Goal: Task Accomplishment & Management: Complete application form

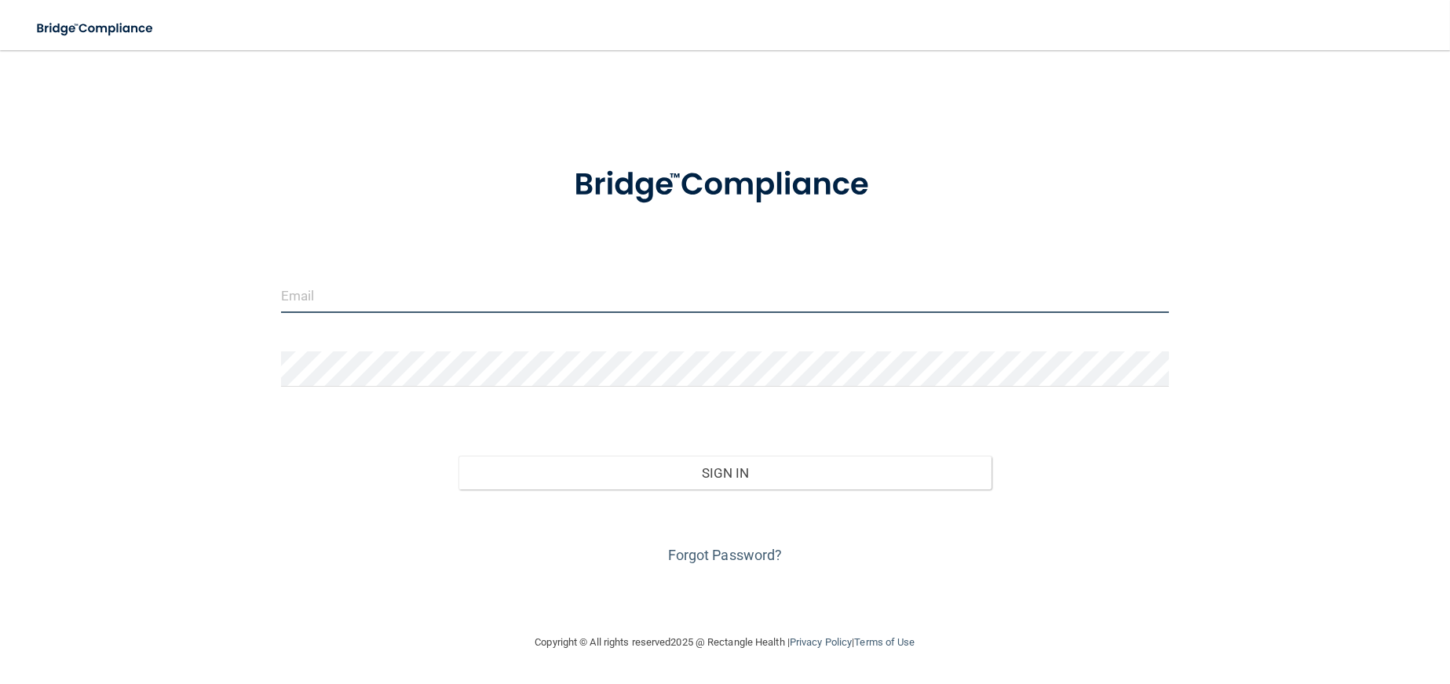
type input "shelbyahans@gmail.com"
drag, startPoint x: 429, startPoint y: 295, endPoint x: 6, endPoint y: 268, distance: 423.9
click at [6, 268] on main "shelbyahans@gmail.com Invalid email/password. You don't have permission to acce…" at bounding box center [725, 367] width 1450 height 634
type input "[EMAIL_ADDRESS][DOMAIN_NAME]"
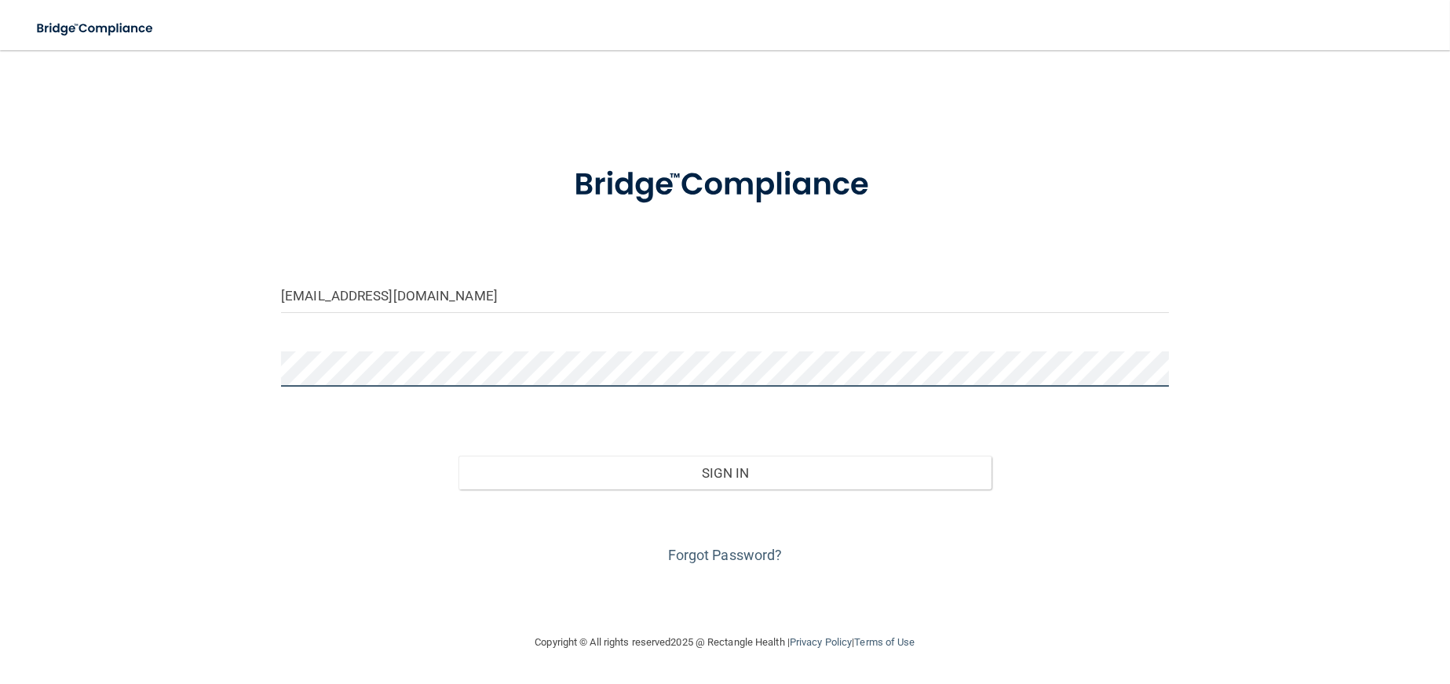
click at [458, 456] on button "Sign In" at bounding box center [724, 473] width 533 height 35
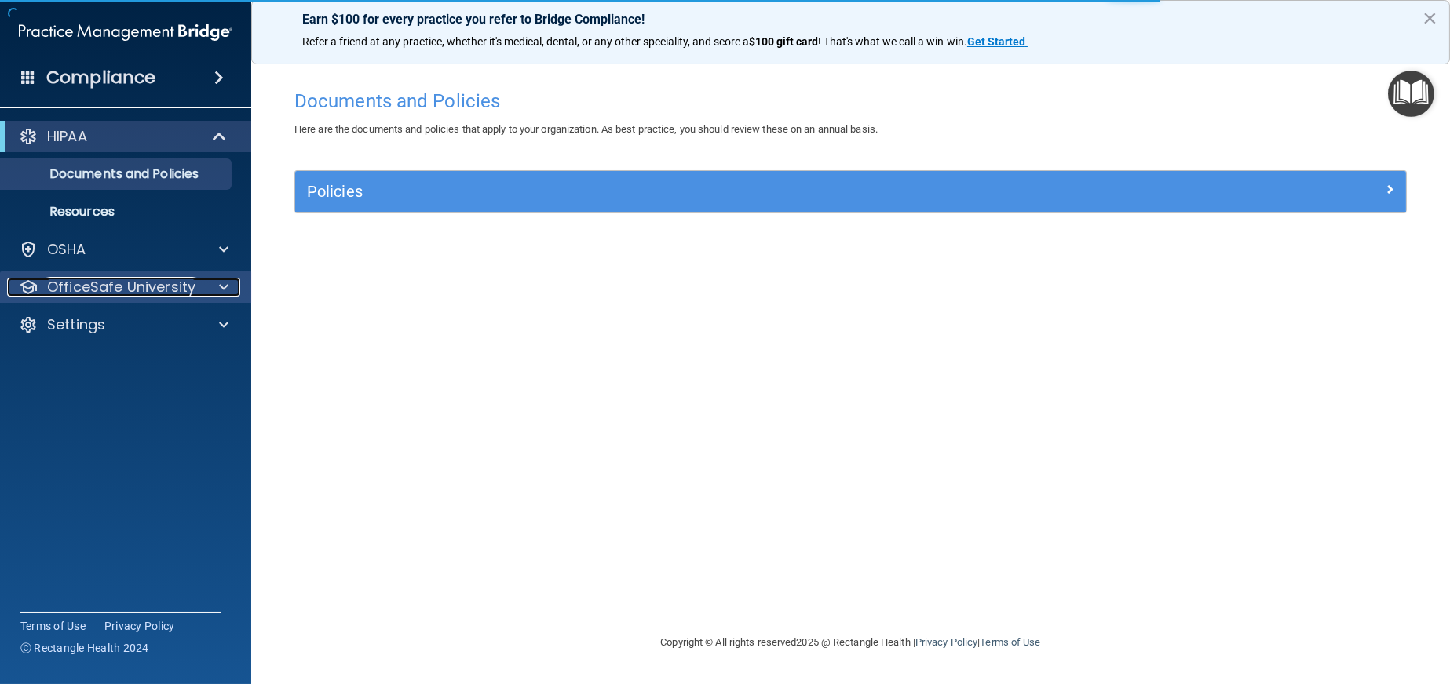
click at [203, 290] on div at bounding box center [221, 287] width 39 height 19
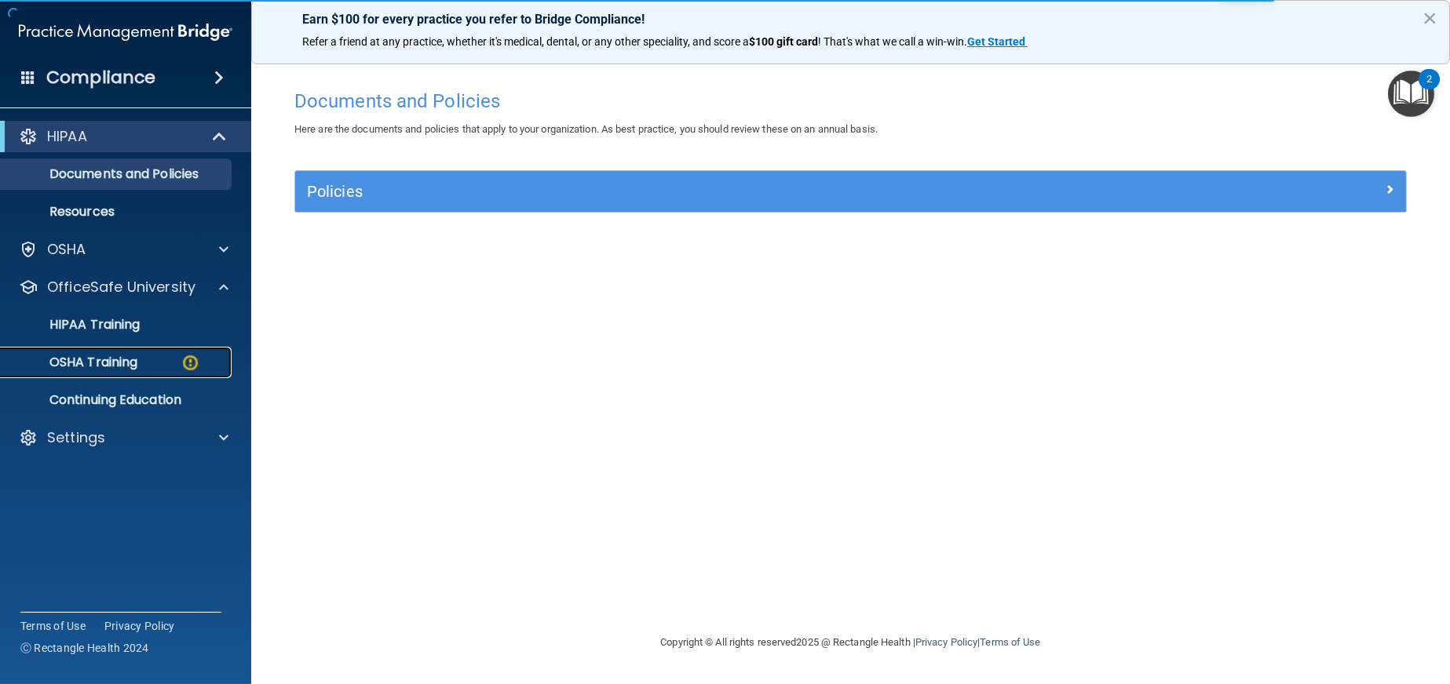
click at [118, 362] on p "OSHA Training" at bounding box center [73, 363] width 127 height 16
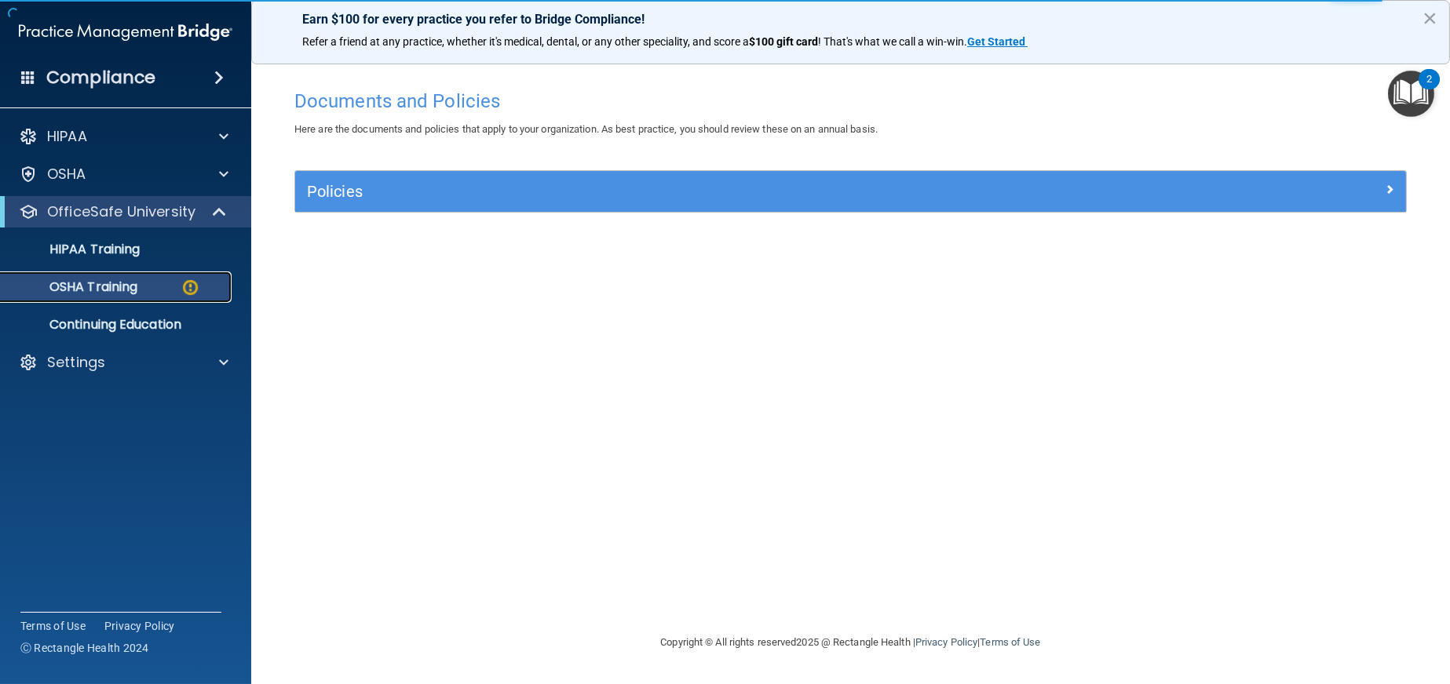
click at [79, 286] on p "OSHA Training" at bounding box center [73, 287] width 127 height 16
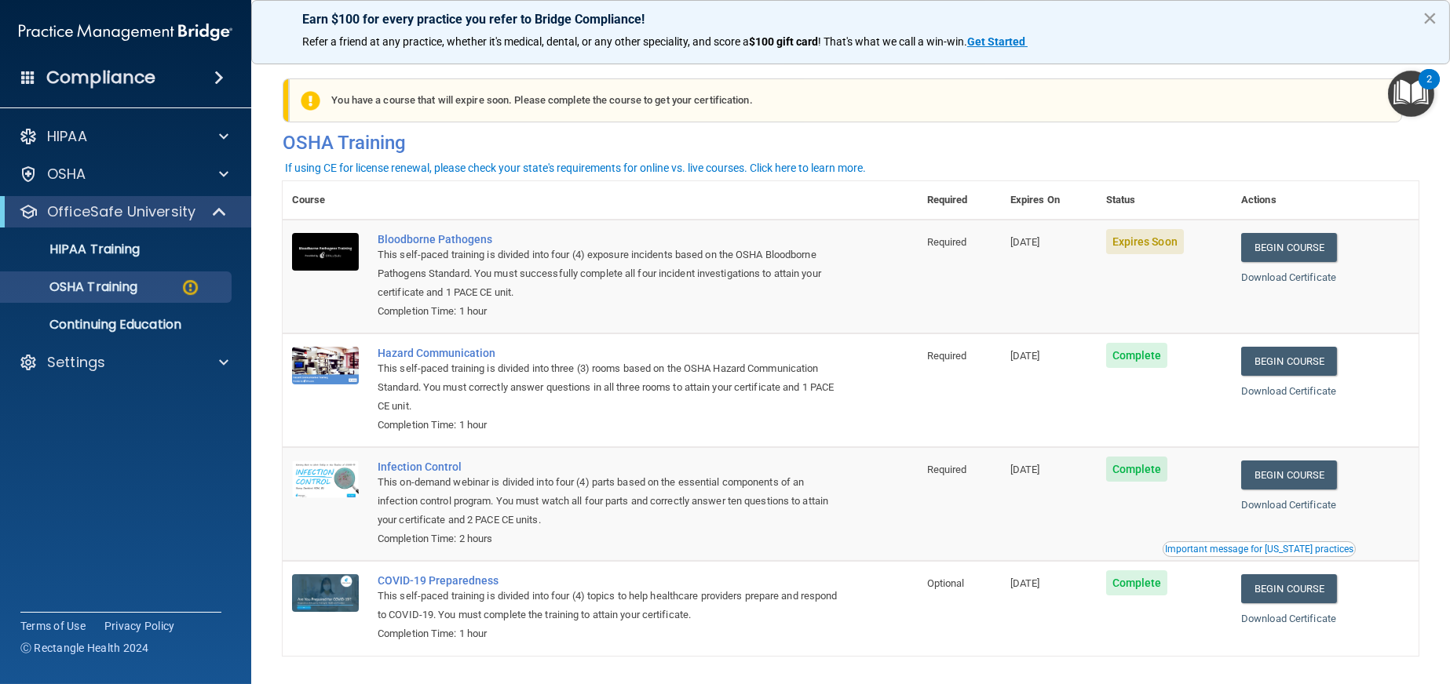
click at [1431, 13] on button "×" at bounding box center [1429, 17] width 15 height 25
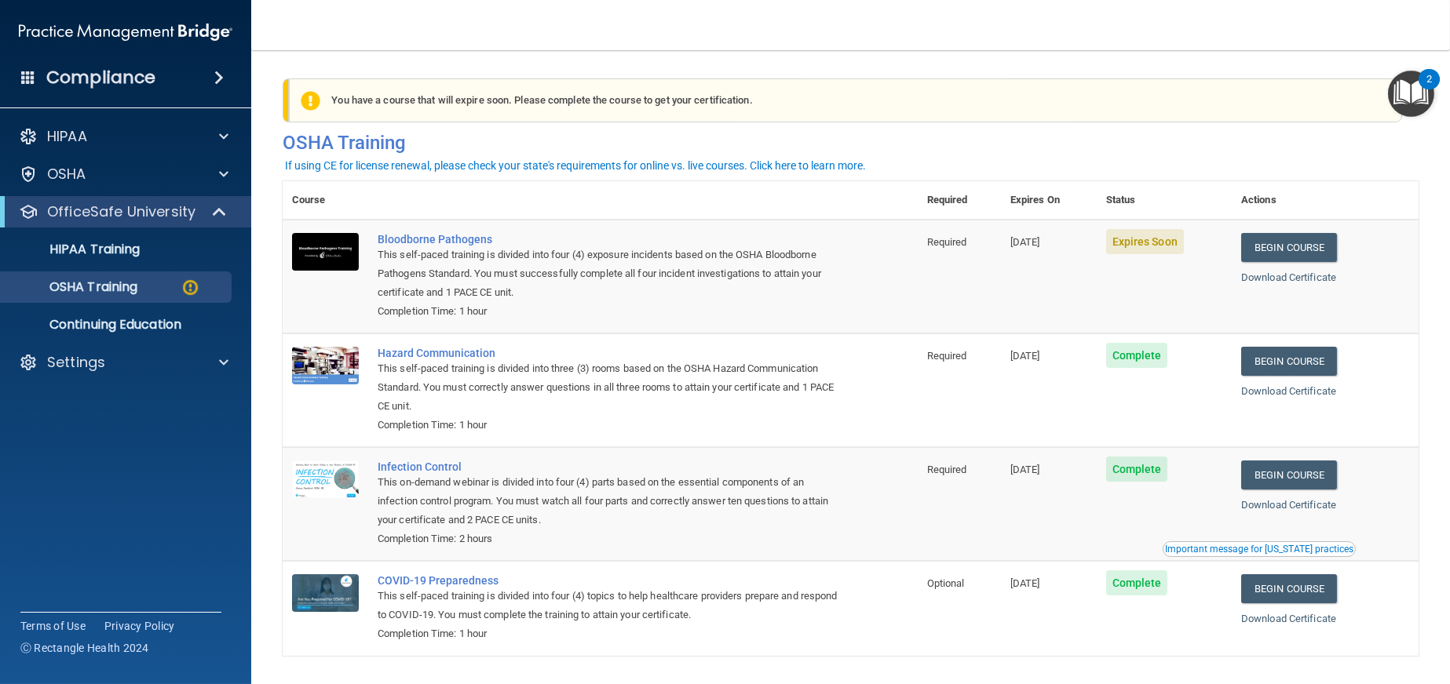
scroll to position [57, 0]
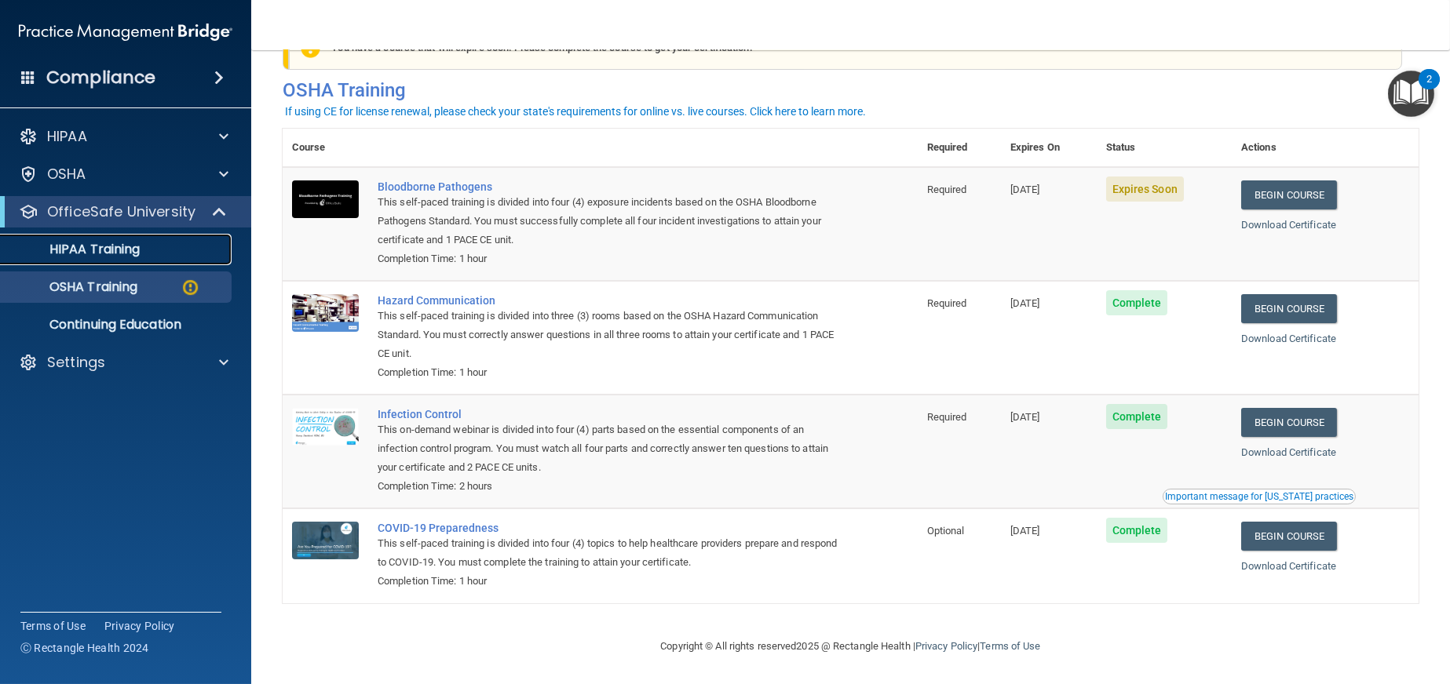
click at [133, 250] on p "HIPAA Training" at bounding box center [75, 250] width 130 height 16
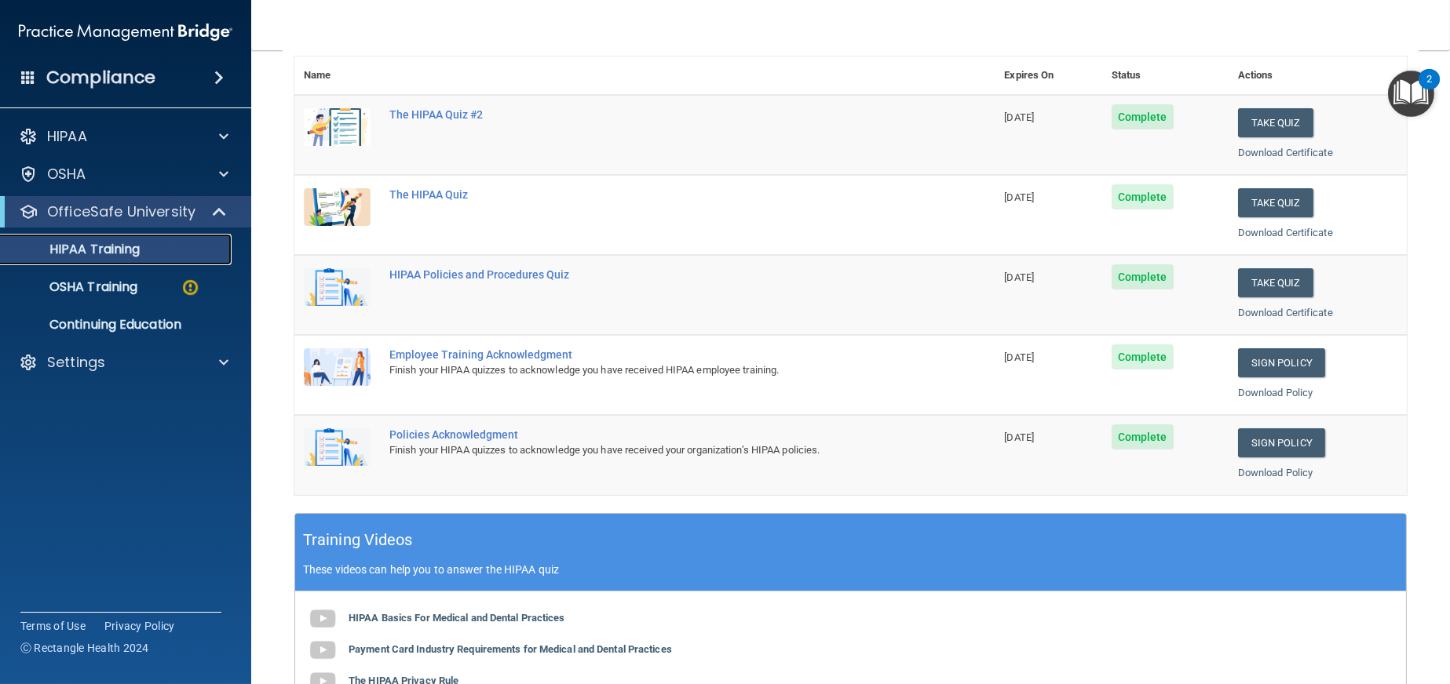
scroll to position [103, 0]
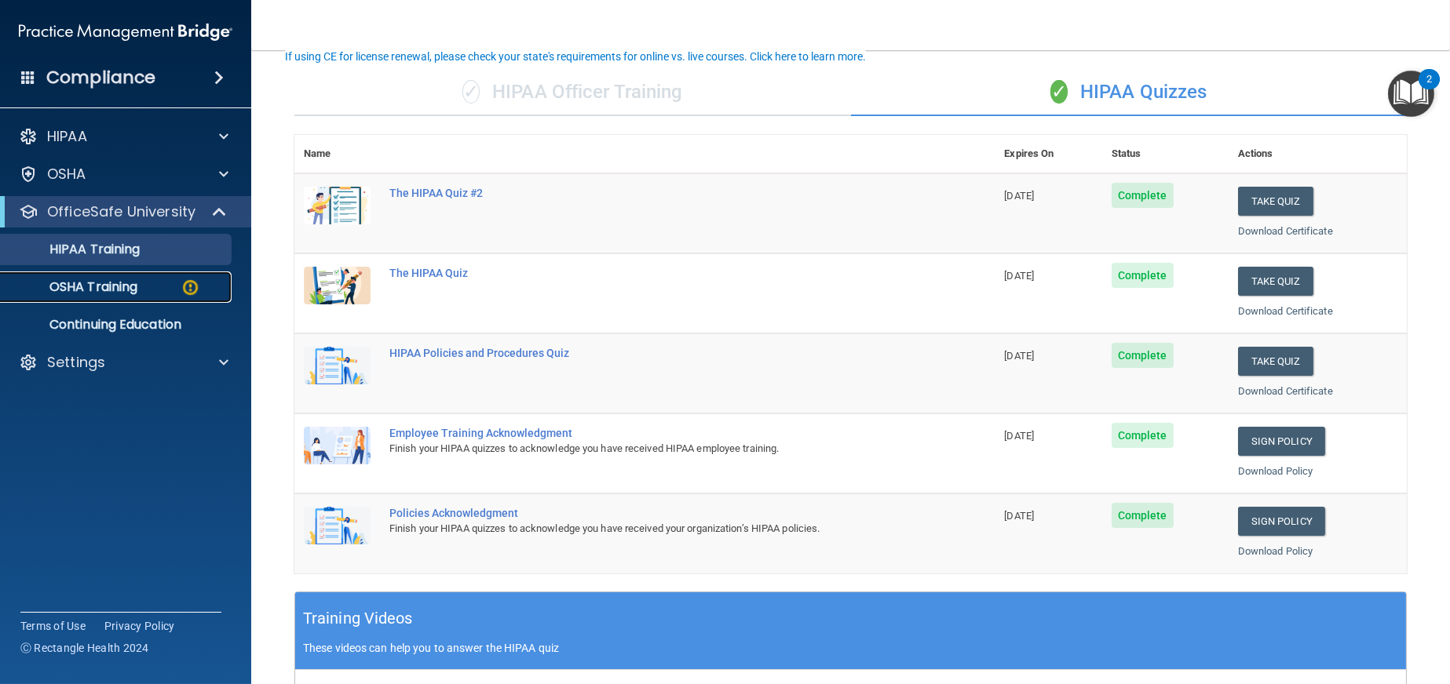
click at [94, 290] on p "OSHA Training" at bounding box center [73, 287] width 127 height 16
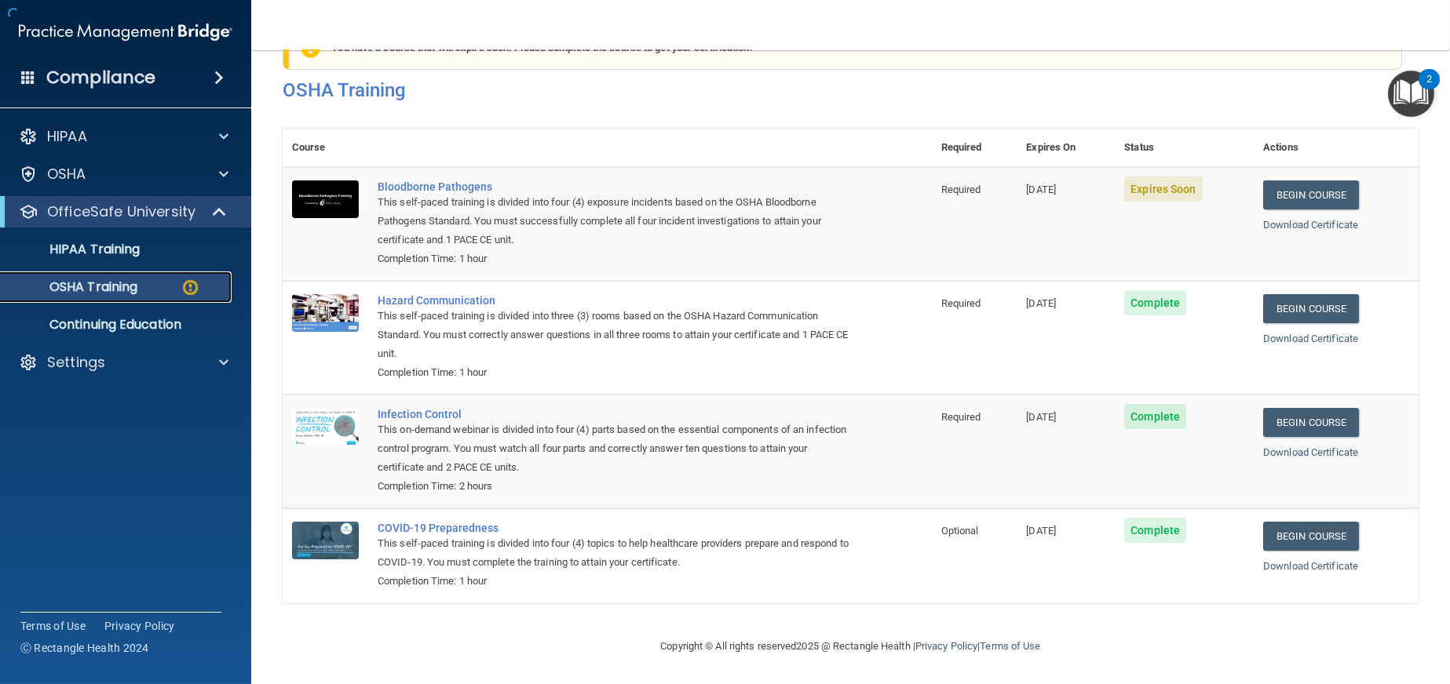
scroll to position [57, 0]
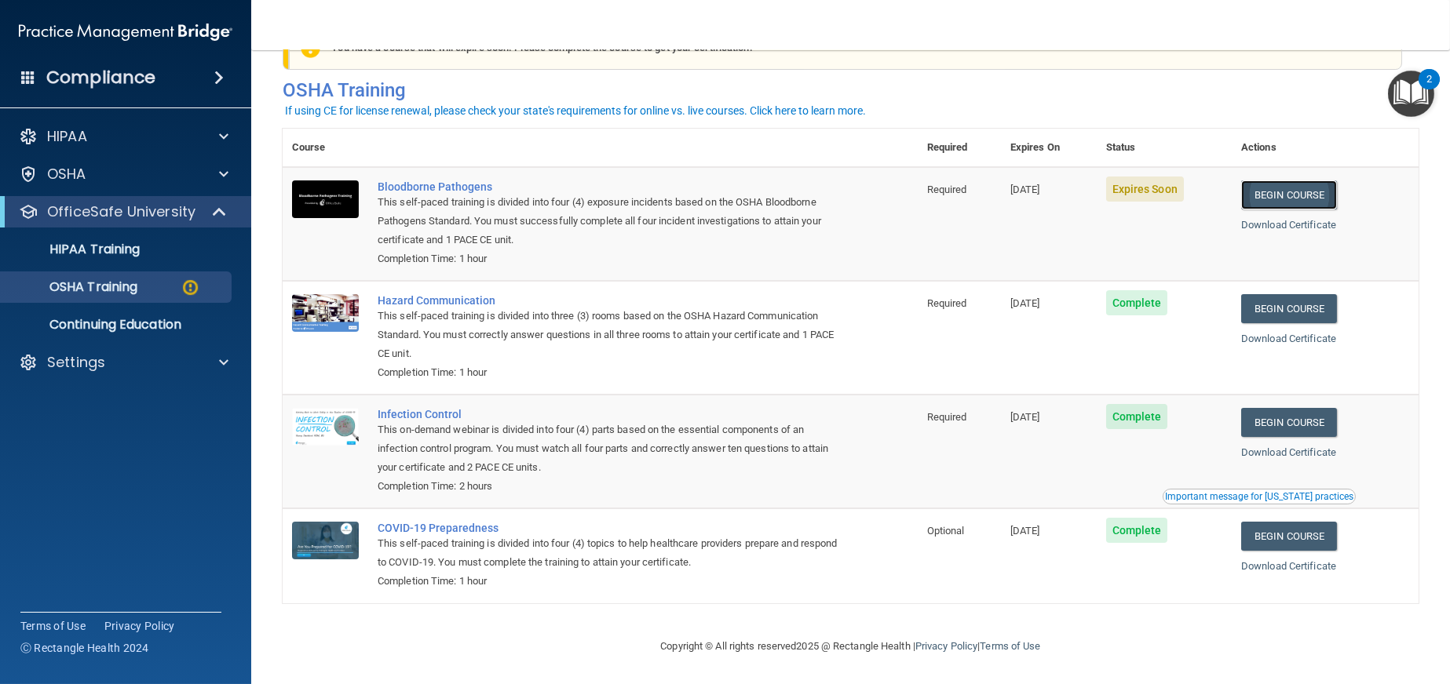
click at [1268, 190] on link "Begin Course" at bounding box center [1289, 195] width 96 height 29
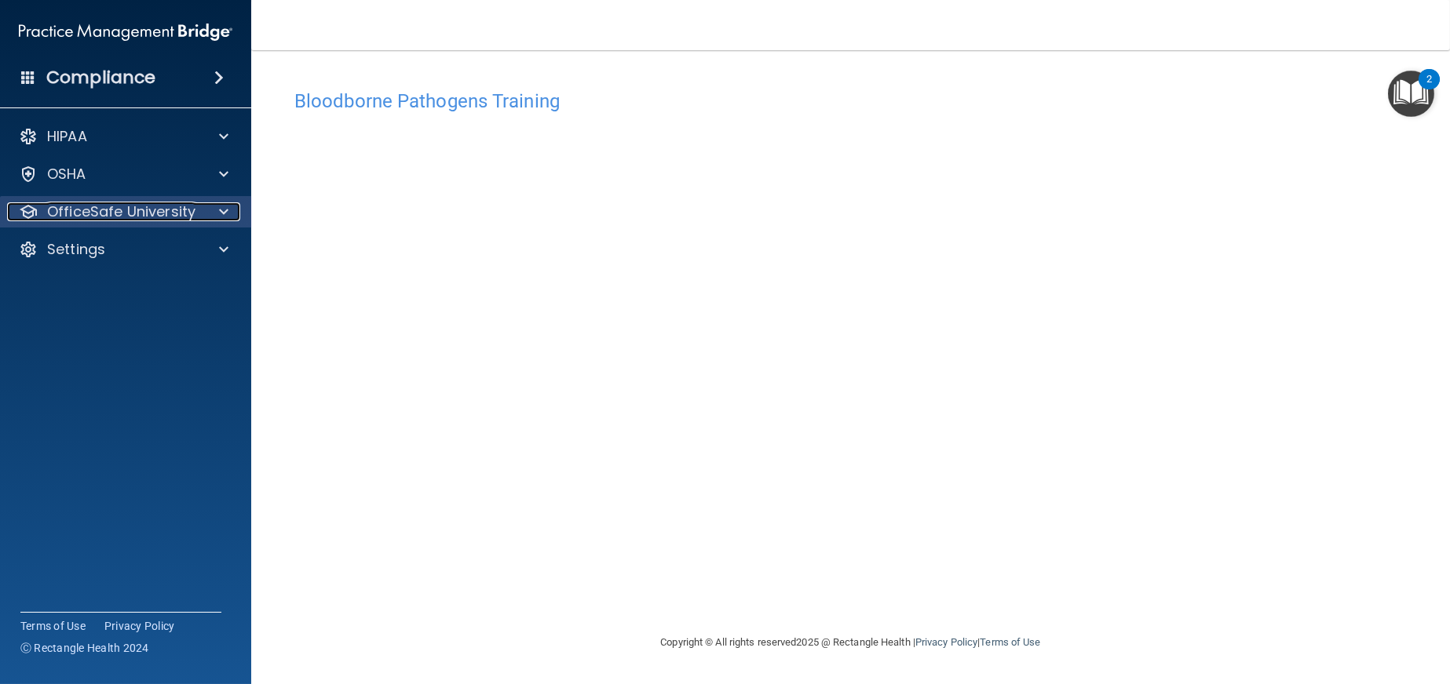
click at [130, 211] on p "OfficeSafe University" at bounding box center [121, 212] width 148 height 19
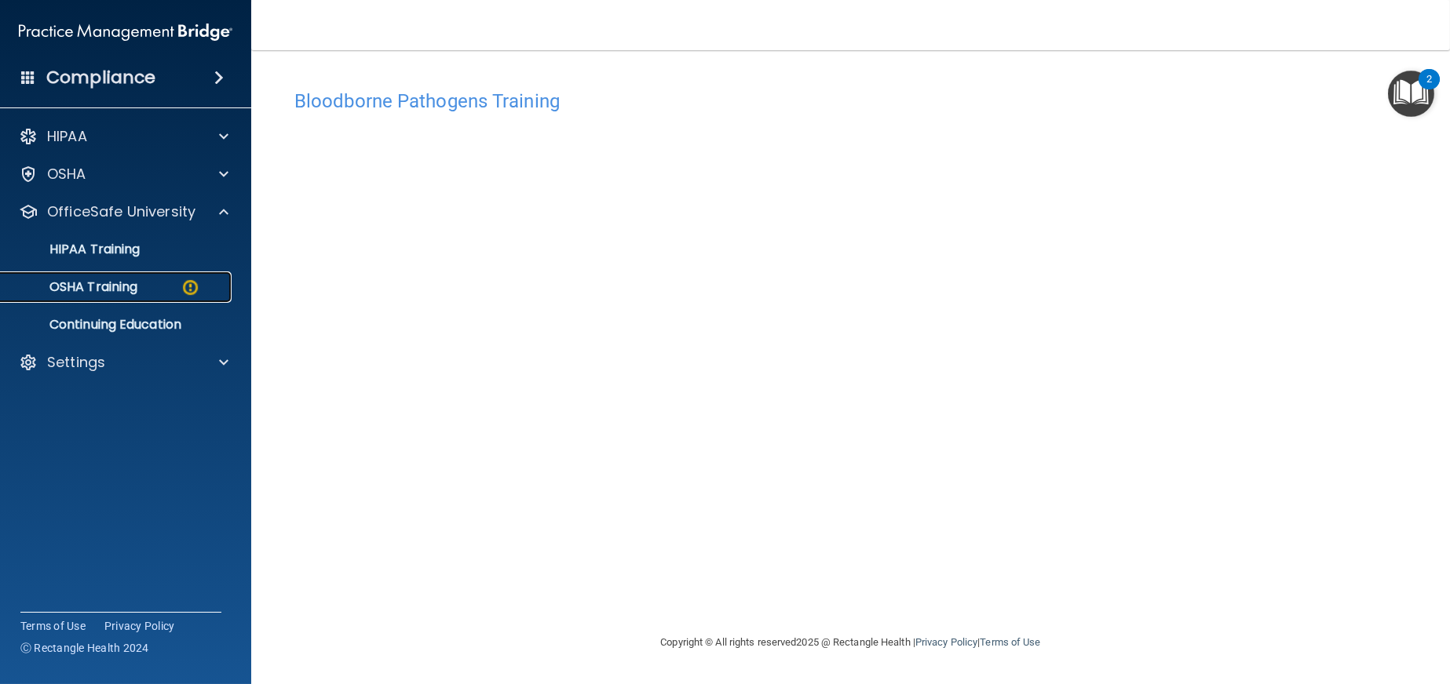
click at [118, 286] on p "OSHA Training" at bounding box center [73, 287] width 127 height 16
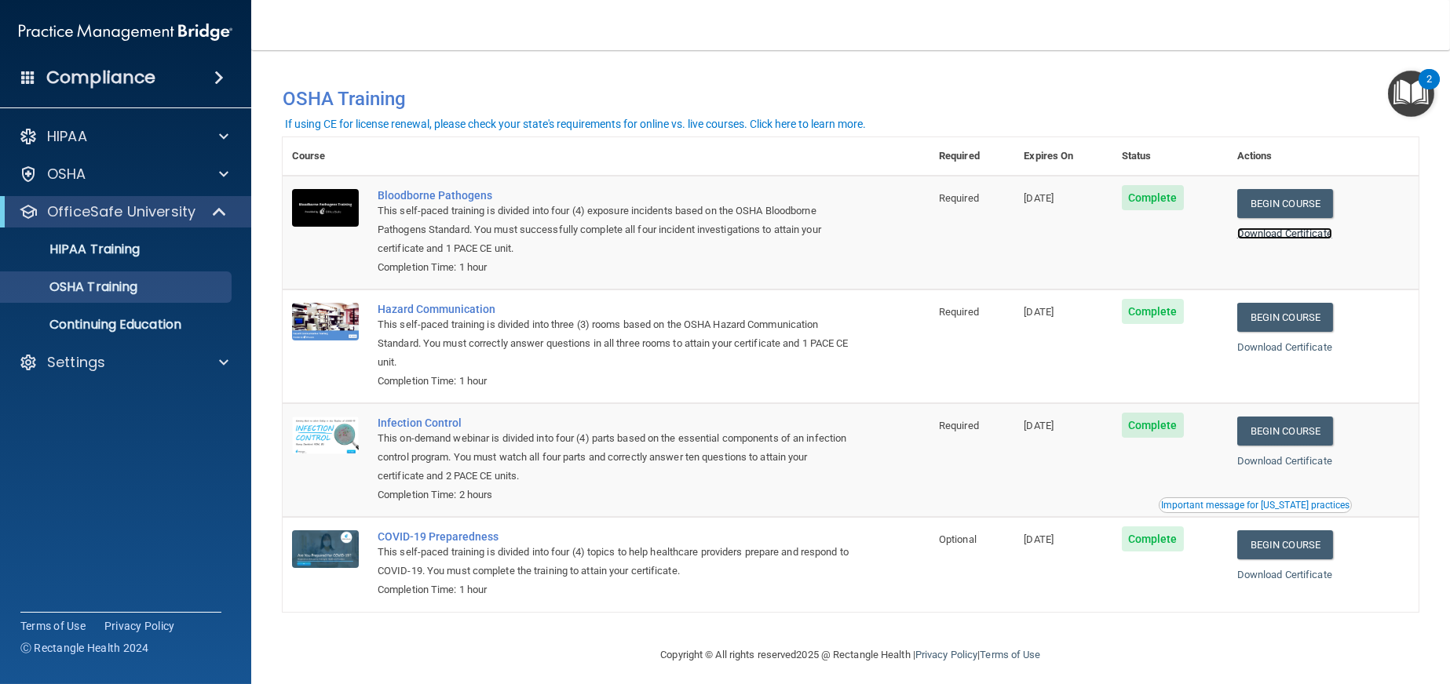
click at [1295, 232] on link "Download Certificate" at bounding box center [1284, 234] width 95 height 12
click at [1289, 317] on link "Begin Course" at bounding box center [1285, 317] width 96 height 29
click at [1274, 317] on link "Begin Course" at bounding box center [1285, 317] width 96 height 29
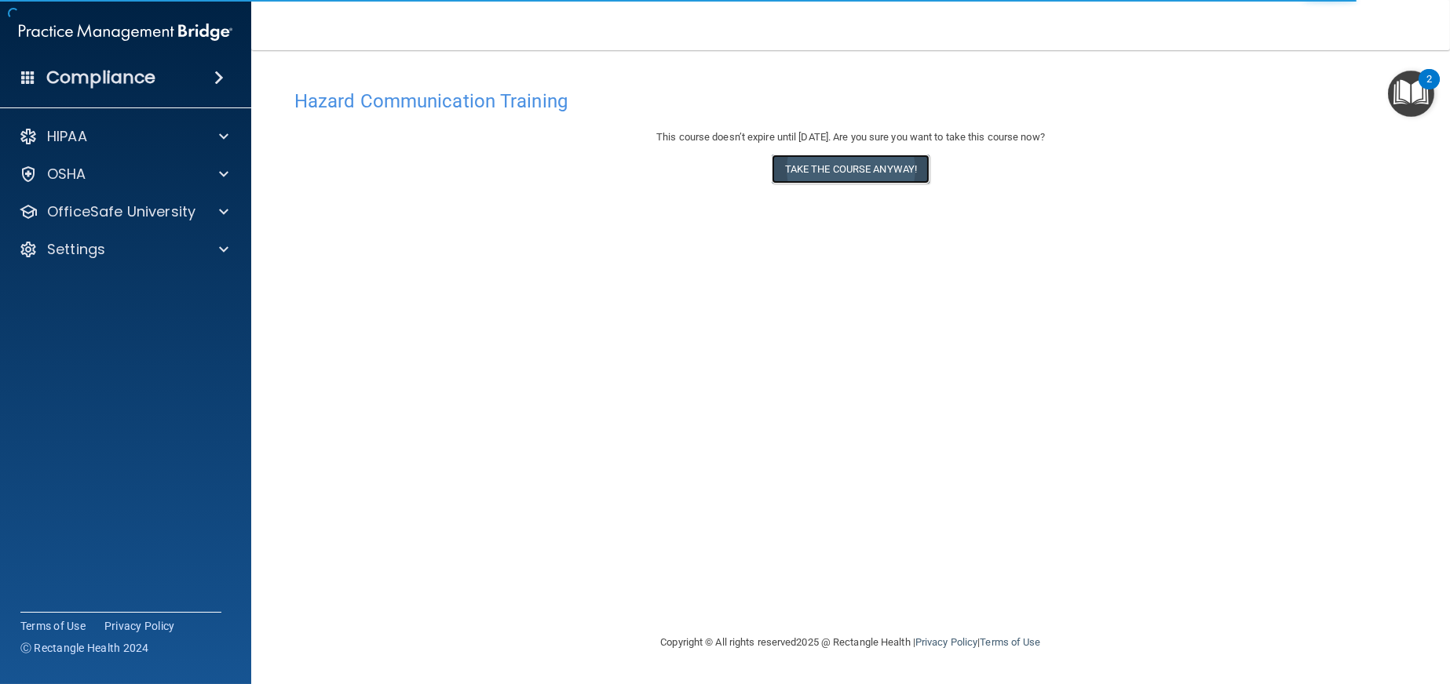
click at [885, 164] on button "Take the course anyway!" at bounding box center [851, 169] width 158 height 29
click at [97, 212] on p "OfficeSafe University" at bounding box center [121, 212] width 148 height 19
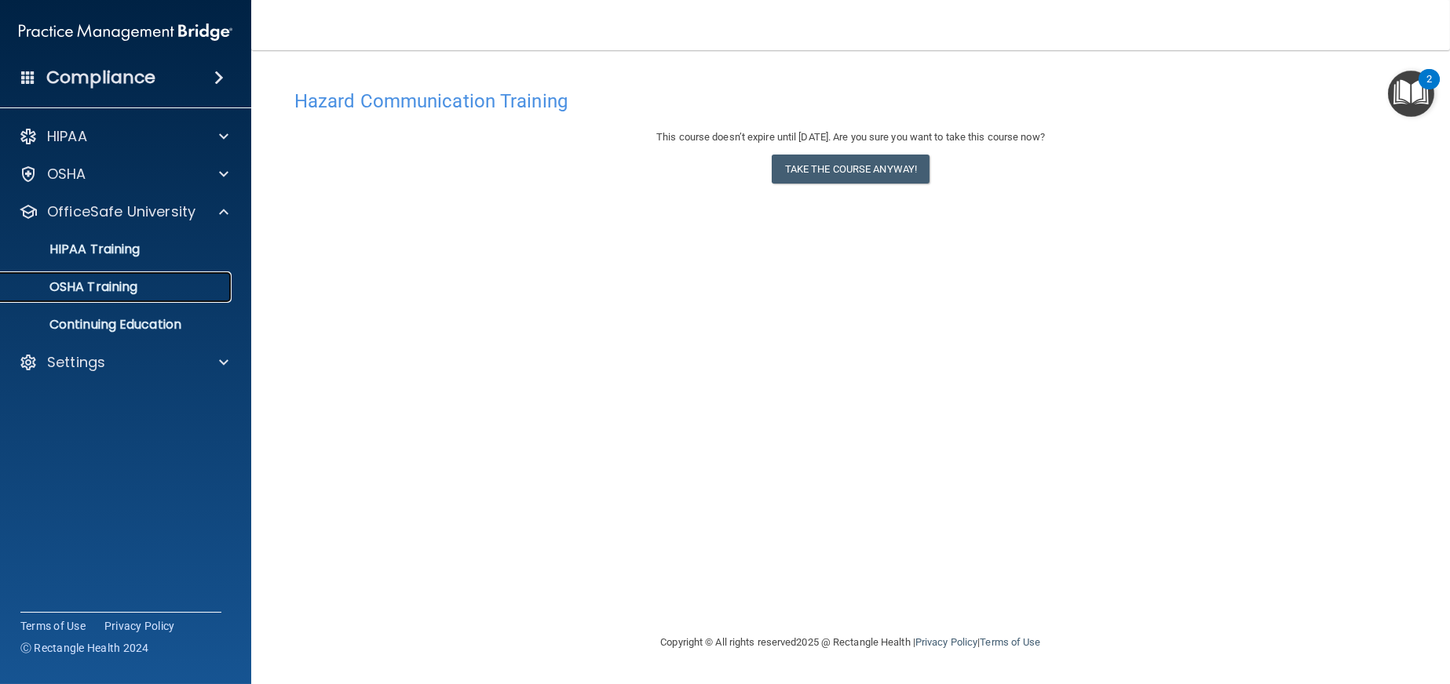
click at [112, 294] on p "OSHA Training" at bounding box center [73, 287] width 127 height 16
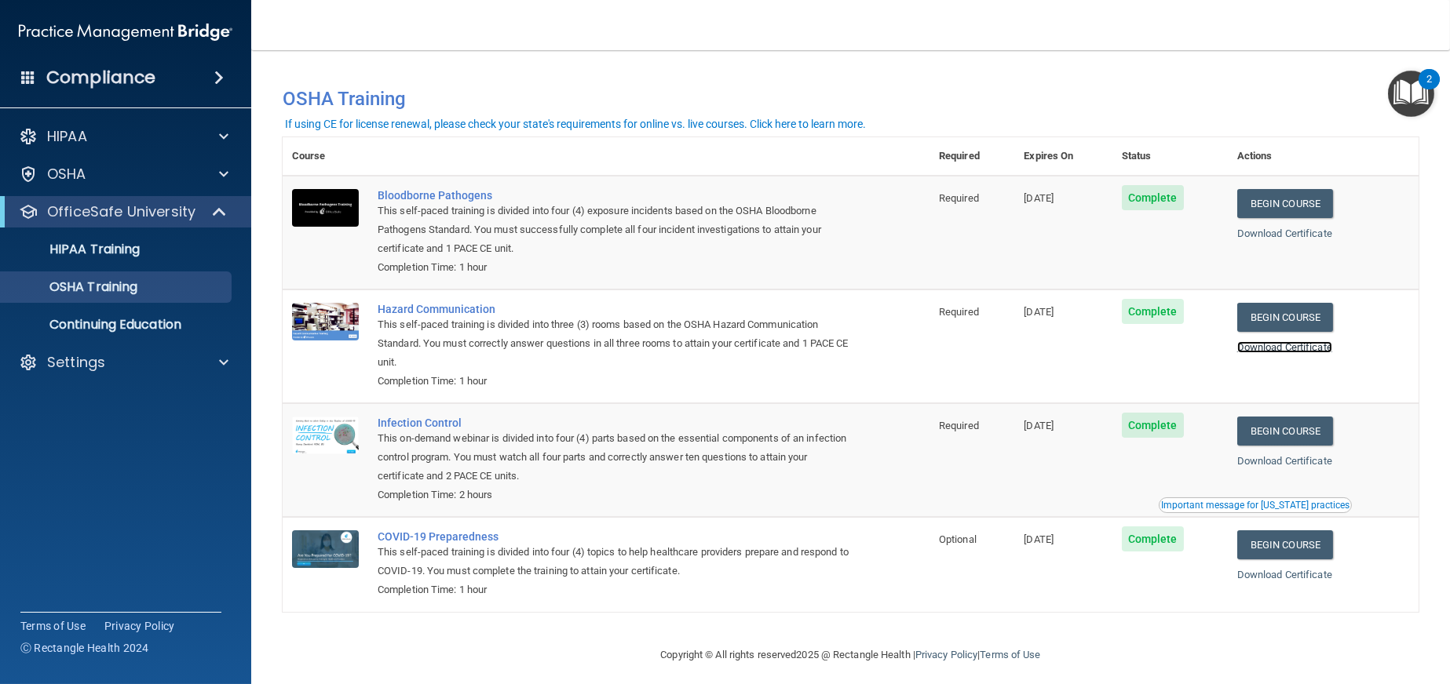
click at [1272, 349] on link "Download Certificate" at bounding box center [1284, 347] width 95 height 12
click at [1281, 435] on link "Begin Course" at bounding box center [1285, 431] width 96 height 29
click at [998, 474] on td "Required" at bounding box center [971, 460] width 85 height 114
click at [1275, 461] on link "Download Certificate" at bounding box center [1284, 461] width 95 height 12
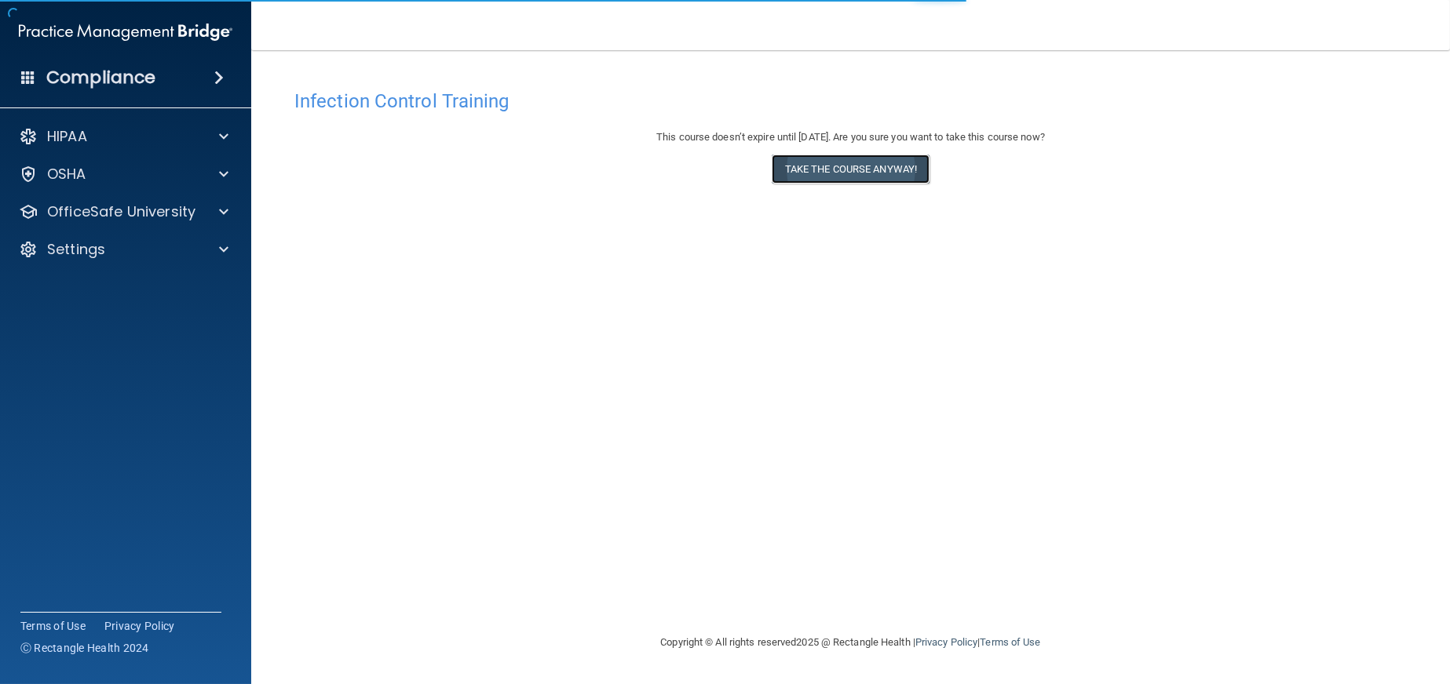
click at [823, 173] on button "Take the course anyway!" at bounding box center [851, 169] width 158 height 29
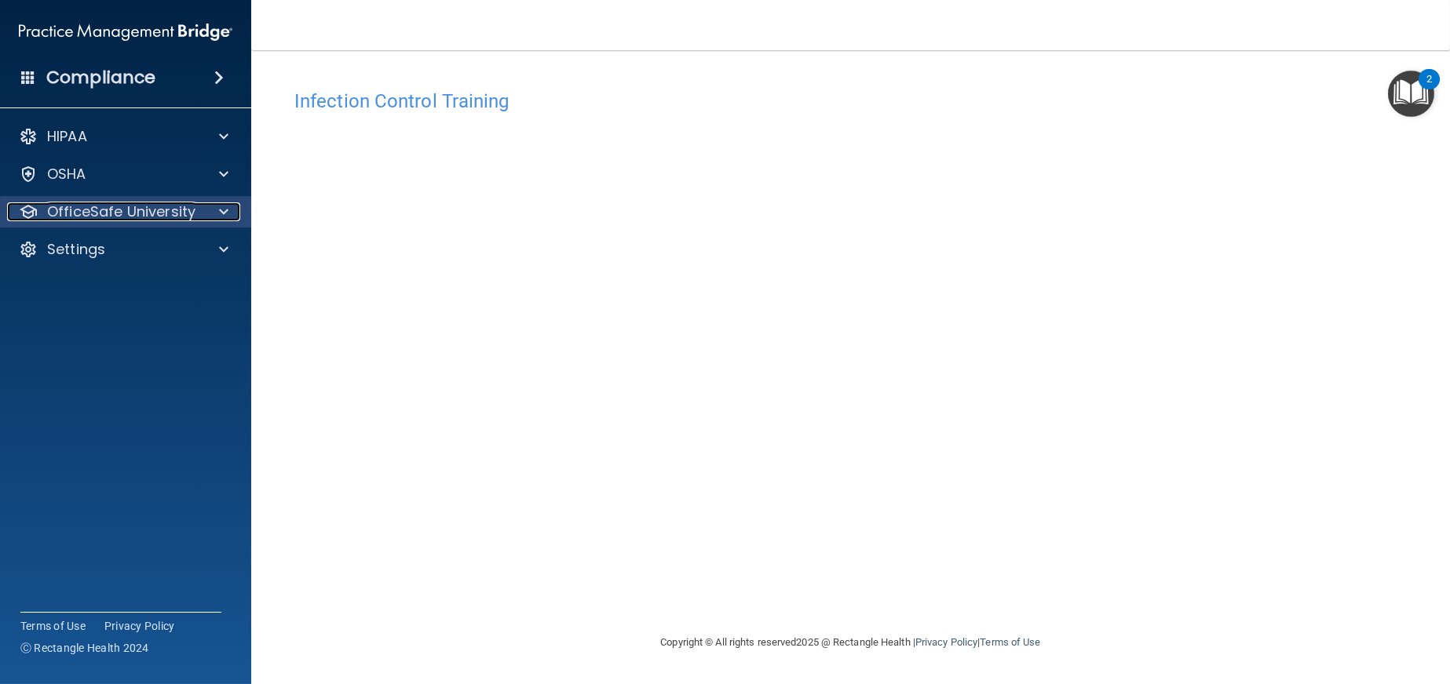
click at [117, 214] on p "OfficeSafe University" at bounding box center [121, 212] width 148 height 19
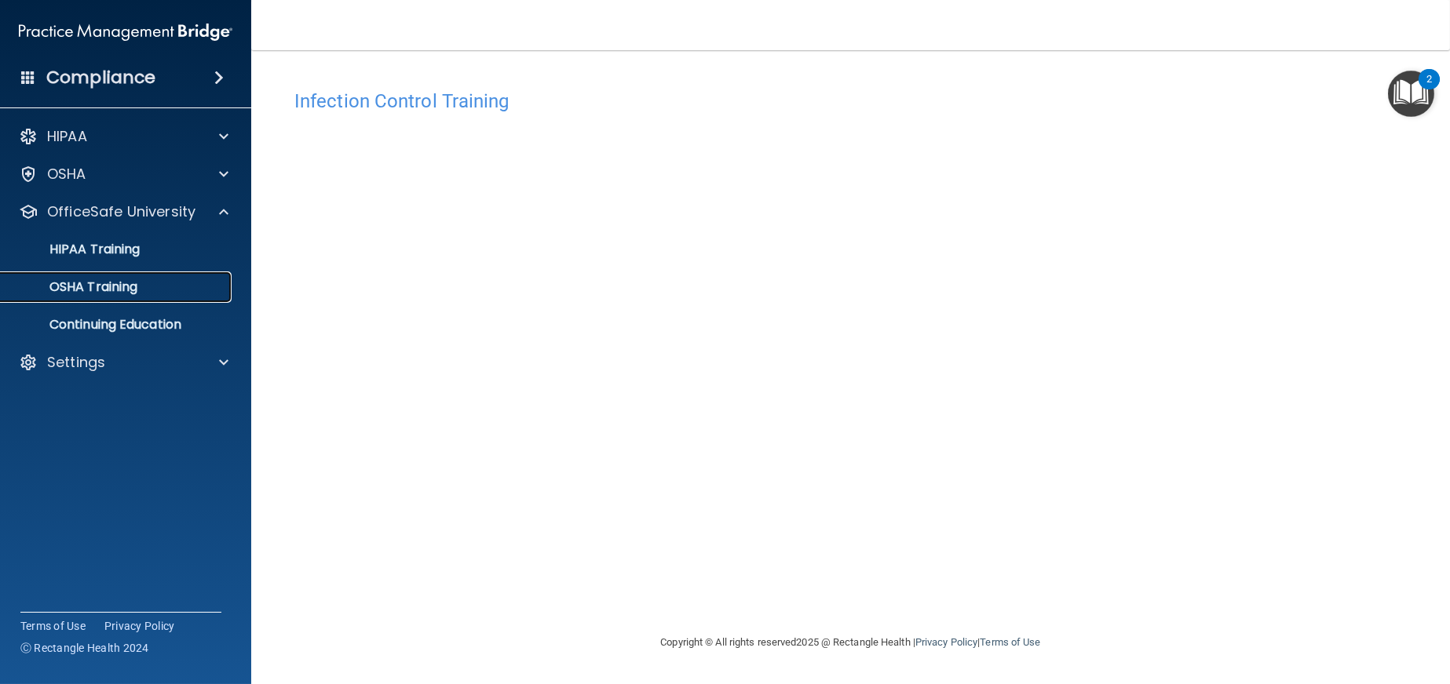
click at [130, 290] on p "OSHA Training" at bounding box center [73, 287] width 127 height 16
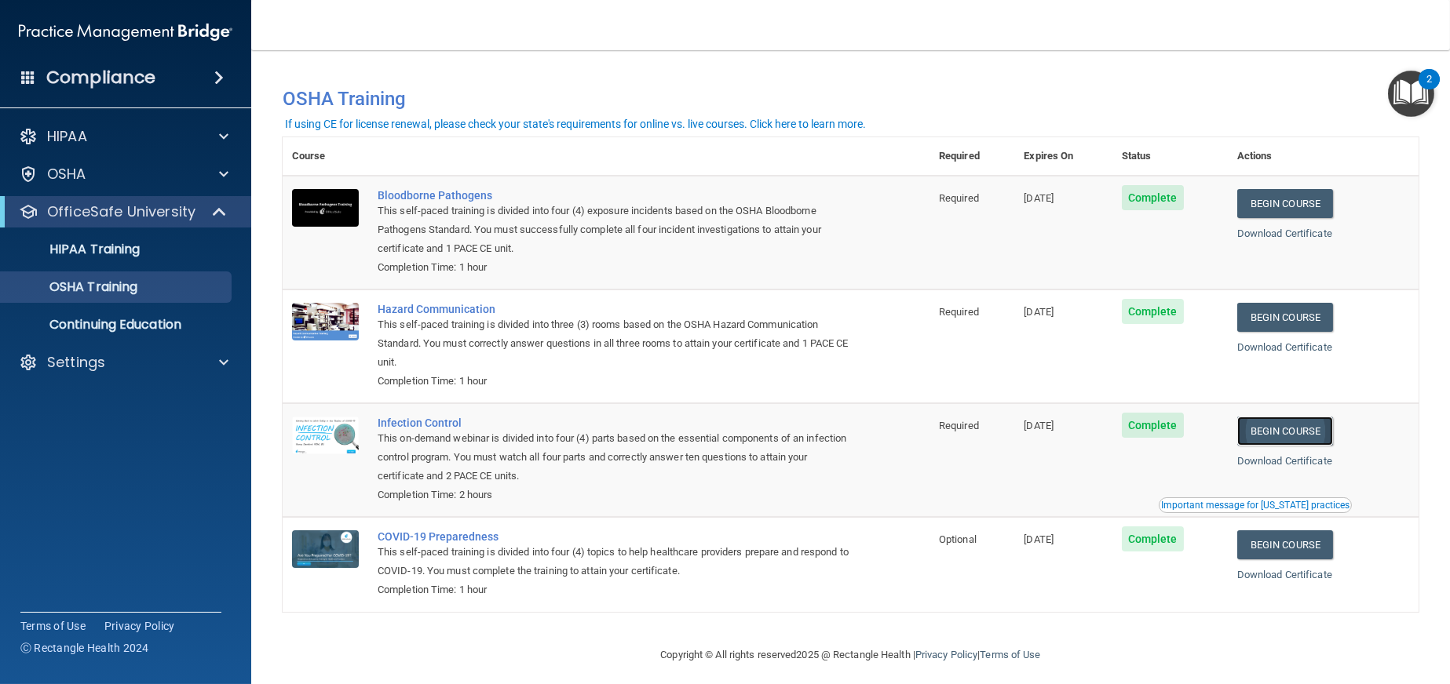
click at [1283, 429] on link "Begin Course" at bounding box center [1285, 431] width 96 height 29
click at [1322, 460] on link "Download Certificate" at bounding box center [1284, 461] width 95 height 12
click at [137, 256] on p "HIPAA Training" at bounding box center [75, 250] width 130 height 16
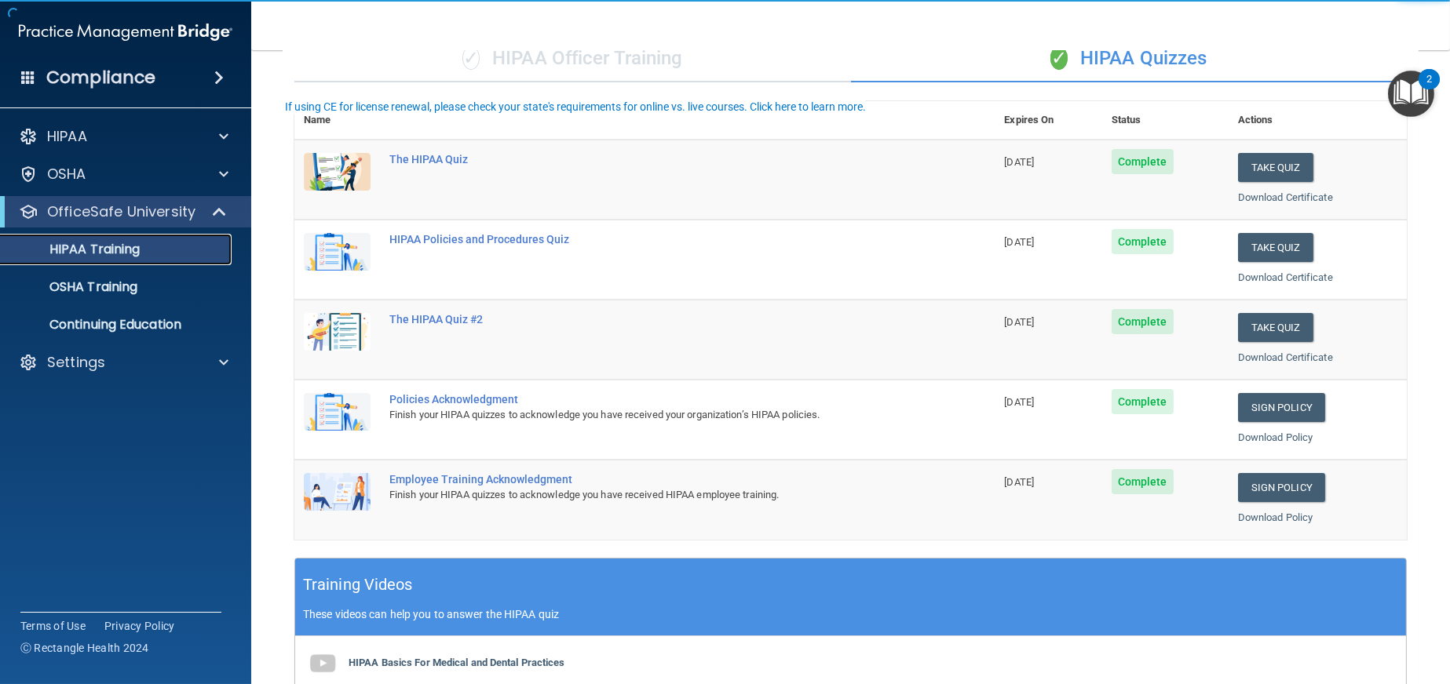
scroll to position [157, 0]
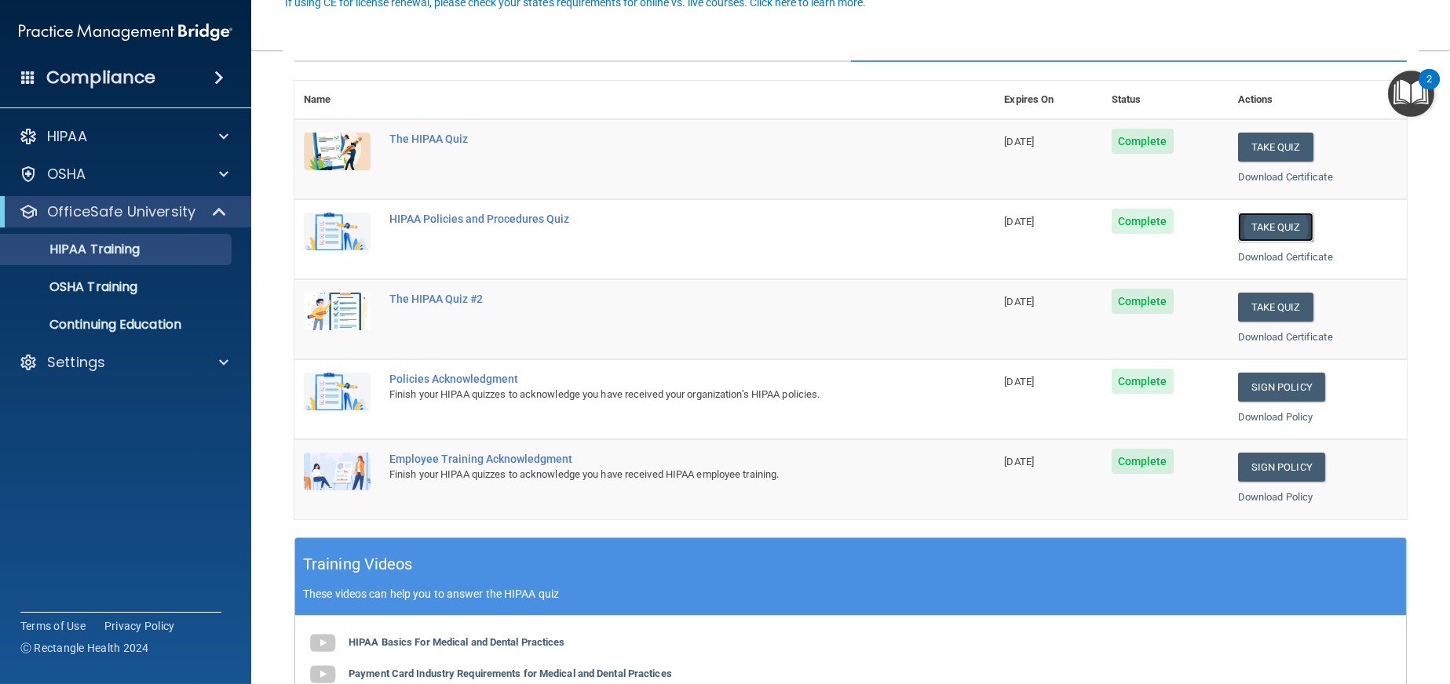
click at [1264, 229] on button "Take Quiz" at bounding box center [1275, 227] width 75 height 29
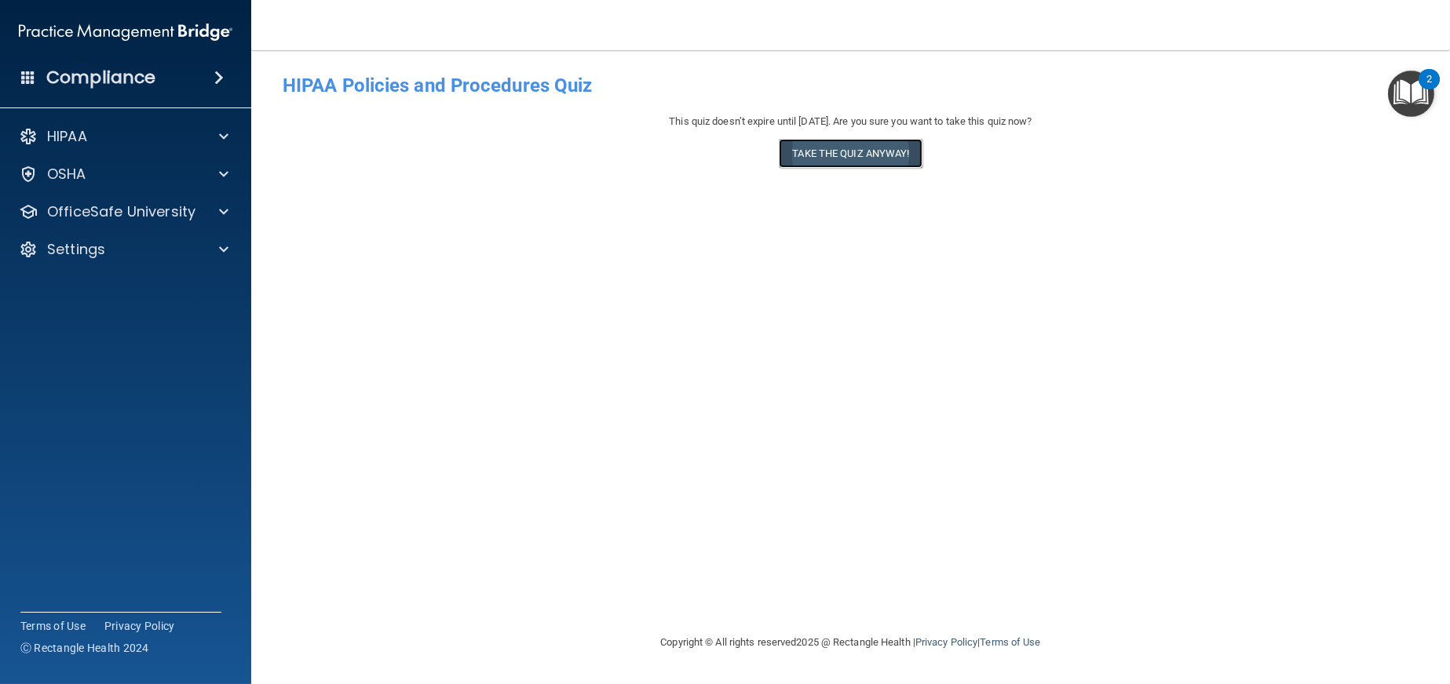
click at [840, 153] on button "Take the quiz anyway!" at bounding box center [850, 153] width 143 height 29
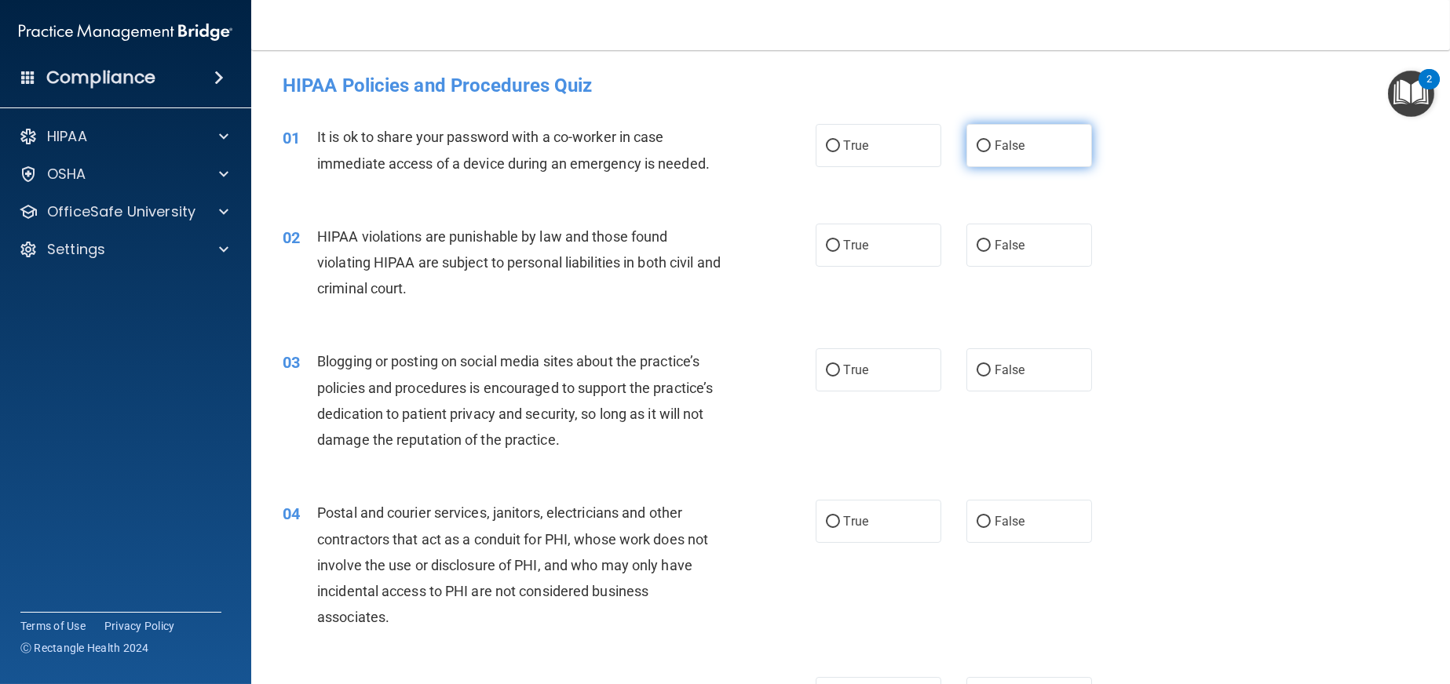
click at [976, 142] on input "False" at bounding box center [983, 146] width 14 height 12
radio input "true"
click at [863, 250] on label "True" at bounding box center [879, 245] width 126 height 43
click at [840, 250] on input "True" at bounding box center [833, 246] width 14 height 12
radio input "true"
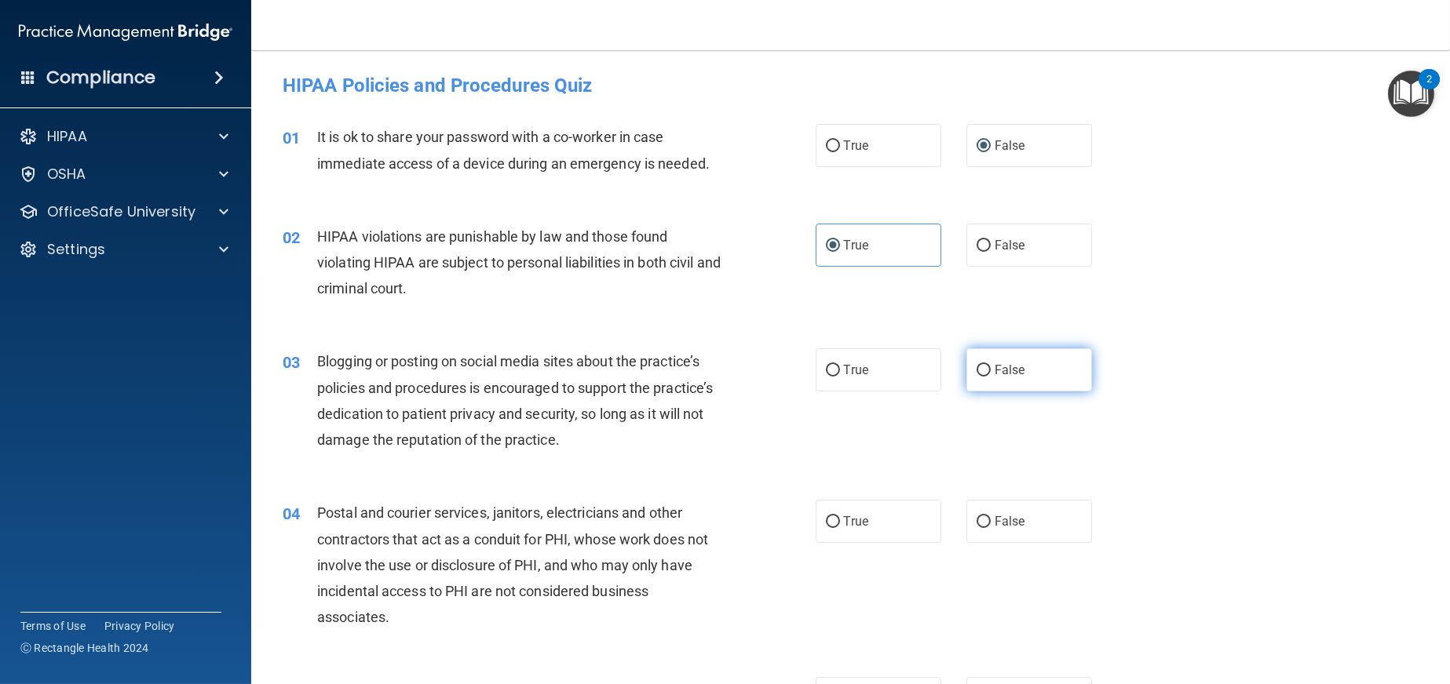
click at [994, 367] on span "False" at bounding box center [1009, 370] width 31 height 15
click at [990, 367] on input "False" at bounding box center [983, 371] width 14 height 12
radio input "true"
click at [857, 525] on span "True" at bounding box center [856, 521] width 24 height 15
click at [840, 525] on input "True" at bounding box center [833, 522] width 14 height 12
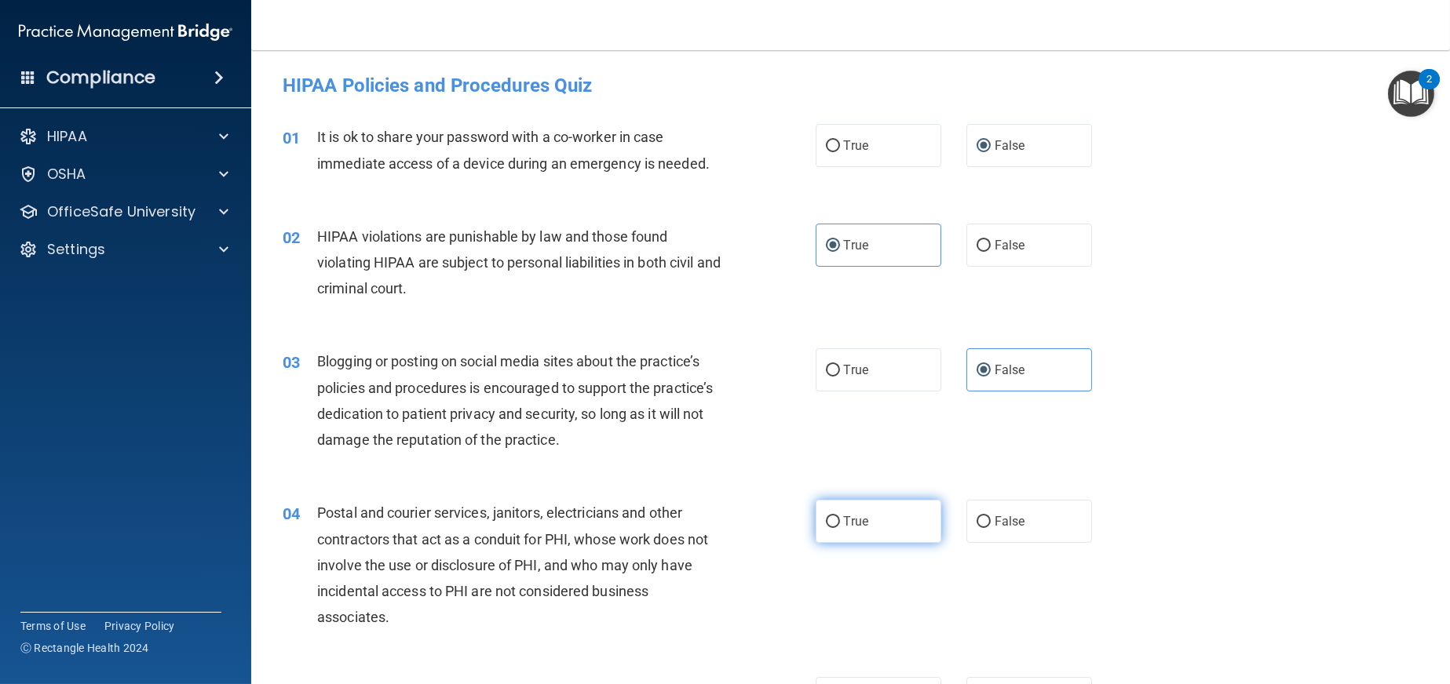
radio input "true"
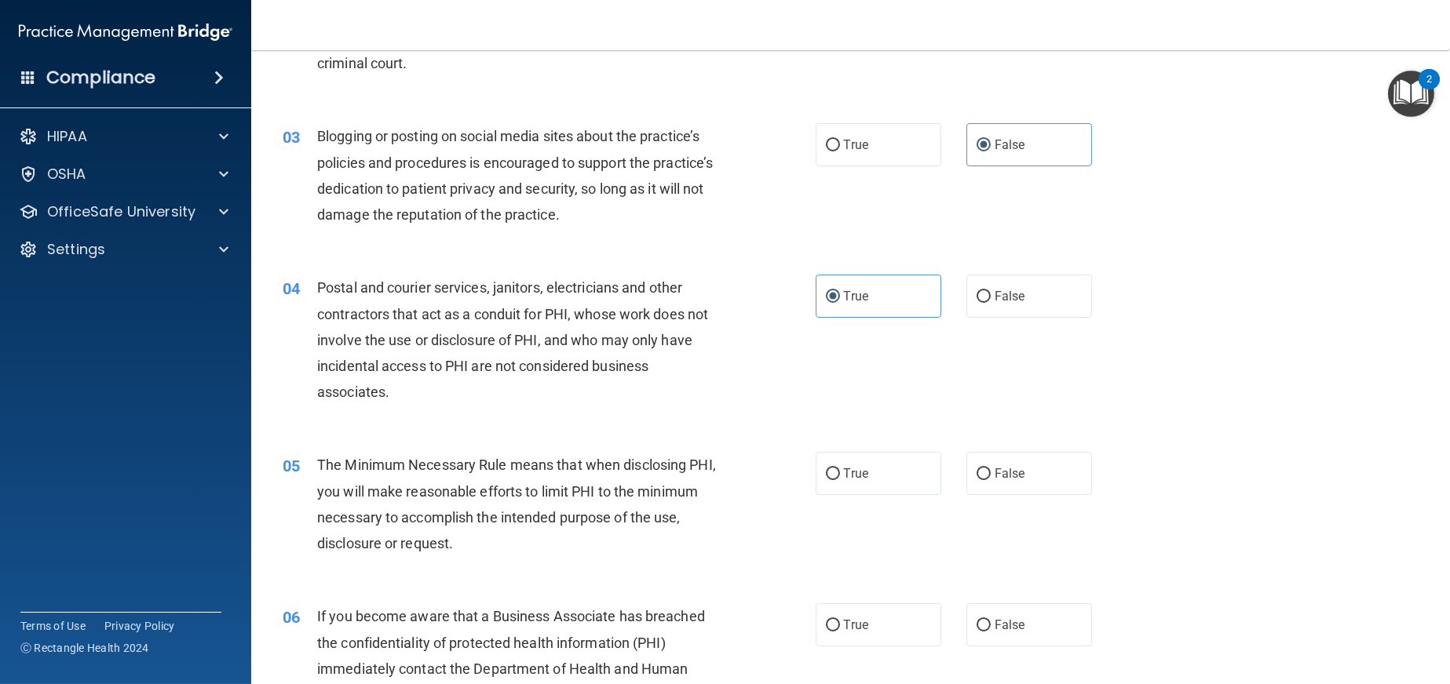
scroll to position [235, 0]
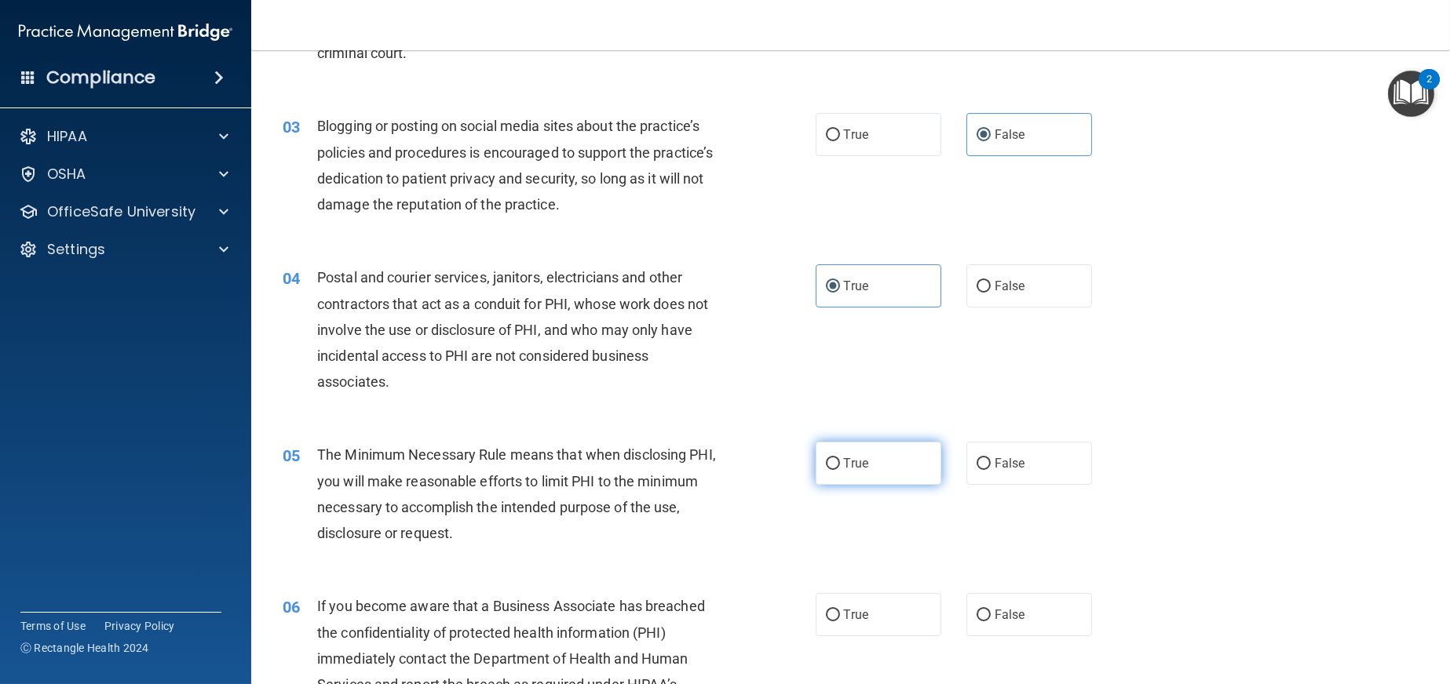
click at [866, 480] on label "True" at bounding box center [879, 463] width 126 height 43
click at [840, 470] on input "True" at bounding box center [833, 464] width 14 height 12
radio input "true"
click at [1018, 611] on label "False" at bounding box center [1029, 614] width 126 height 43
click at [991, 611] on input "False" at bounding box center [983, 616] width 14 height 12
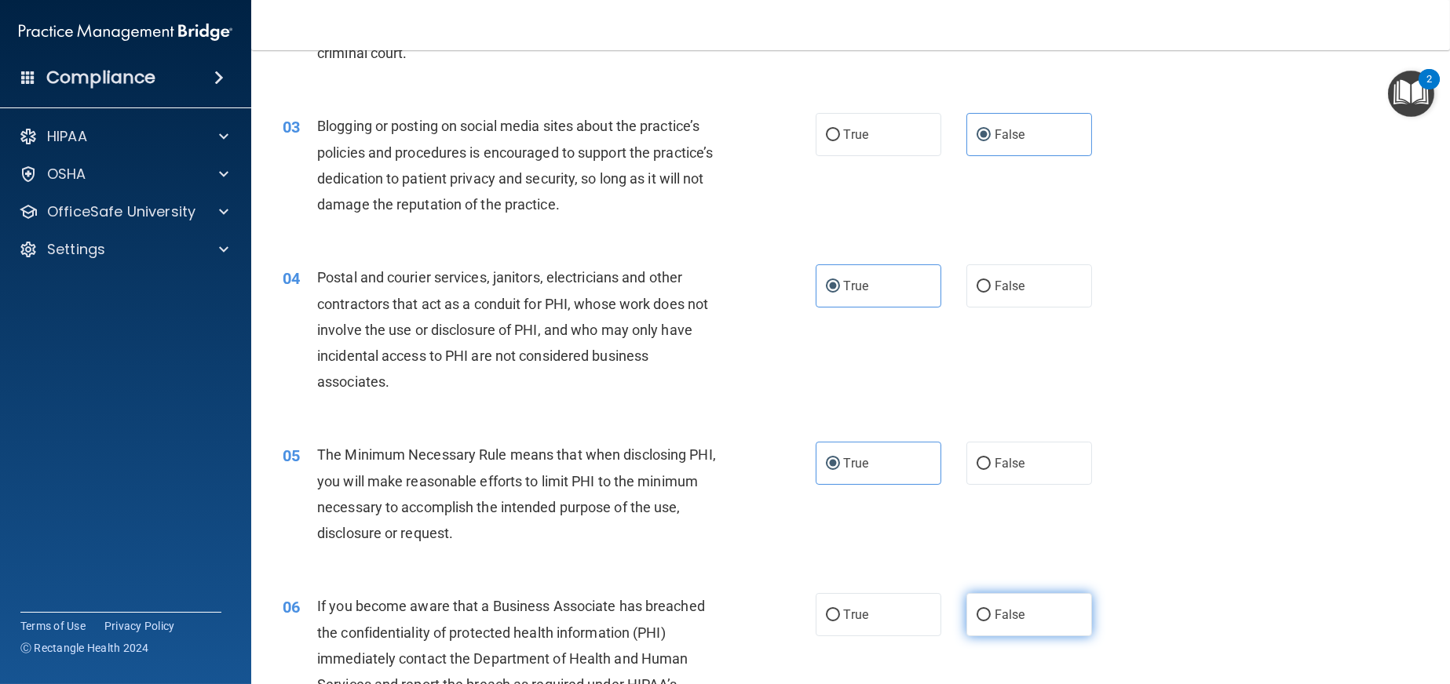
radio input "true"
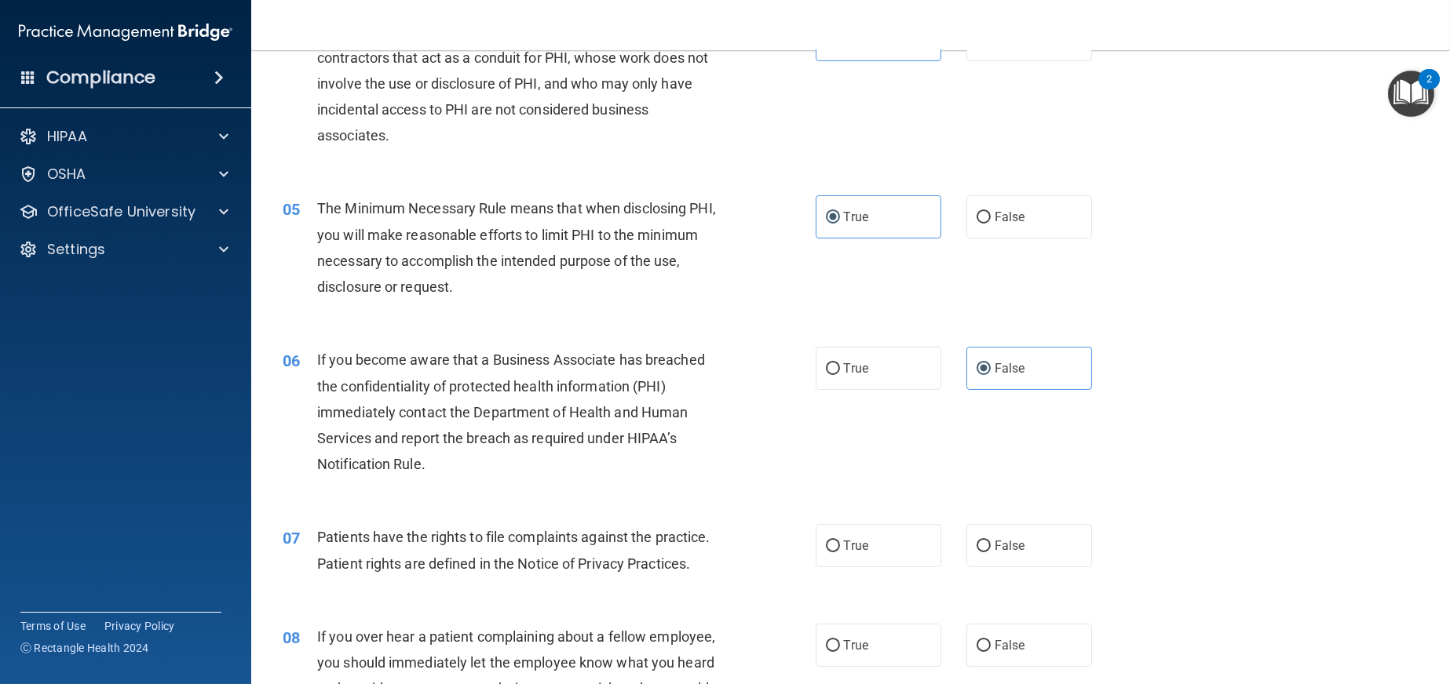
scroll to position [549, 0]
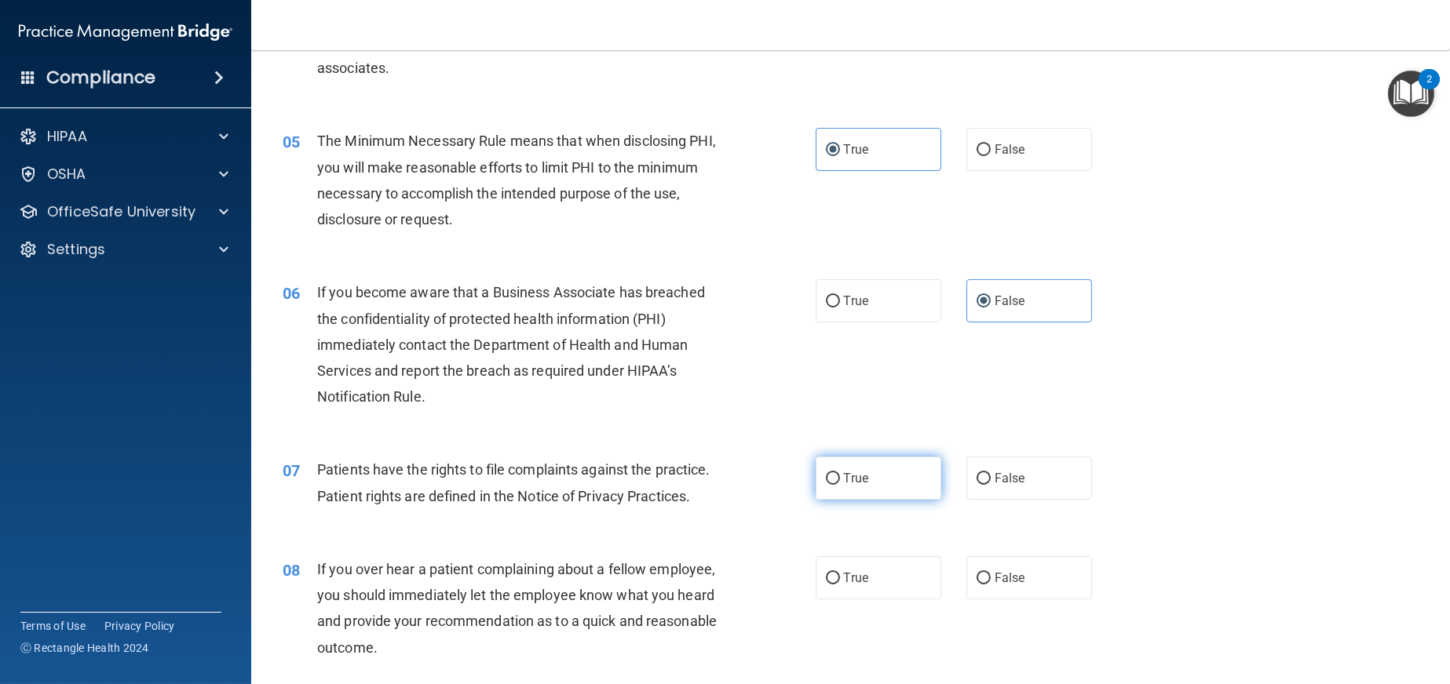
click at [884, 484] on label "True" at bounding box center [879, 478] width 126 height 43
click at [840, 484] on input "True" at bounding box center [833, 479] width 14 height 12
radio input "true"
click at [995, 576] on span "False" at bounding box center [1009, 578] width 31 height 15
click at [991, 576] on input "False" at bounding box center [983, 579] width 14 height 12
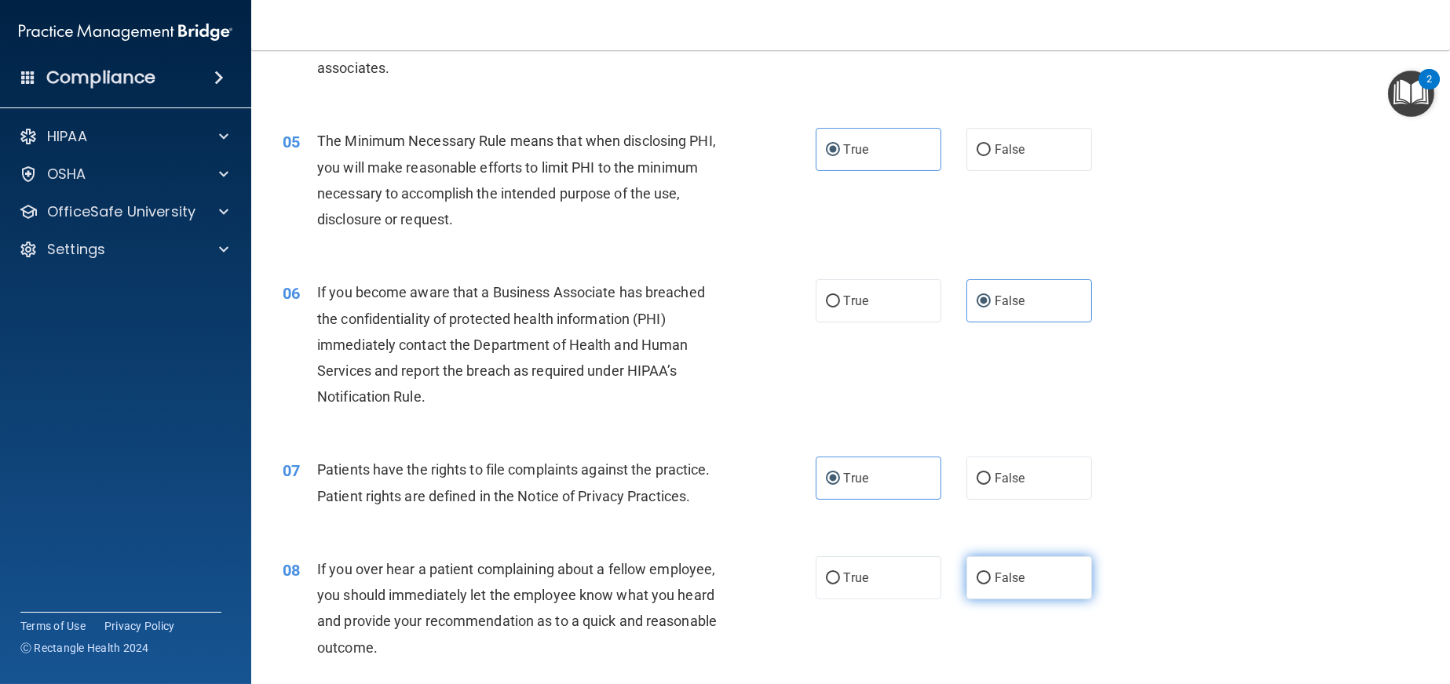
radio input "true"
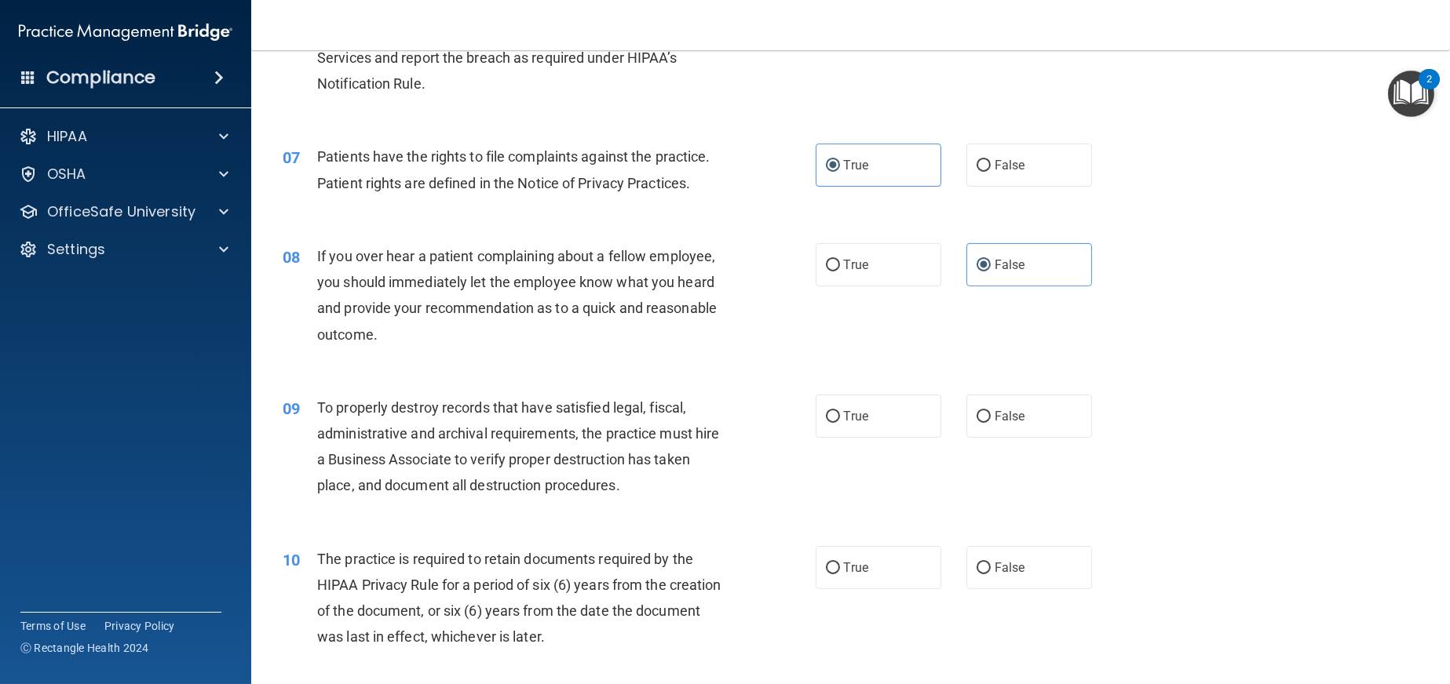
scroll to position [863, 0]
click at [1000, 426] on label "False" at bounding box center [1029, 415] width 126 height 43
click at [991, 422] on input "False" at bounding box center [983, 417] width 14 height 12
radio input "true"
click at [831, 572] on input "True" at bounding box center [833, 568] width 14 height 12
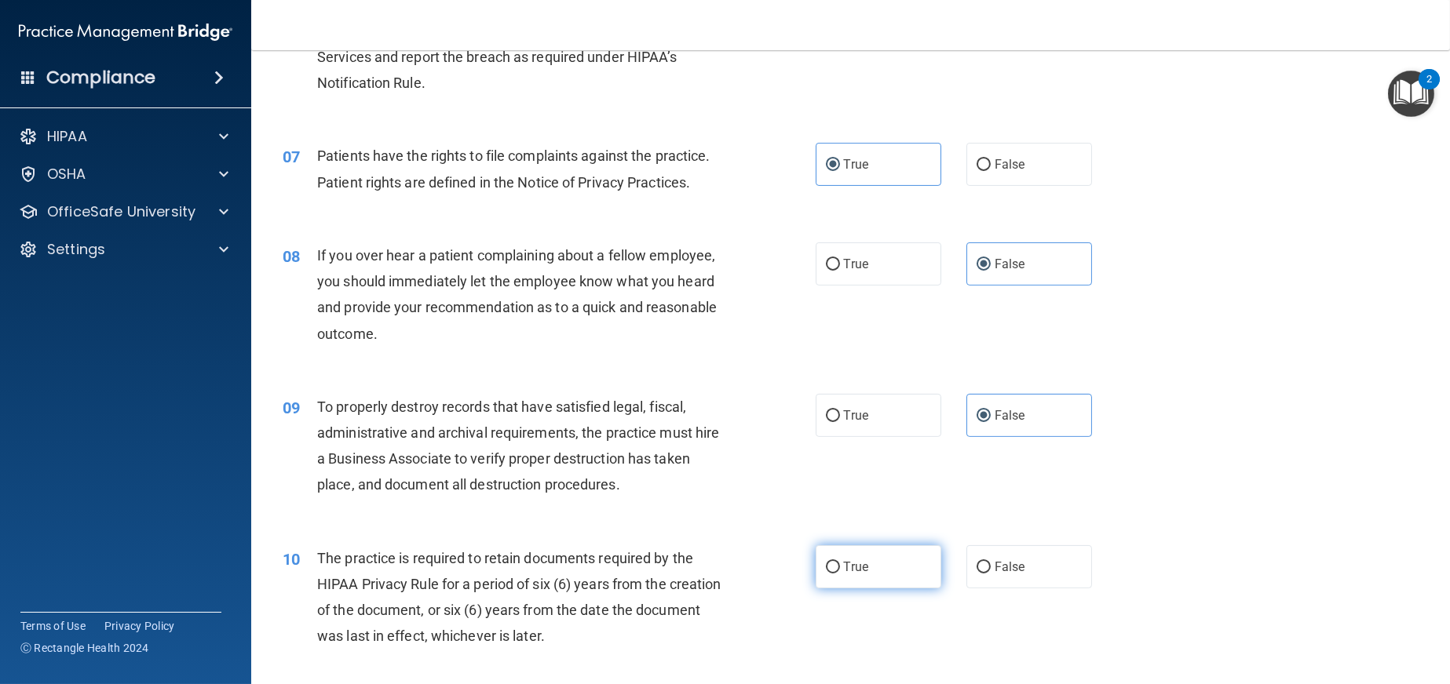
radio input "true"
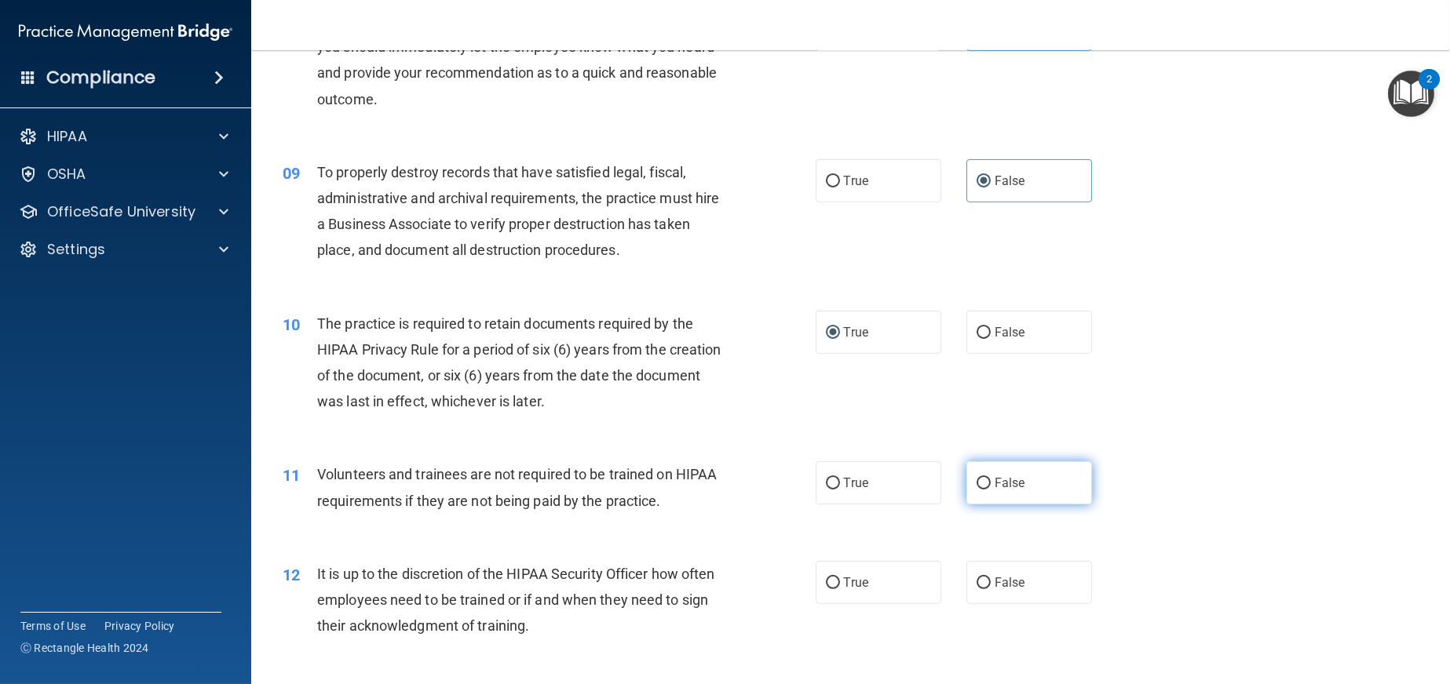
scroll to position [1099, 0]
click at [1020, 485] on label "False" at bounding box center [1029, 482] width 126 height 43
click at [991, 485] on input "False" at bounding box center [983, 483] width 14 height 12
radio input "true"
click at [865, 590] on label "True" at bounding box center [879, 581] width 126 height 43
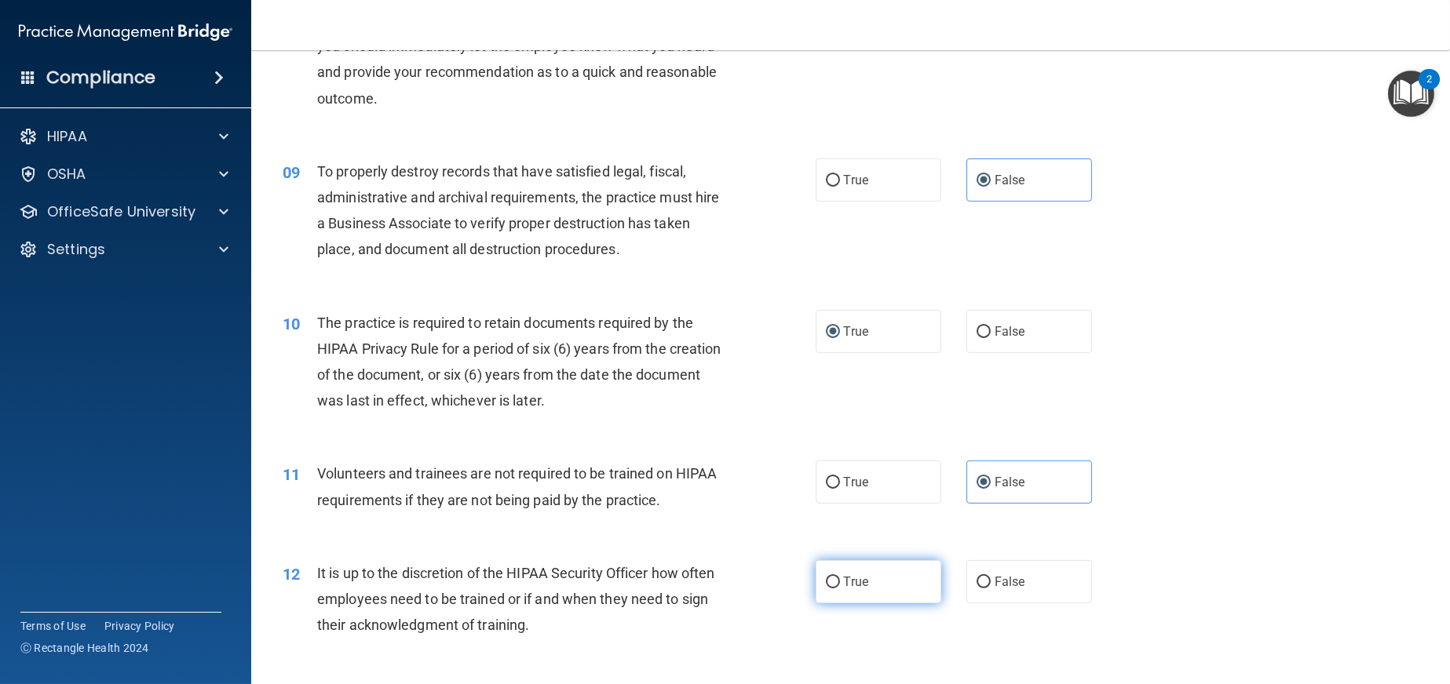
click at [840, 589] on input "True" at bounding box center [833, 583] width 14 height 12
radio input "true"
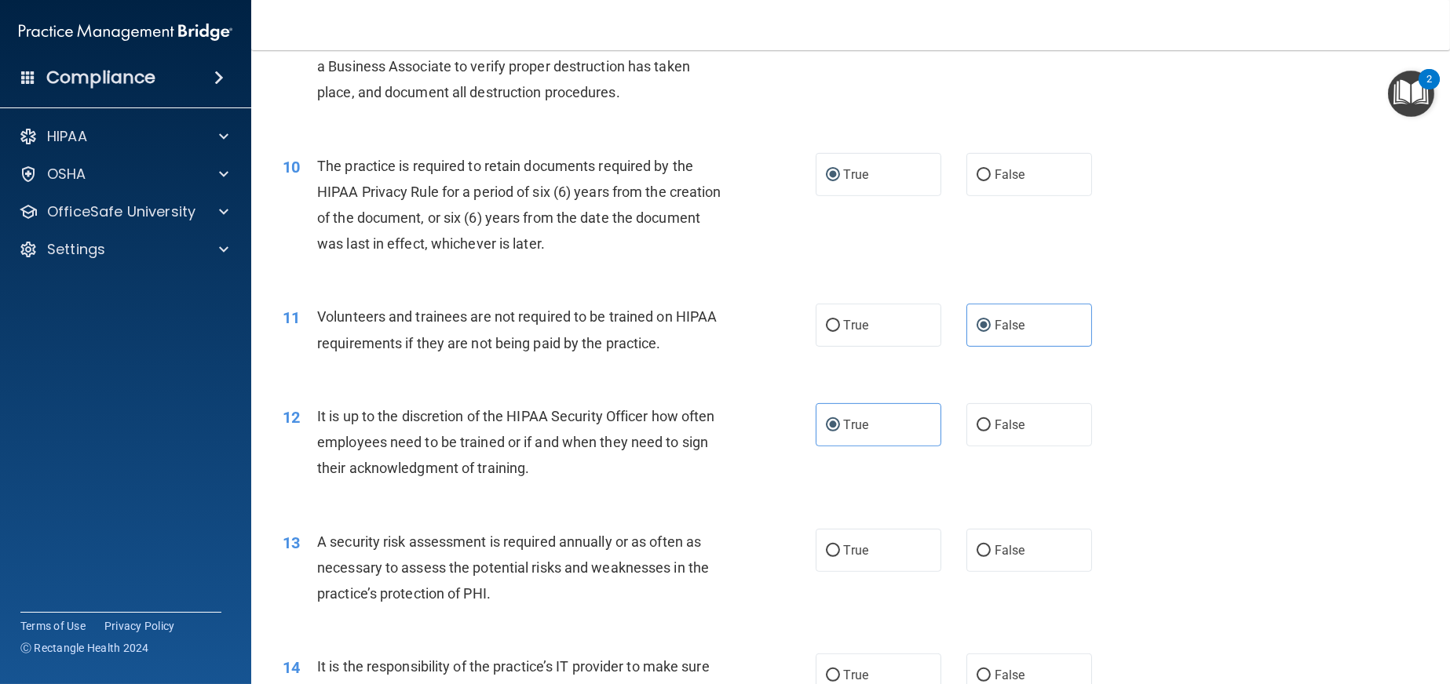
scroll to position [1491, 0]
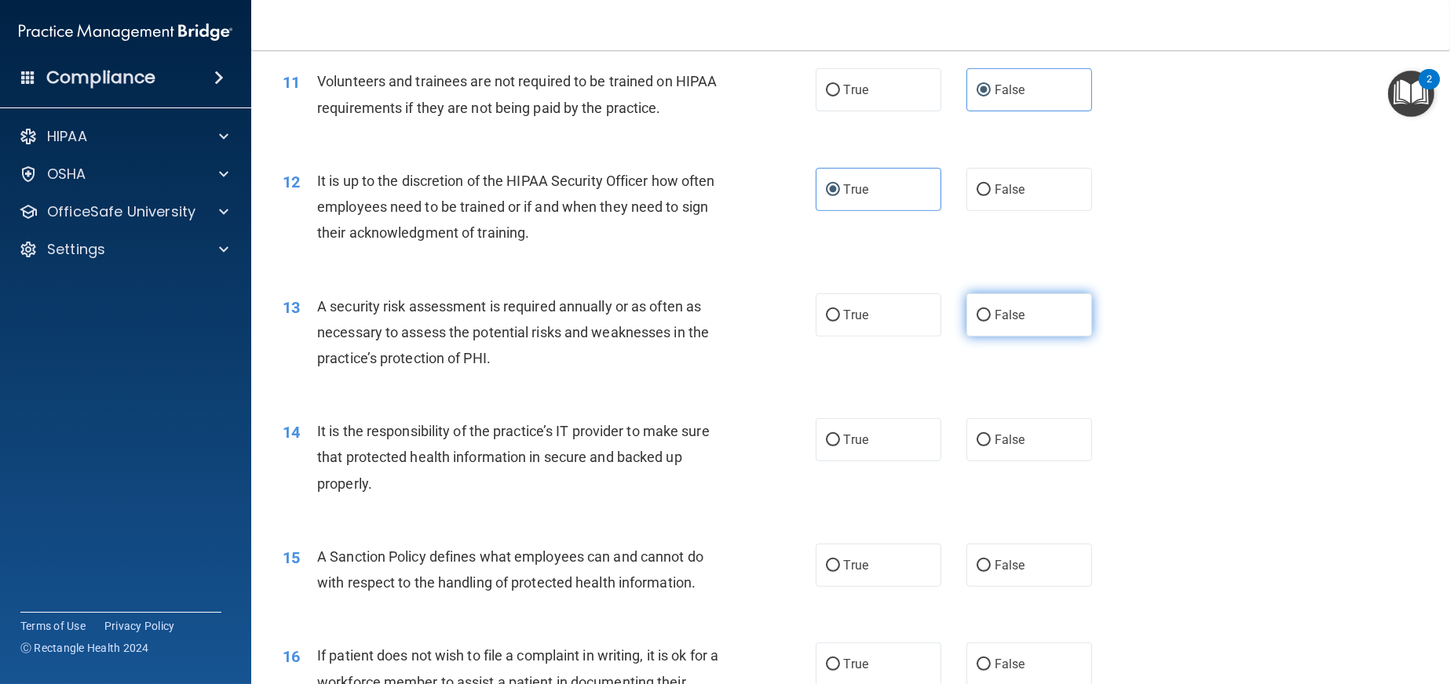
click at [1011, 313] on span "False" at bounding box center [1009, 315] width 31 height 15
click at [991, 313] on input "False" at bounding box center [983, 316] width 14 height 12
radio input "true"
click at [991, 448] on label "False" at bounding box center [1029, 439] width 126 height 43
click at [991, 447] on input "False" at bounding box center [983, 441] width 14 height 12
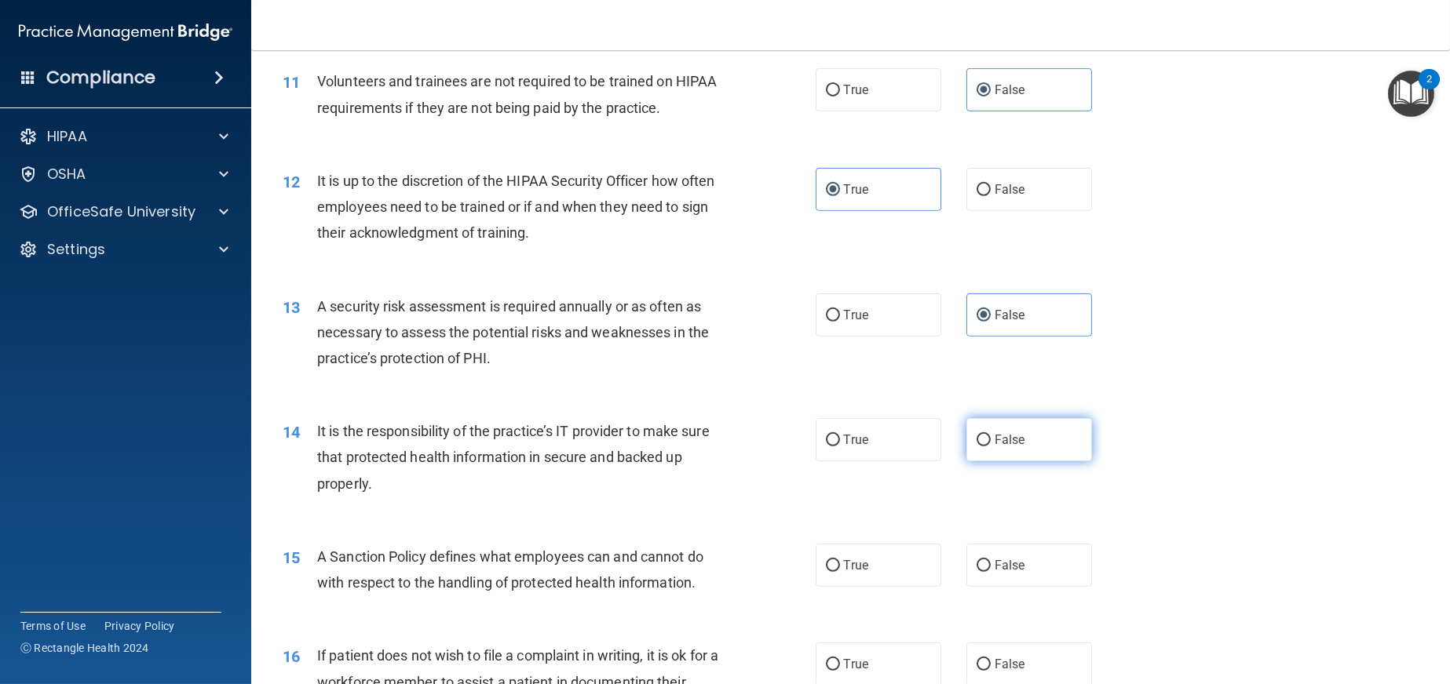
radio input "true"
click at [846, 574] on label "True" at bounding box center [879, 565] width 126 height 43
click at [840, 572] on input "True" at bounding box center [833, 566] width 14 height 12
radio input "true"
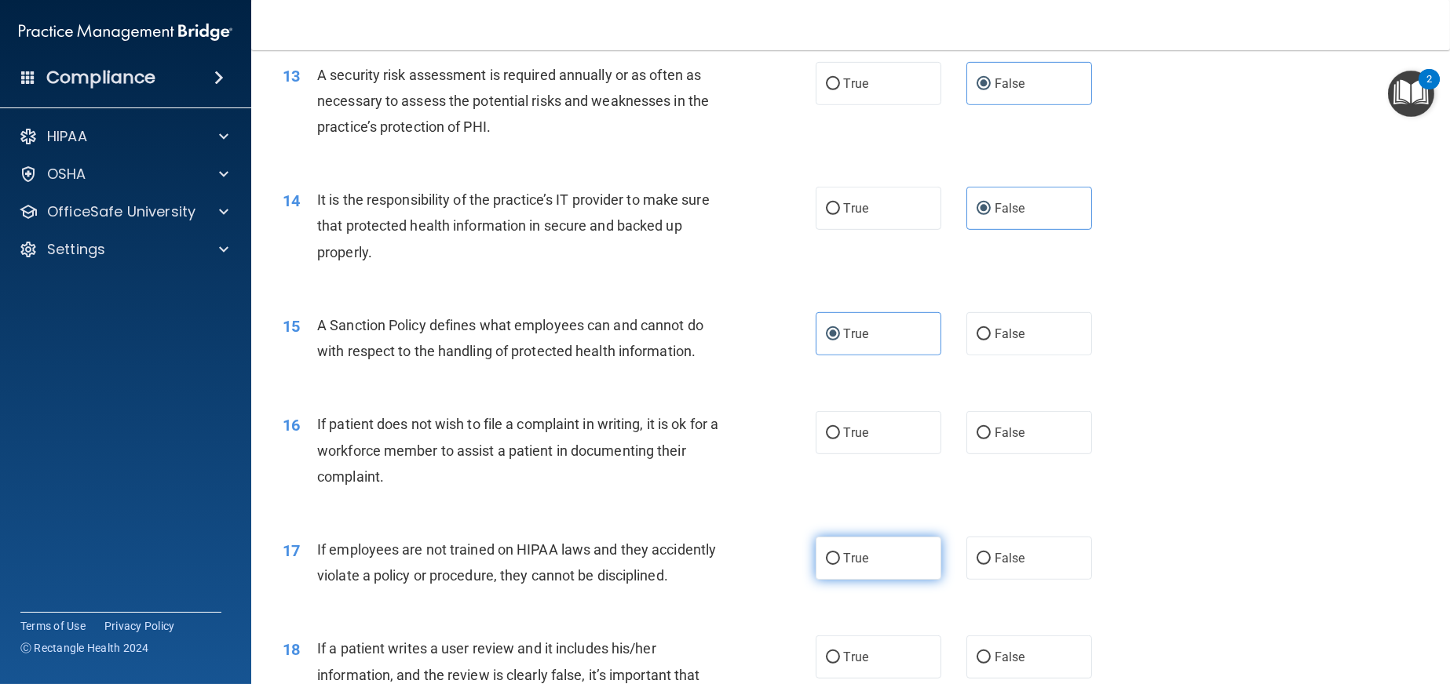
scroll to position [1727, 0]
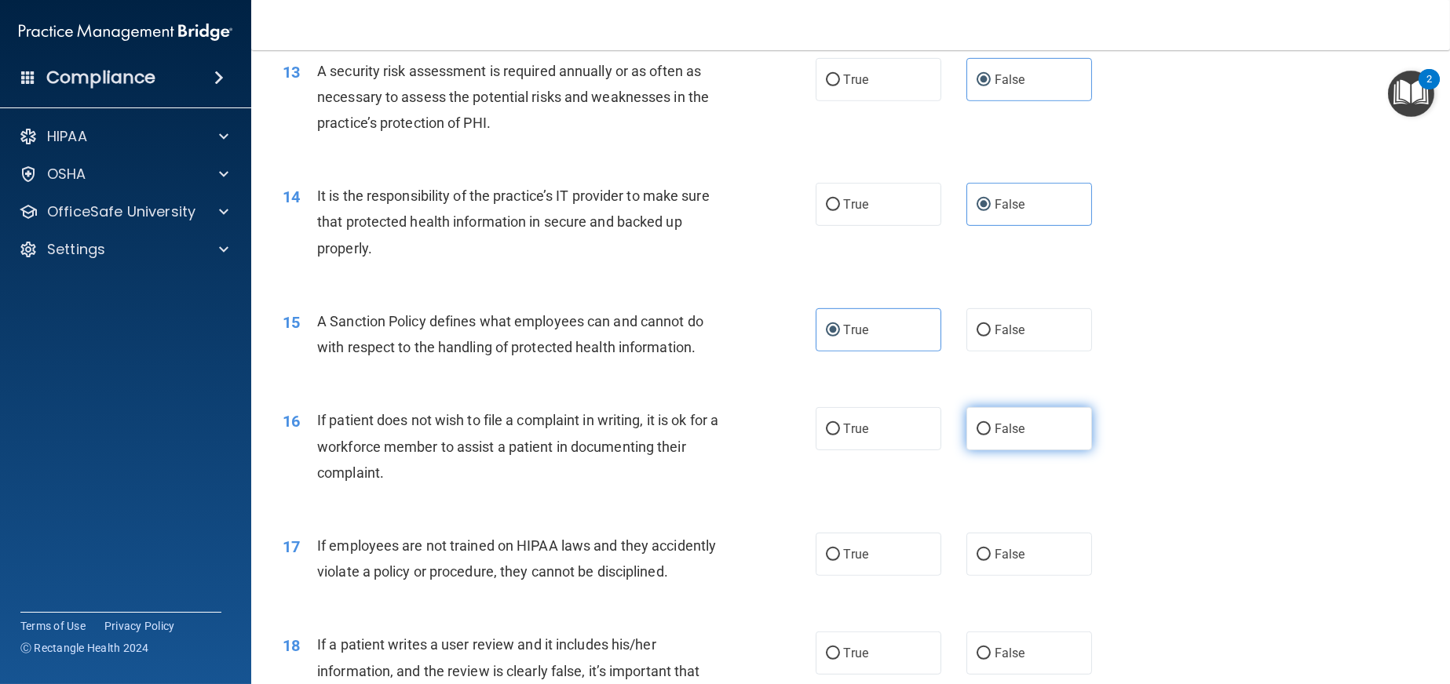
click at [1021, 415] on label "False" at bounding box center [1029, 428] width 126 height 43
click at [991, 424] on input "False" at bounding box center [983, 430] width 14 height 12
radio input "true"
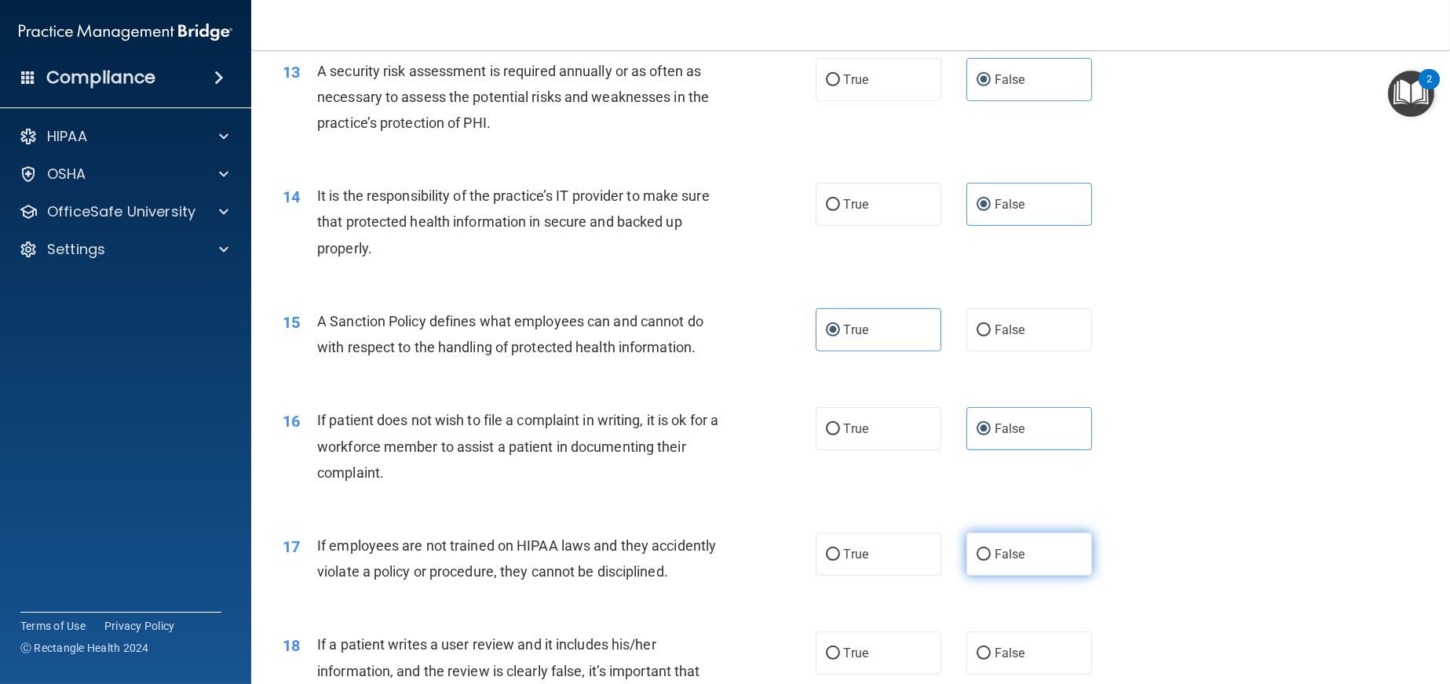
click at [1001, 557] on span "False" at bounding box center [1009, 554] width 31 height 15
click at [991, 557] on input "False" at bounding box center [983, 555] width 14 height 12
radio input "true"
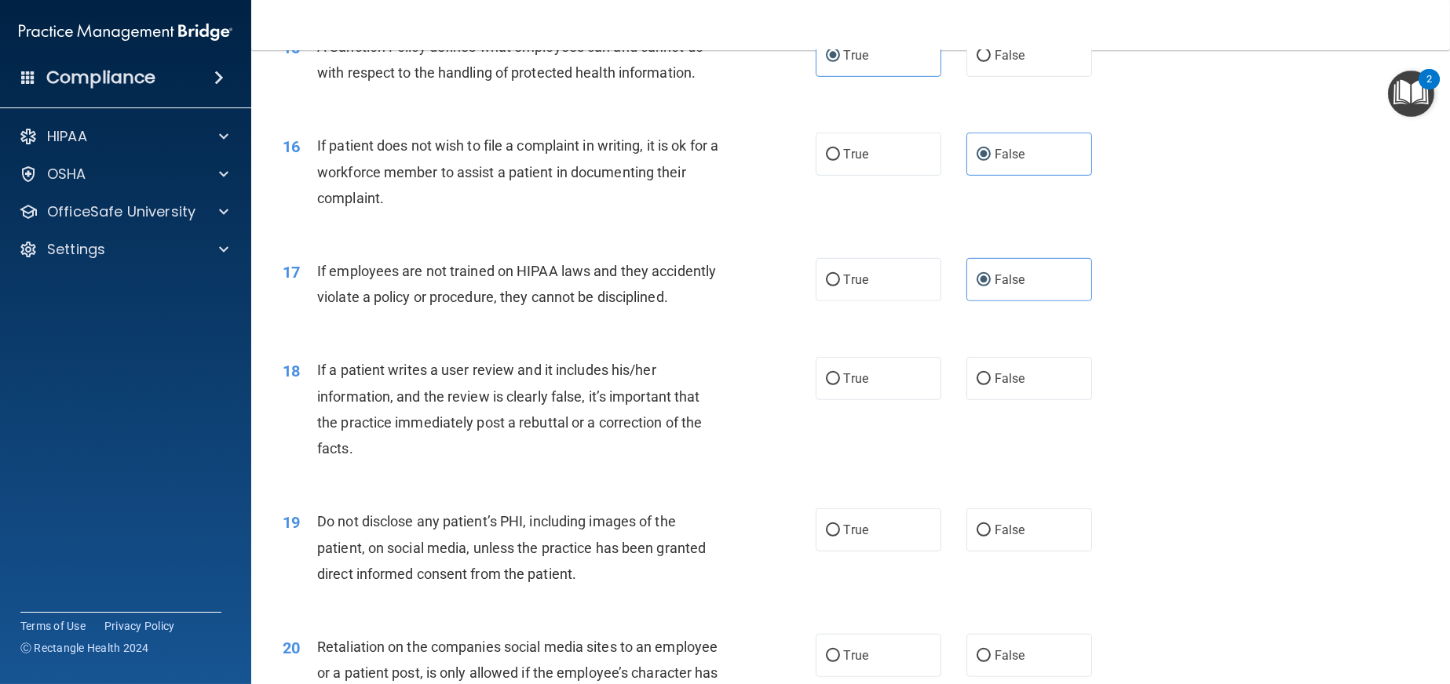
scroll to position [2041, 0]
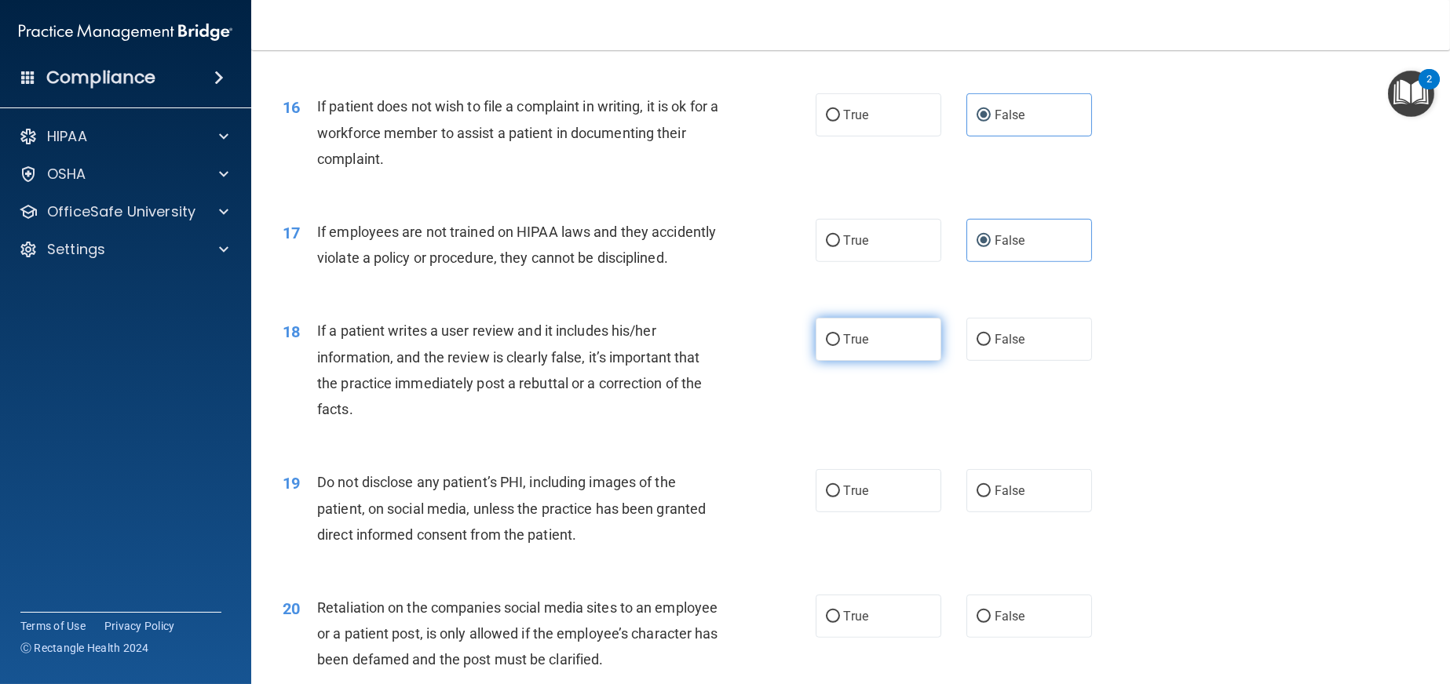
click at [884, 352] on label "True" at bounding box center [879, 339] width 126 height 43
click at [840, 346] on input "True" at bounding box center [833, 340] width 14 height 12
radio input "true"
click at [978, 494] on input "False" at bounding box center [983, 492] width 14 height 12
radio input "true"
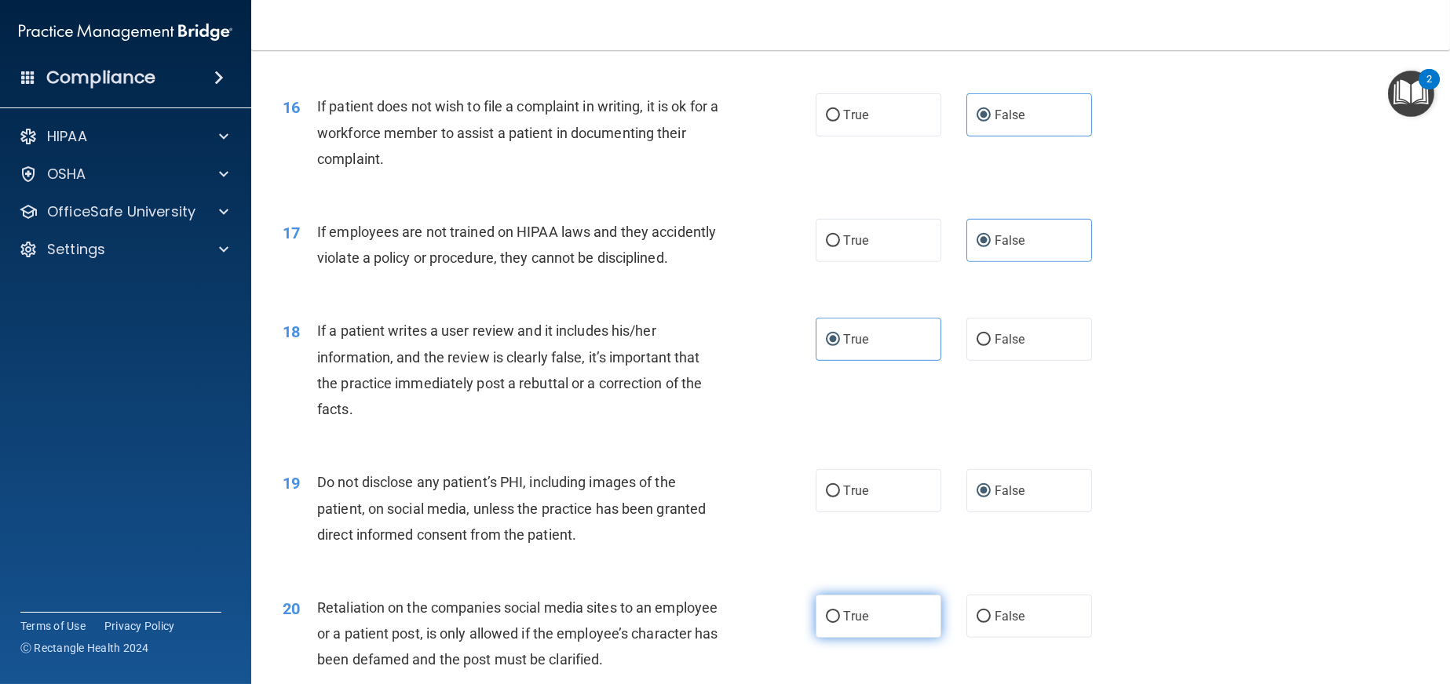
click at [863, 611] on label "True" at bounding box center [879, 616] width 126 height 43
click at [840, 611] on input "True" at bounding box center [833, 617] width 14 height 12
radio input "true"
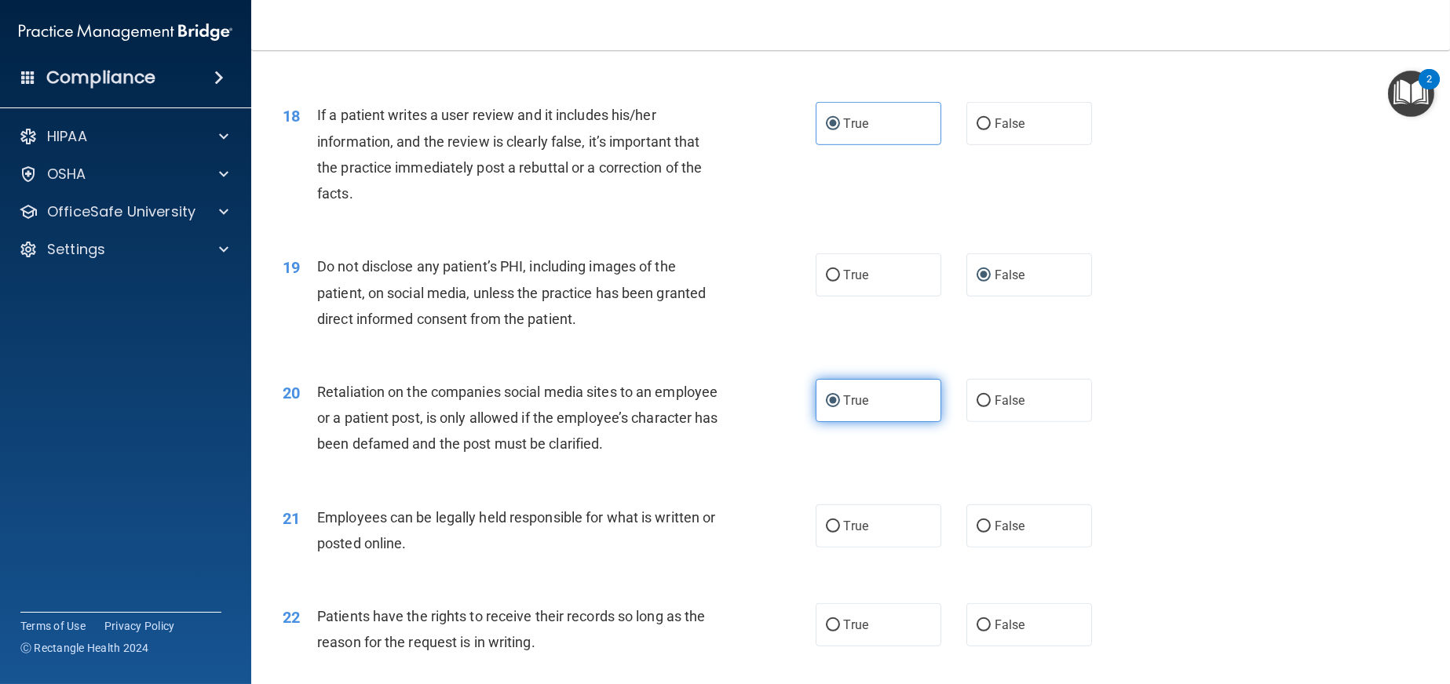
scroll to position [2276, 0]
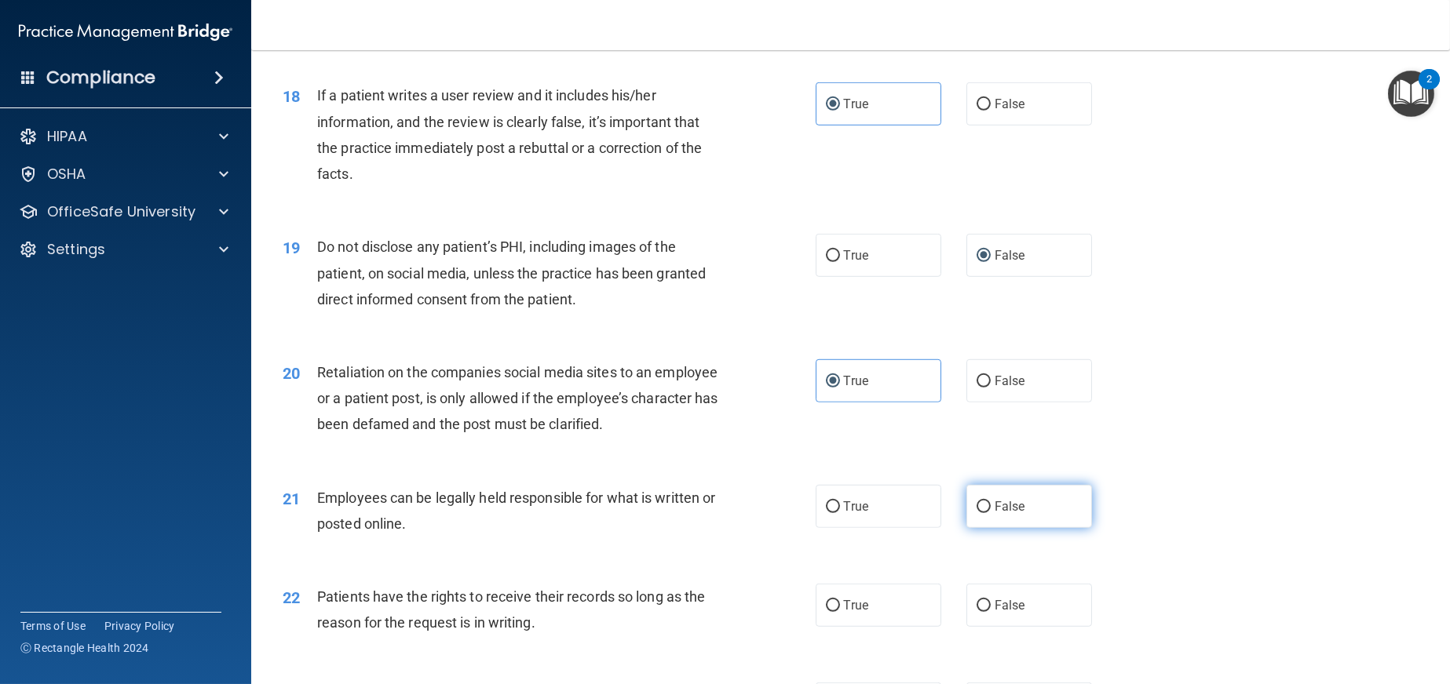
click at [983, 499] on label "False" at bounding box center [1029, 506] width 126 height 43
click at [983, 502] on input "False" at bounding box center [983, 508] width 14 height 12
radio input "true"
click at [1007, 598] on span "False" at bounding box center [1009, 605] width 31 height 15
click at [991, 600] on input "False" at bounding box center [983, 606] width 14 height 12
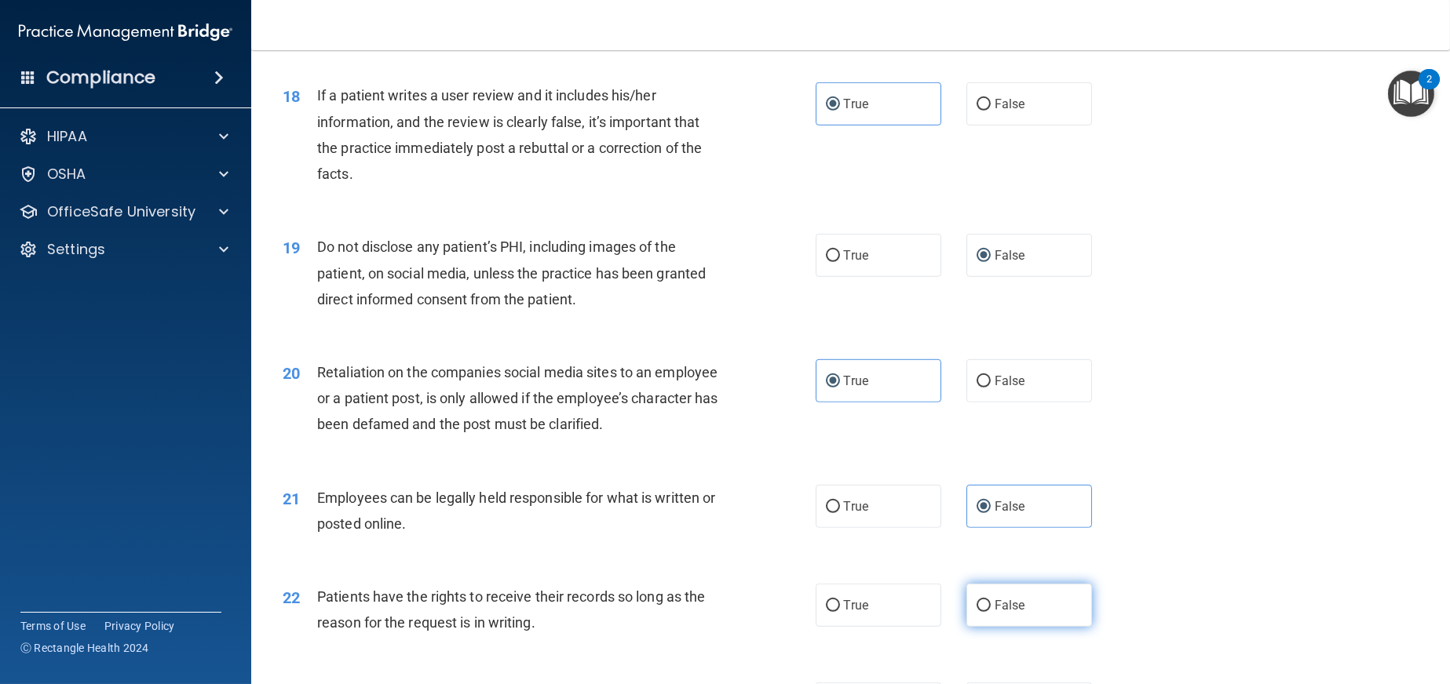
radio input "true"
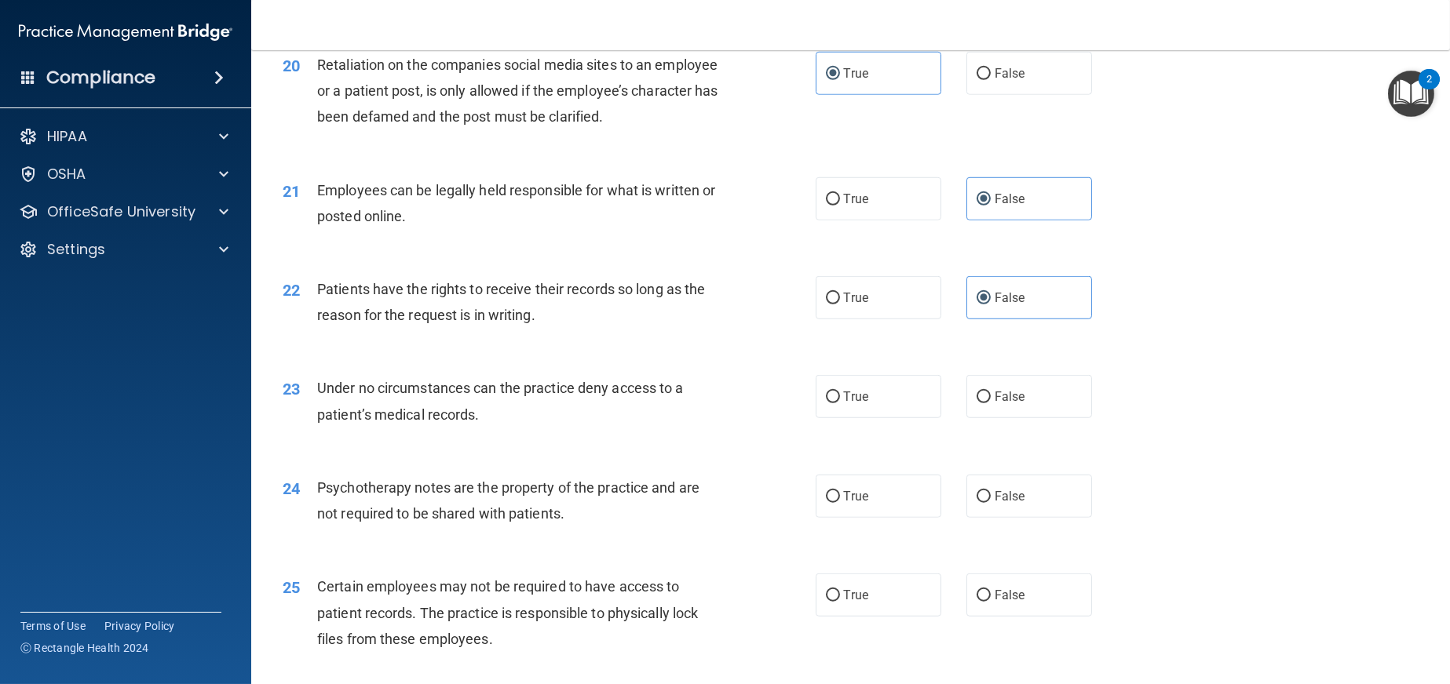
scroll to position [2590, 0]
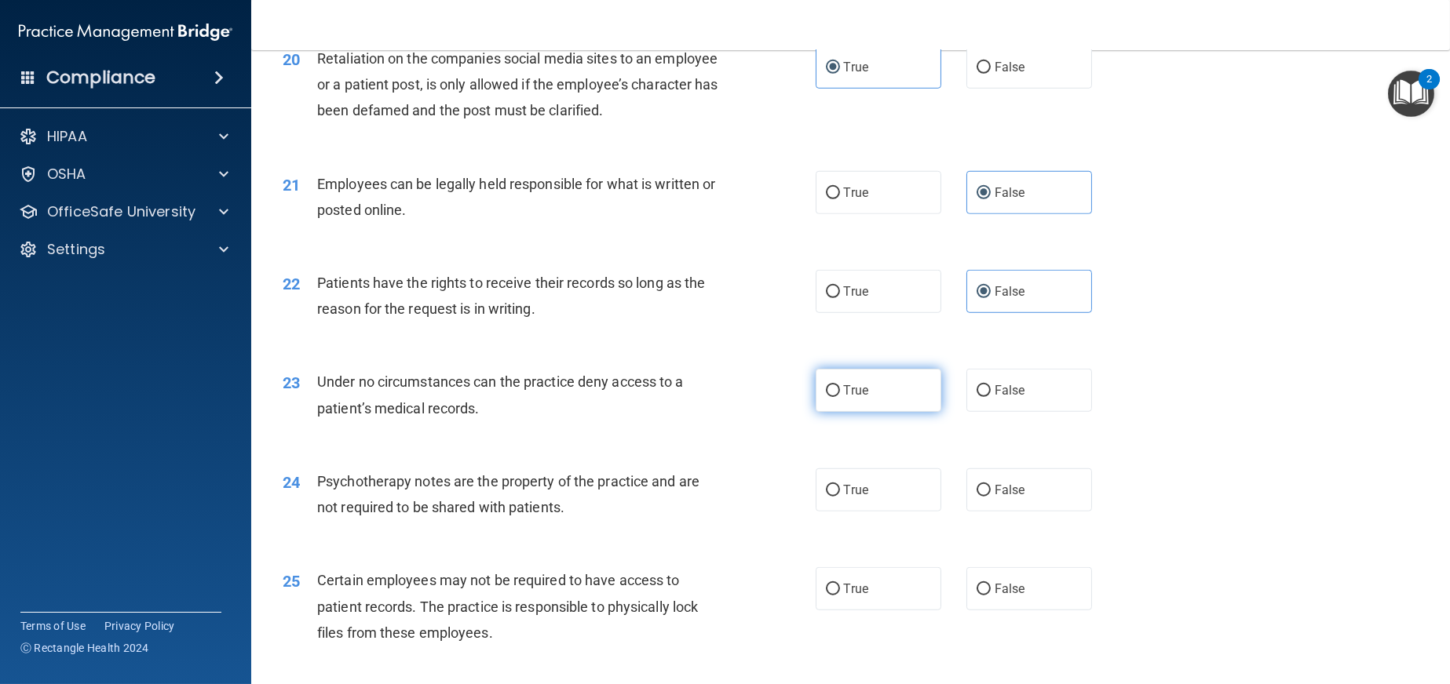
click at [906, 400] on label "True" at bounding box center [879, 390] width 126 height 43
click at [840, 397] on input "True" at bounding box center [833, 391] width 14 height 12
radio input "true"
click at [863, 494] on label "True" at bounding box center [879, 490] width 126 height 43
click at [840, 494] on input "True" at bounding box center [833, 491] width 14 height 12
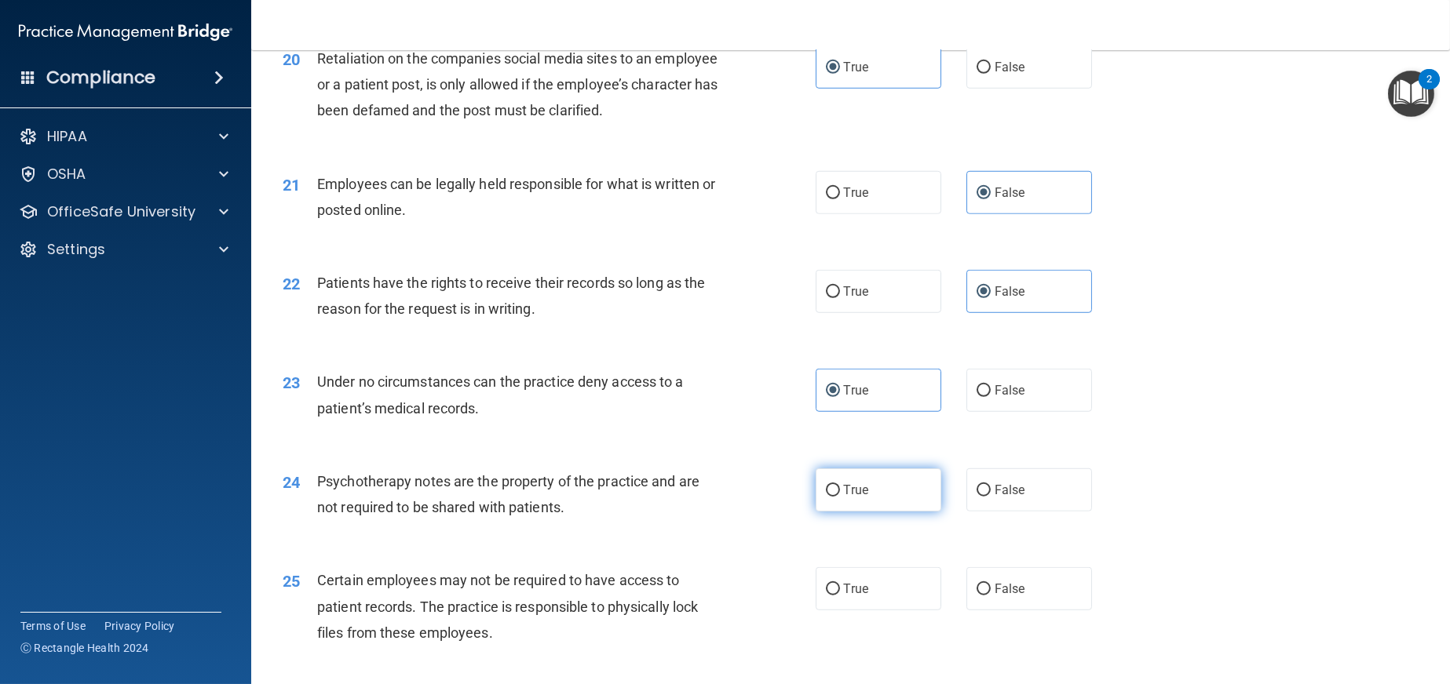
radio input "true"
click at [851, 588] on span "True" at bounding box center [856, 589] width 24 height 15
click at [840, 588] on input "True" at bounding box center [833, 590] width 14 height 12
radio input "true"
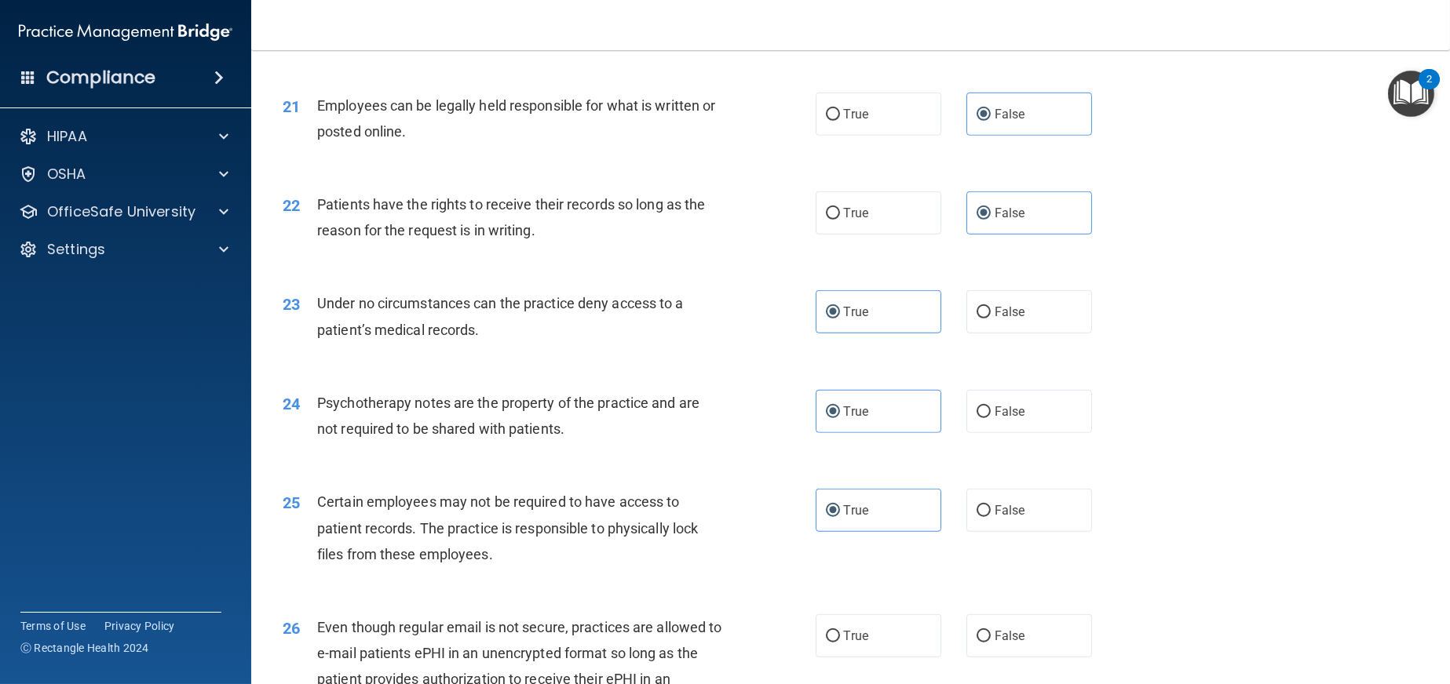
scroll to position [2826, 0]
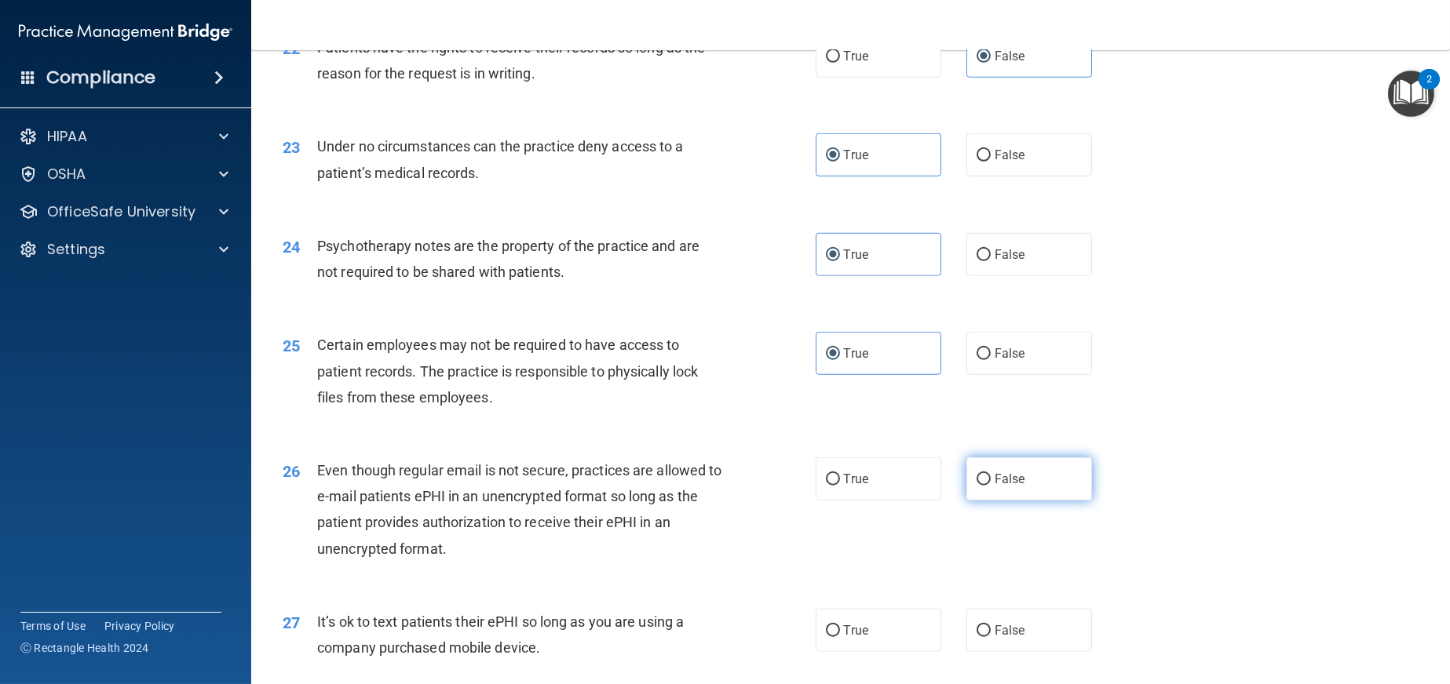
click at [1022, 473] on label "False" at bounding box center [1029, 479] width 126 height 43
click at [991, 474] on input "False" at bounding box center [983, 480] width 14 height 12
radio input "true"
click at [1016, 631] on label "False" at bounding box center [1029, 630] width 126 height 43
click at [991, 631] on input "False" at bounding box center [983, 632] width 14 height 12
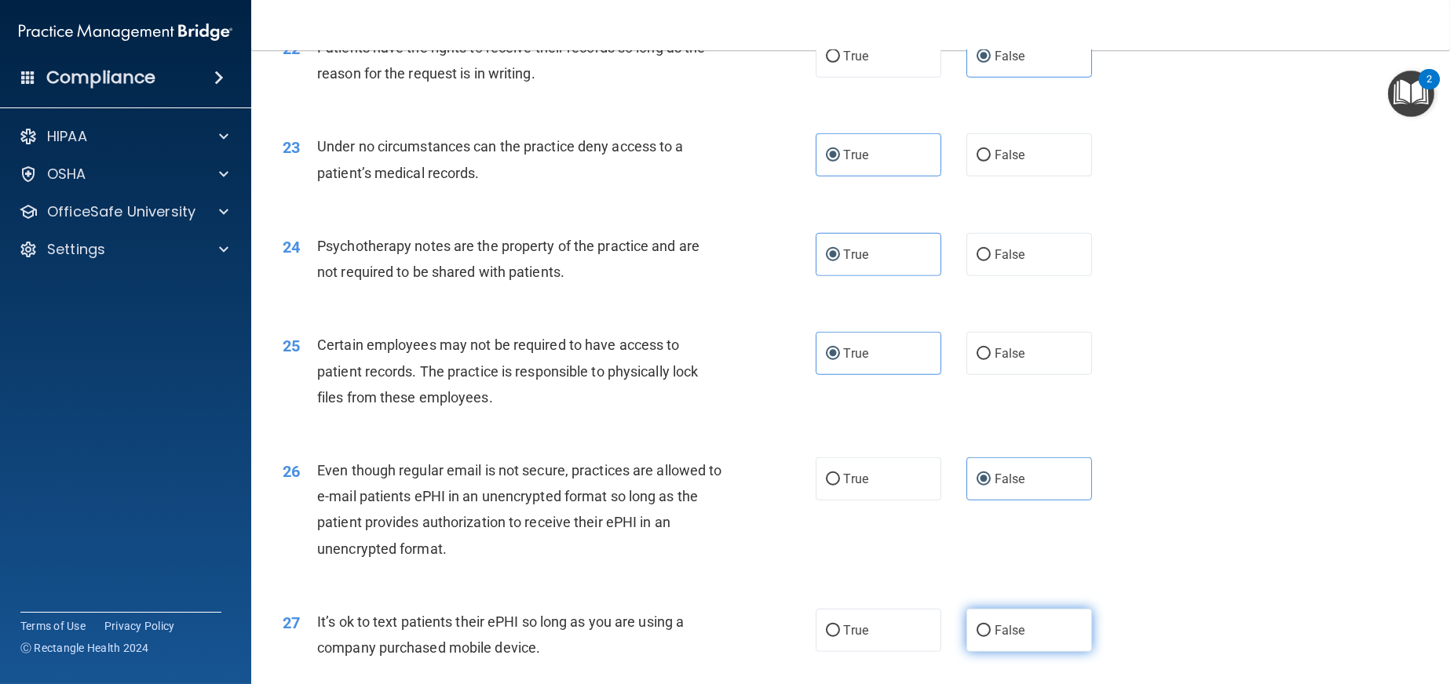
radio input "true"
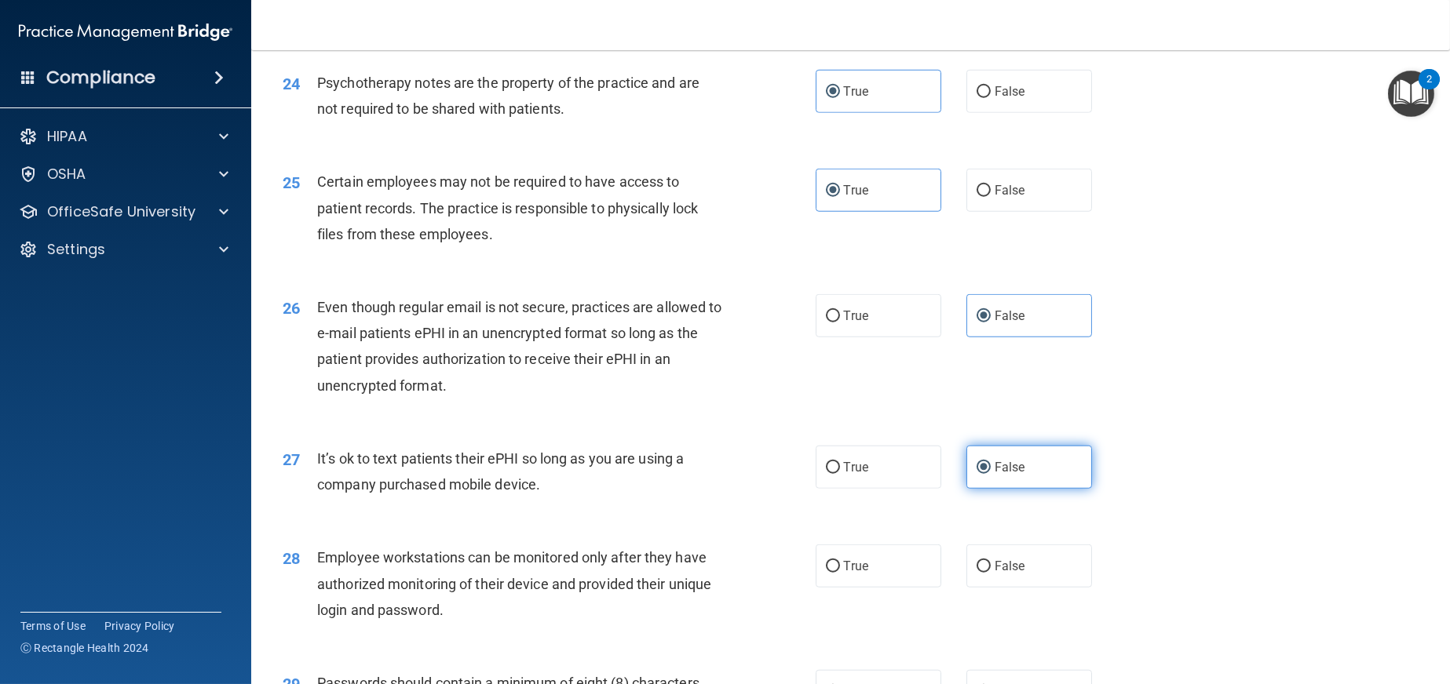
scroll to position [3061, 0]
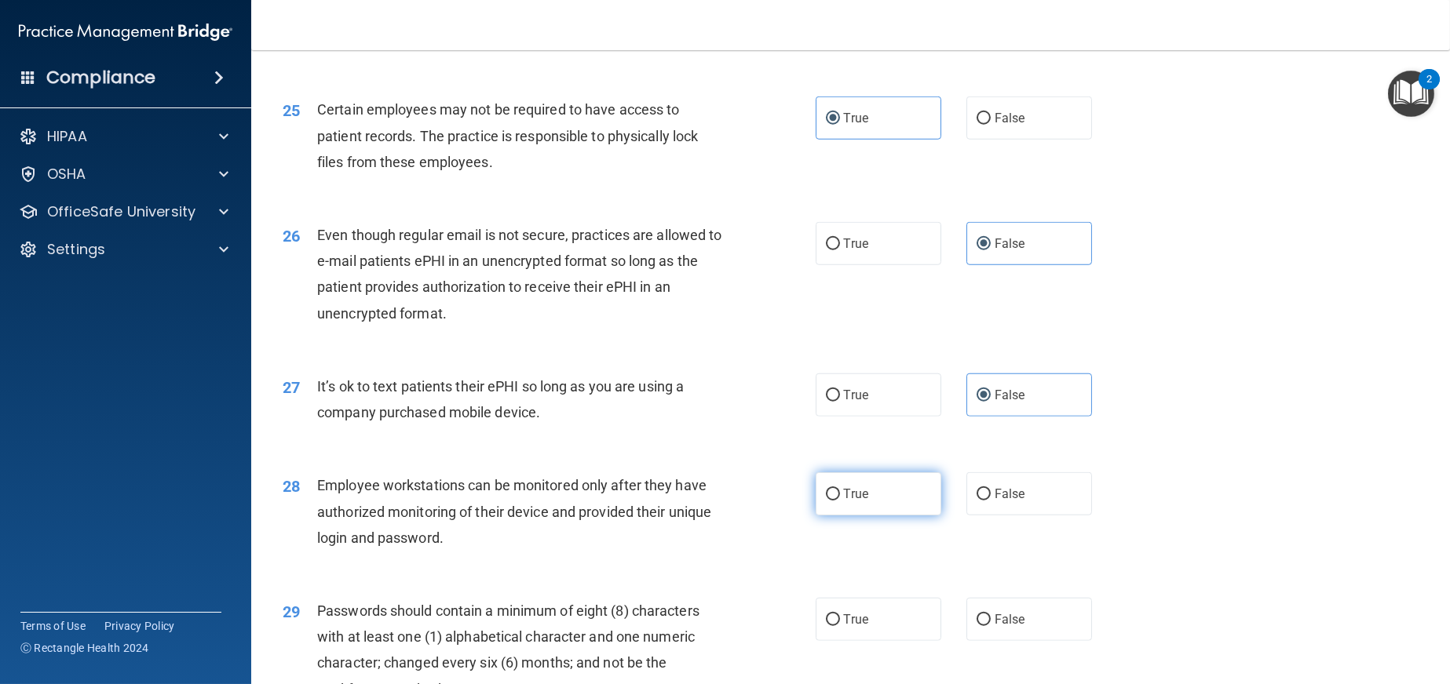
click at [881, 505] on label "True" at bounding box center [879, 494] width 126 height 43
click at [840, 501] on input "True" at bounding box center [833, 495] width 14 height 12
radio input "true"
click at [994, 615] on span "False" at bounding box center [1009, 619] width 31 height 15
click at [987, 615] on input "False" at bounding box center [983, 621] width 14 height 12
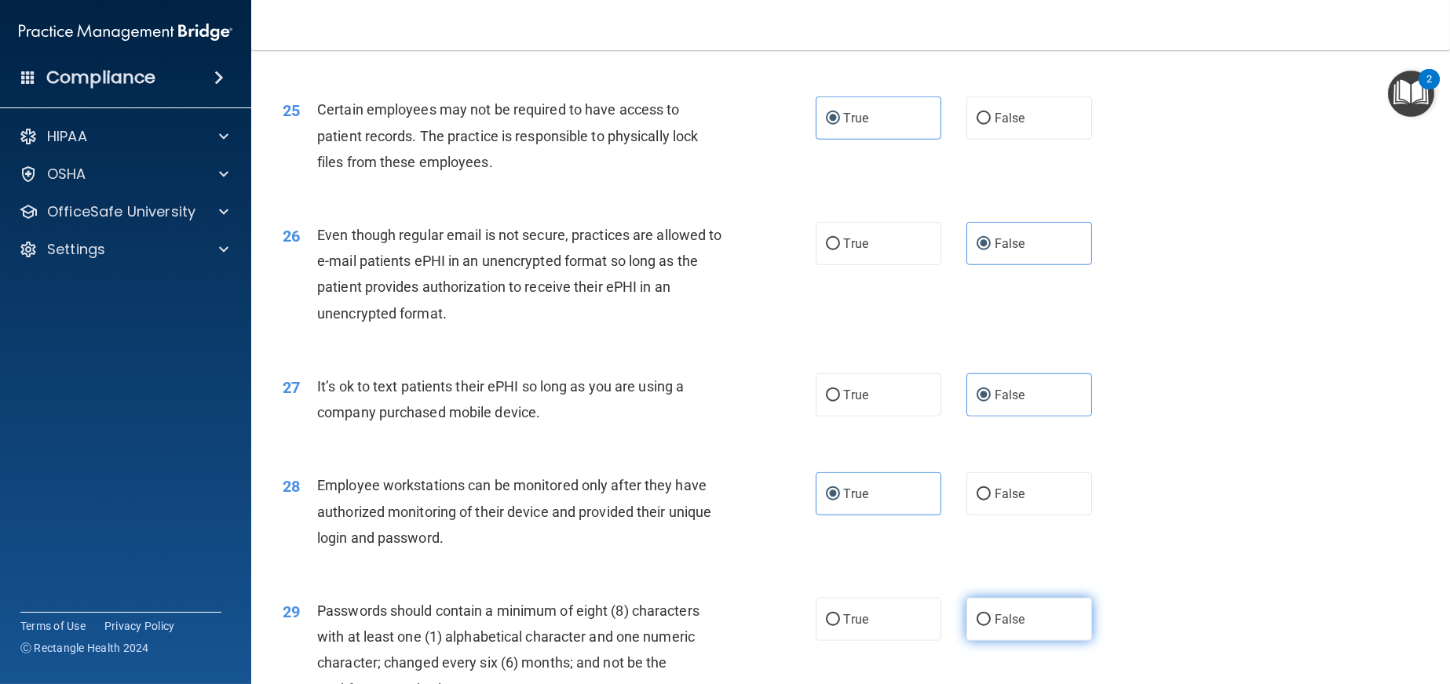
radio input "true"
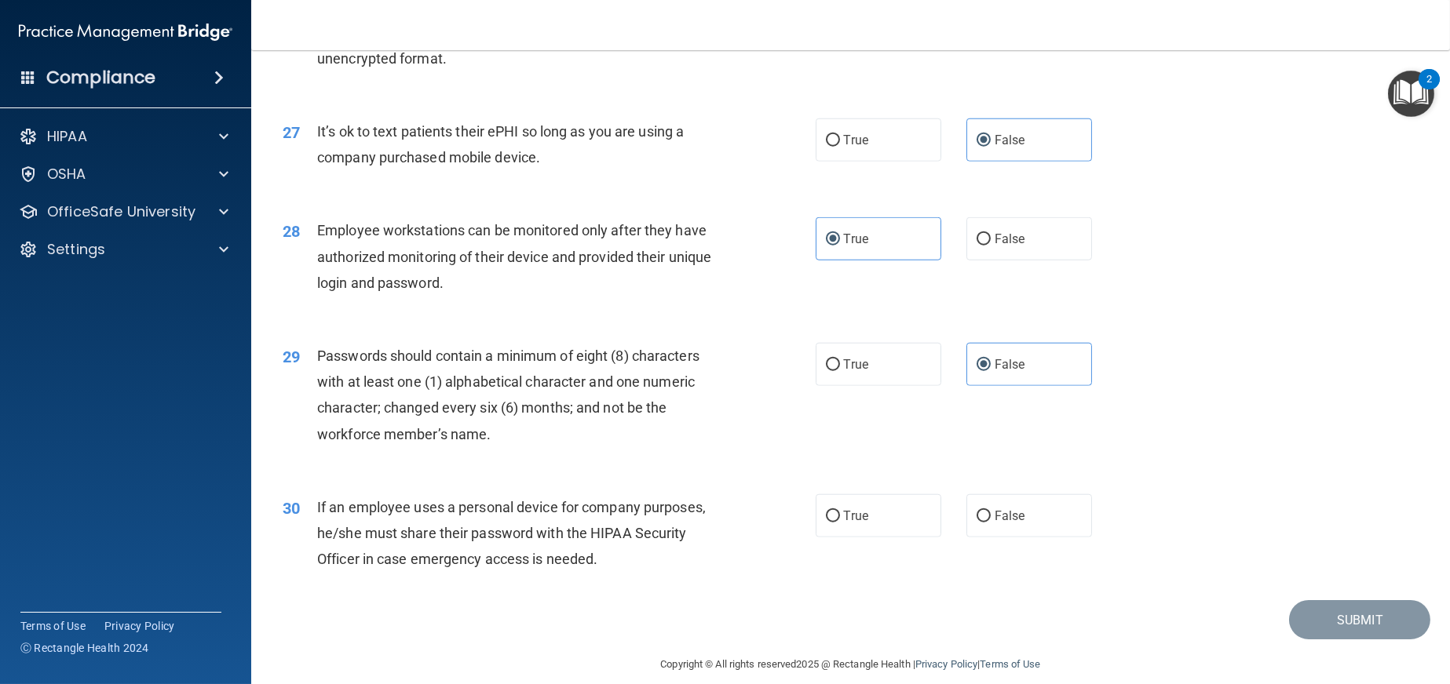
scroll to position [3333, 0]
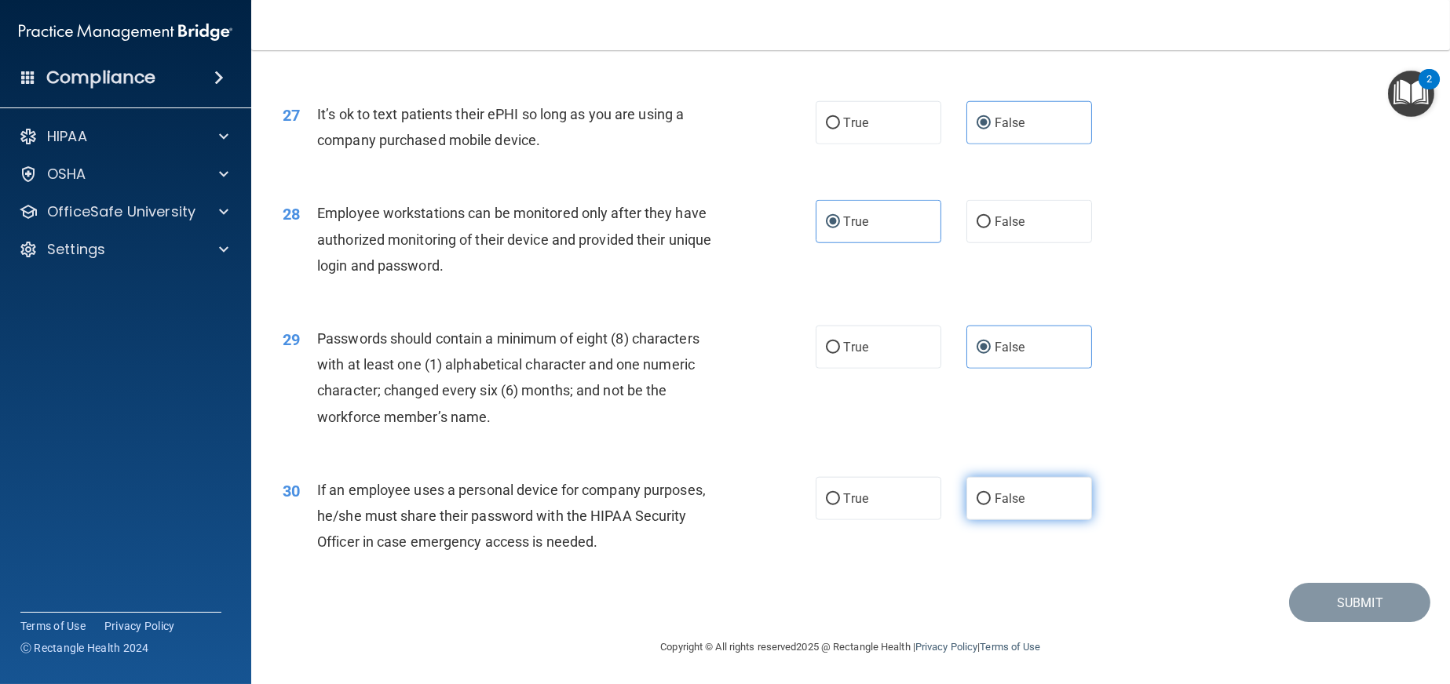
click at [1000, 496] on span "False" at bounding box center [1009, 498] width 31 height 15
click at [991, 496] on input "False" at bounding box center [983, 500] width 14 height 12
radio input "true"
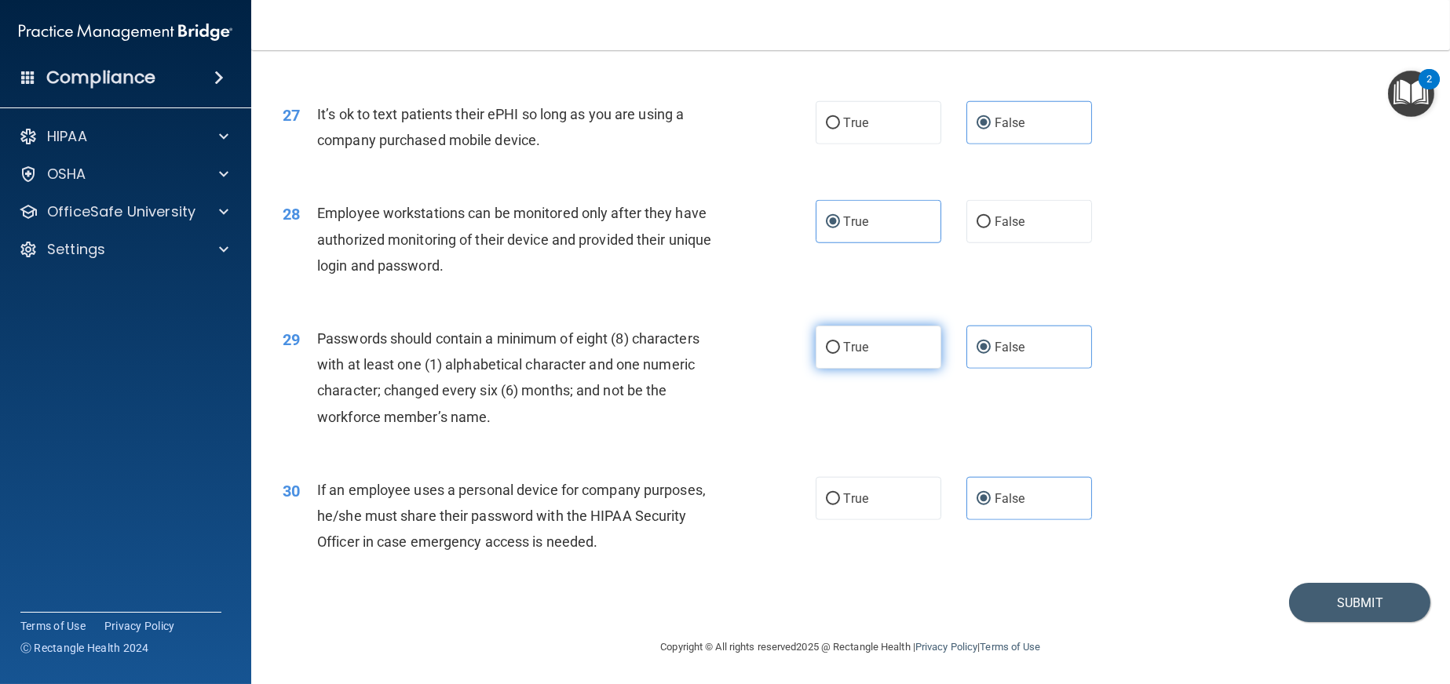
click at [861, 359] on label "True" at bounding box center [879, 347] width 126 height 43
click at [840, 354] on input "True" at bounding box center [833, 348] width 14 height 12
radio input "true"
radio input "false"
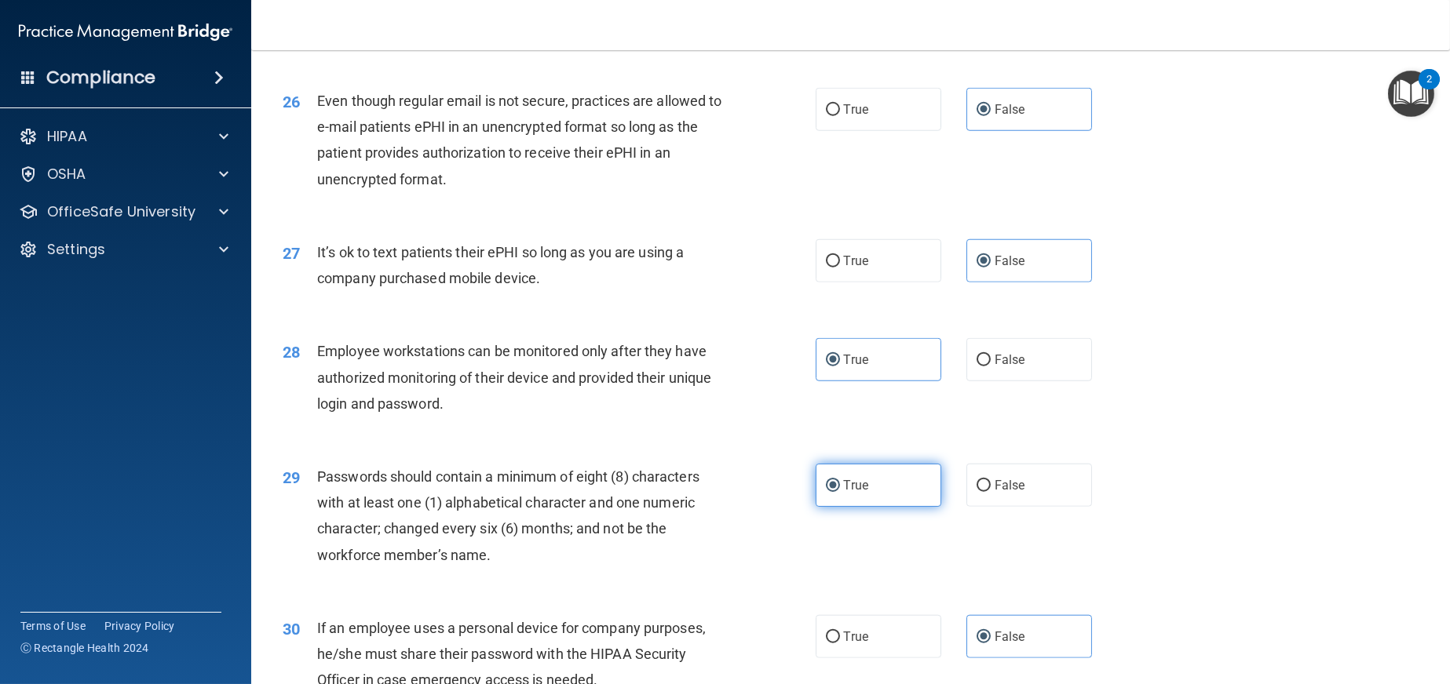
scroll to position [3176, 0]
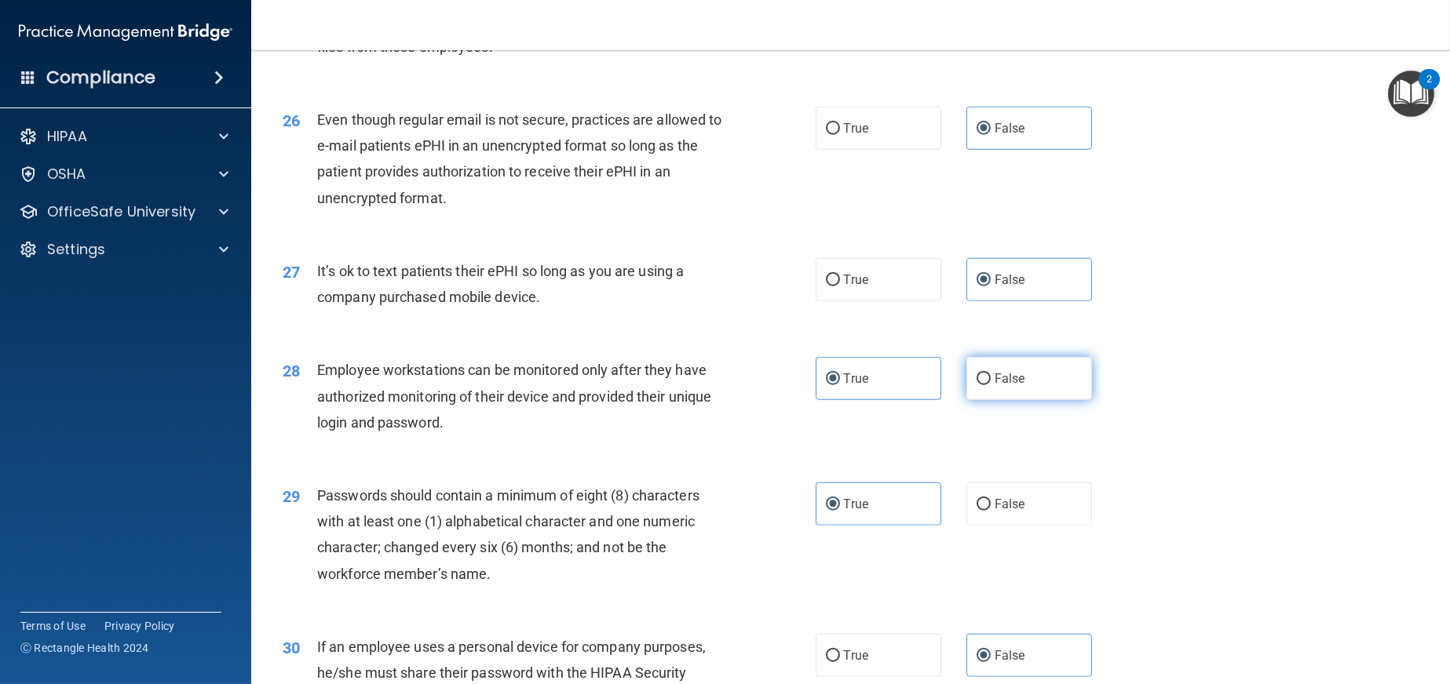
click at [994, 383] on span "False" at bounding box center [1009, 378] width 31 height 15
click at [986, 383] on input "False" at bounding box center [983, 380] width 14 height 12
radio input "true"
radio input "false"
click at [875, 138] on label "True" at bounding box center [879, 128] width 126 height 43
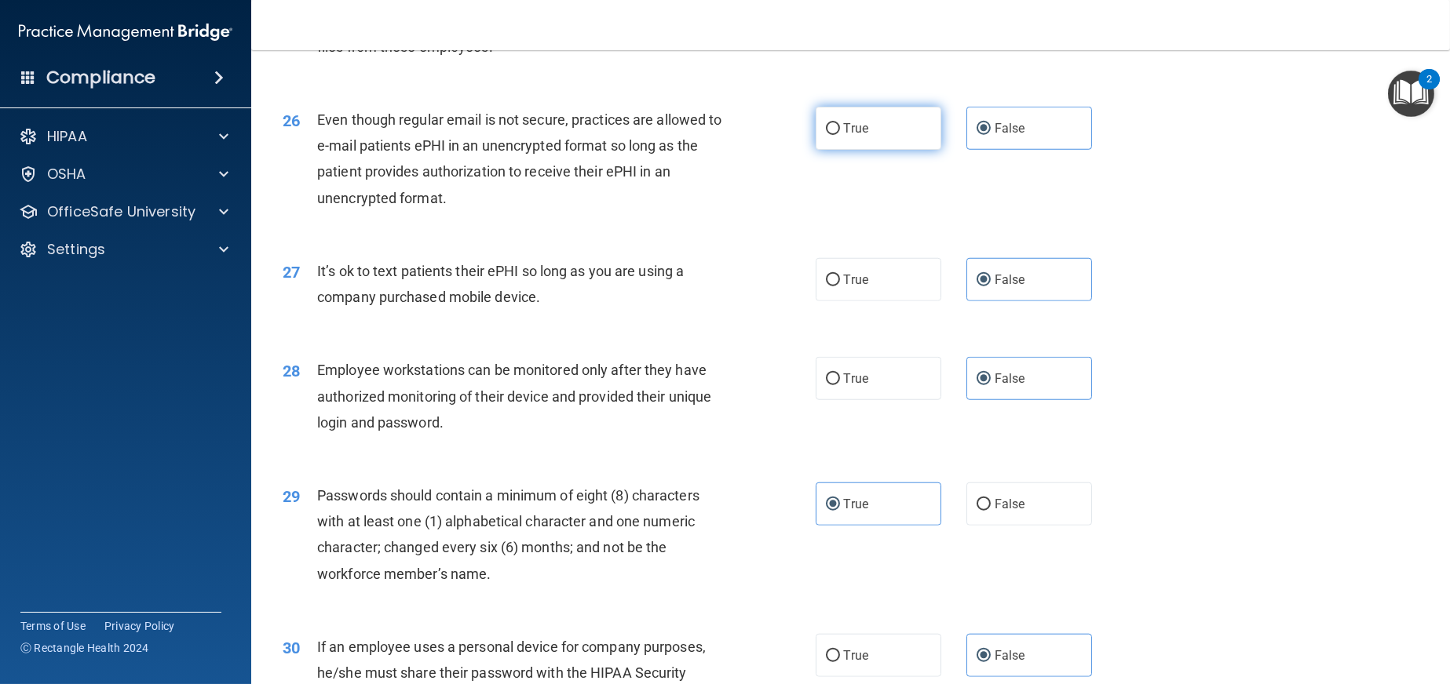
click at [840, 135] on input "True" at bounding box center [833, 129] width 14 height 12
radio input "true"
radio input "false"
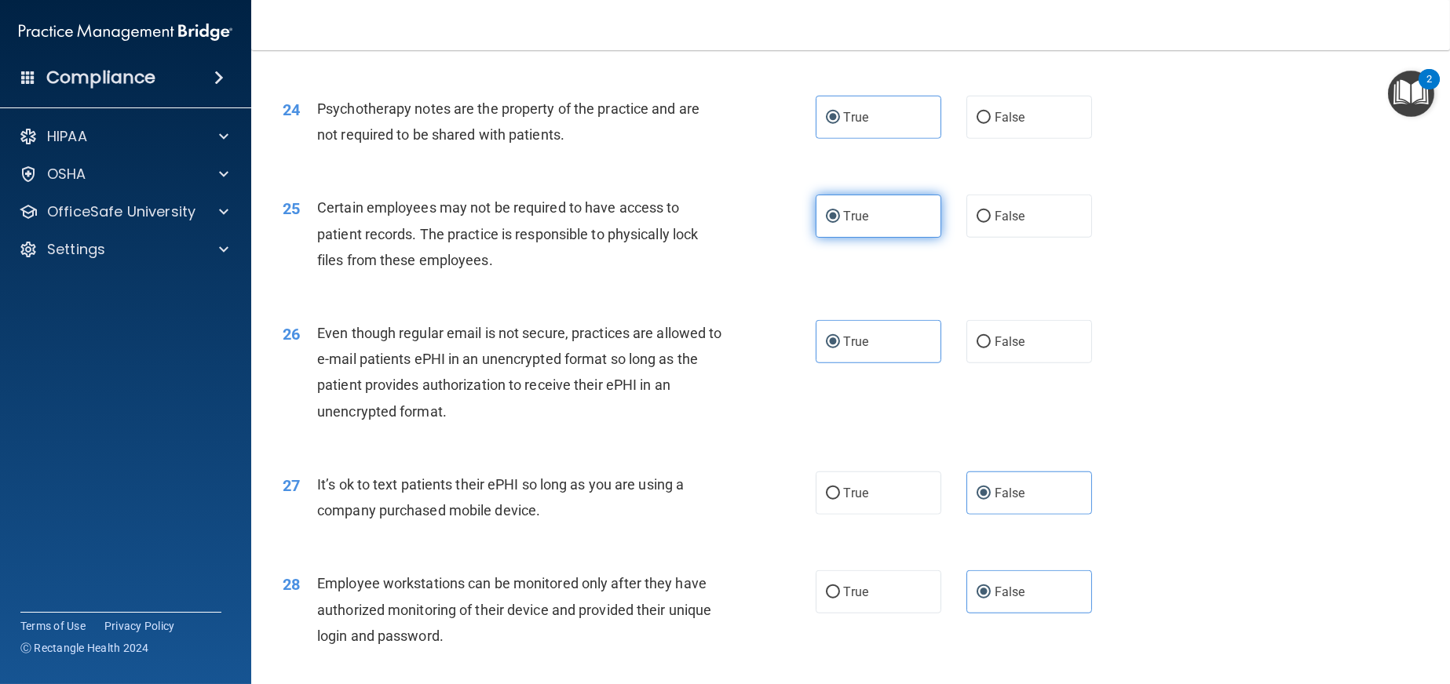
scroll to position [2941, 0]
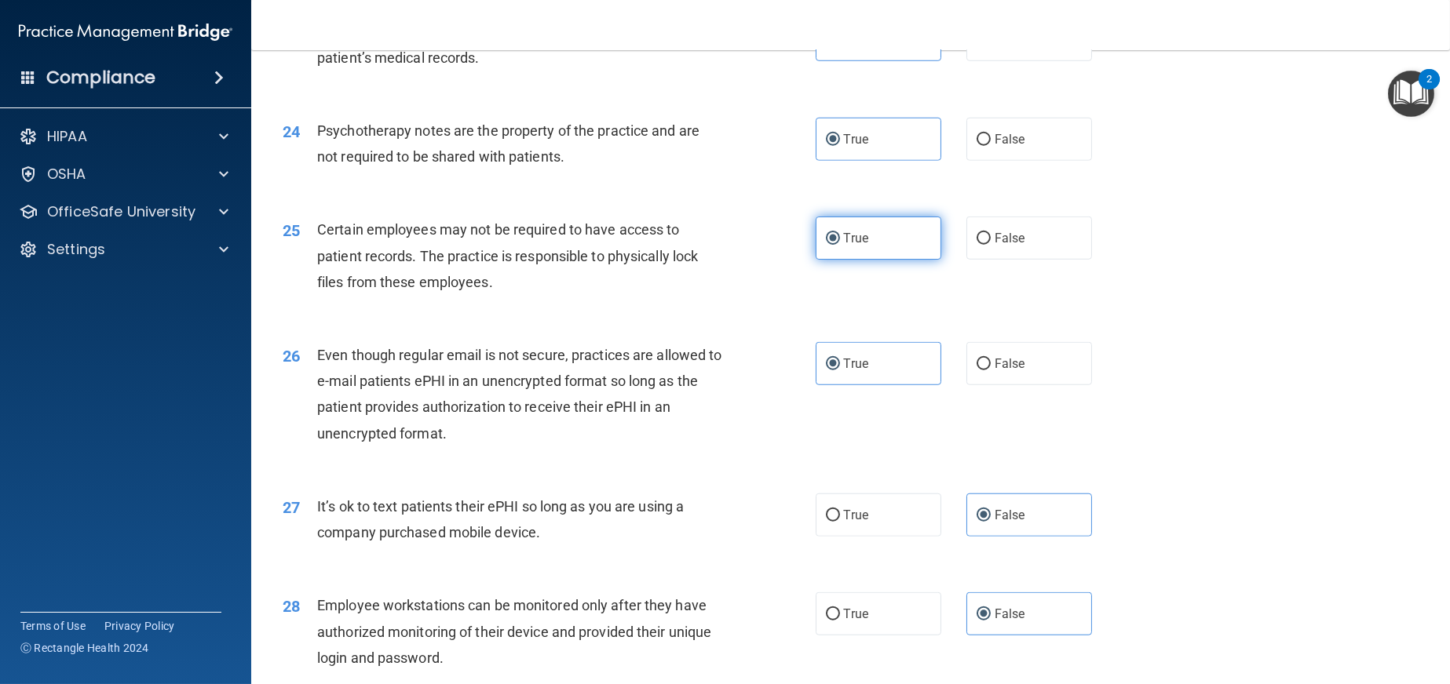
click at [897, 247] on label "True" at bounding box center [879, 238] width 126 height 43
click at [840, 245] on input "True" at bounding box center [833, 239] width 14 height 12
click at [877, 146] on label "True" at bounding box center [879, 139] width 126 height 43
click at [840, 146] on input "True" at bounding box center [833, 140] width 14 height 12
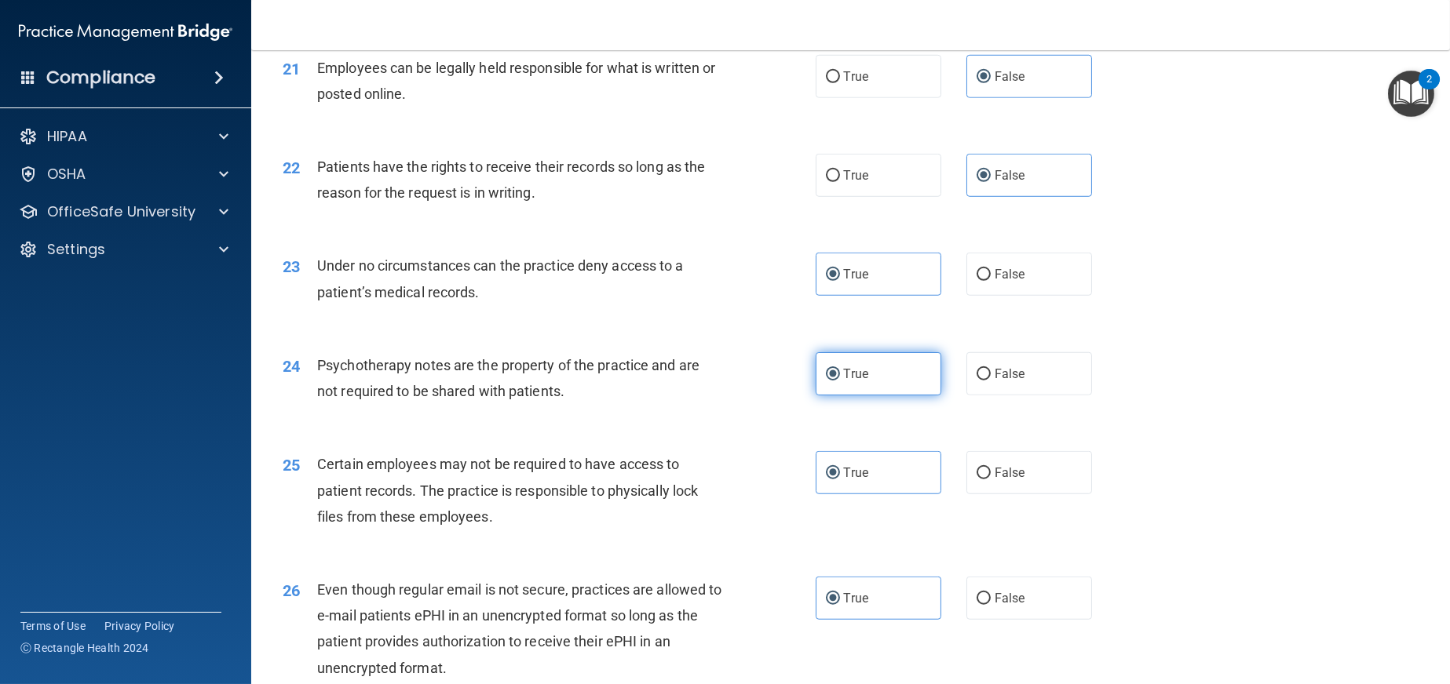
scroll to position [2706, 0]
click at [976, 278] on input "False" at bounding box center [983, 276] width 14 height 12
radio input "true"
radio input "false"
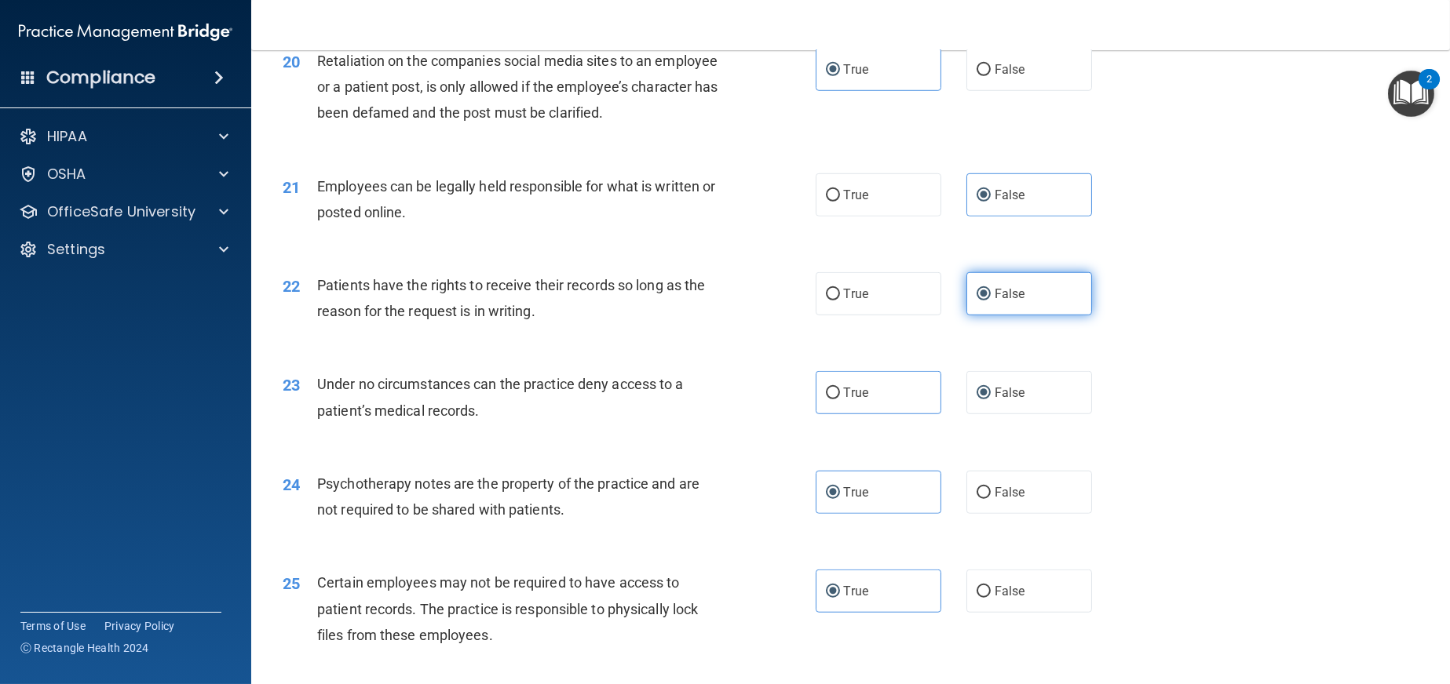
scroll to position [2549, 0]
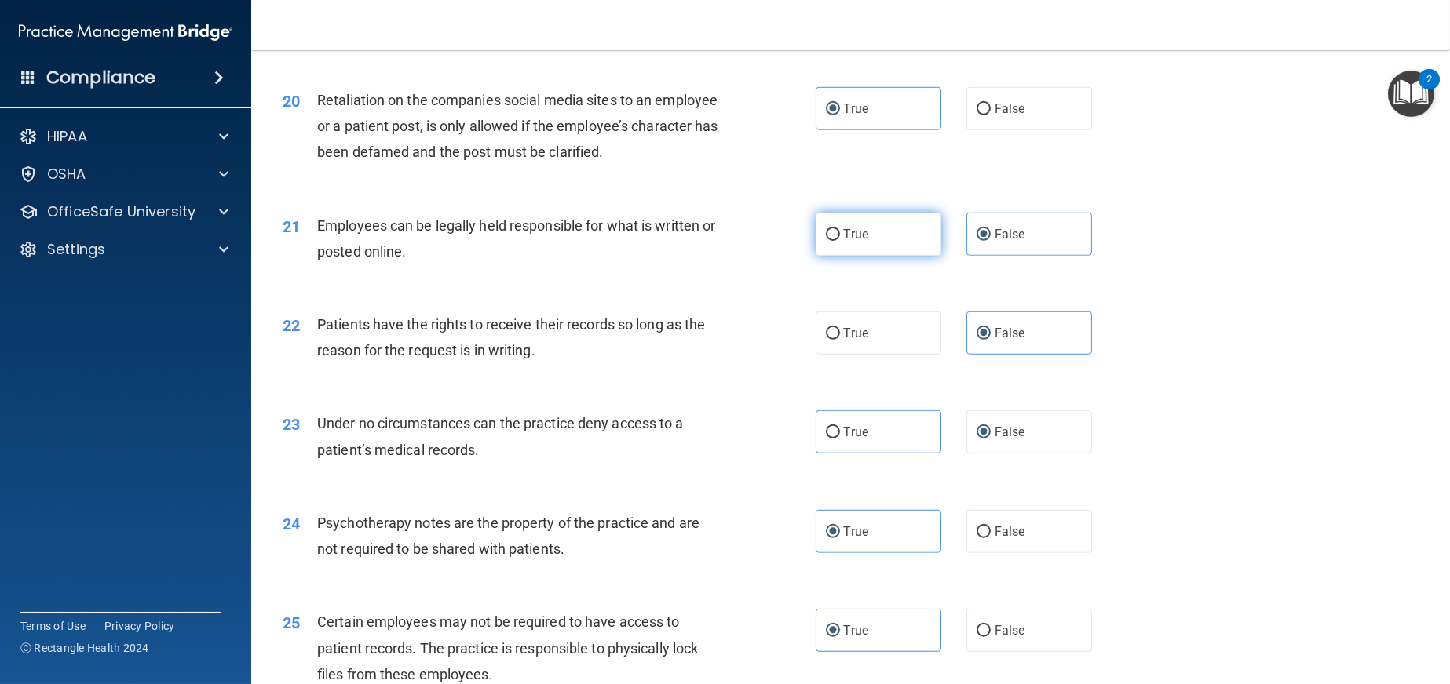
click at [876, 228] on label "True" at bounding box center [879, 234] width 126 height 43
click at [840, 229] on input "True" at bounding box center [833, 235] width 14 height 12
radio input "true"
radio input "false"
click at [994, 103] on span "False" at bounding box center [1009, 108] width 31 height 15
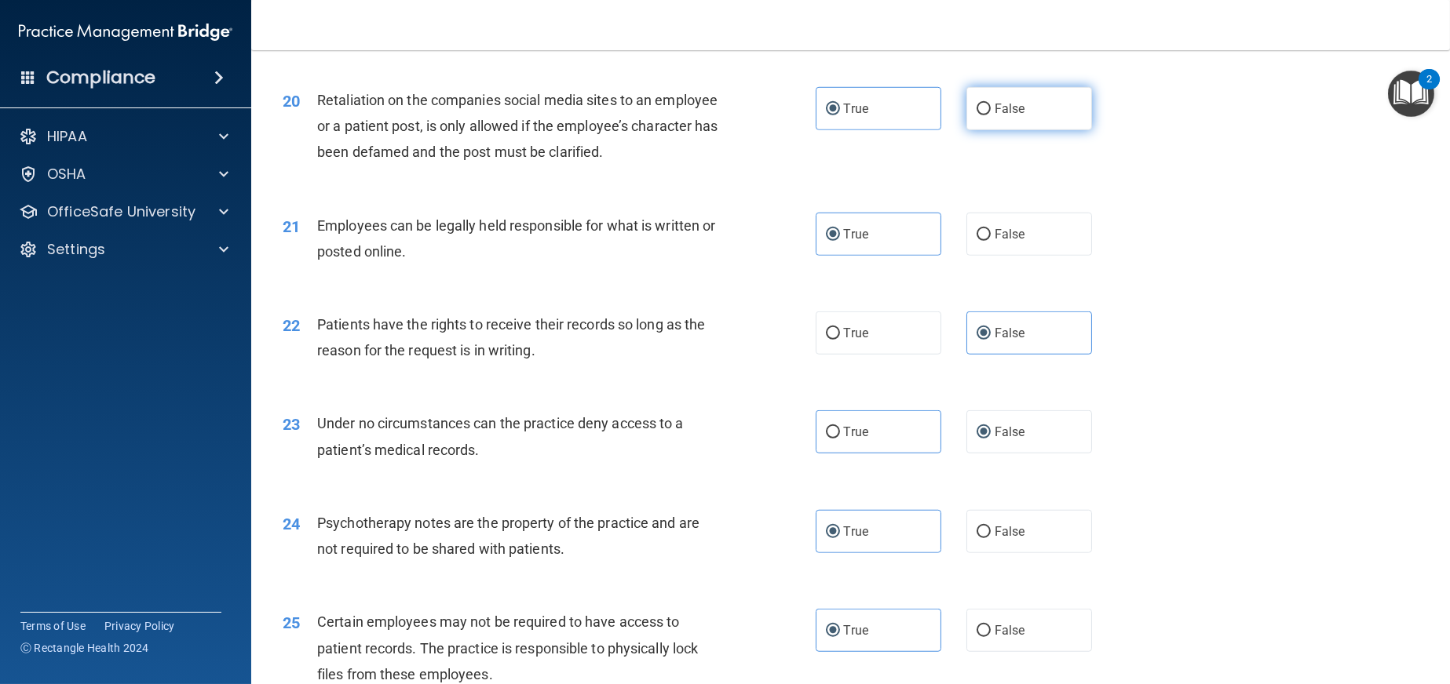
click at [988, 104] on input "False" at bounding box center [983, 110] width 14 height 12
radio input "true"
radio input "false"
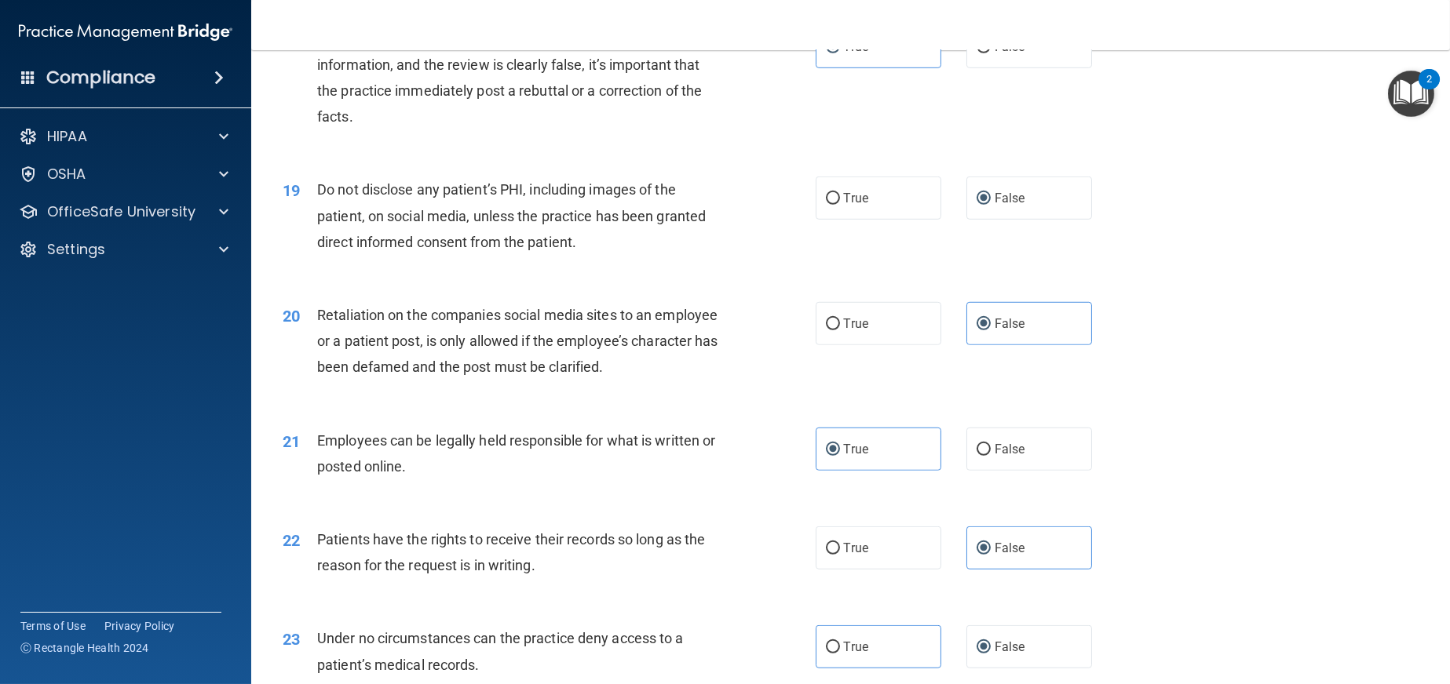
scroll to position [2313, 0]
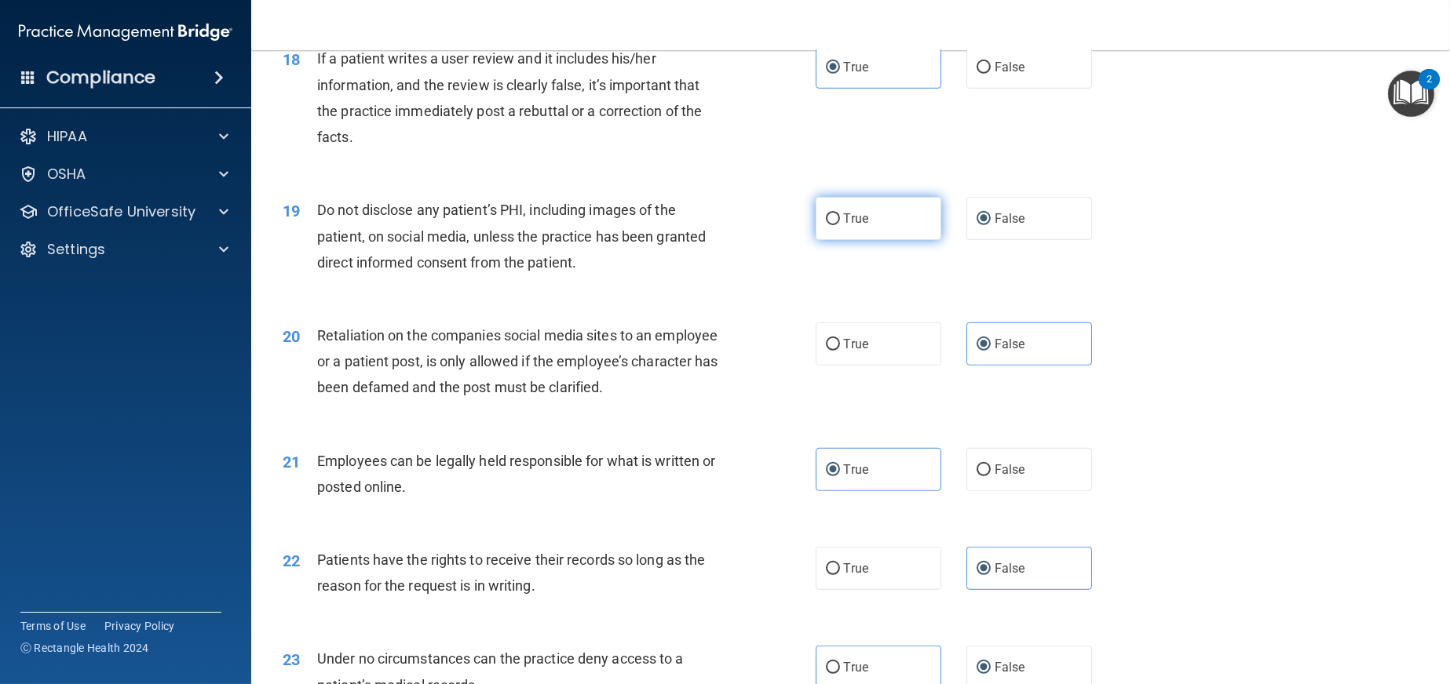
click at [886, 222] on label "True" at bounding box center [879, 218] width 126 height 43
click at [840, 222] on input "True" at bounding box center [833, 219] width 14 height 12
radio input "true"
radio input "false"
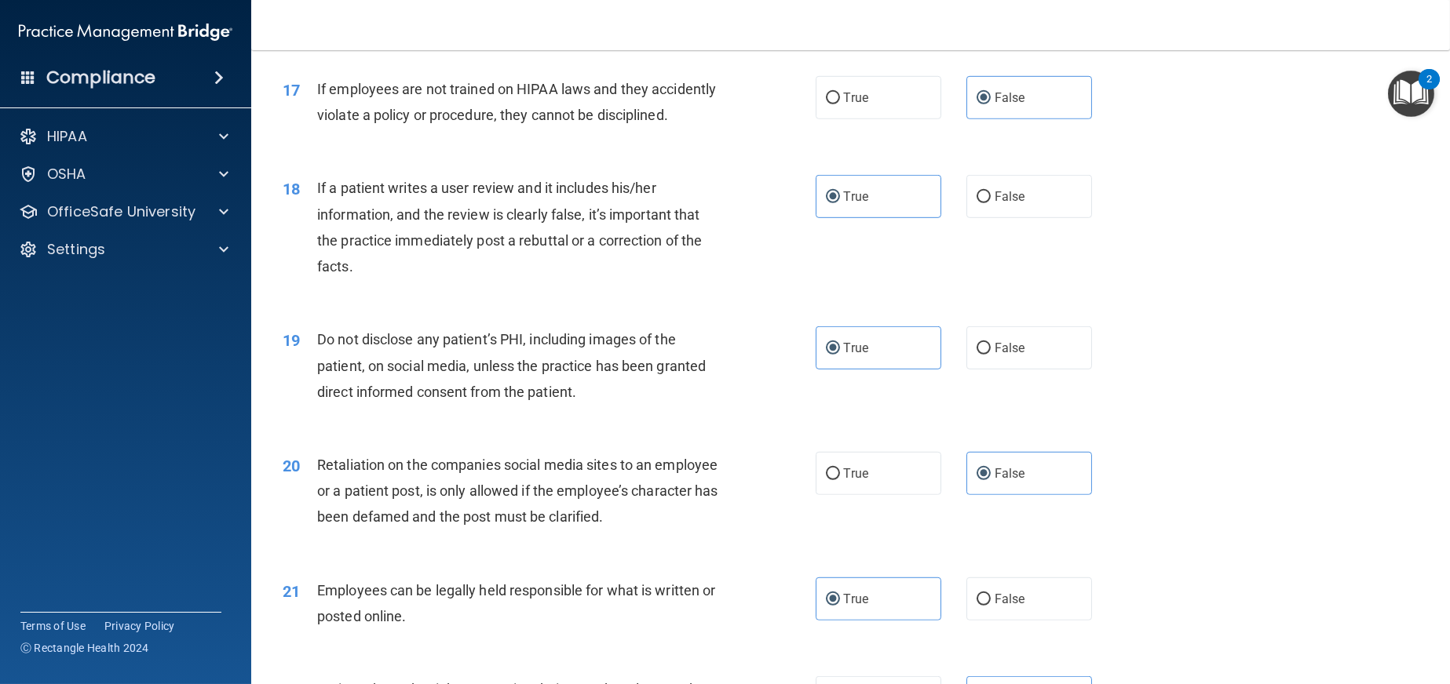
scroll to position [2156, 0]
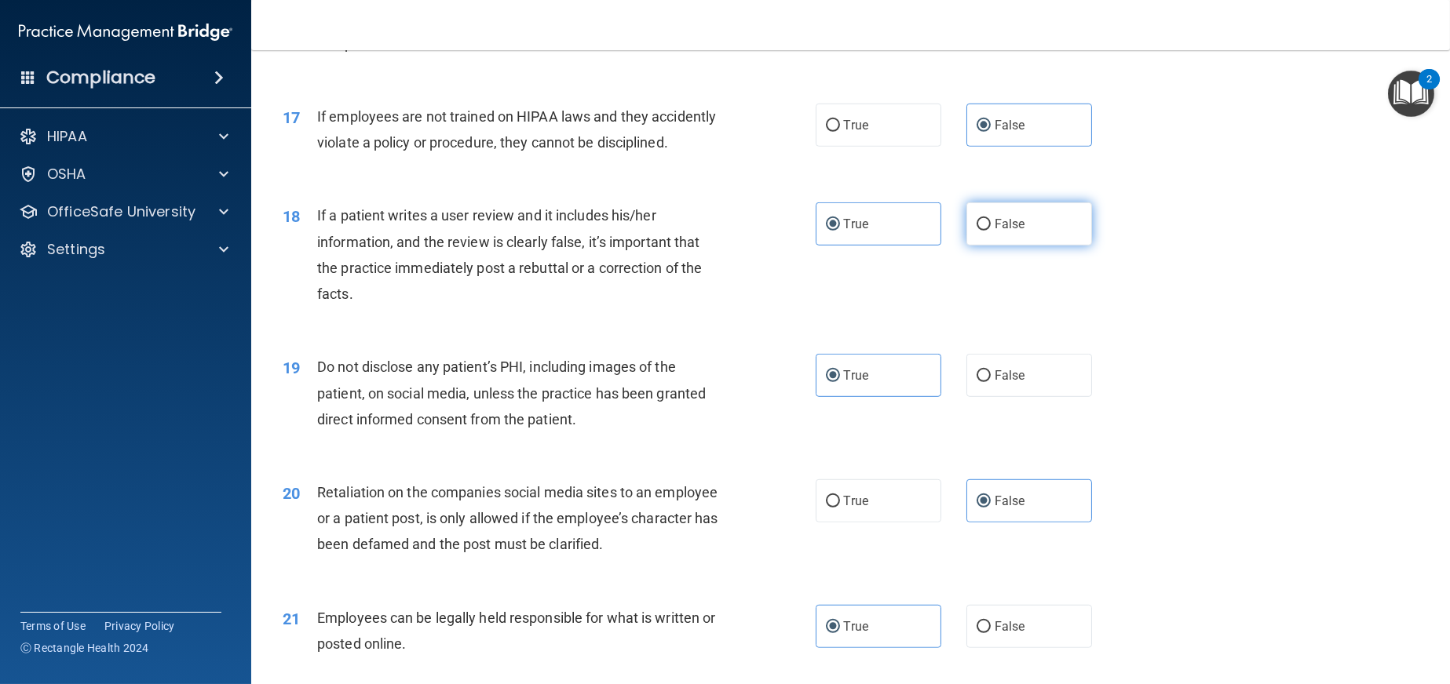
click at [1003, 218] on span "False" at bounding box center [1009, 224] width 31 height 15
click at [991, 219] on input "False" at bounding box center [983, 225] width 14 height 12
radio input "true"
radio input "false"
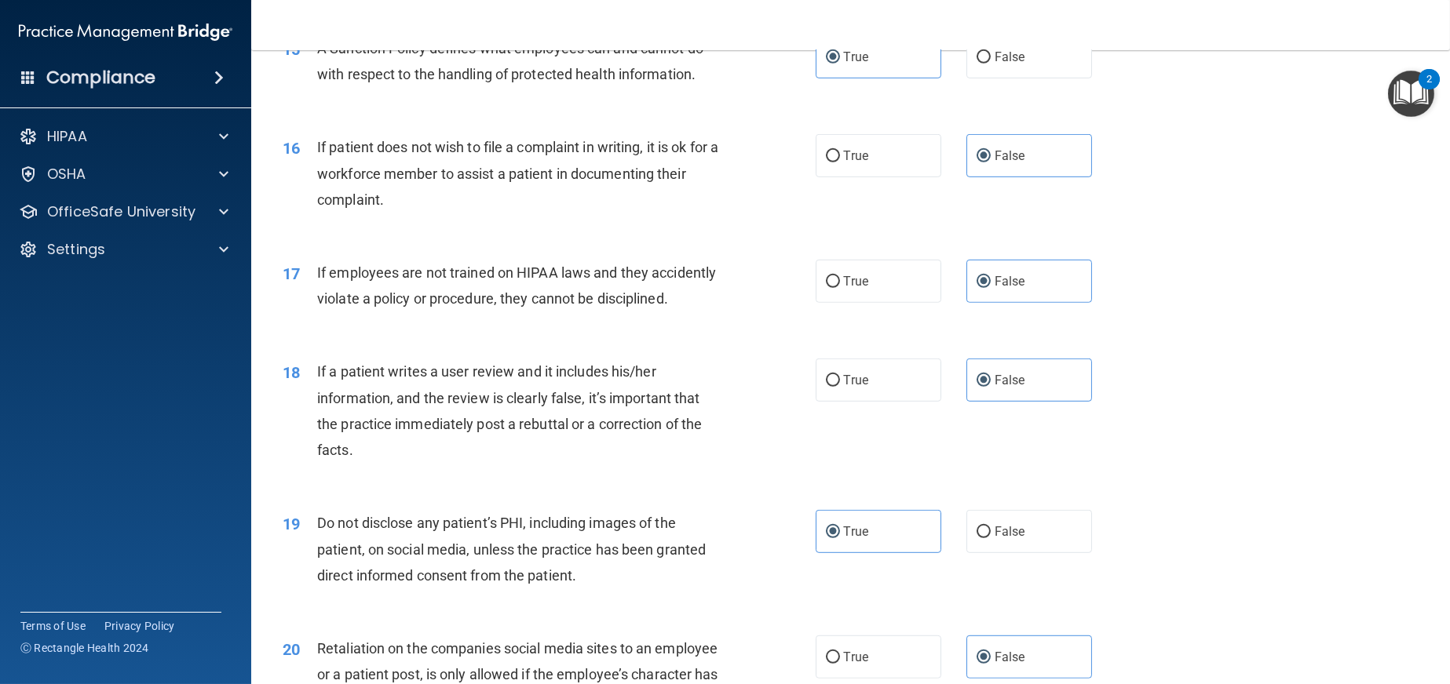
scroll to position [1999, 0]
click at [867, 151] on label "True" at bounding box center [879, 156] width 126 height 43
click at [840, 151] on input "True" at bounding box center [833, 157] width 14 height 12
radio input "true"
radio input "false"
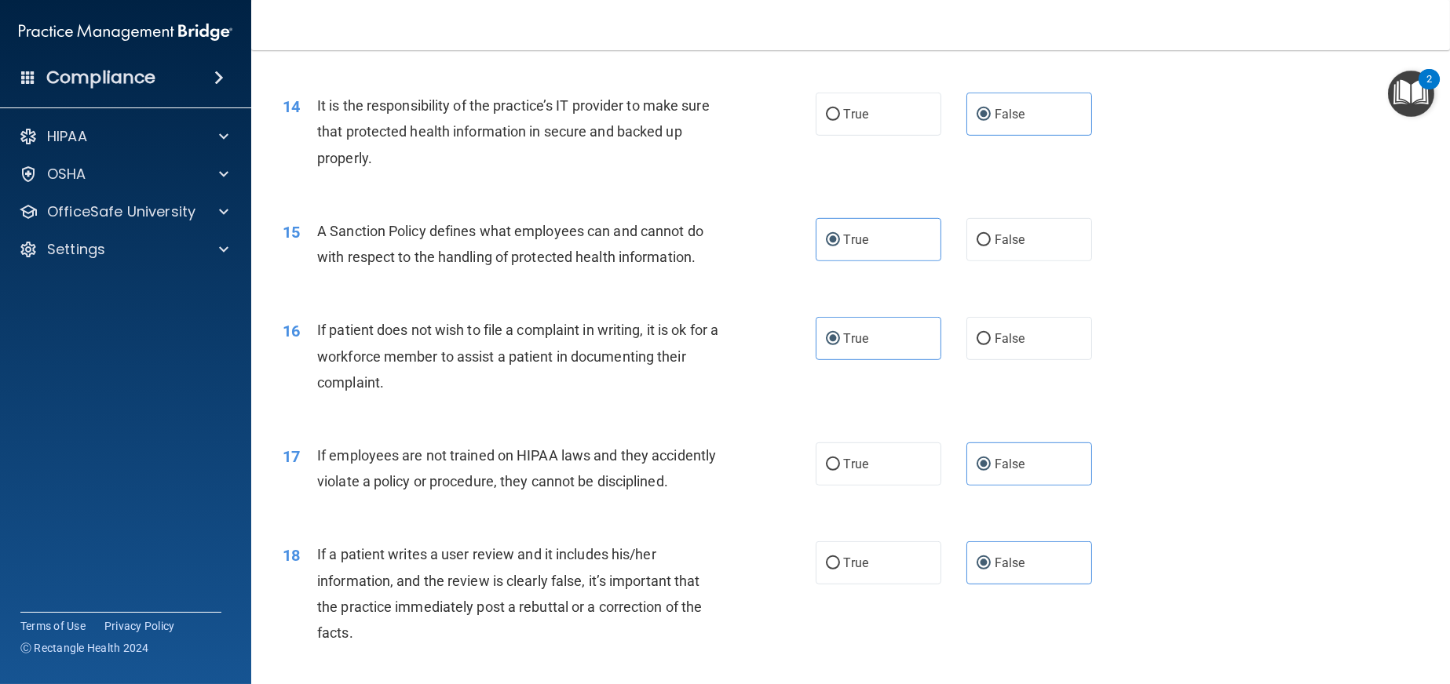
scroll to position [1764, 0]
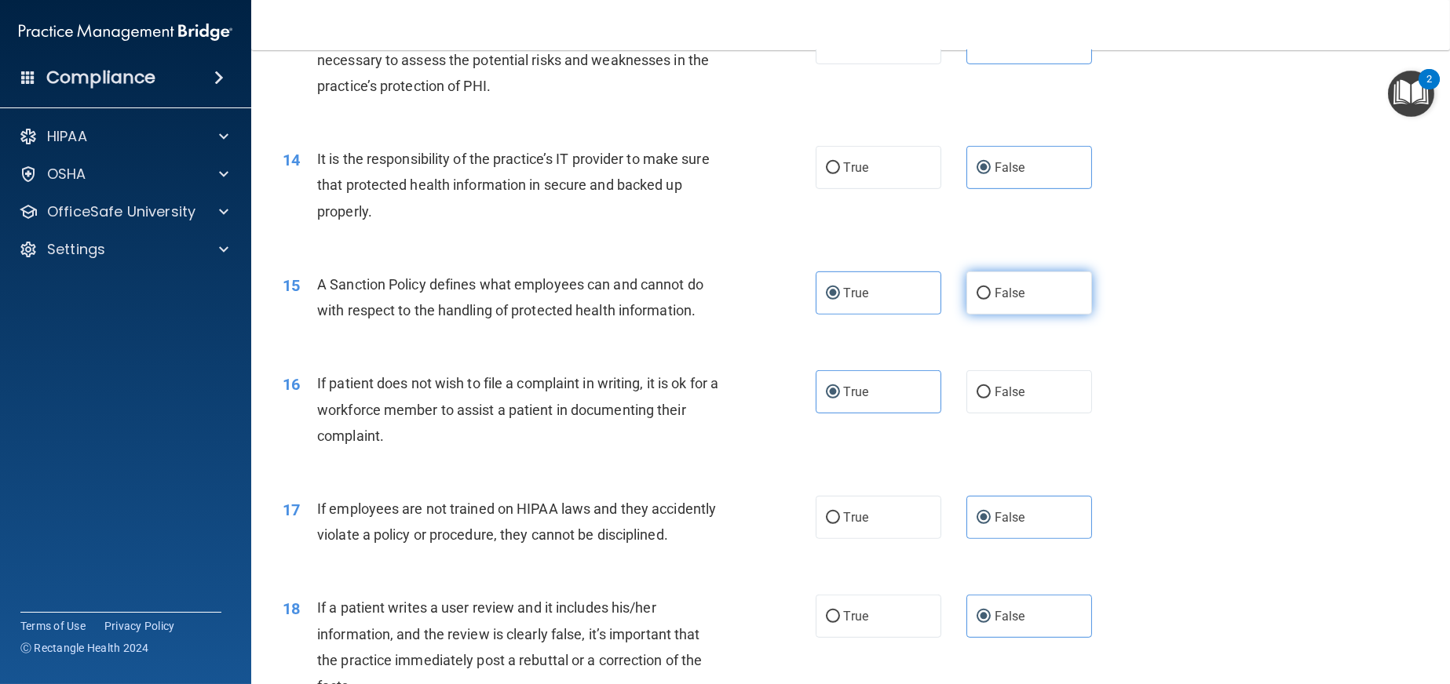
click at [1003, 290] on span "False" at bounding box center [1009, 293] width 31 height 15
click at [991, 290] on input "False" at bounding box center [983, 294] width 14 height 12
radio input "true"
radio input "false"
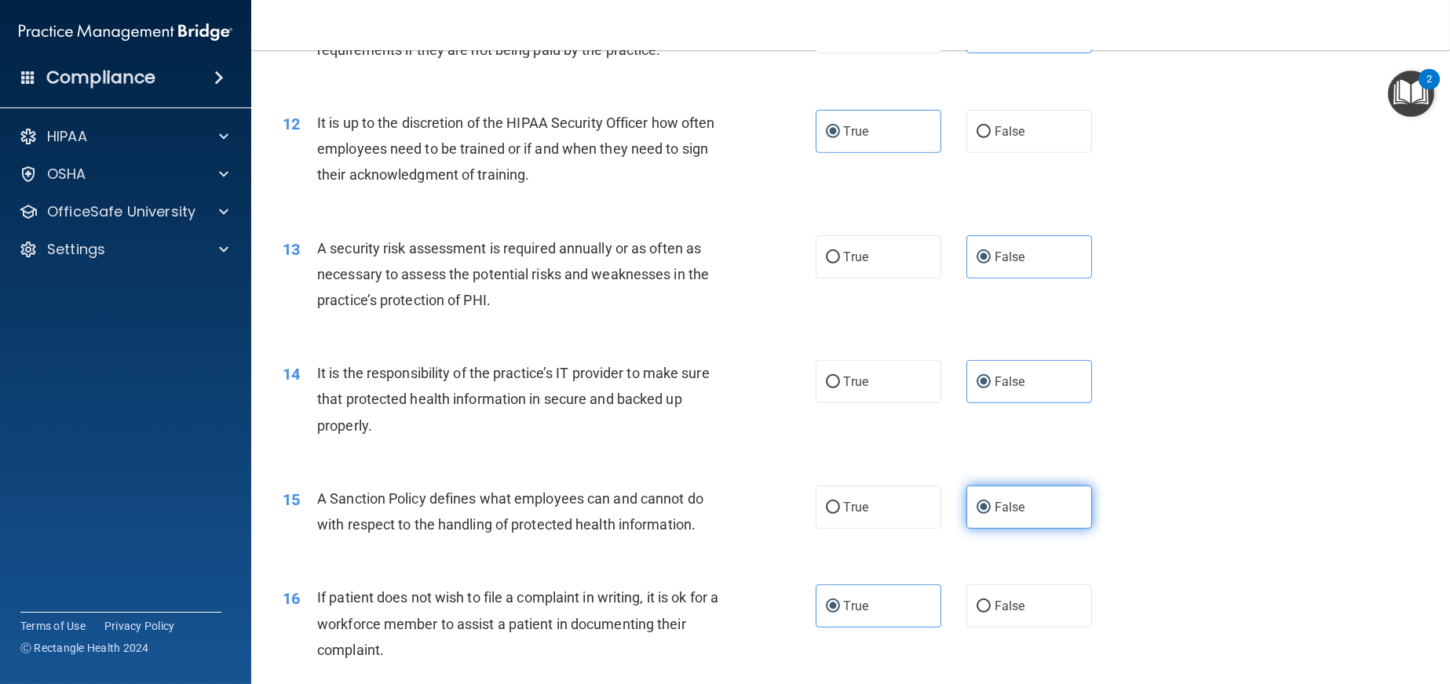
scroll to position [1528, 0]
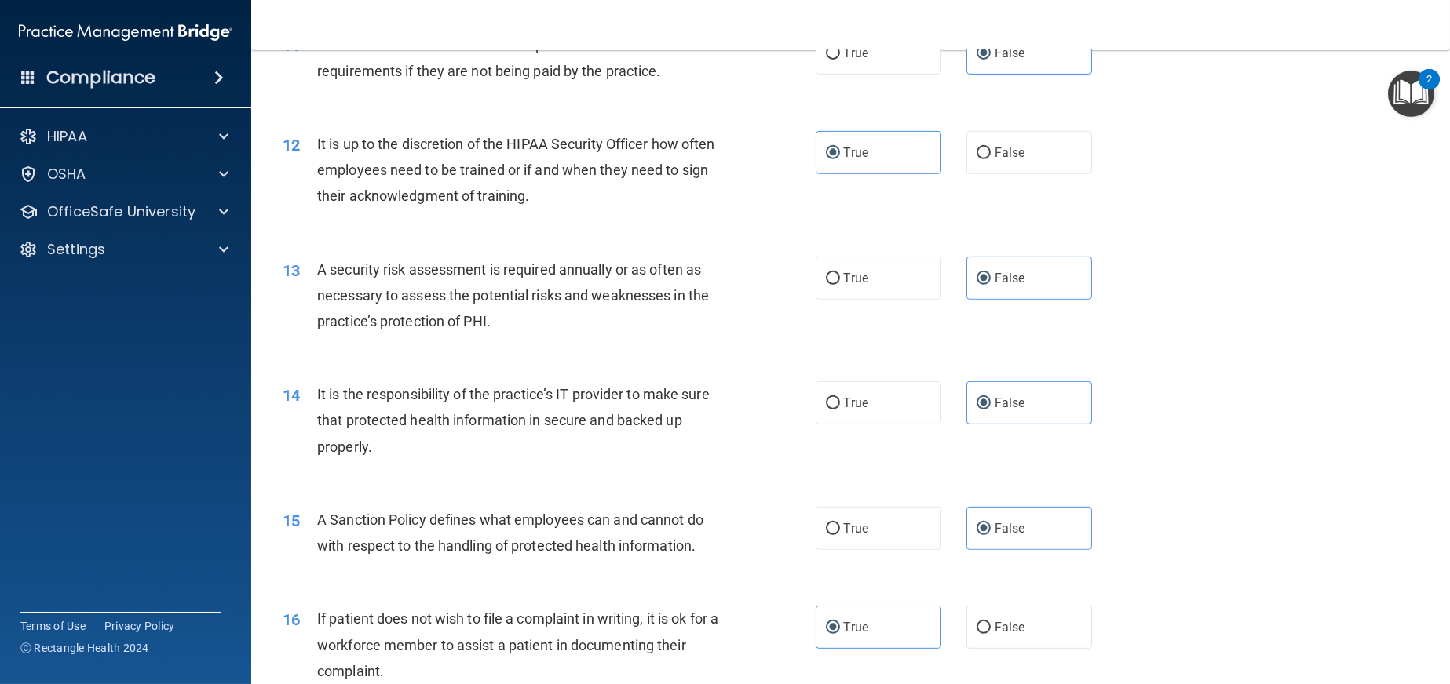
click at [847, 299] on div "13 A security risk assessment is required annually or as often as necessary to …" at bounding box center [850, 300] width 1159 height 126
click at [863, 278] on label "True" at bounding box center [879, 278] width 126 height 43
click at [840, 278] on input "True" at bounding box center [833, 279] width 14 height 12
radio input "true"
radio input "false"
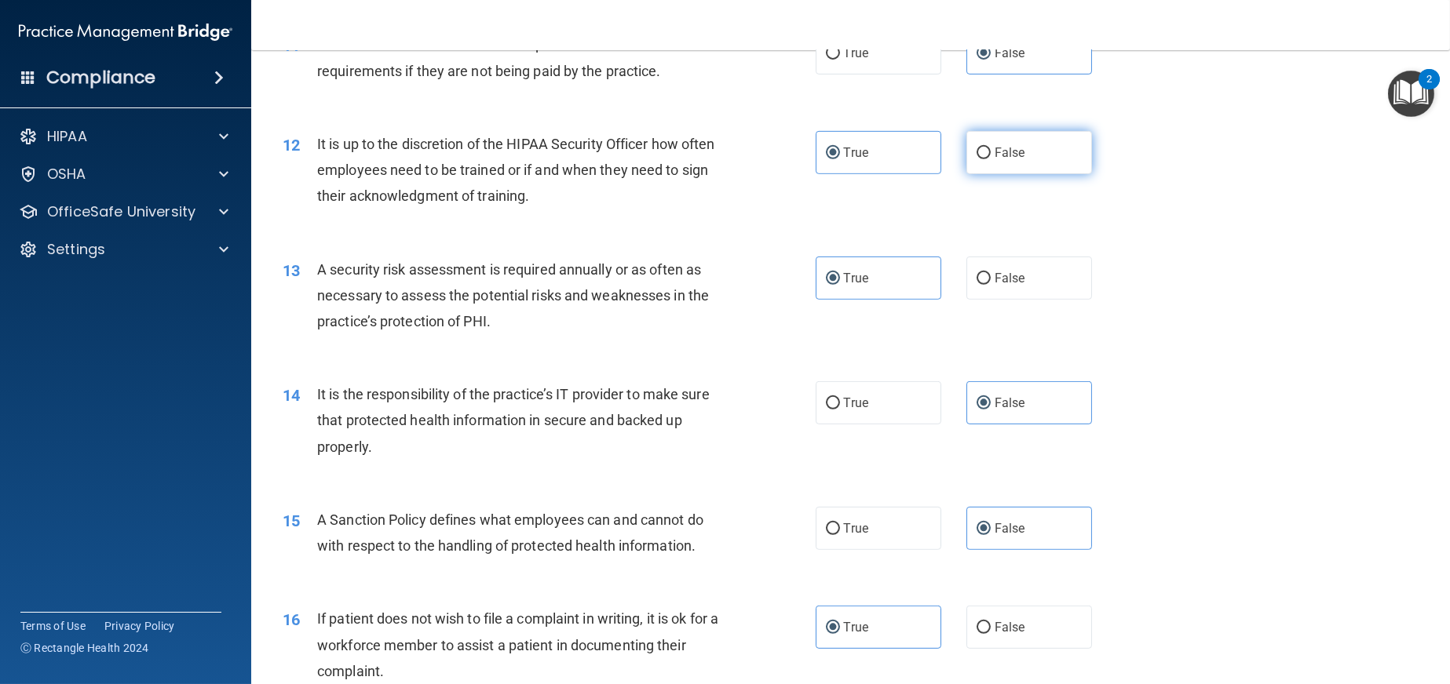
click at [1034, 149] on label "False" at bounding box center [1029, 152] width 126 height 43
click at [991, 149] on input "False" at bounding box center [983, 154] width 14 height 12
radio input "true"
radio input "false"
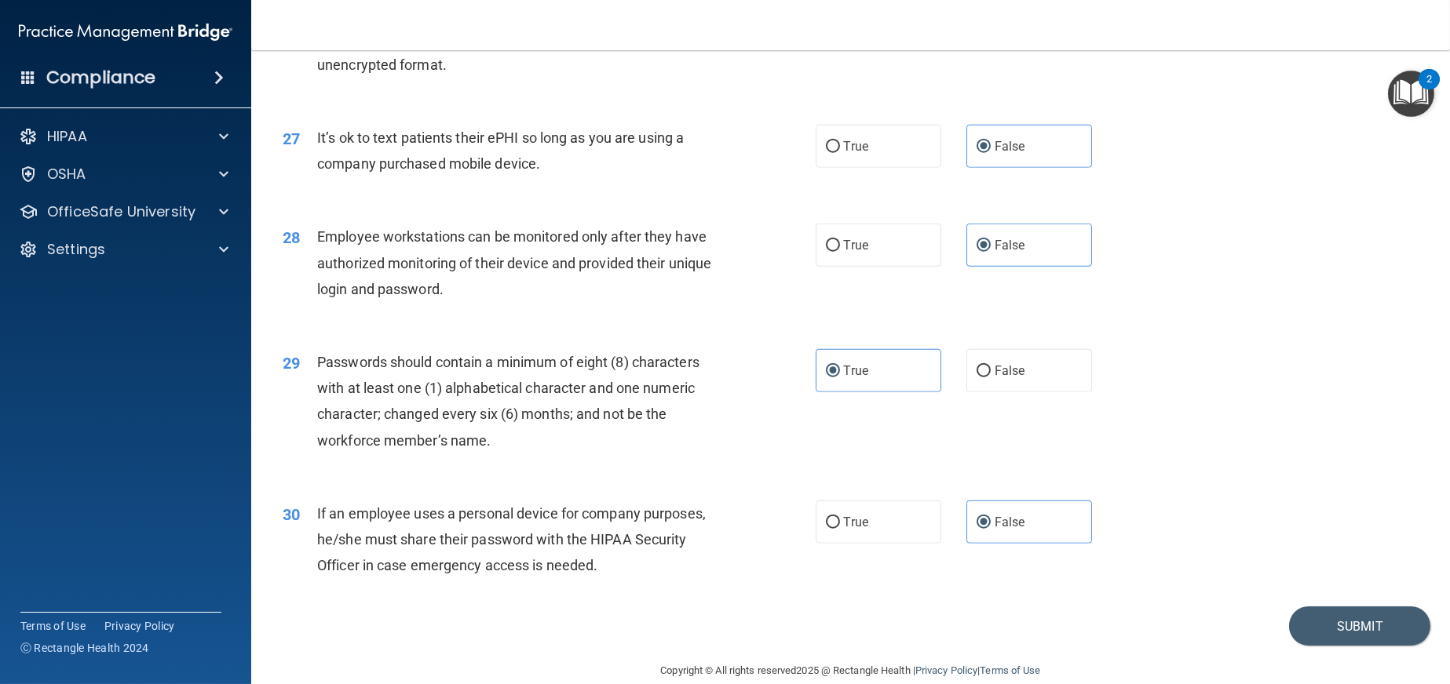
scroll to position [3333, 0]
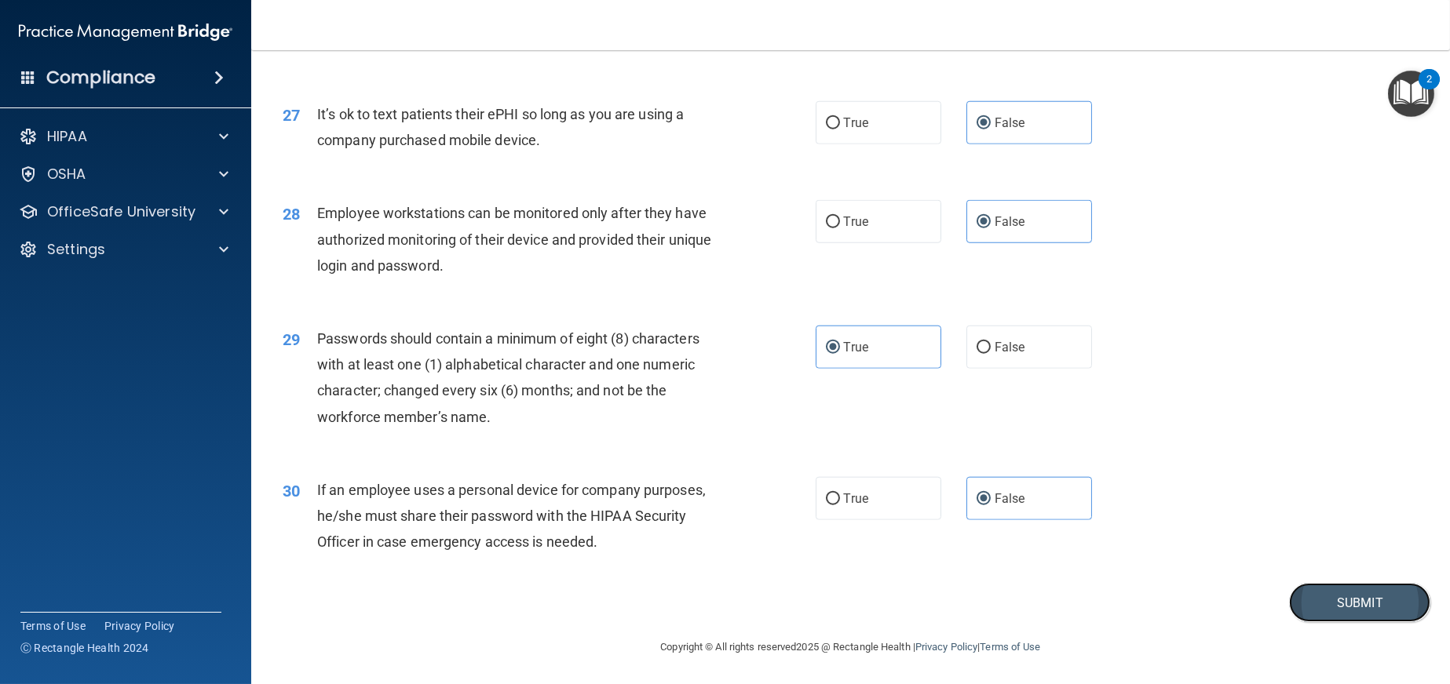
click at [1374, 600] on button "Submit" at bounding box center [1359, 603] width 141 height 40
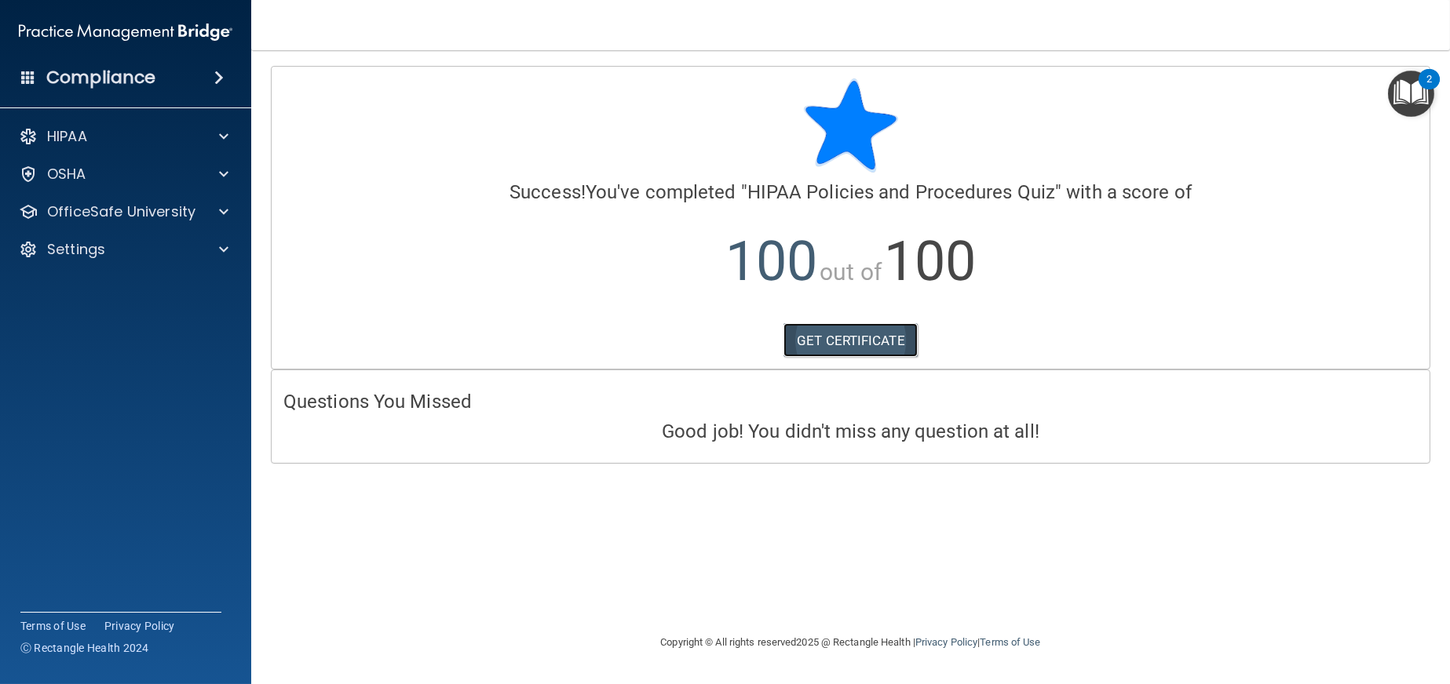
click at [844, 330] on link "GET CERTIFICATE" at bounding box center [850, 340] width 134 height 35
click at [144, 203] on p "OfficeSafe University" at bounding box center [121, 212] width 148 height 19
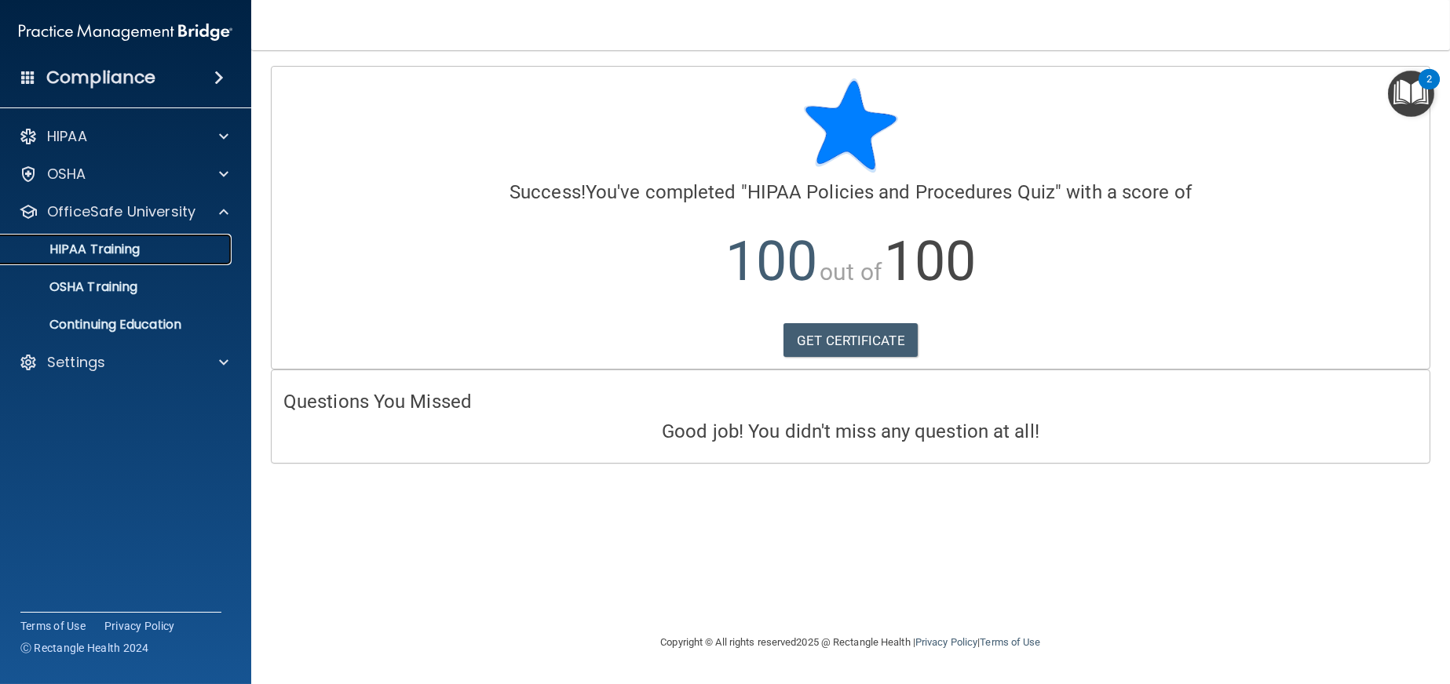
click at [134, 257] on link "HIPAA Training" at bounding box center [107, 249] width 247 height 31
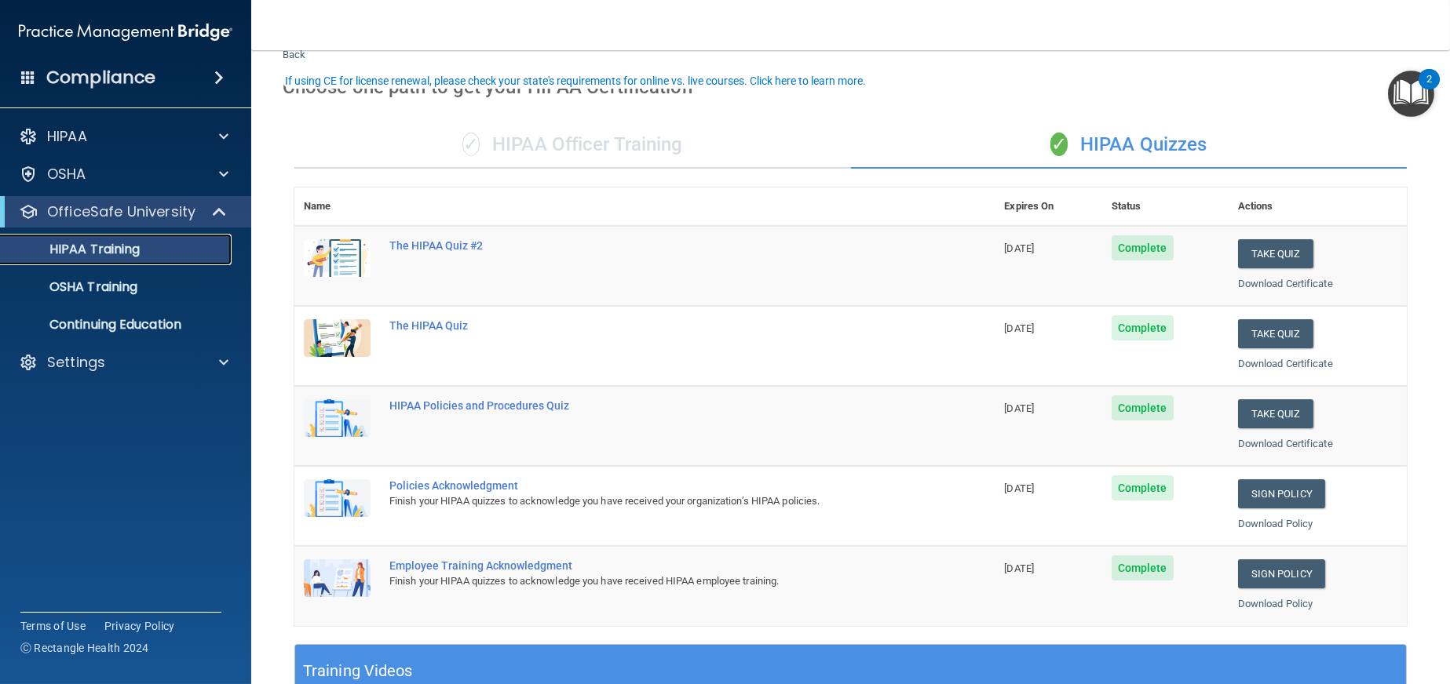
scroll to position [78, 0]
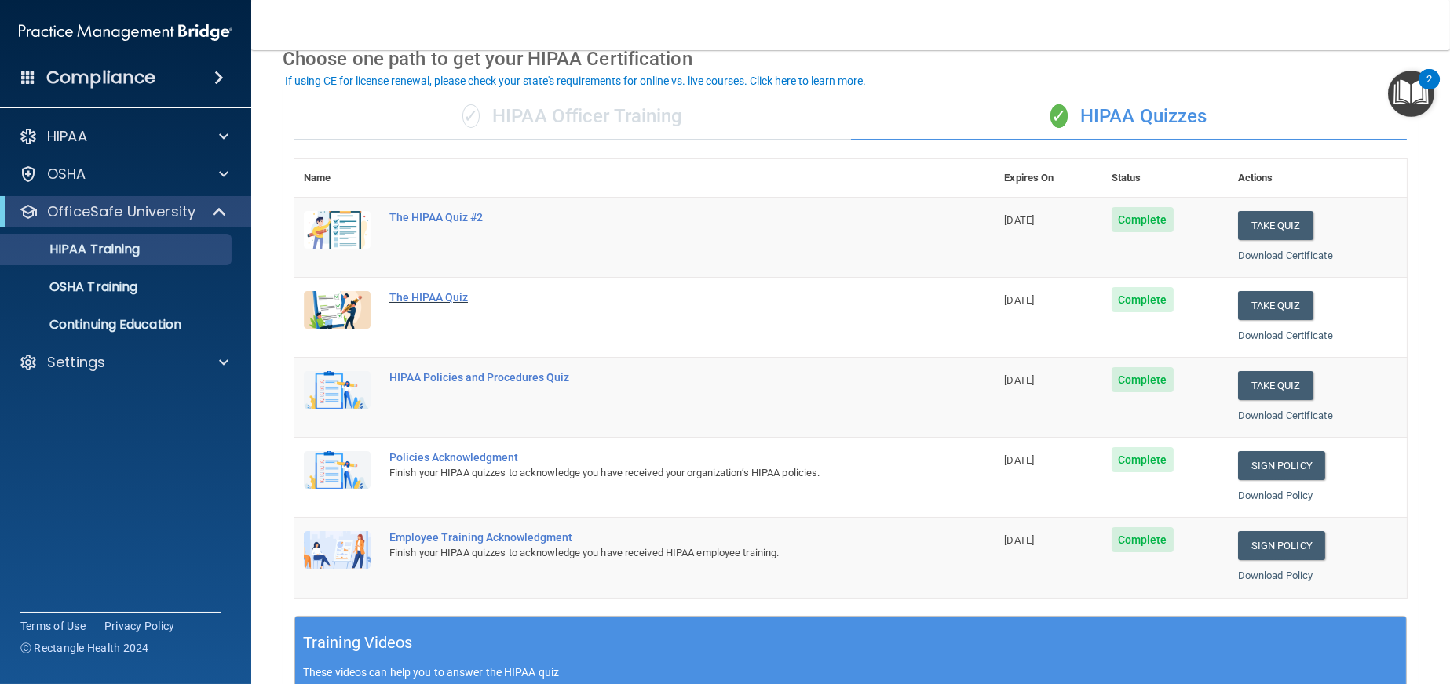
click at [434, 297] on div "The HIPAA Quiz" at bounding box center [652, 297] width 527 height 13
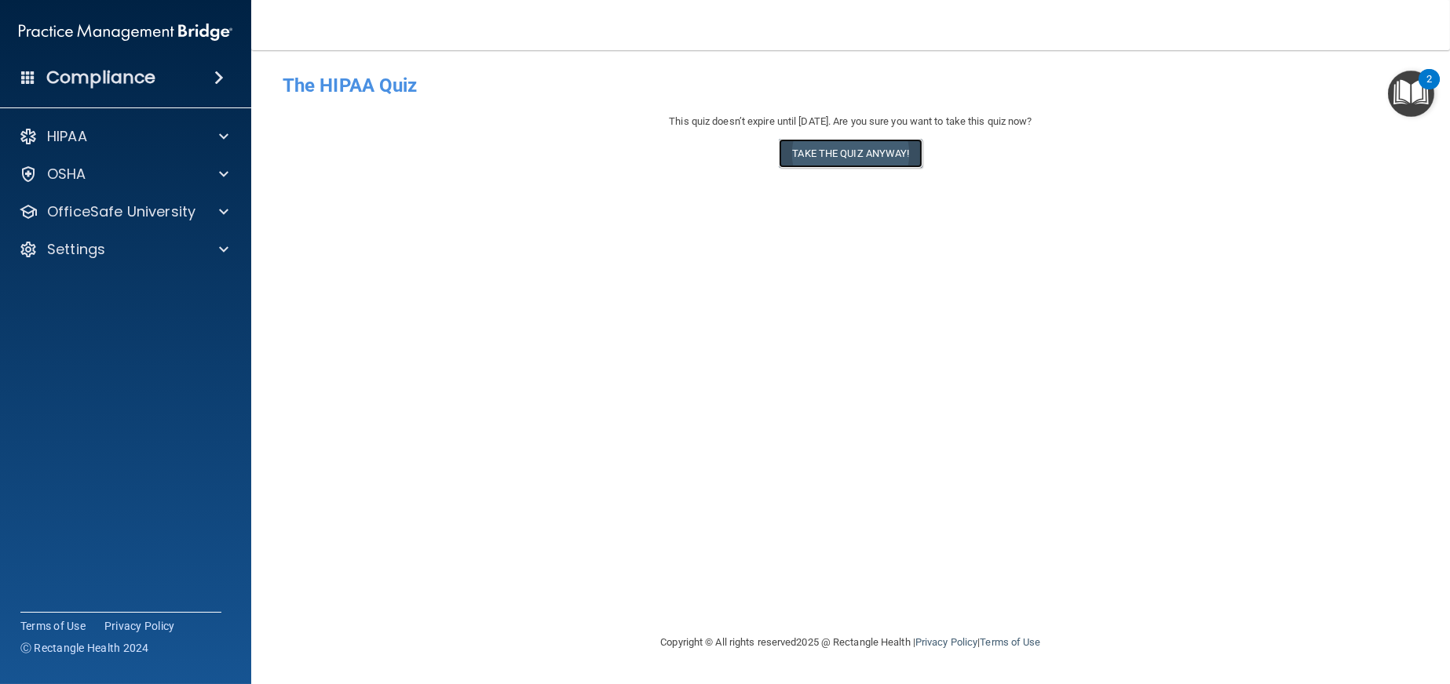
click at [843, 151] on button "Take the quiz anyway!" at bounding box center [850, 153] width 143 height 29
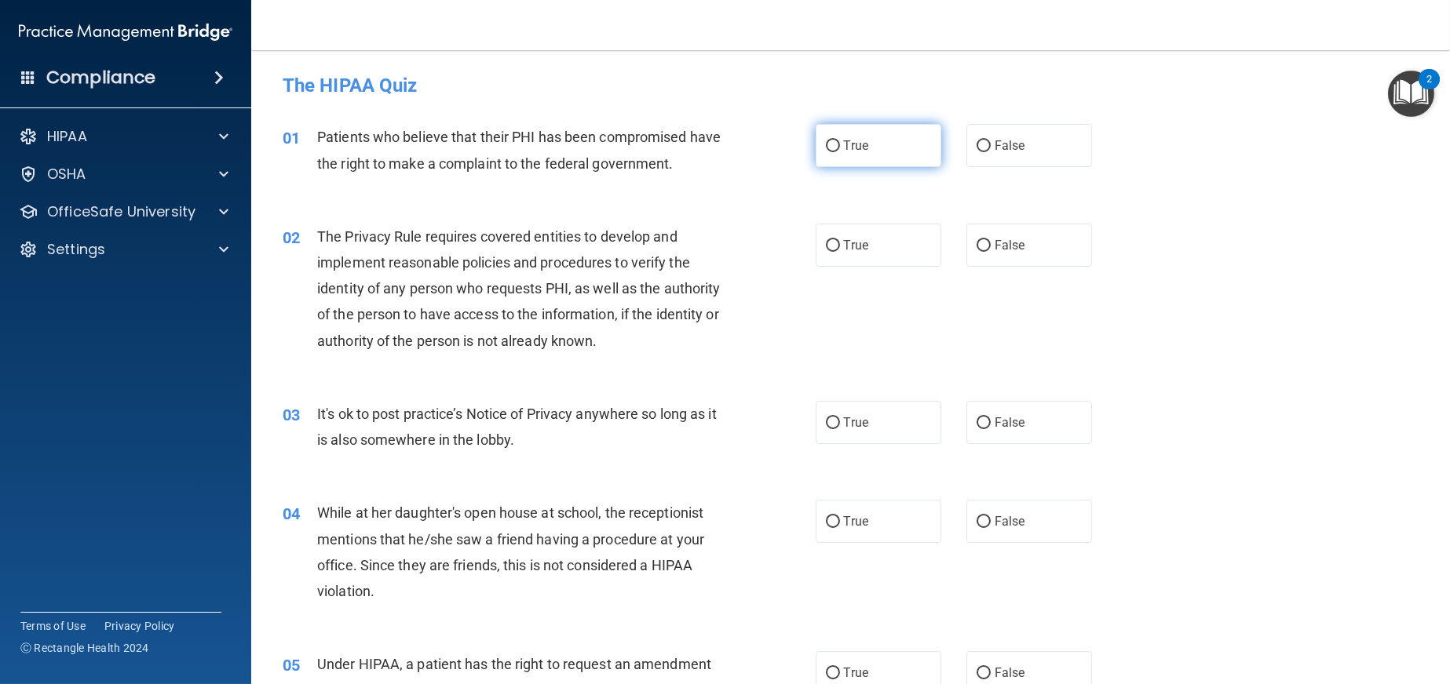
click at [850, 152] on span "True" at bounding box center [856, 145] width 24 height 15
click at [840, 152] on input "True" at bounding box center [833, 146] width 14 height 12
radio input "true"
click at [836, 249] on label "True" at bounding box center [879, 245] width 126 height 43
click at [836, 249] on input "True" at bounding box center [833, 246] width 14 height 12
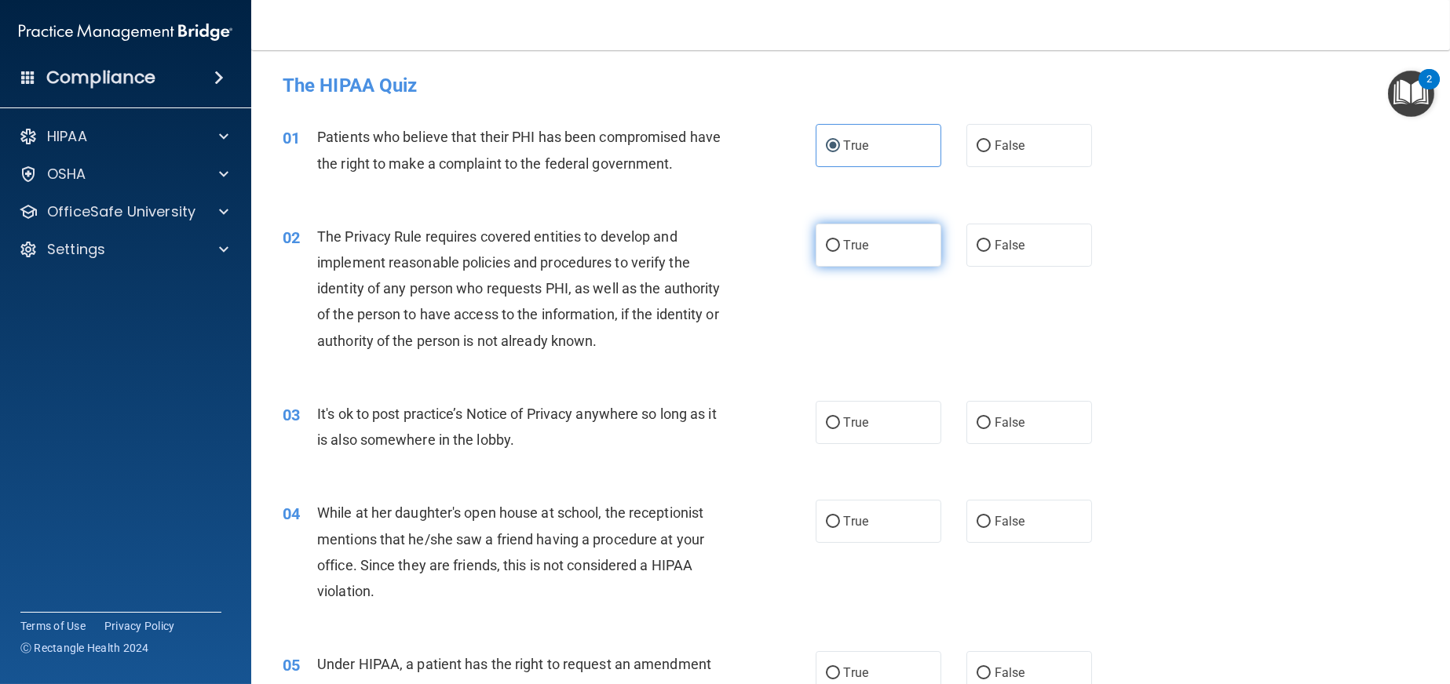
radio input "true"
click at [1004, 422] on span "False" at bounding box center [1009, 422] width 31 height 15
click at [991, 422] on input "False" at bounding box center [983, 424] width 14 height 12
radio input "true"
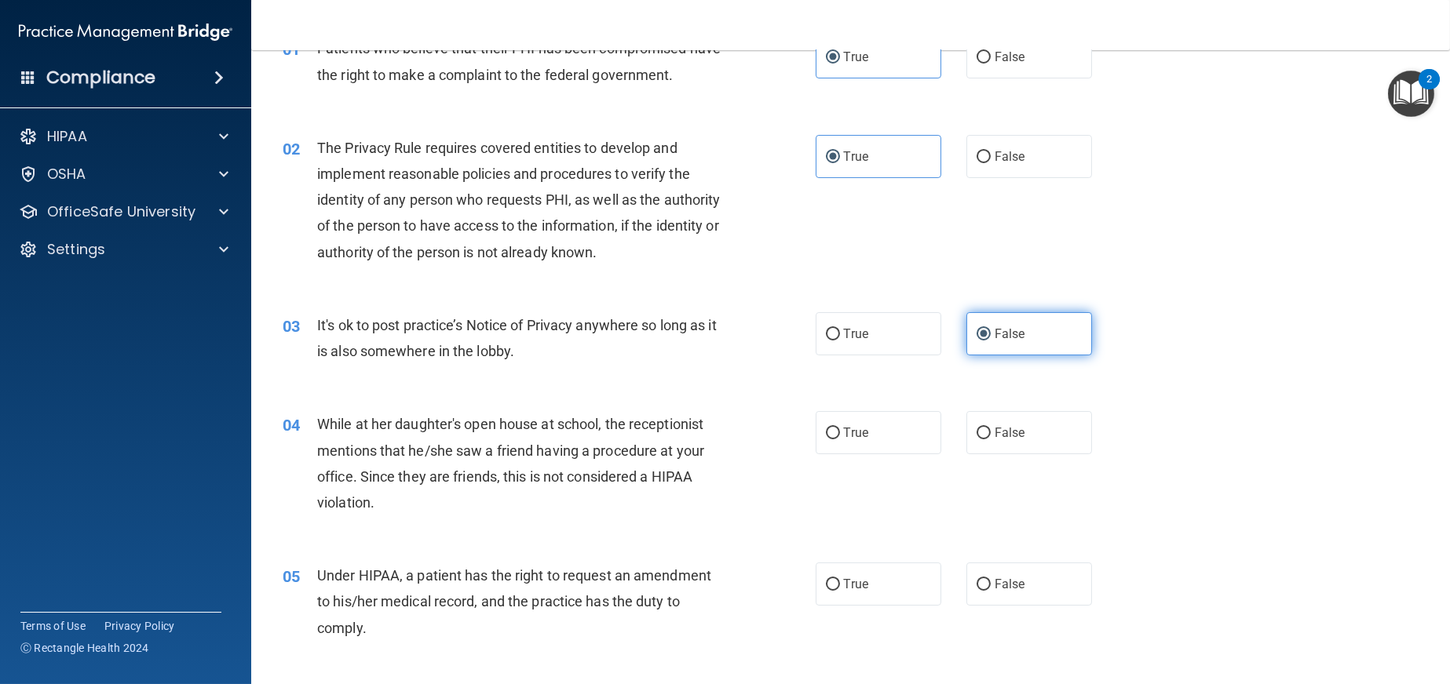
scroll to position [157, 0]
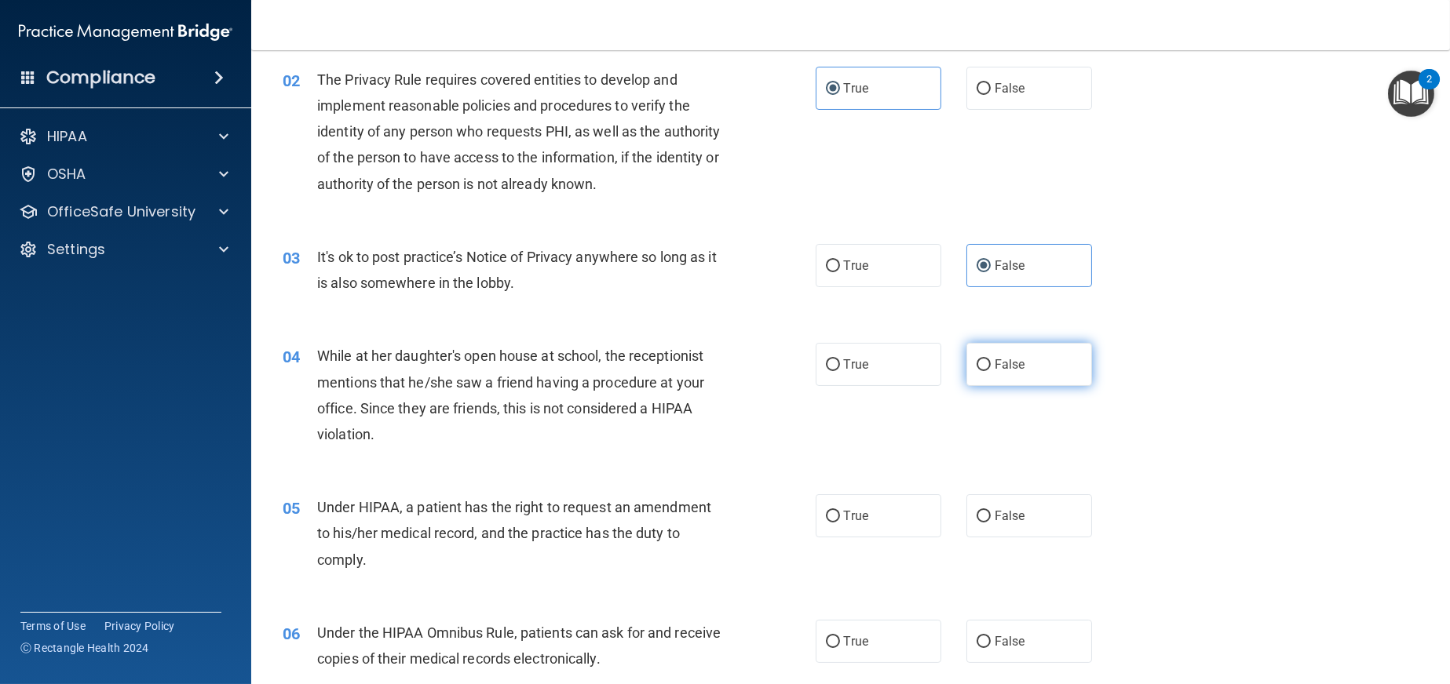
click at [1020, 377] on label "False" at bounding box center [1029, 364] width 126 height 43
click at [991, 371] on input "False" at bounding box center [983, 365] width 14 height 12
radio input "true"
click at [1001, 519] on span "False" at bounding box center [1009, 516] width 31 height 15
click at [991, 519] on input "False" at bounding box center [983, 517] width 14 height 12
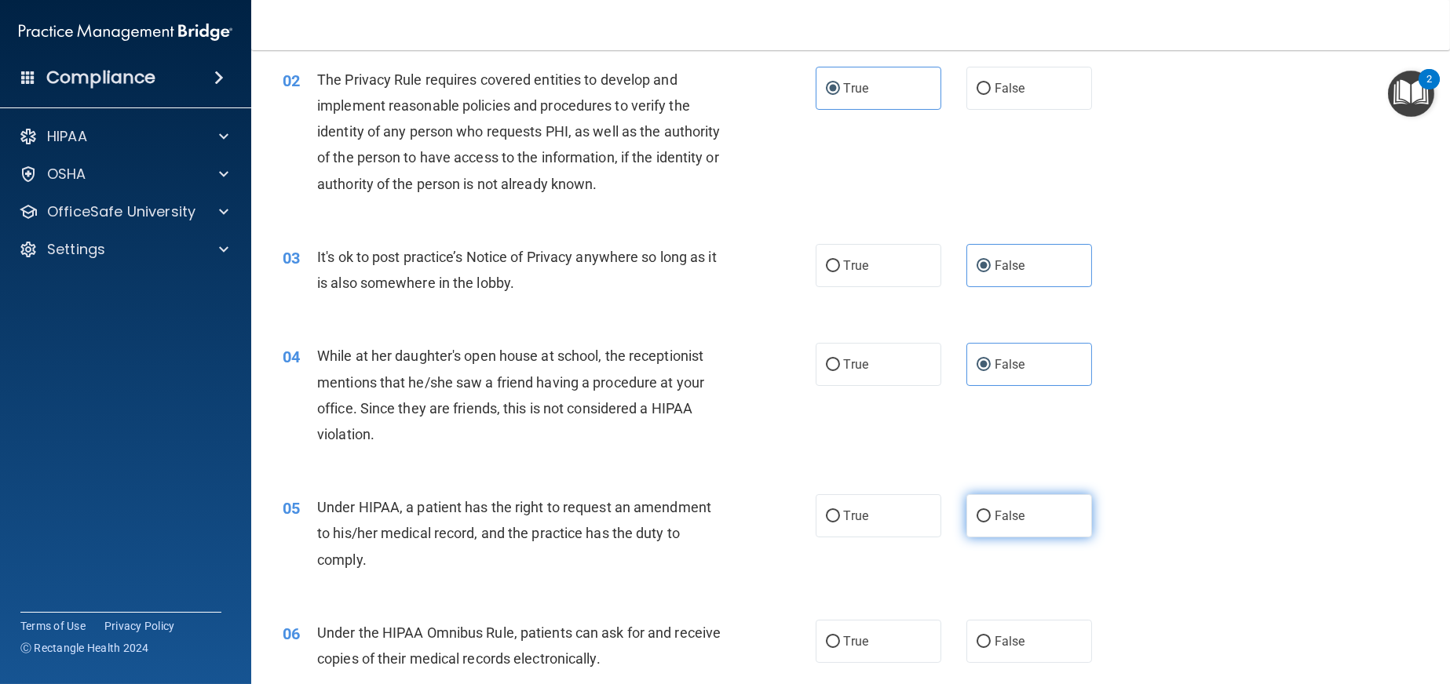
radio input "true"
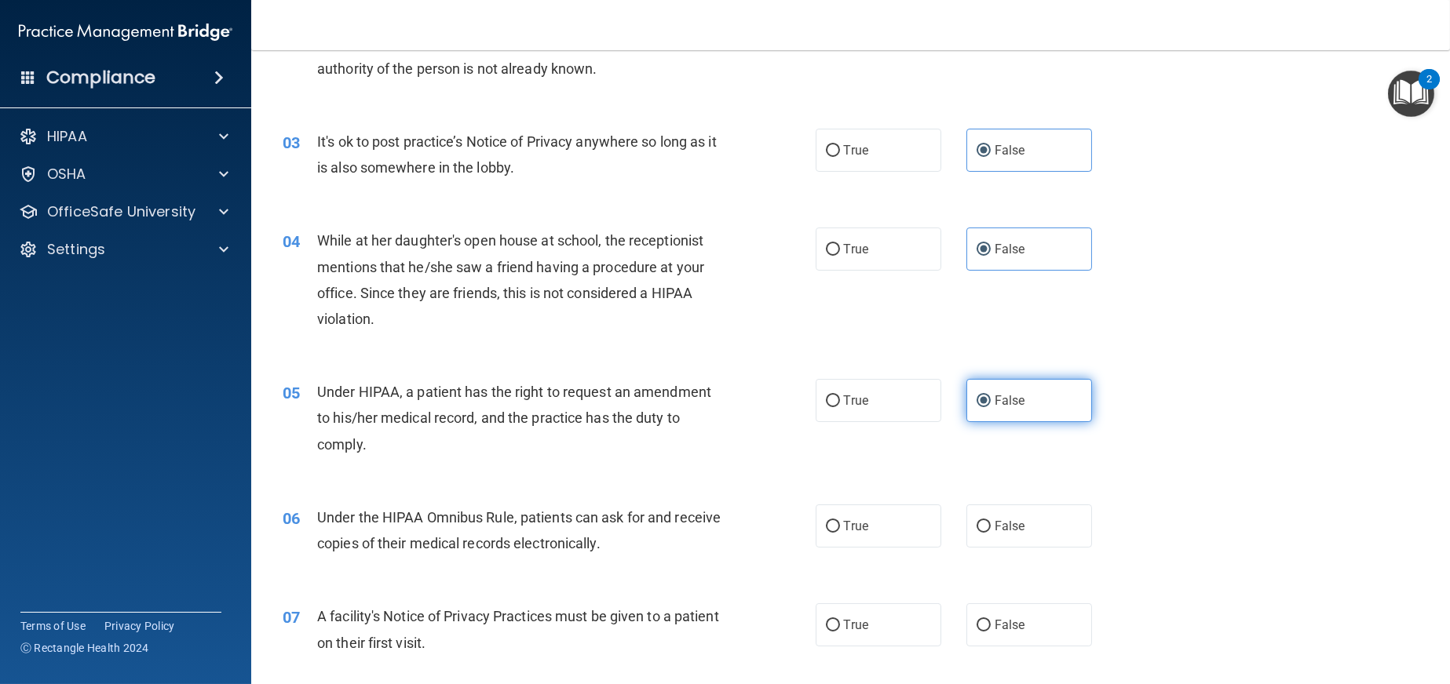
scroll to position [314, 0]
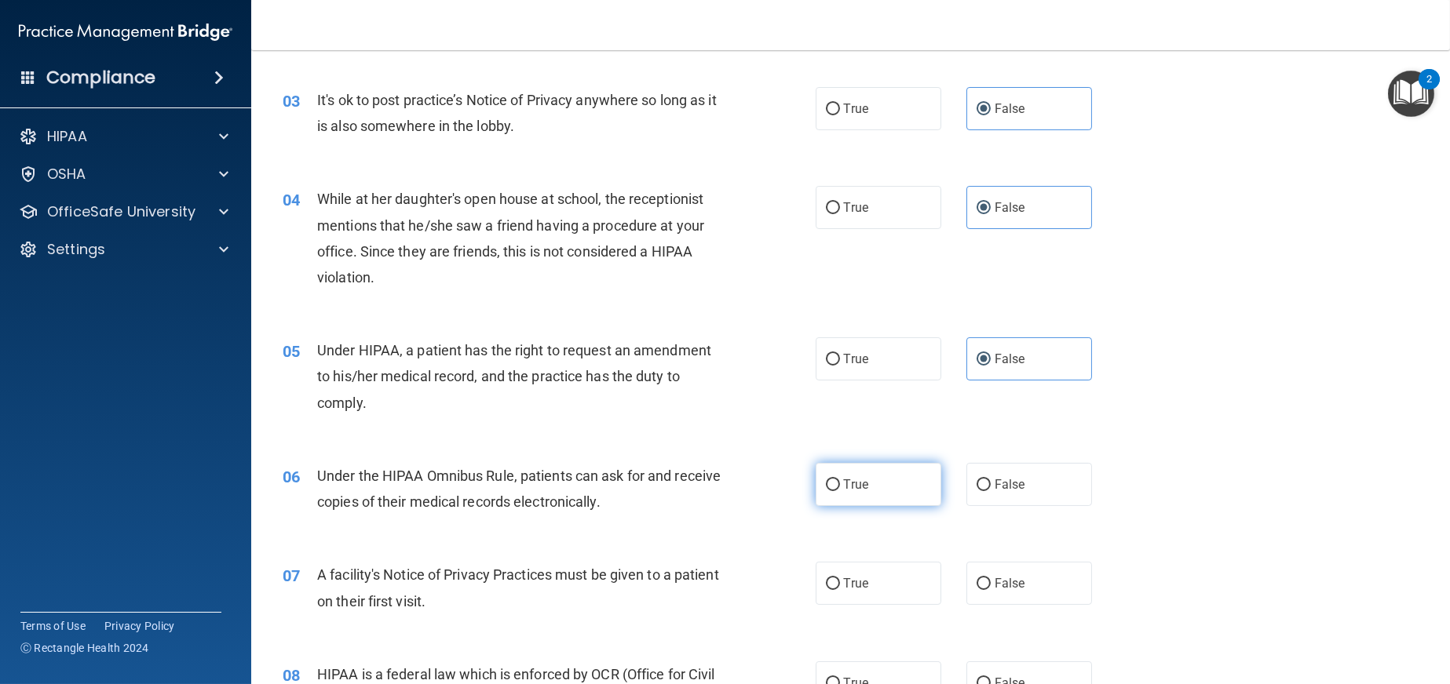
click at [876, 495] on label "True" at bounding box center [879, 484] width 126 height 43
click at [840, 491] on input "True" at bounding box center [833, 486] width 14 height 12
radio input "true"
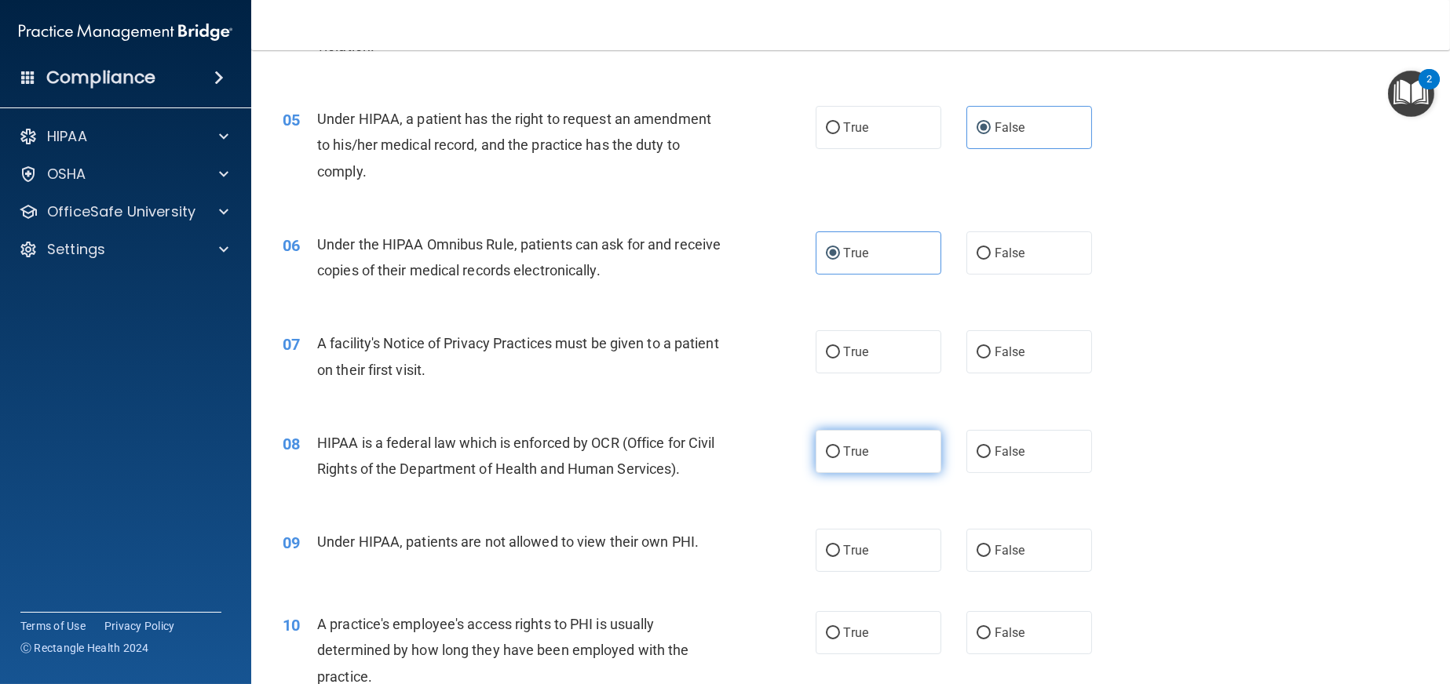
scroll to position [549, 0]
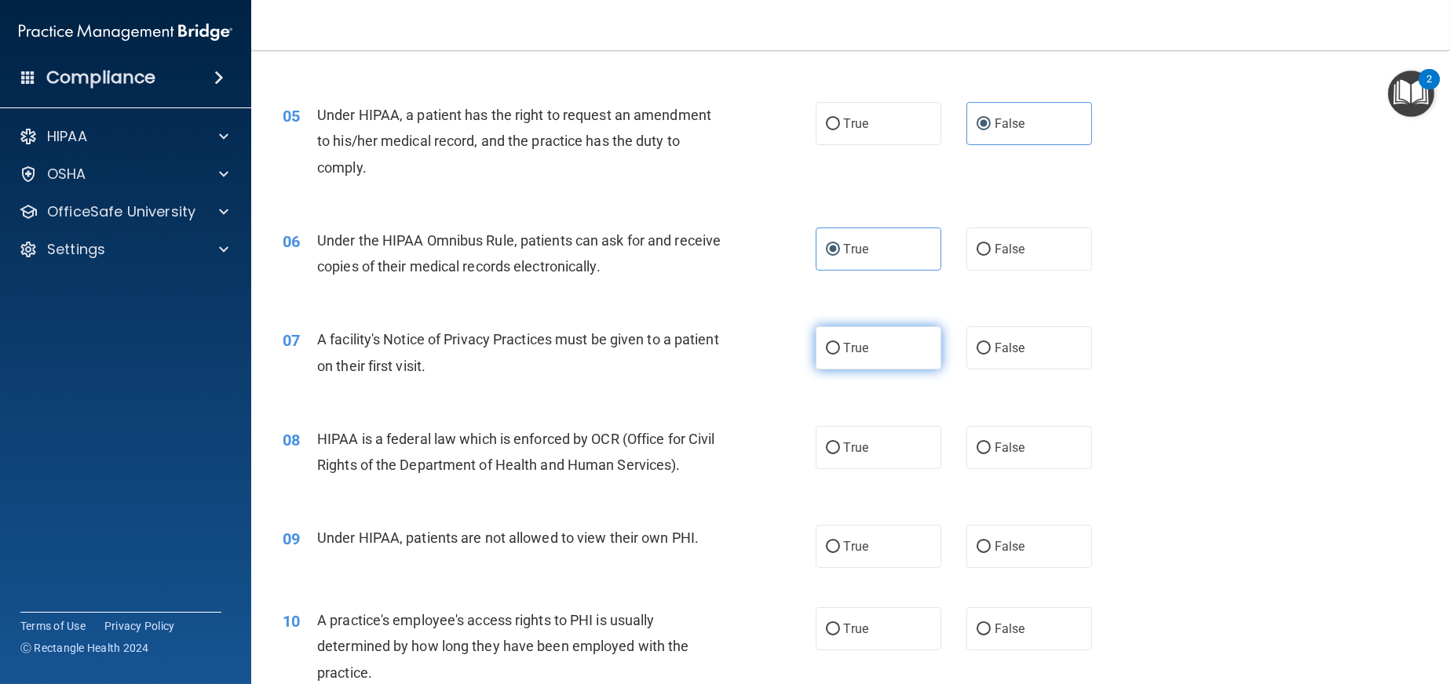
click at [875, 362] on label "True" at bounding box center [879, 348] width 126 height 43
click at [840, 355] on input "True" at bounding box center [833, 349] width 14 height 12
radio input "true"
click at [864, 451] on label "True" at bounding box center [879, 447] width 126 height 43
click at [840, 451] on input "True" at bounding box center [833, 449] width 14 height 12
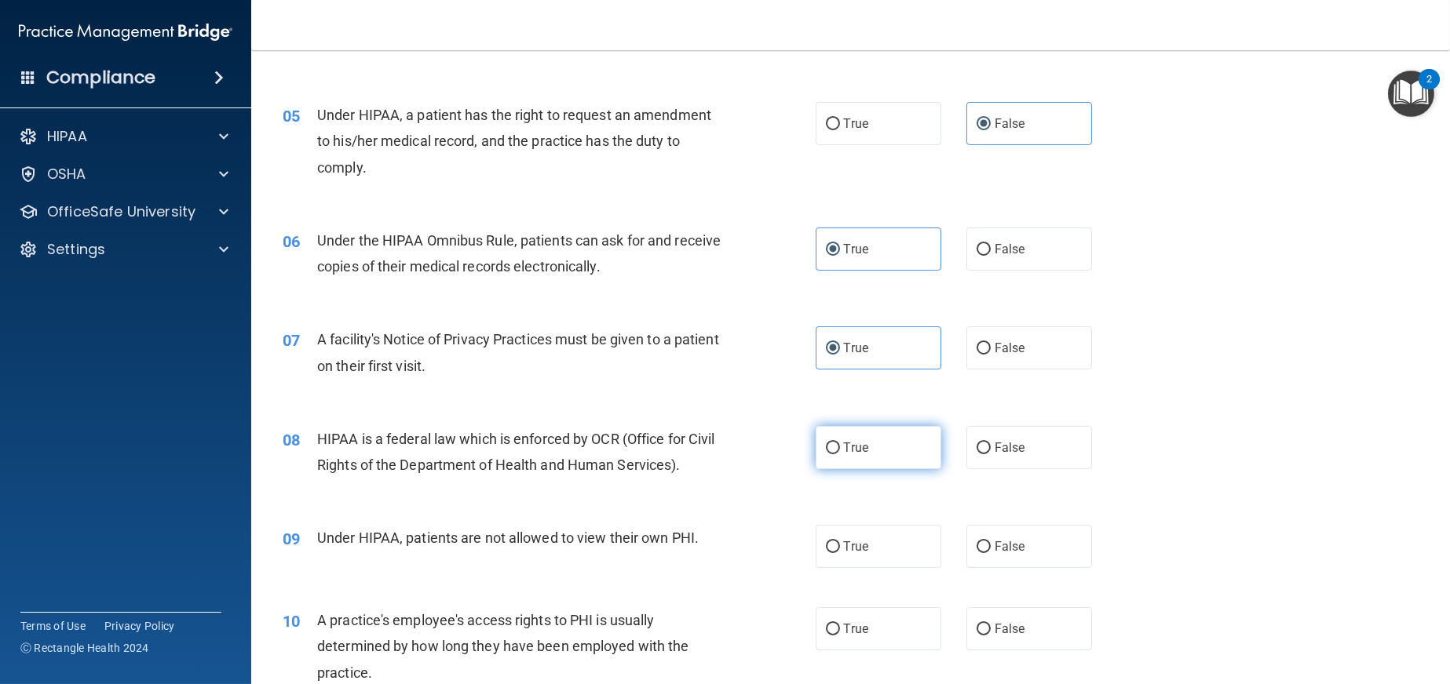
radio input "true"
click at [1001, 549] on span "False" at bounding box center [1009, 546] width 31 height 15
click at [991, 549] on input "False" at bounding box center [983, 548] width 14 height 12
radio input "true"
click at [1007, 626] on span "False" at bounding box center [1009, 629] width 31 height 15
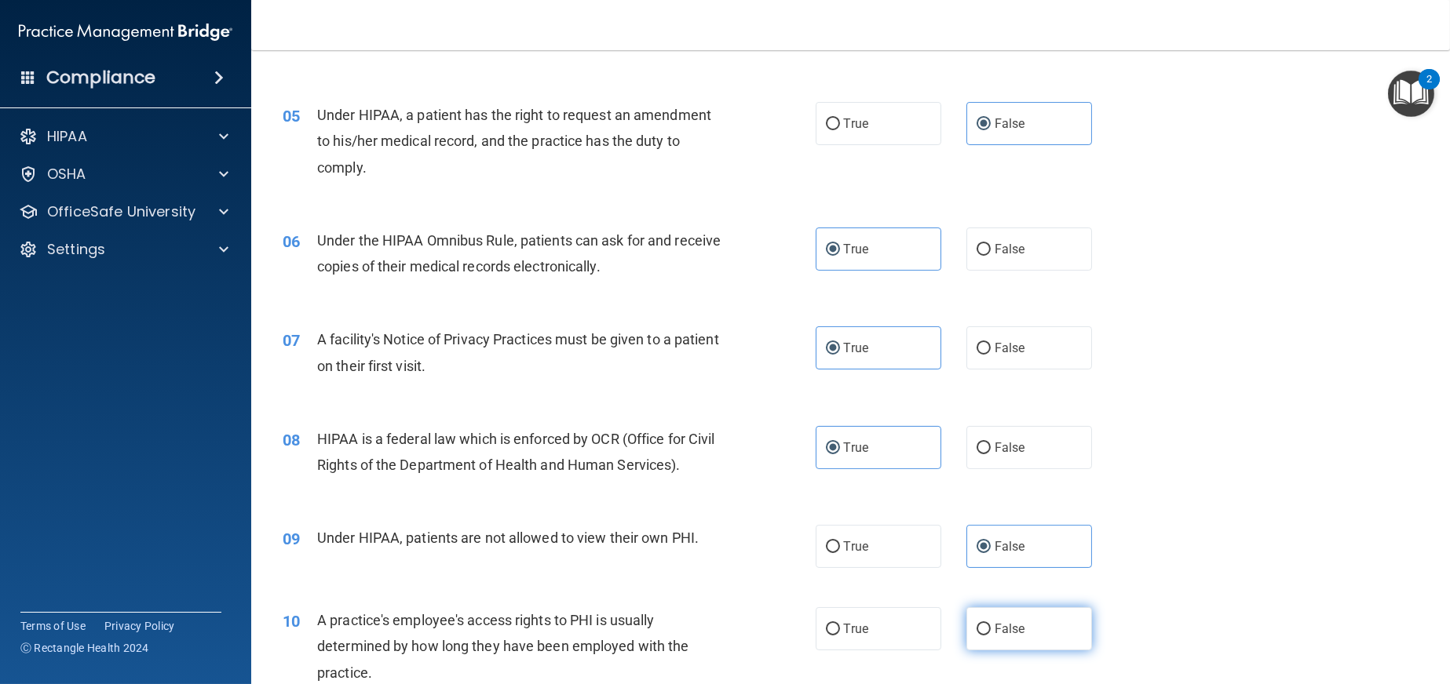
click at [991, 626] on input "False" at bounding box center [983, 630] width 14 height 12
radio input "true"
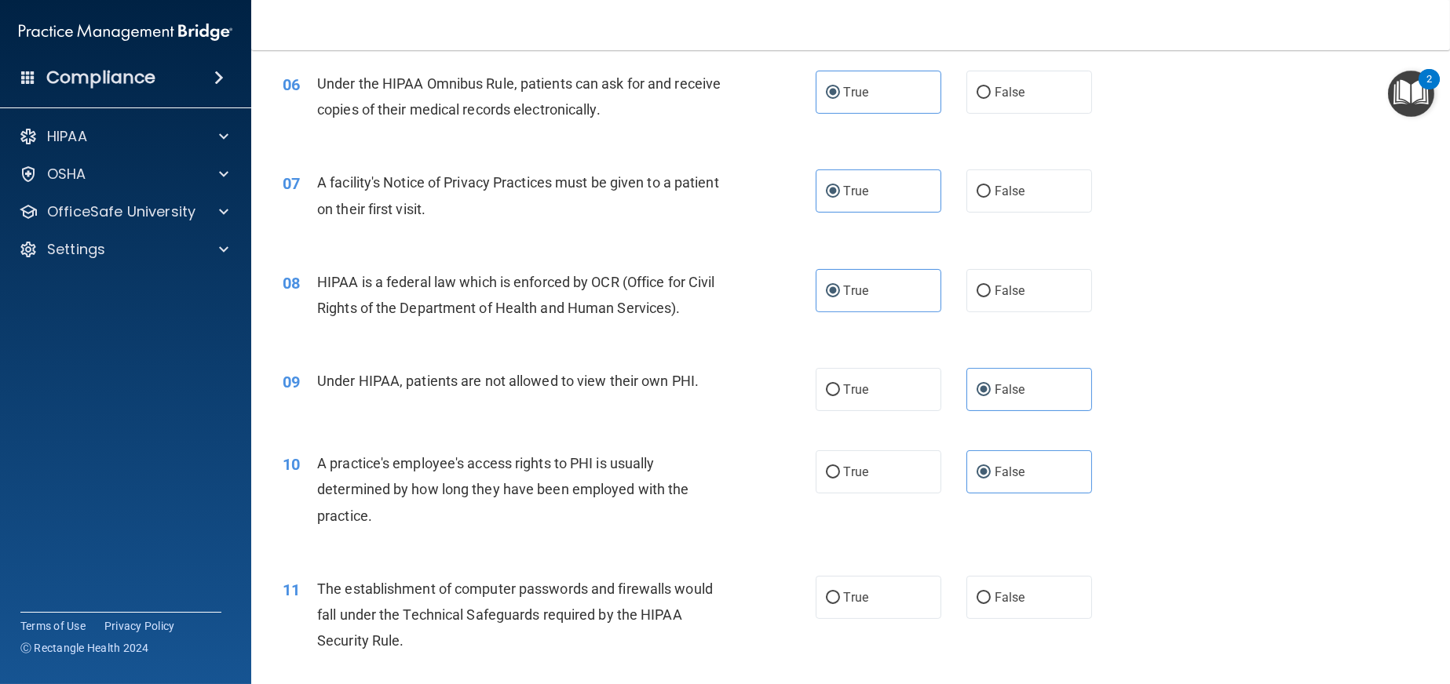
scroll to position [785, 0]
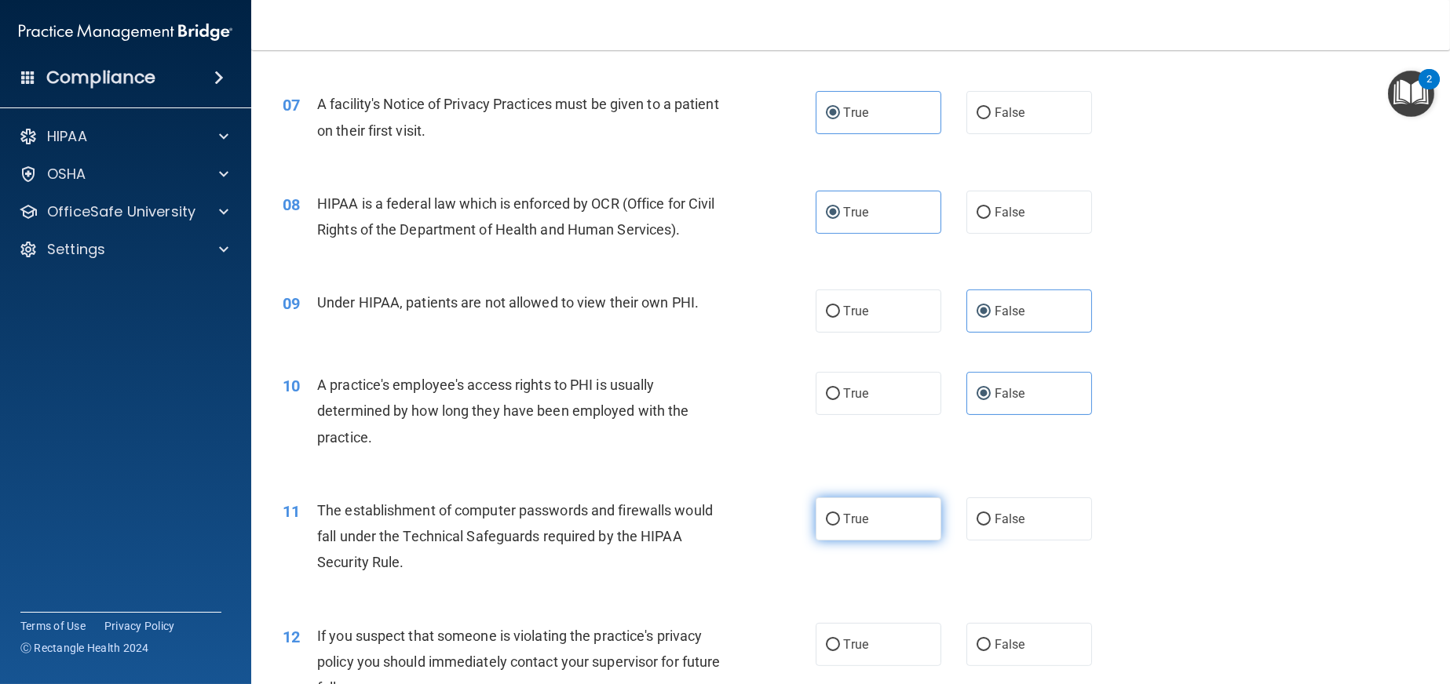
click at [883, 522] on label "True" at bounding box center [879, 519] width 126 height 43
click at [840, 522] on input "True" at bounding box center [833, 520] width 14 height 12
radio input "true"
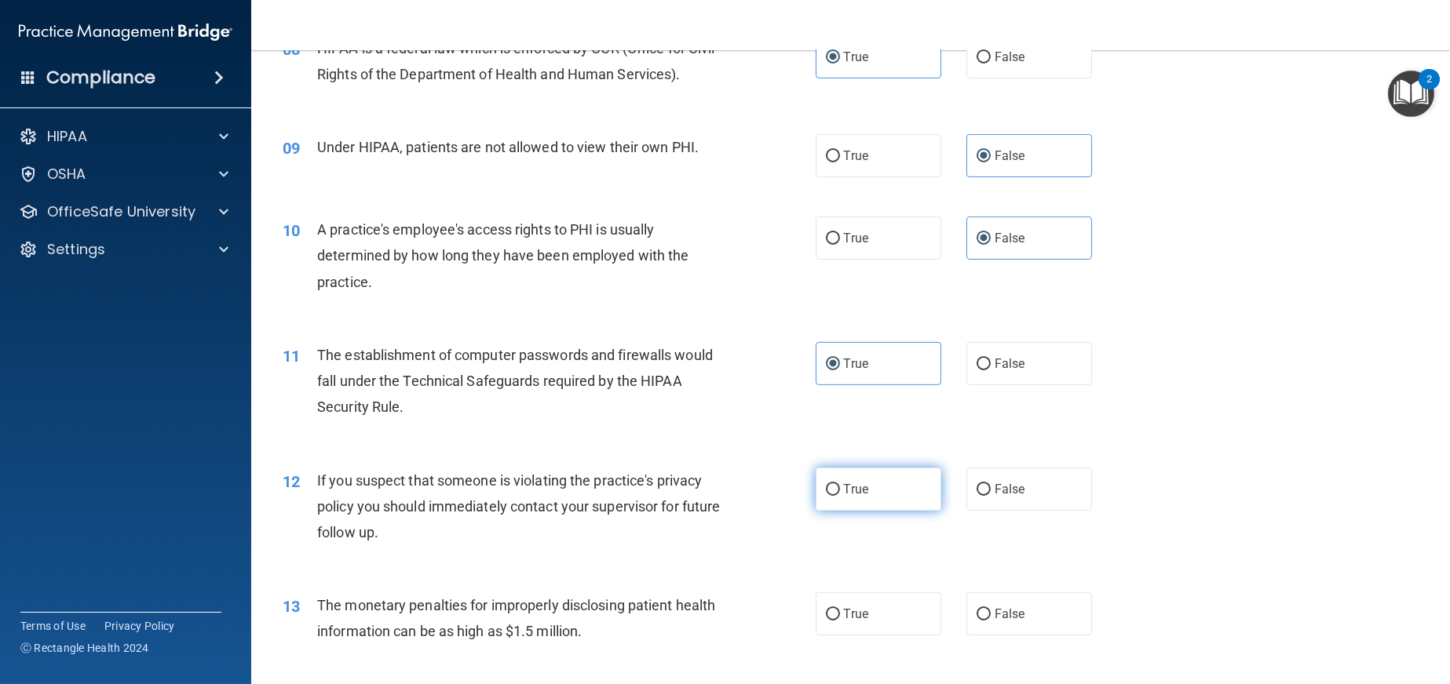
scroll to position [942, 0]
click at [858, 495] on label "True" at bounding box center [879, 487] width 126 height 43
click at [840, 494] on input "True" at bounding box center [833, 489] width 14 height 12
radio input "true"
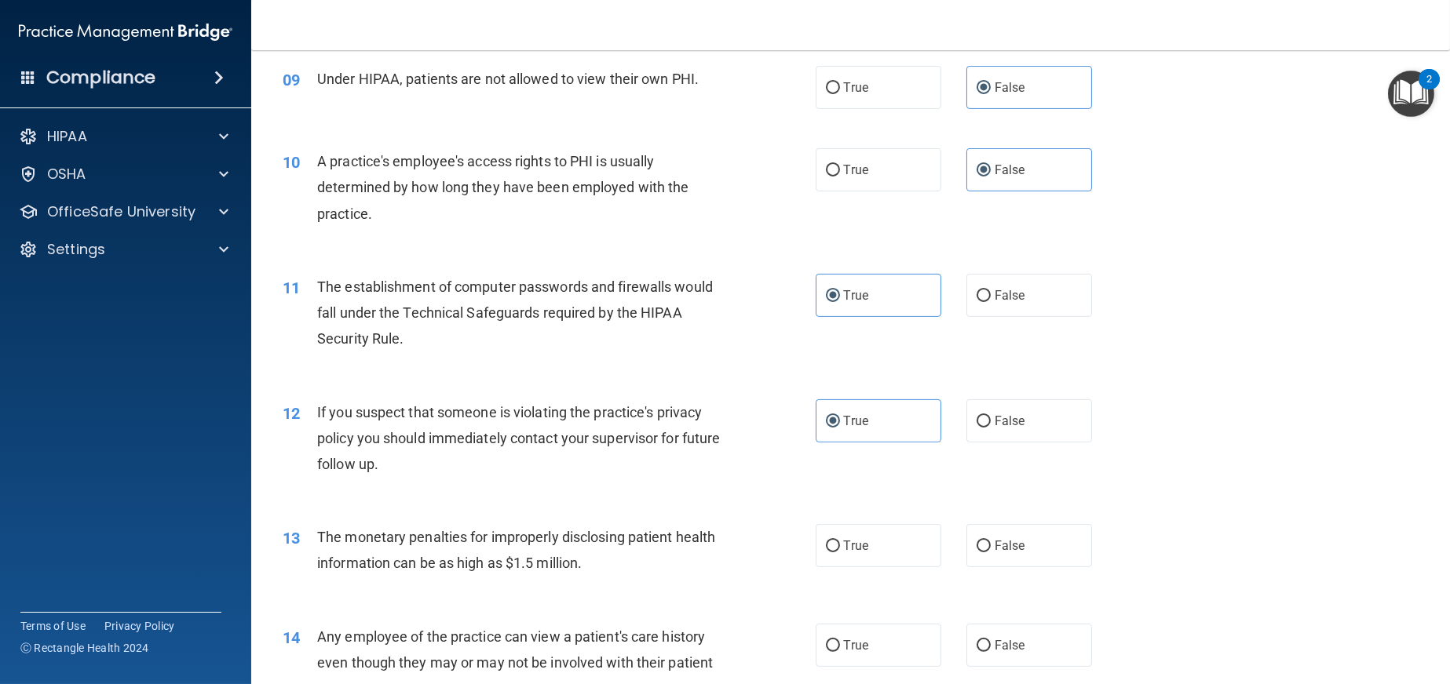
scroll to position [1099, 0]
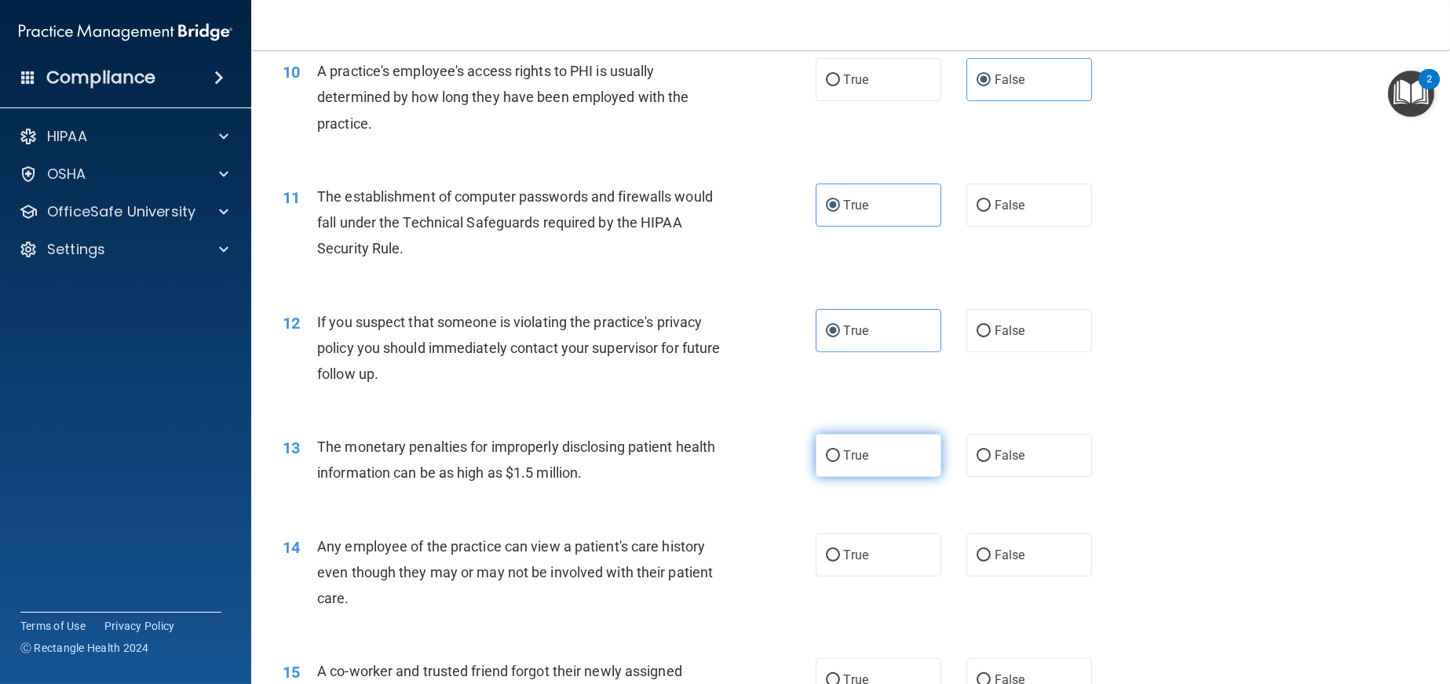
click at [860, 469] on label "True" at bounding box center [879, 455] width 126 height 43
click at [840, 462] on input "True" at bounding box center [833, 457] width 14 height 12
radio input "true"
click at [1002, 548] on span "False" at bounding box center [1009, 555] width 31 height 15
click at [991, 550] on input "False" at bounding box center [983, 556] width 14 height 12
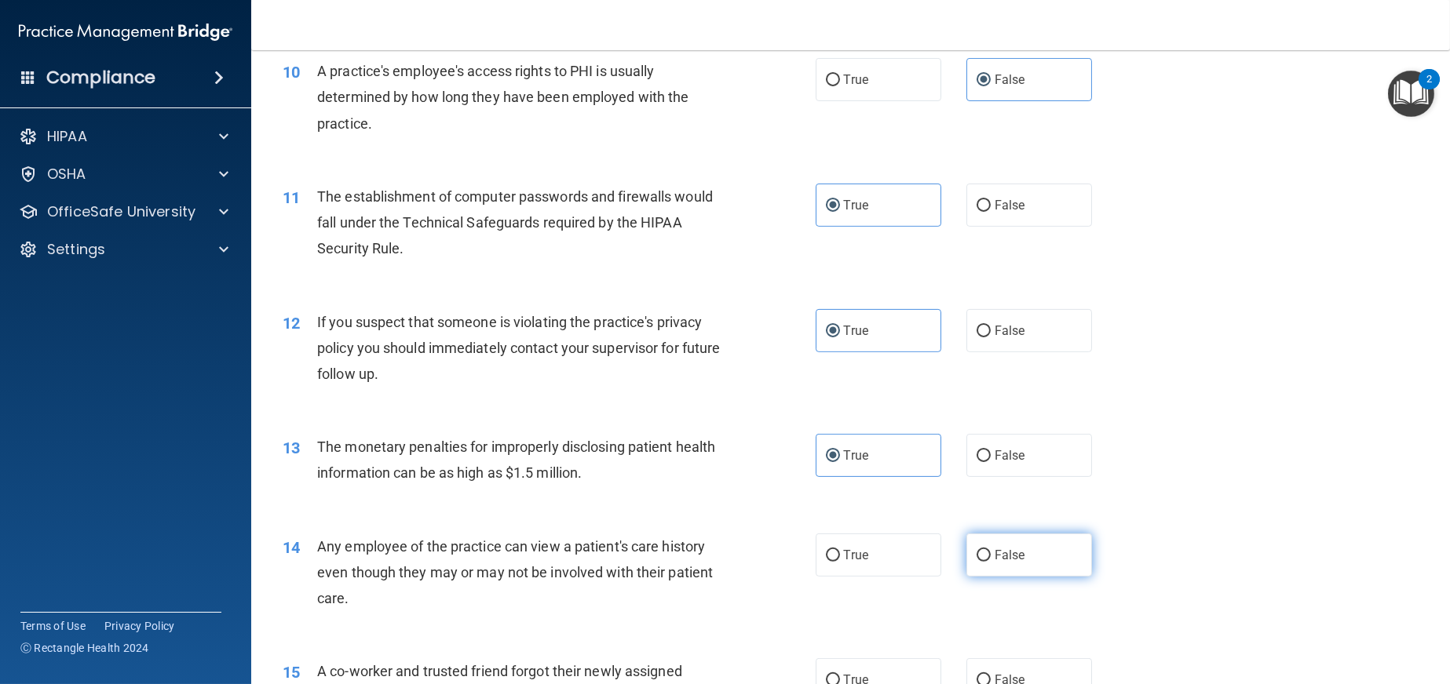
radio input "true"
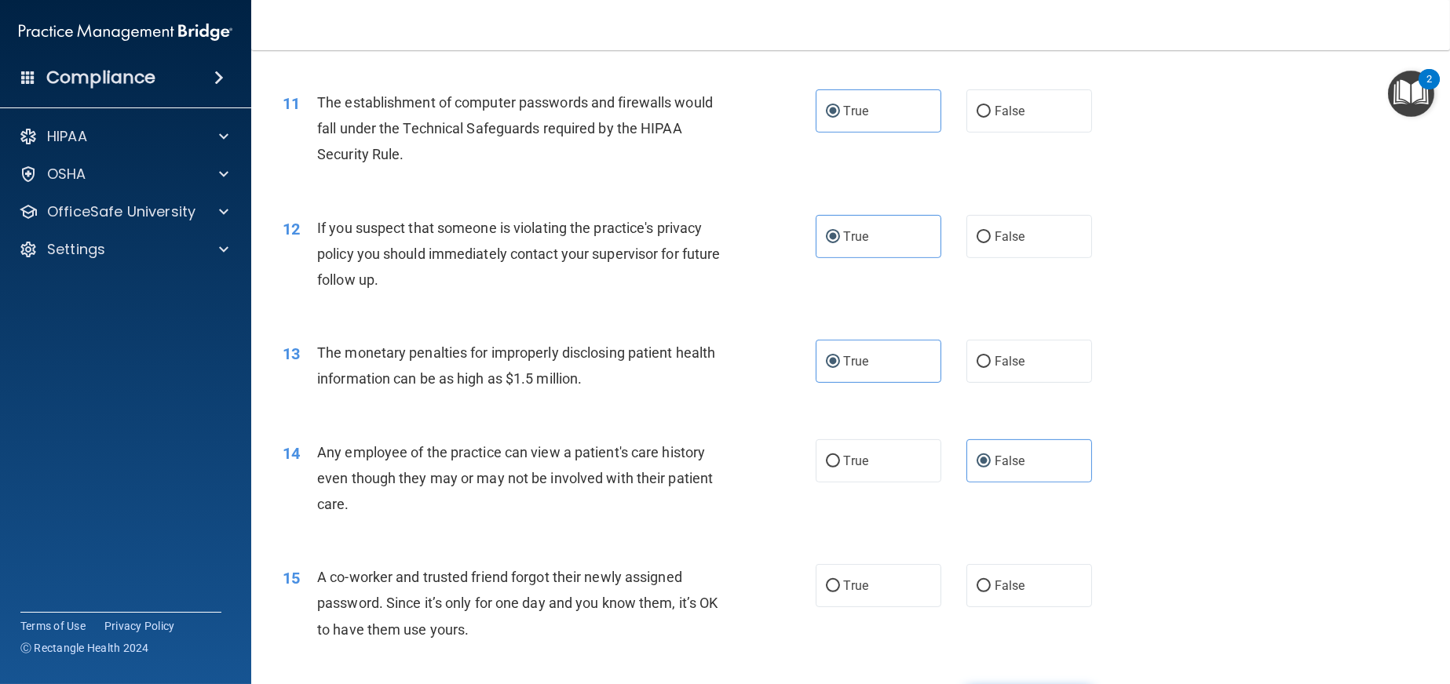
scroll to position [1413, 0]
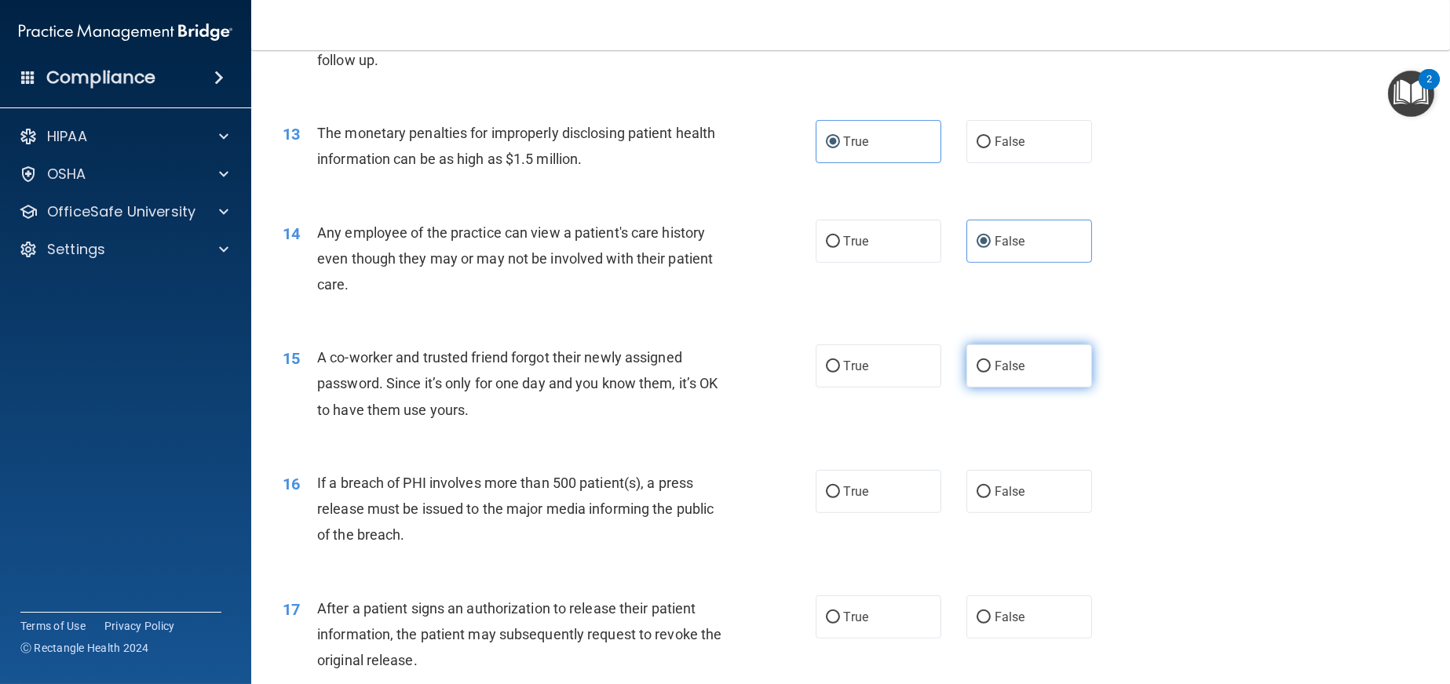
click at [1015, 372] on span "False" at bounding box center [1009, 366] width 31 height 15
click at [991, 372] on input "False" at bounding box center [983, 367] width 14 height 12
radio input "true"
click at [871, 491] on label "True" at bounding box center [879, 491] width 126 height 43
click at [840, 491] on input "True" at bounding box center [833, 493] width 14 height 12
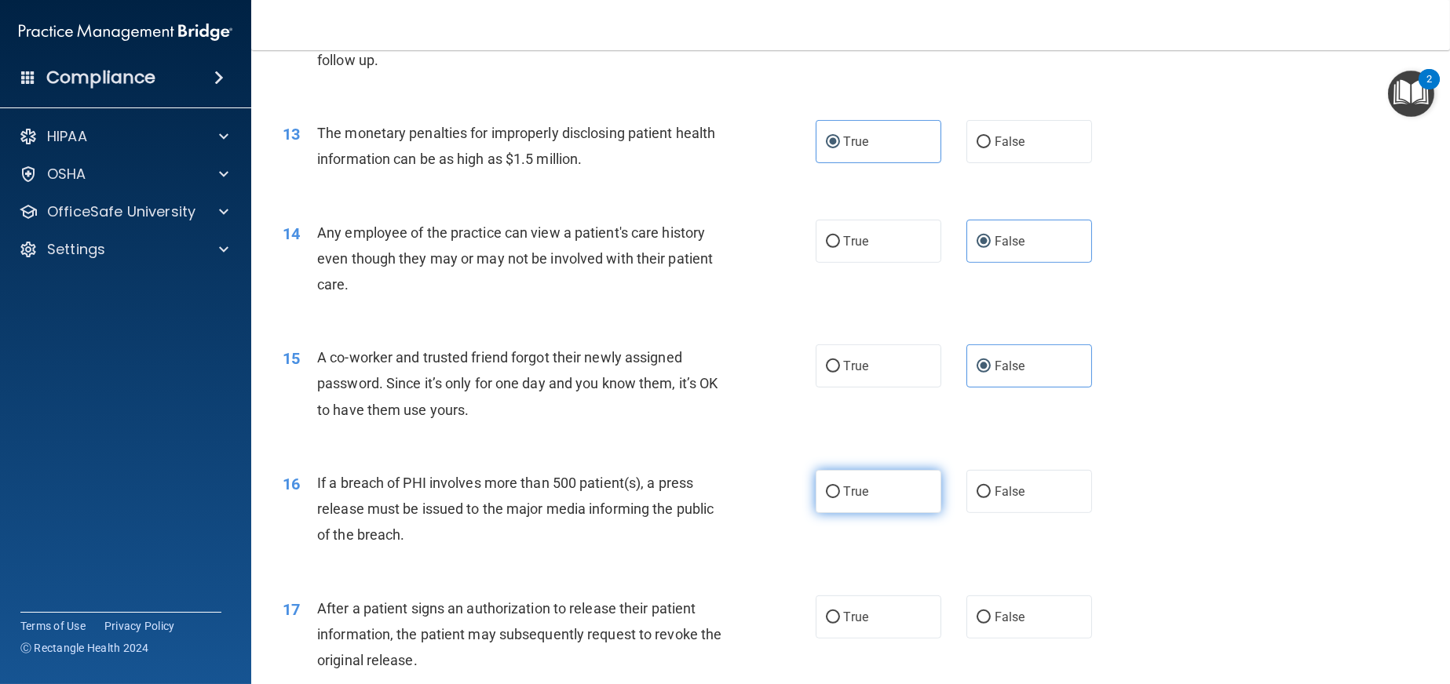
radio input "true"
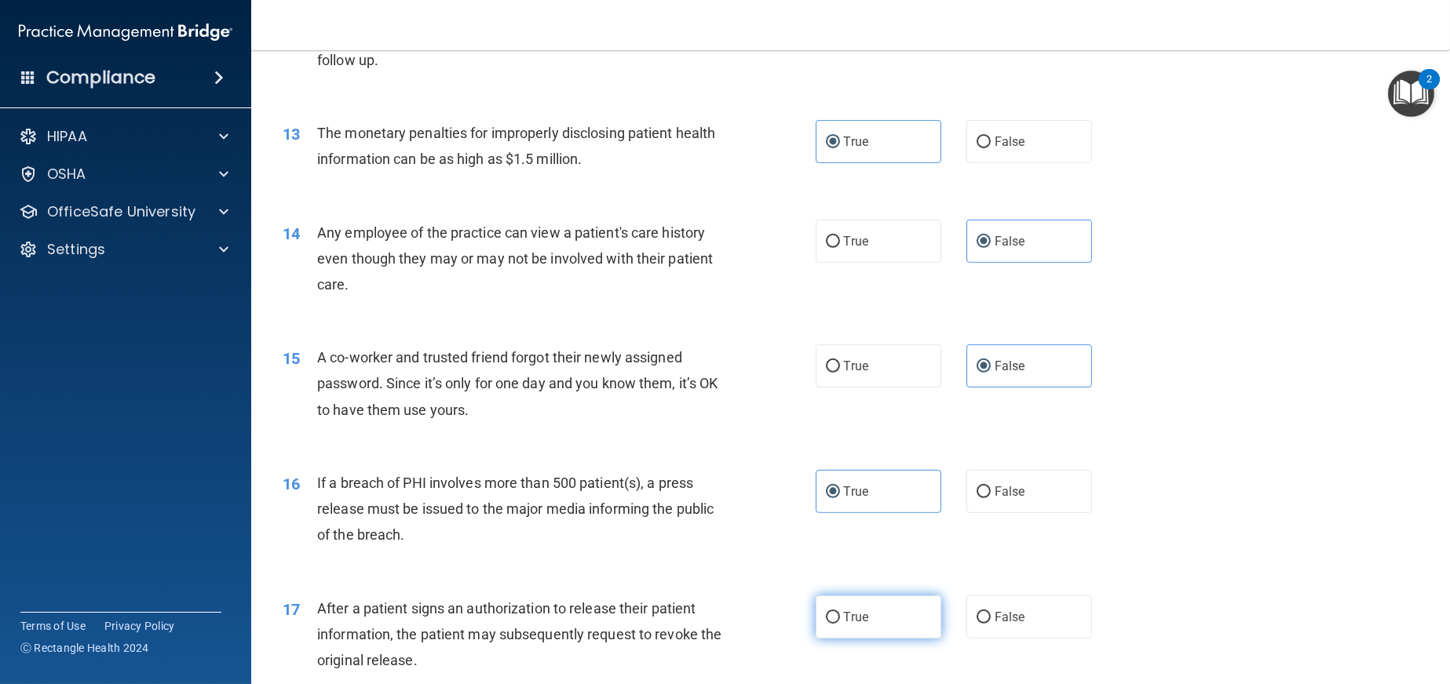
click at [854, 610] on span "True" at bounding box center [856, 617] width 24 height 15
click at [840, 612] on input "True" at bounding box center [833, 618] width 14 height 12
radio input "true"
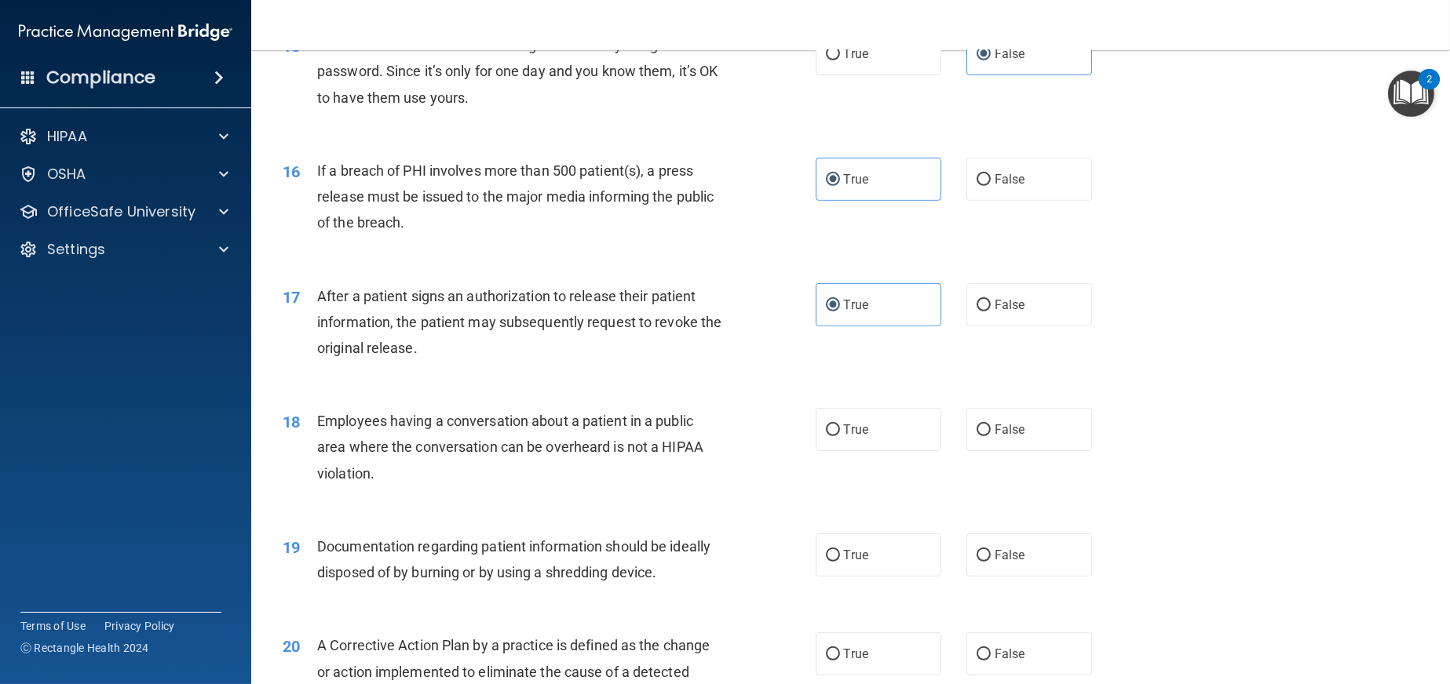
scroll to position [1727, 0]
click at [1017, 429] on label "False" at bounding box center [1029, 428] width 126 height 43
click at [991, 429] on input "False" at bounding box center [983, 429] width 14 height 12
radio input "true"
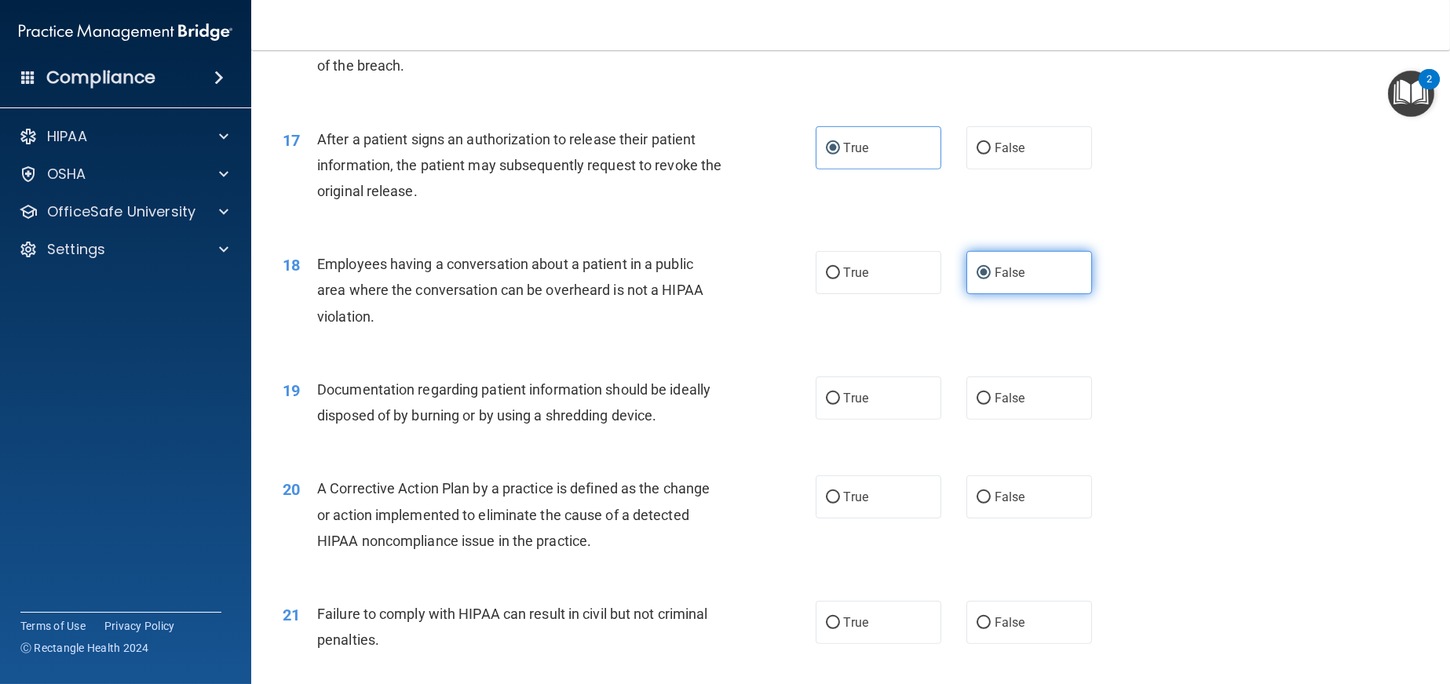
scroll to position [1884, 0]
click at [900, 405] on label "True" at bounding box center [879, 396] width 126 height 43
click at [840, 403] on input "True" at bounding box center [833, 398] width 14 height 12
radio input "true"
click at [863, 498] on label "True" at bounding box center [879, 495] width 126 height 43
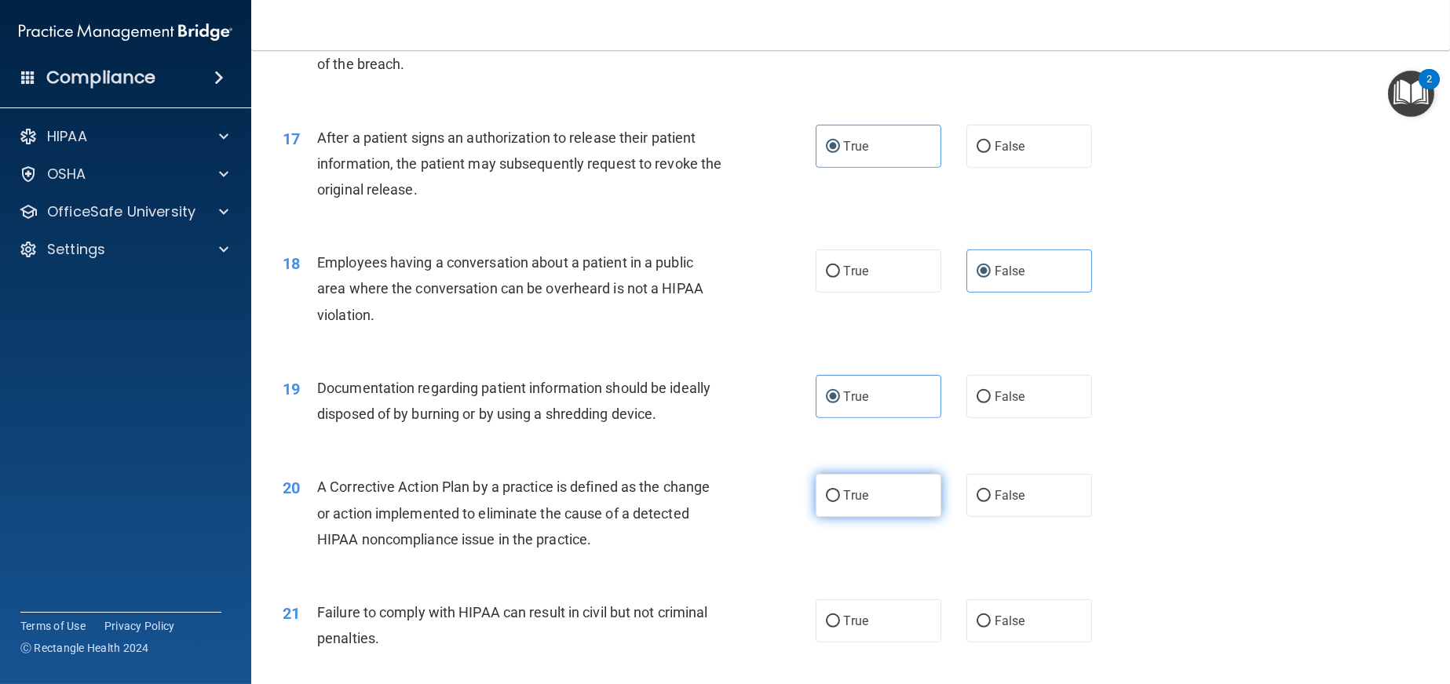
click at [840, 498] on input "True" at bounding box center [833, 497] width 14 height 12
radio input "true"
click at [993, 611] on label "False" at bounding box center [1029, 621] width 126 height 43
click at [991, 616] on input "False" at bounding box center [983, 622] width 14 height 12
radio input "true"
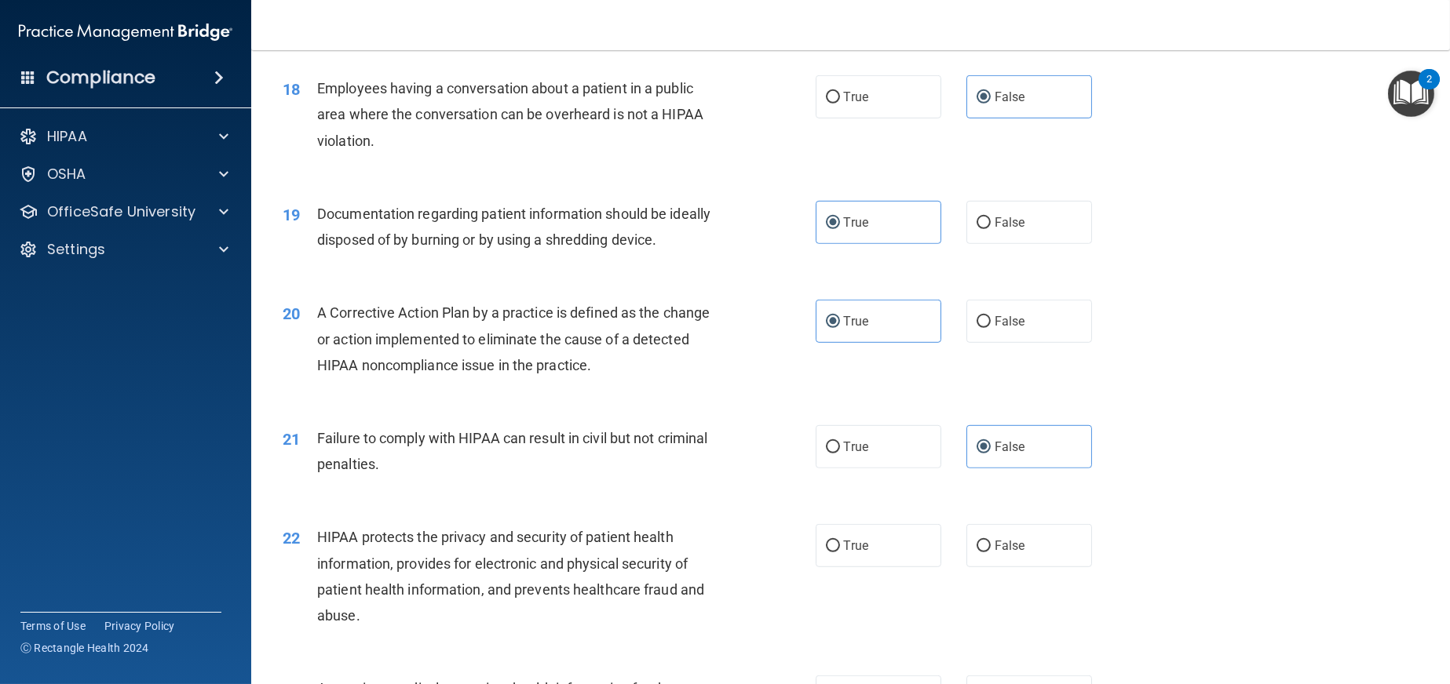
scroll to position [2119, 0]
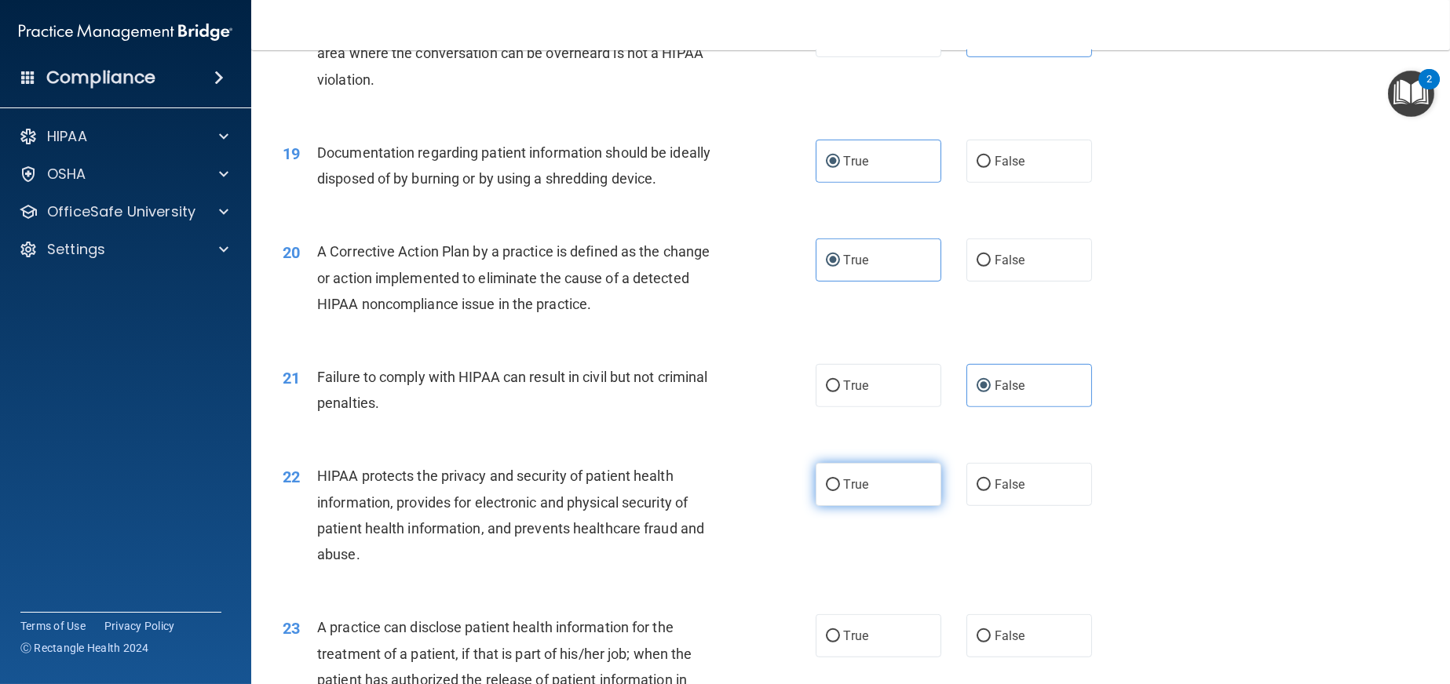
click at [877, 490] on label "True" at bounding box center [879, 484] width 126 height 43
click at [840, 490] on input "True" at bounding box center [833, 486] width 14 height 12
radio input "true"
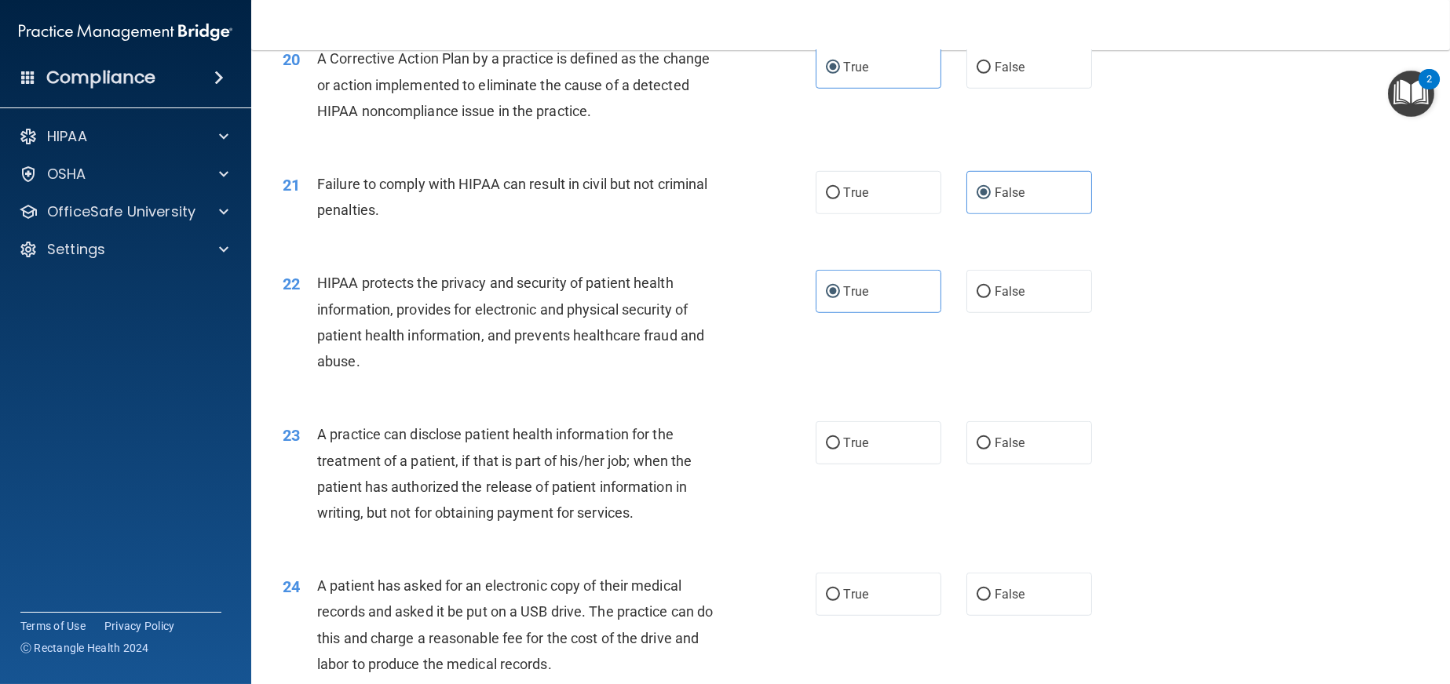
scroll to position [2355, 0]
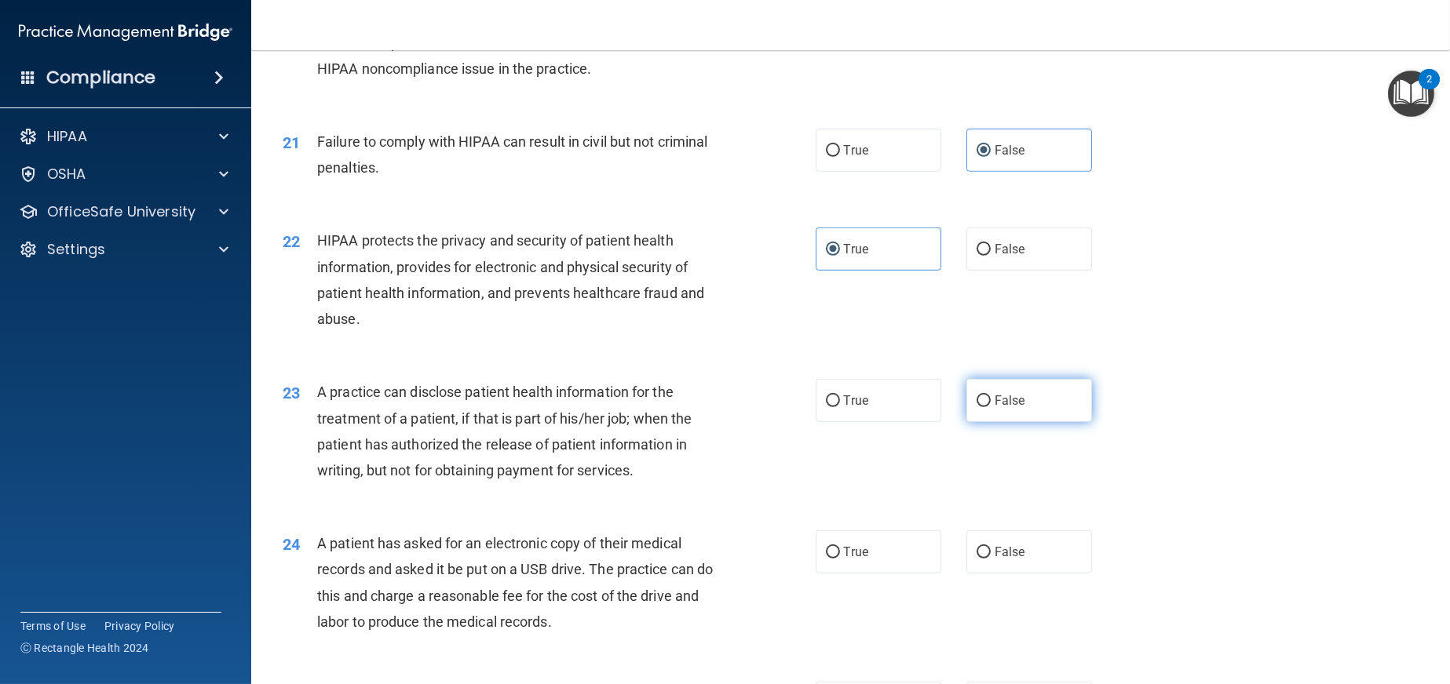
click at [1012, 411] on label "False" at bounding box center [1029, 400] width 126 height 43
click at [991, 407] on input "False" at bounding box center [983, 402] width 14 height 12
radio input "true"
click at [860, 548] on span "True" at bounding box center [856, 552] width 24 height 15
click at [840, 548] on input "True" at bounding box center [833, 553] width 14 height 12
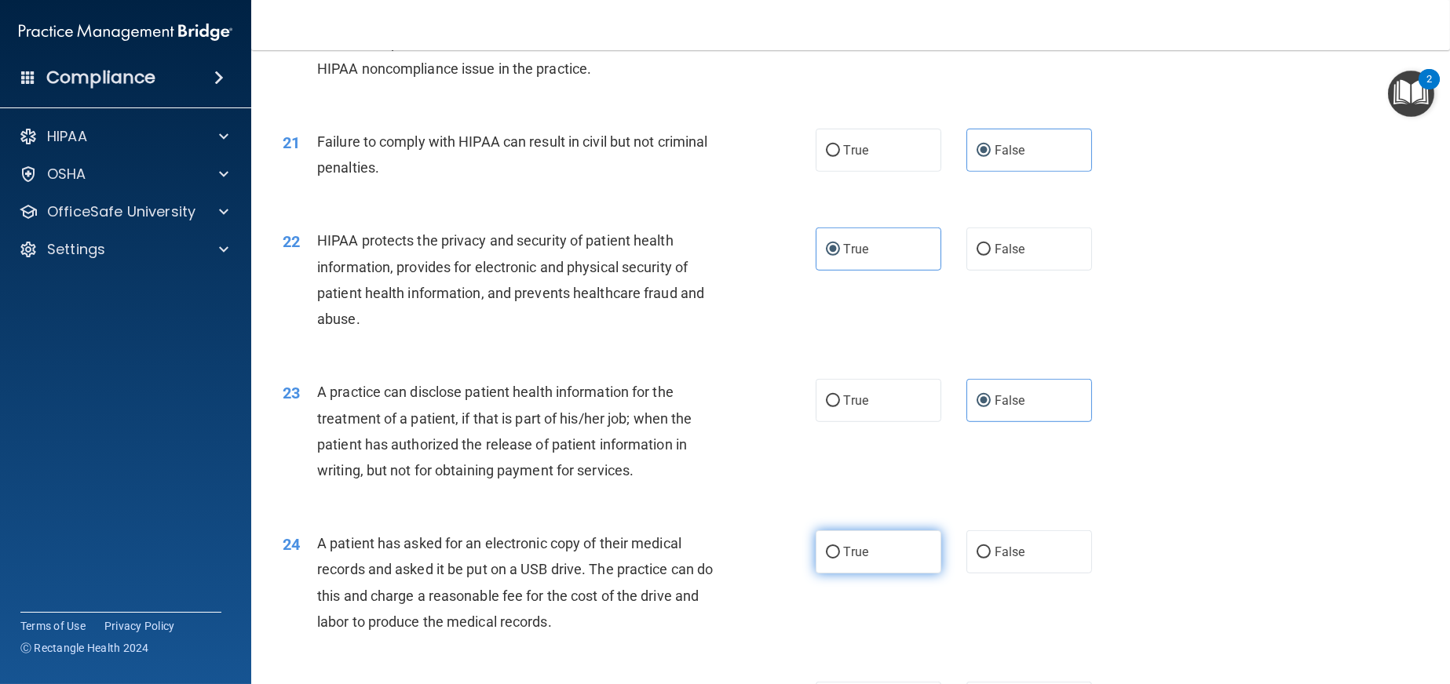
radio input "true"
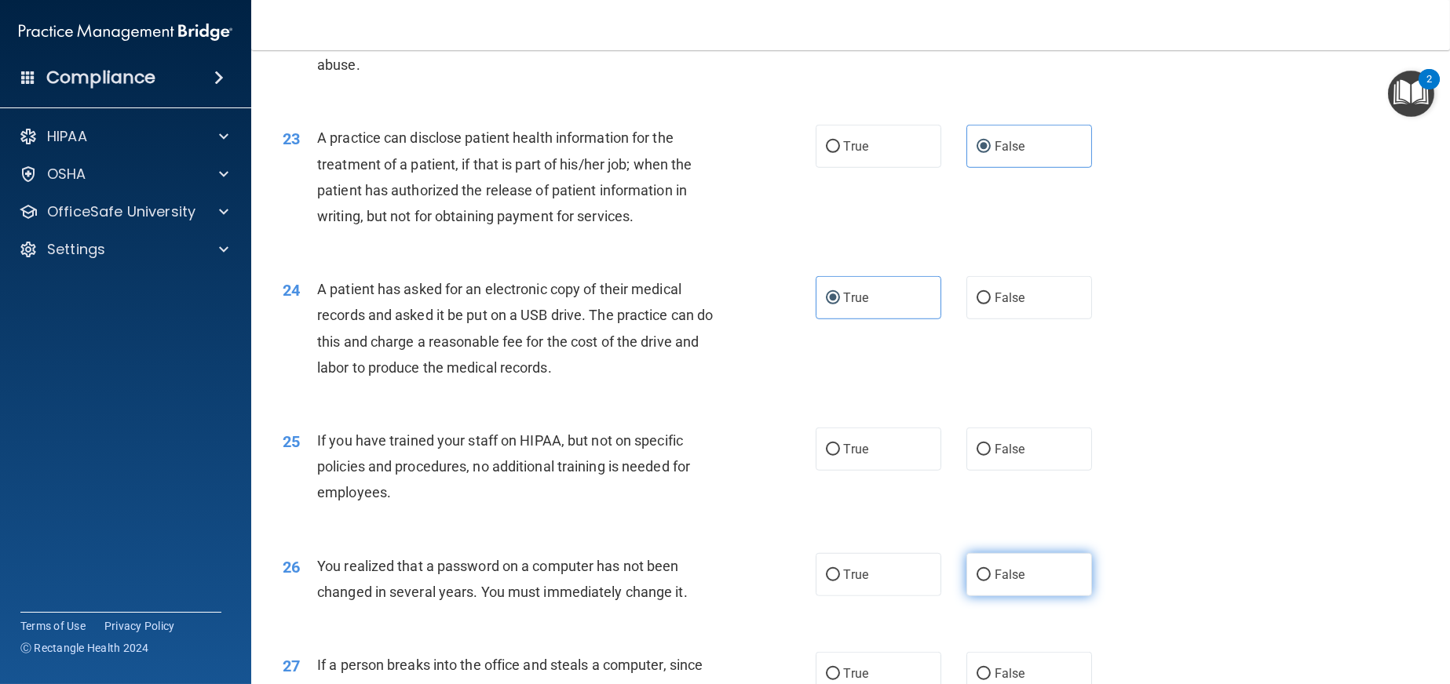
scroll to position [2669, 0]
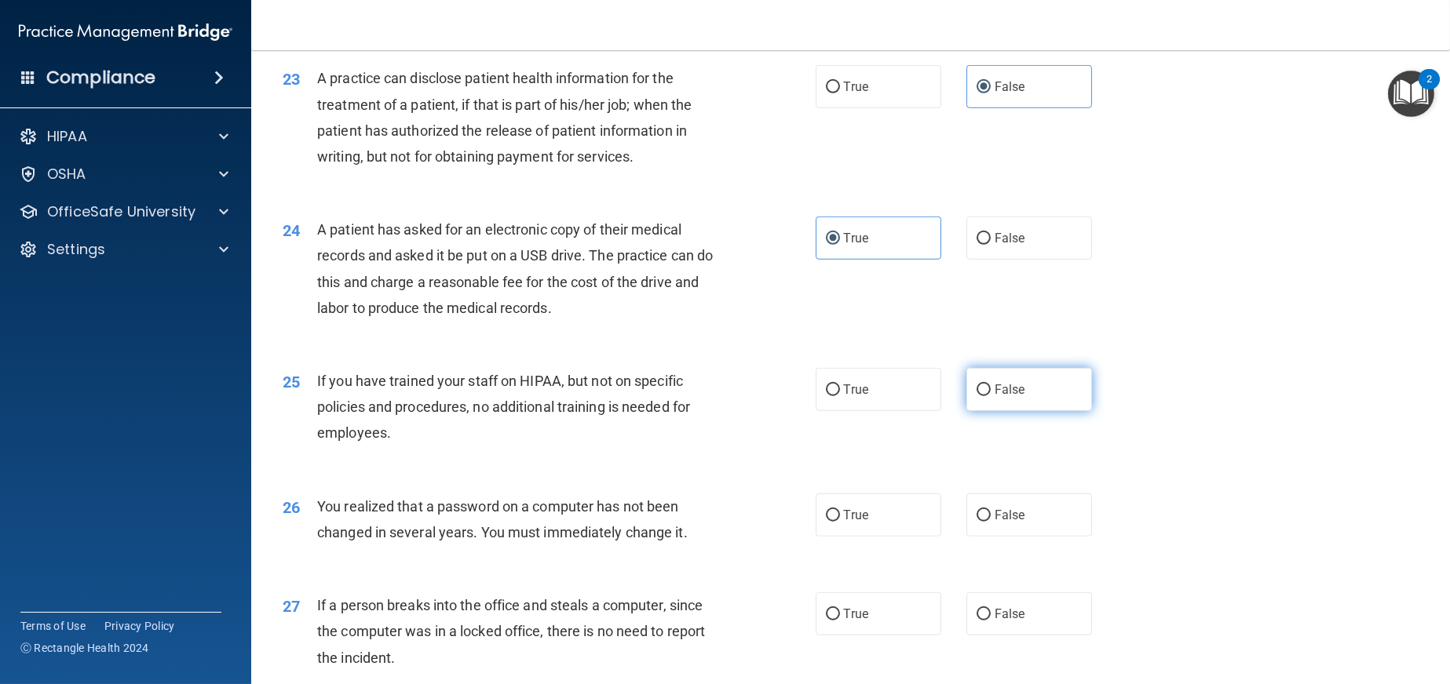
click at [1000, 392] on span "False" at bounding box center [1009, 389] width 31 height 15
click at [991, 392] on input "False" at bounding box center [983, 391] width 14 height 12
radio input "true"
click at [835, 528] on label "True" at bounding box center [879, 515] width 126 height 43
click at [835, 522] on input "True" at bounding box center [833, 516] width 14 height 12
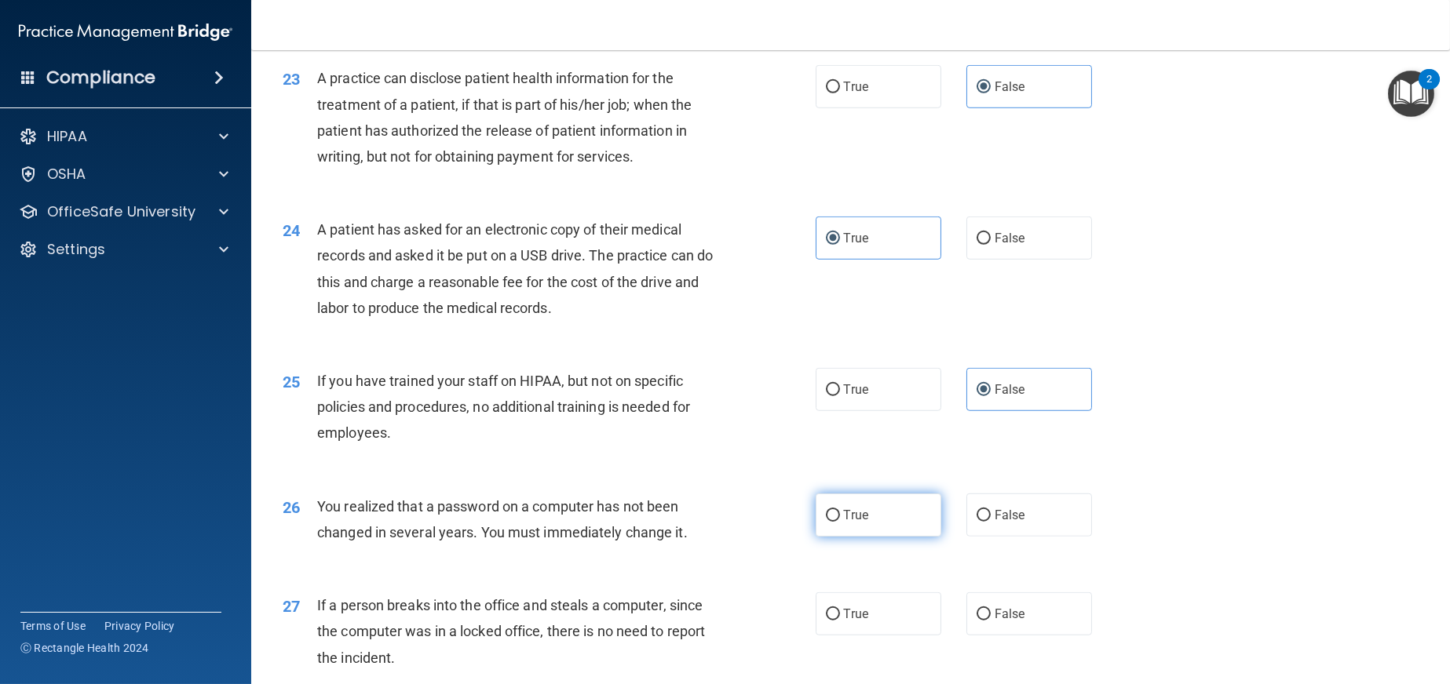
radio input "true"
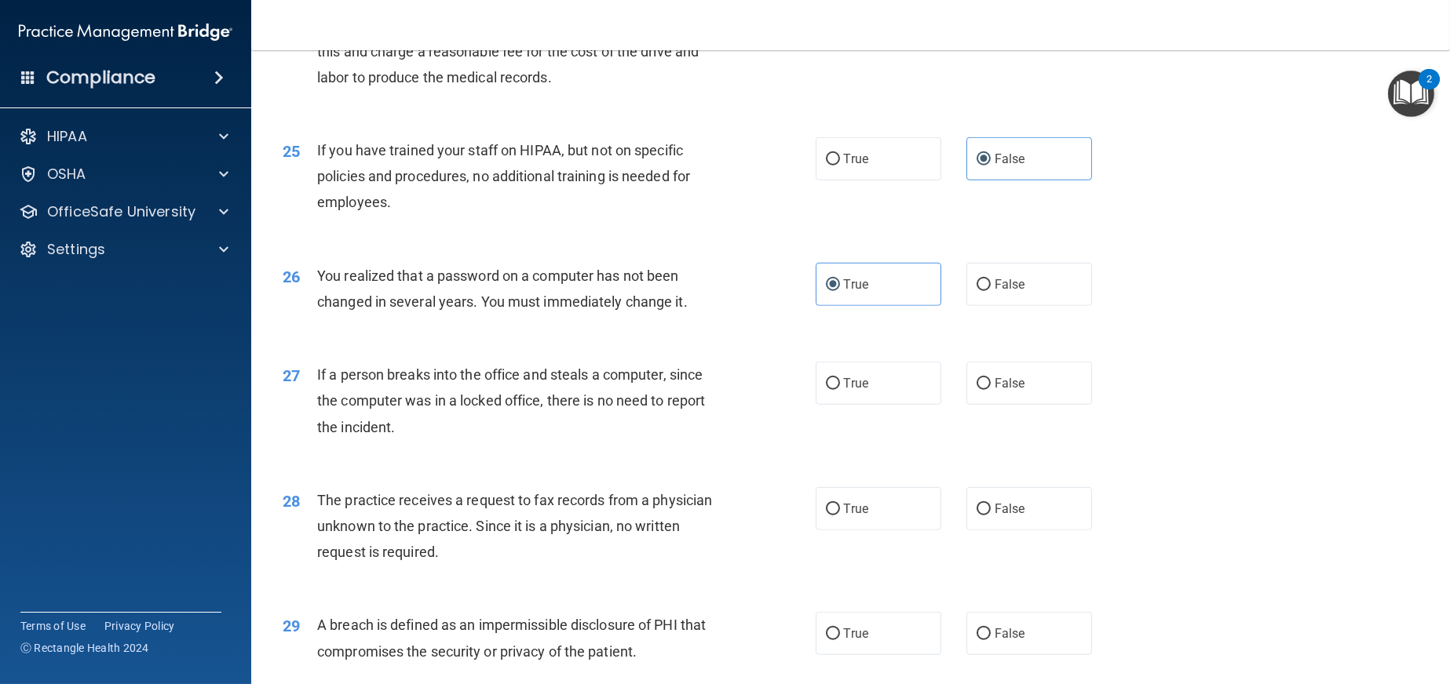
scroll to position [2904, 0]
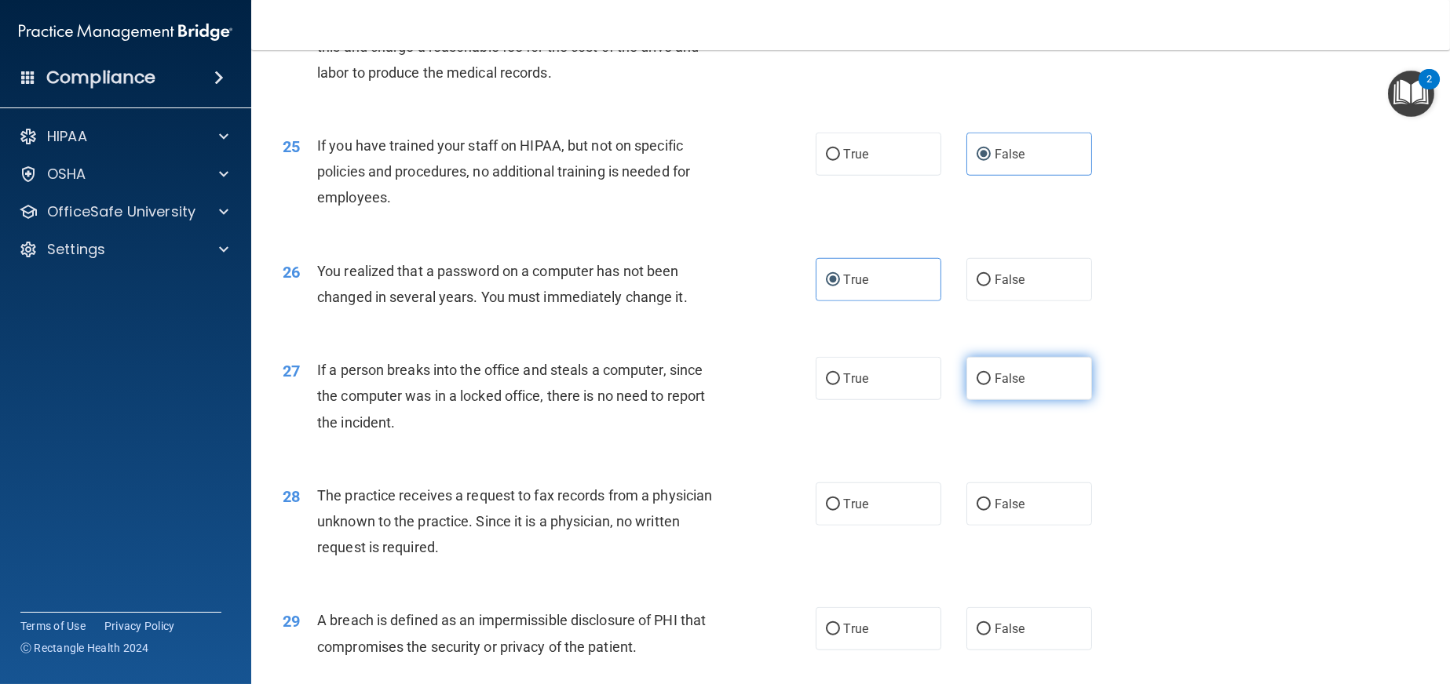
click at [1038, 381] on label "False" at bounding box center [1029, 378] width 126 height 43
click at [991, 381] on input "False" at bounding box center [983, 380] width 14 height 12
radio input "true"
click at [1004, 507] on span "False" at bounding box center [1009, 504] width 31 height 15
click at [991, 507] on input "False" at bounding box center [983, 505] width 14 height 12
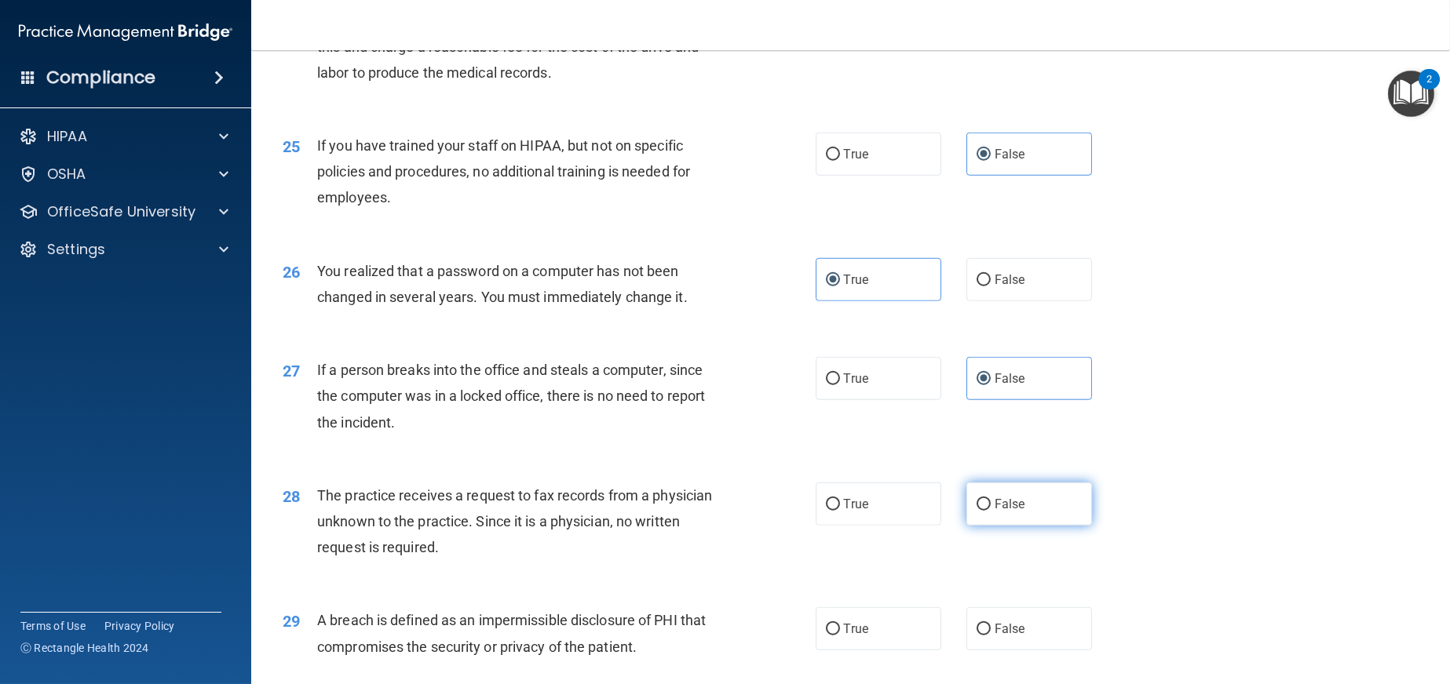
radio input "true"
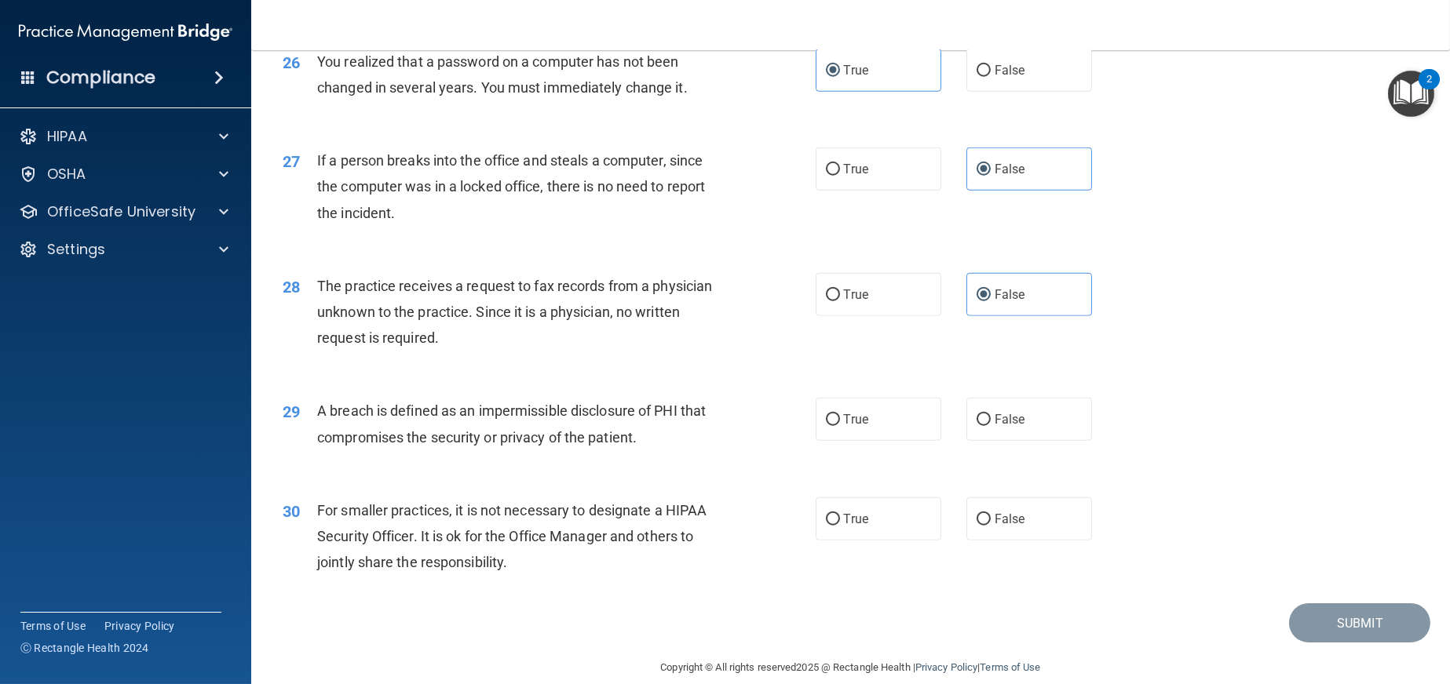
scroll to position [3134, 0]
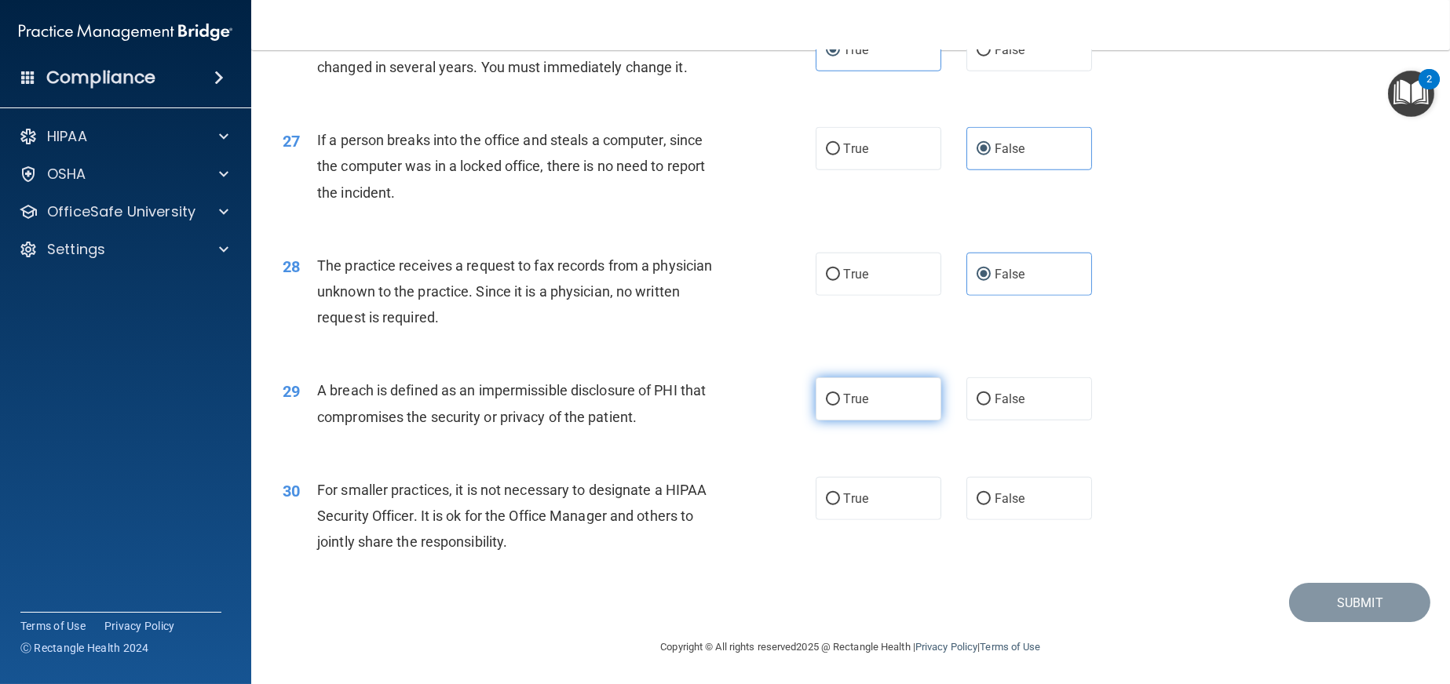
click at [879, 407] on label "True" at bounding box center [879, 399] width 126 height 43
click at [840, 406] on input "True" at bounding box center [833, 400] width 14 height 12
radio input "true"
click at [1005, 498] on span "False" at bounding box center [1009, 498] width 31 height 15
click at [991, 498] on input "False" at bounding box center [983, 500] width 14 height 12
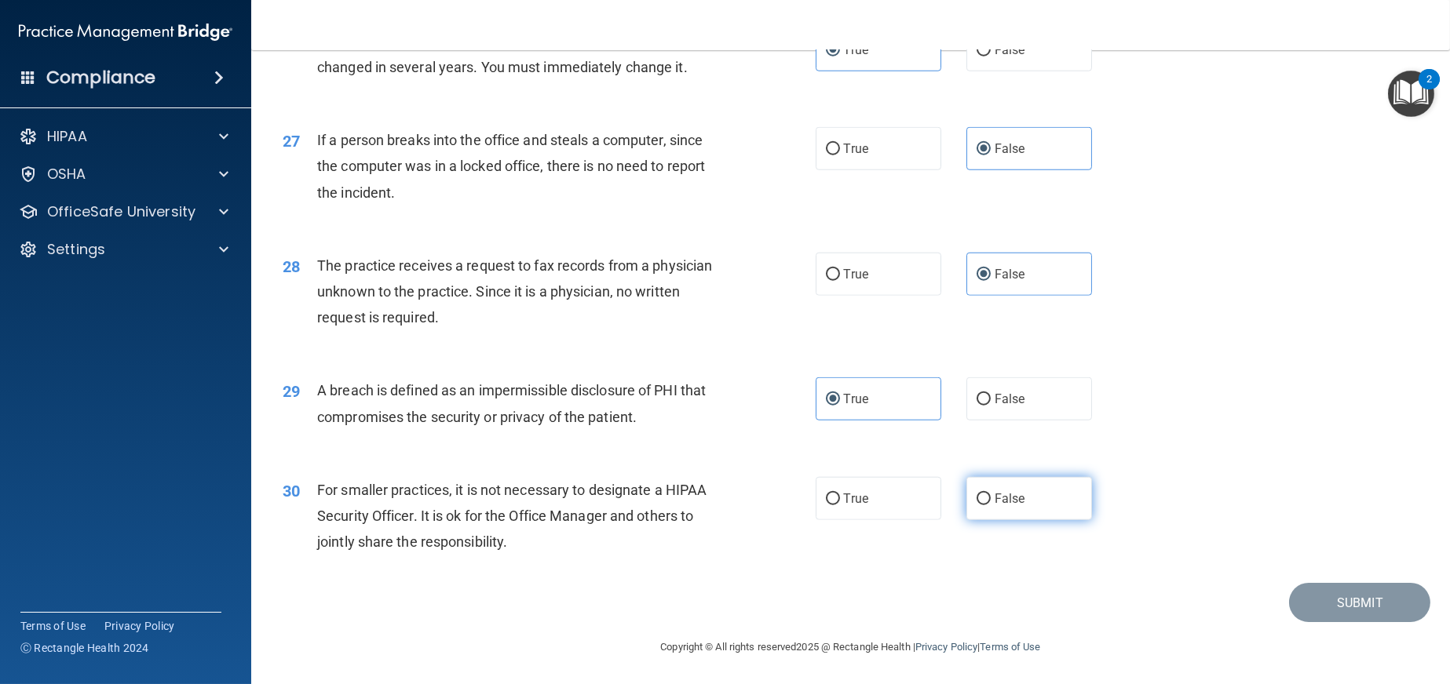
radio input "true"
click at [1319, 597] on button "Submit" at bounding box center [1359, 603] width 141 height 40
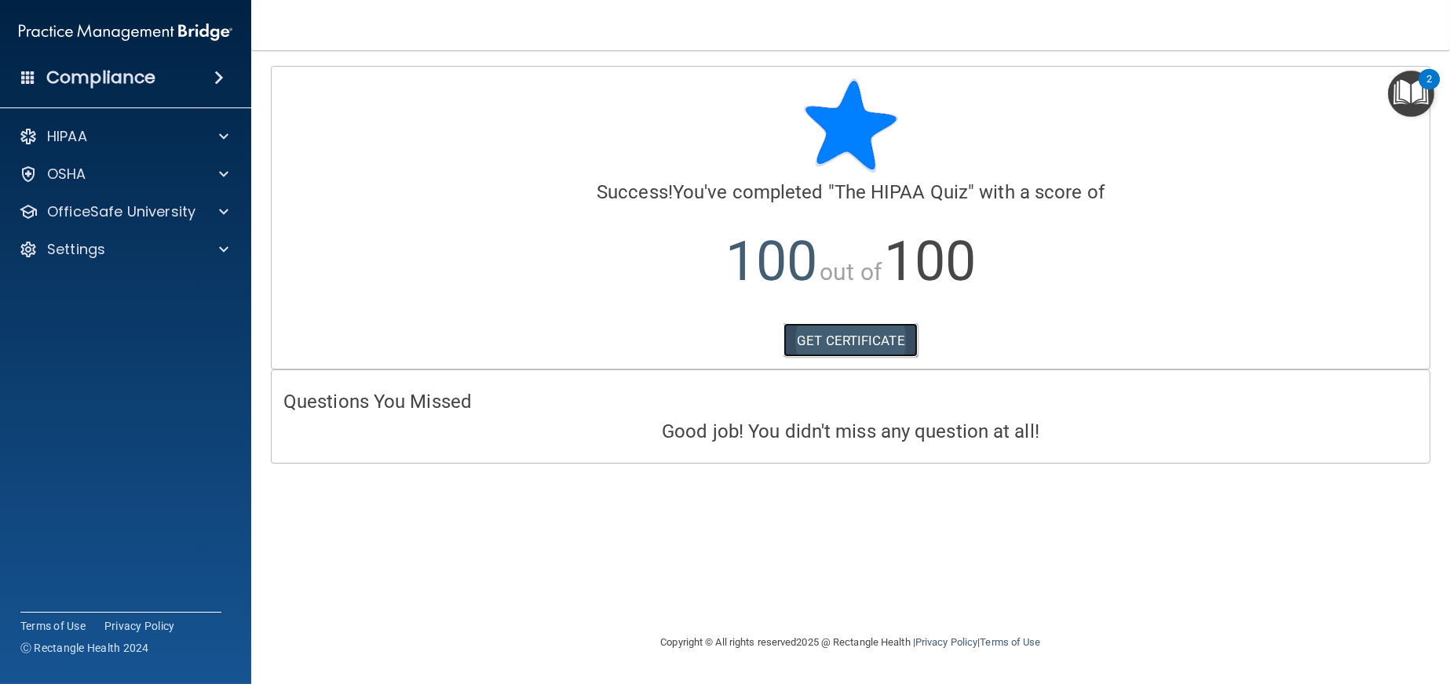
click at [841, 335] on link "GET CERTIFICATE" at bounding box center [850, 340] width 134 height 35
click at [137, 217] on p "OfficeSafe University" at bounding box center [121, 212] width 148 height 19
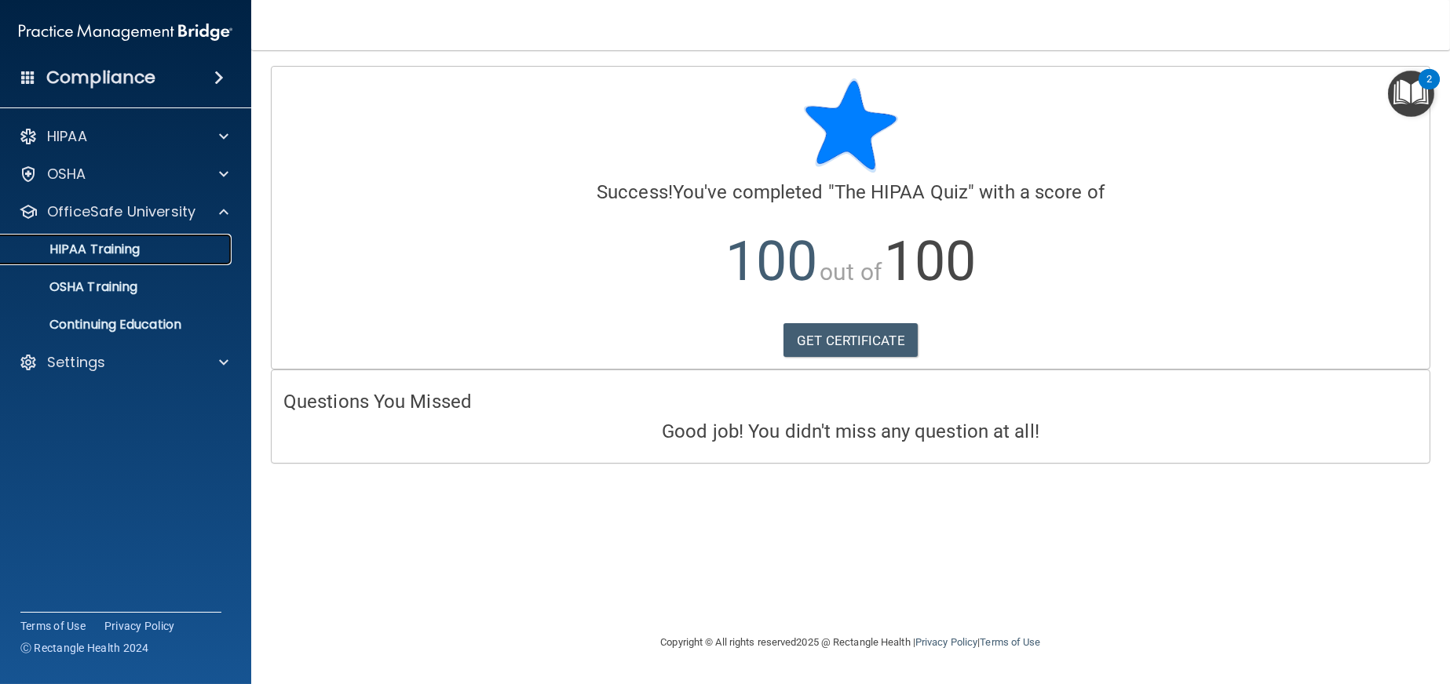
click at [158, 257] on div "HIPAA Training" at bounding box center [117, 250] width 214 height 16
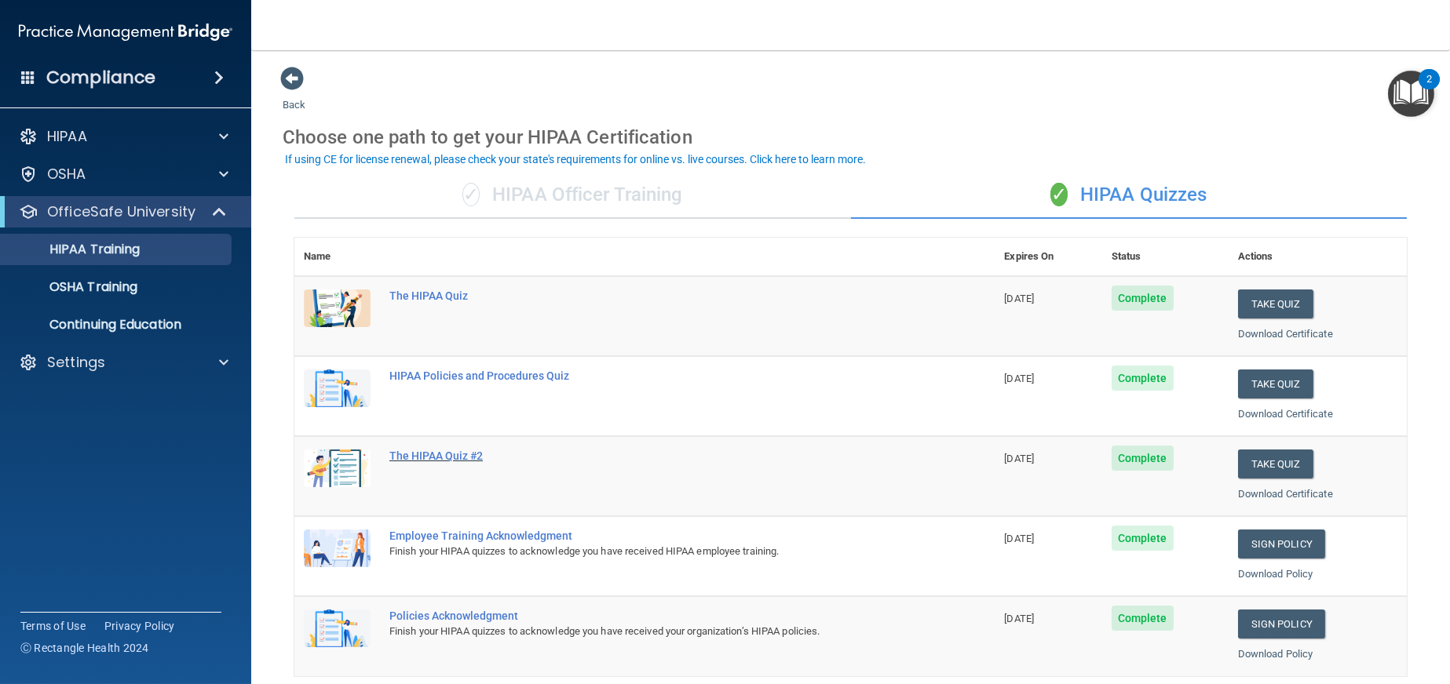
click at [440, 458] on div "The HIPAA Quiz #2" at bounding box center [652, 456] width 527 height 13
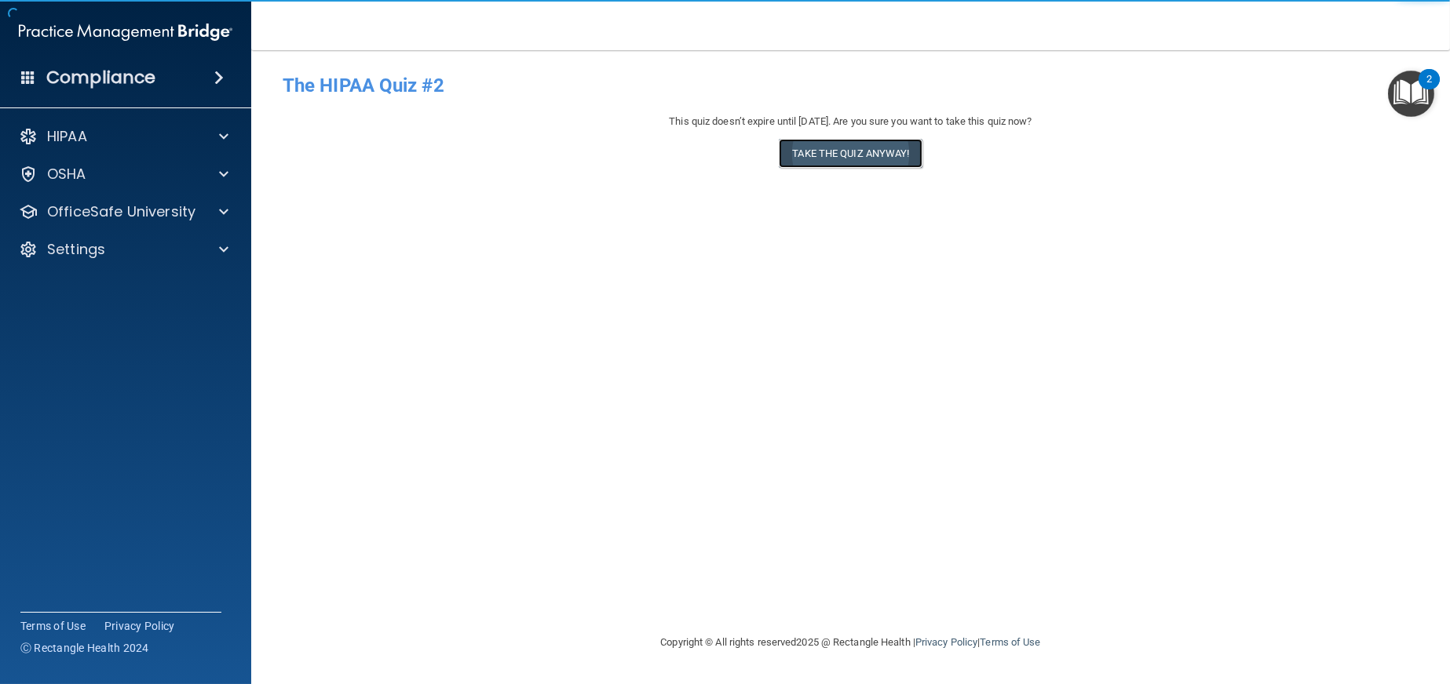
click at [867, 157] on button "Take the quiz anyway!" at bounding box center [850, 153] width 143 height 29
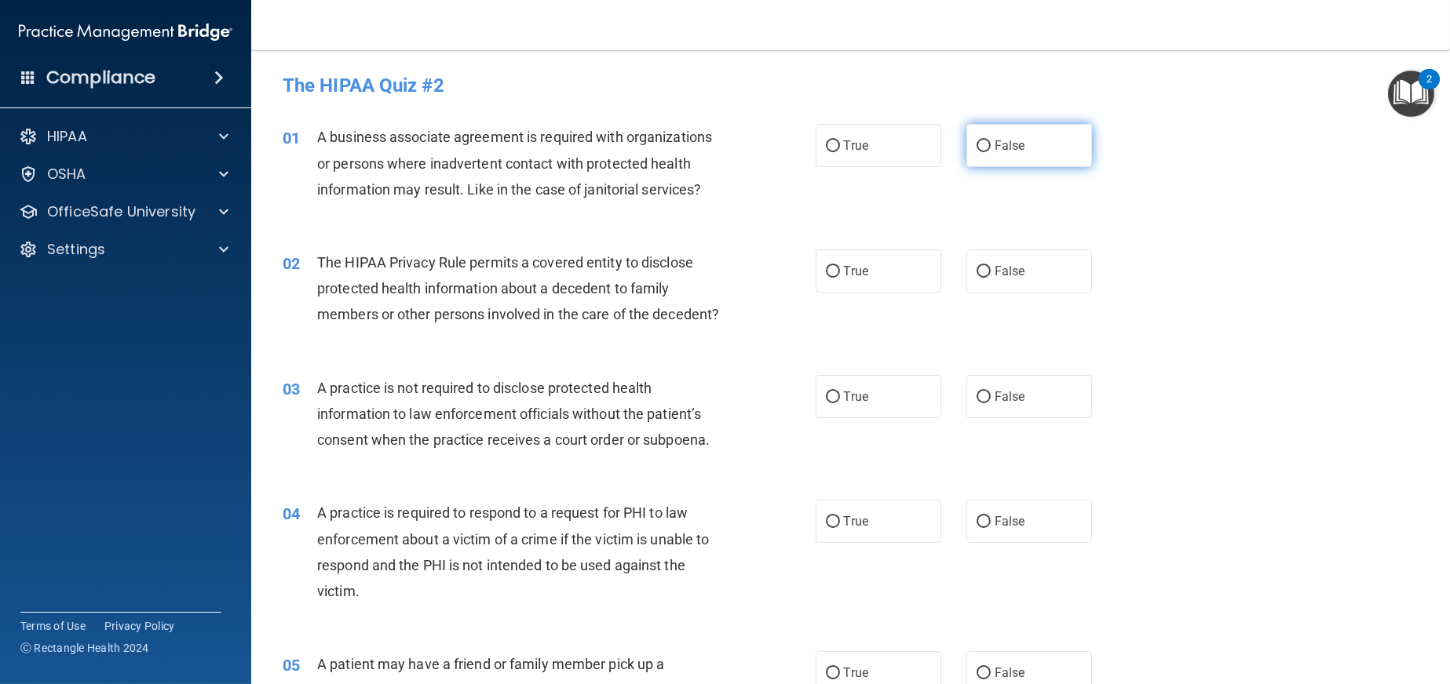
click at [998, 148] on span "False" at bounding box center [1009, 145] width 31 height 15
click at [991, 148] on input "False" at bounding box center [983, 146] width 14 height 12
radio input "true"
click at [846, 284] on label "True" at bounding box center [879, 271] width 126 height 43
click at [840, 278] on input "True" at bounding box center [833, 272] width 14 height 12
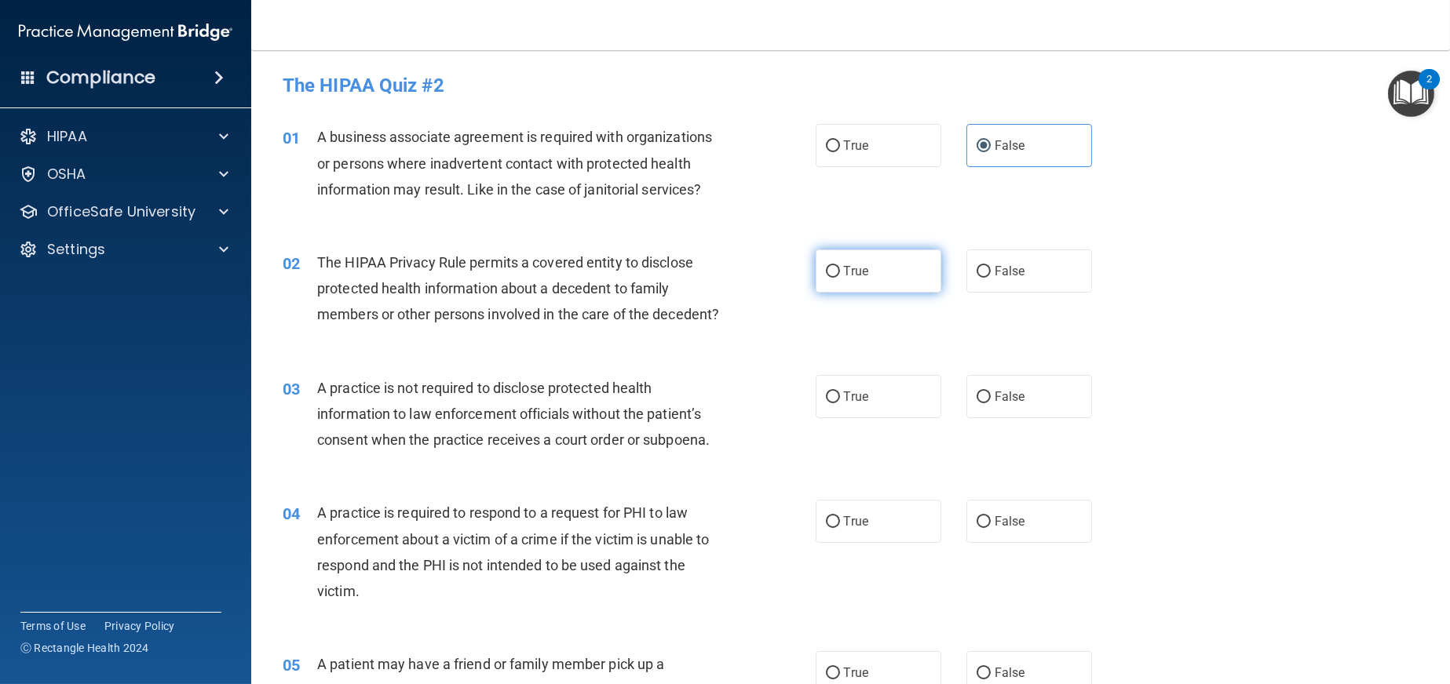
radio input "true"
click at [1009, 418] on label "False" at bounding box center [1029, 396] width 126 height 43
click at [991, 403] on input "False" at bounding box center [983, 398] width 14 height 12
radio input "true"
click at [849, 529] on span "True" at bounding box center [856, 521] width 24 height 15
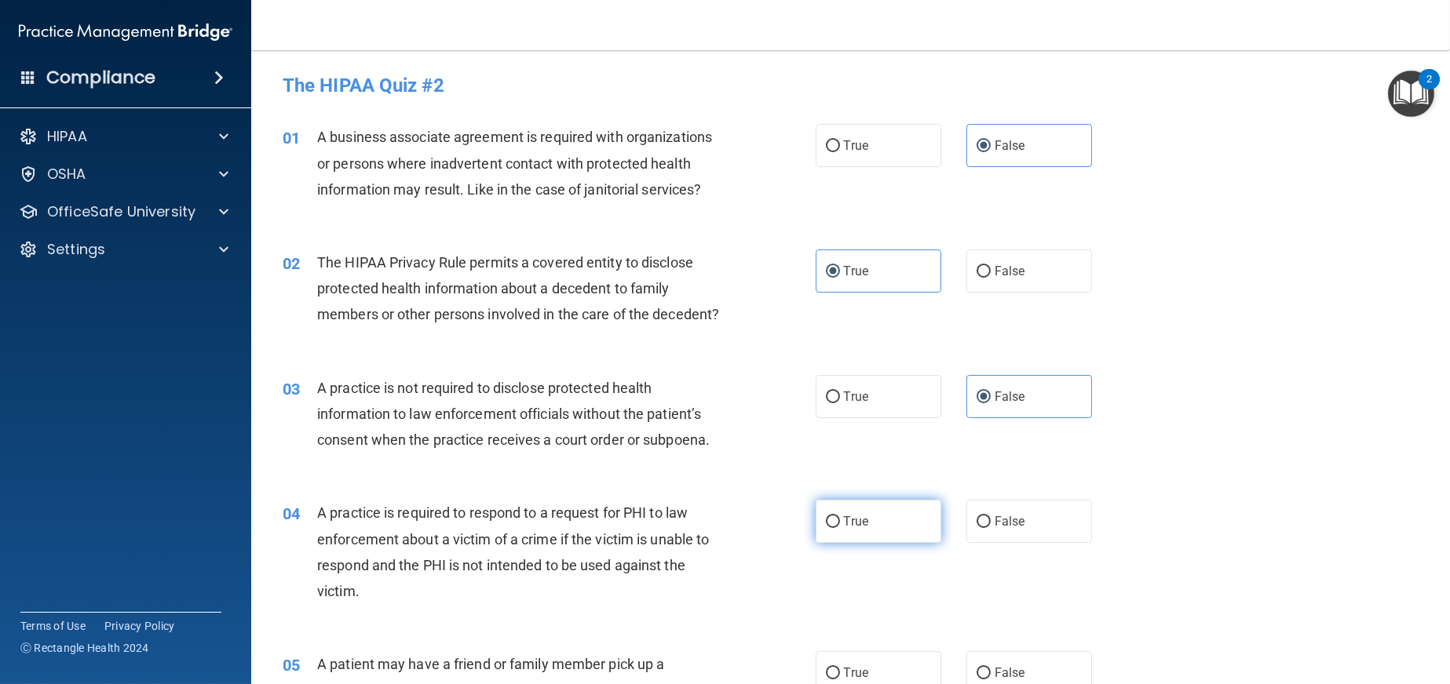
click at [840, 528] on input "True" at bounding box center [833, 522] width 14 height 12
radio input "true"
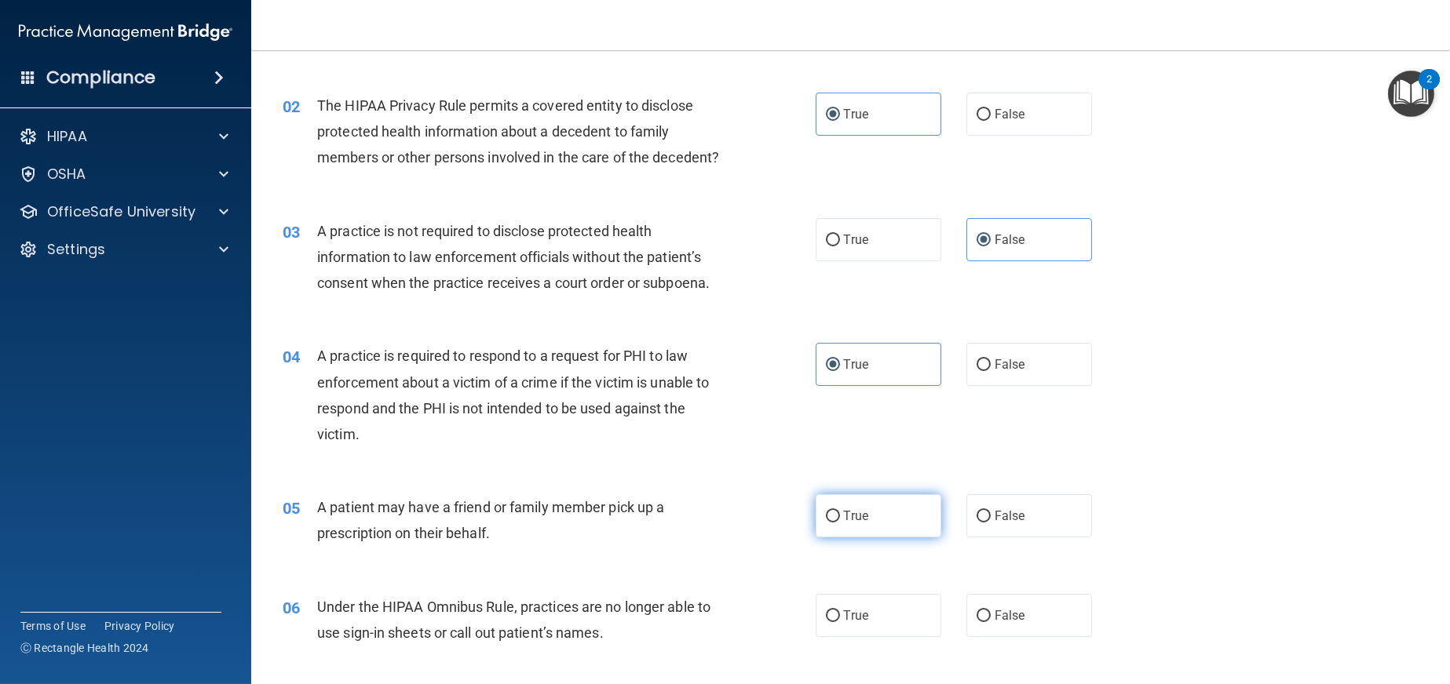
scroll to position [235, 0]
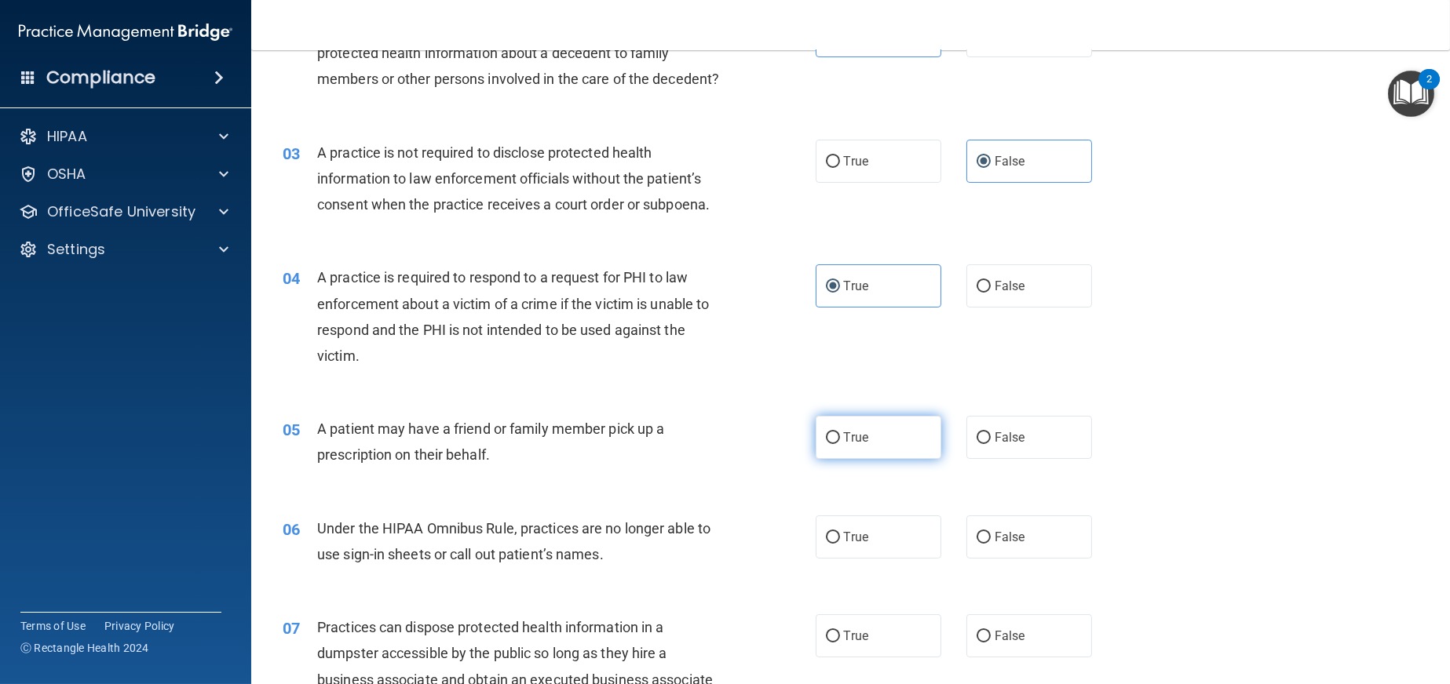
click at [852, 445] on span "True" at bounding box center [856, 437] width 24 height 15
click at [840, 444] on input "True" at bounding box center [833, 438] width 14 height 12
radio input "true"
click at [1038, 559] on label "False" at bounding box center [1029, 537] width 126 height 43
click at [991, 544] on input "False" at bounding box center [983, 538] width 14 height 12
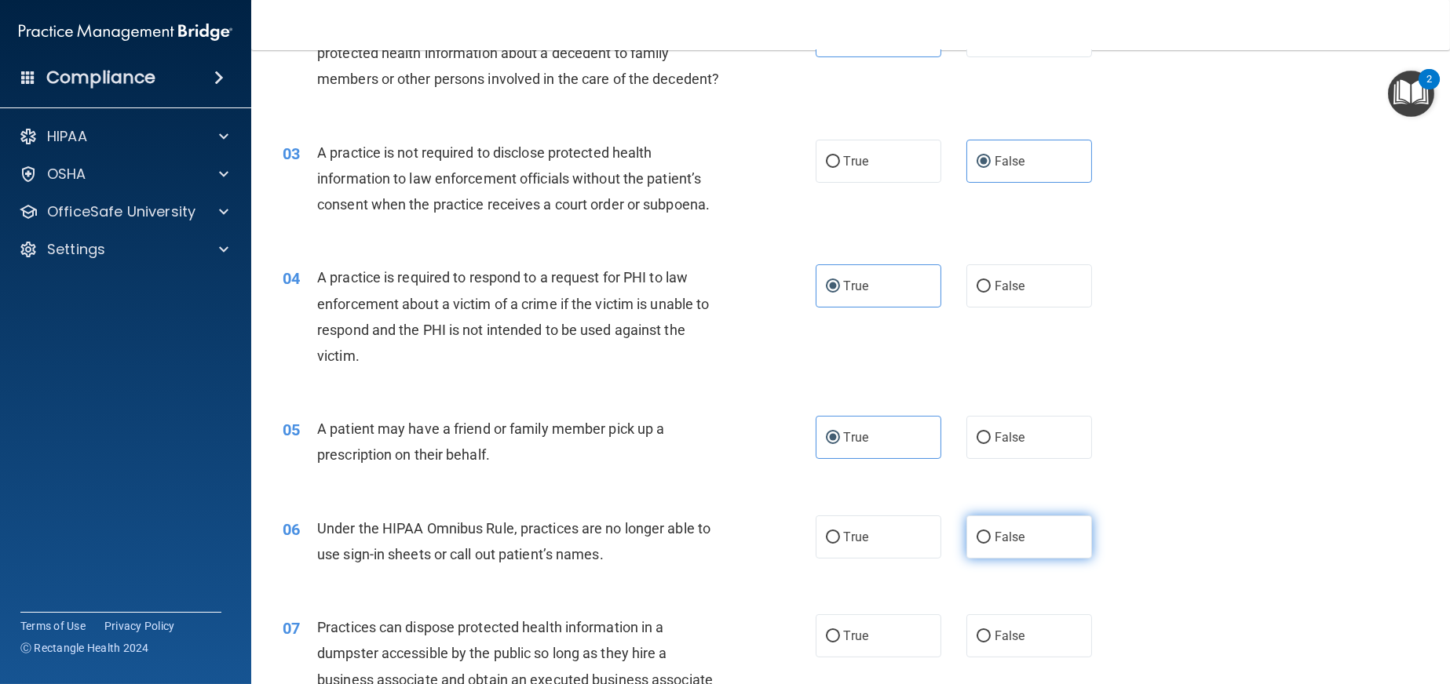
radio input "true"
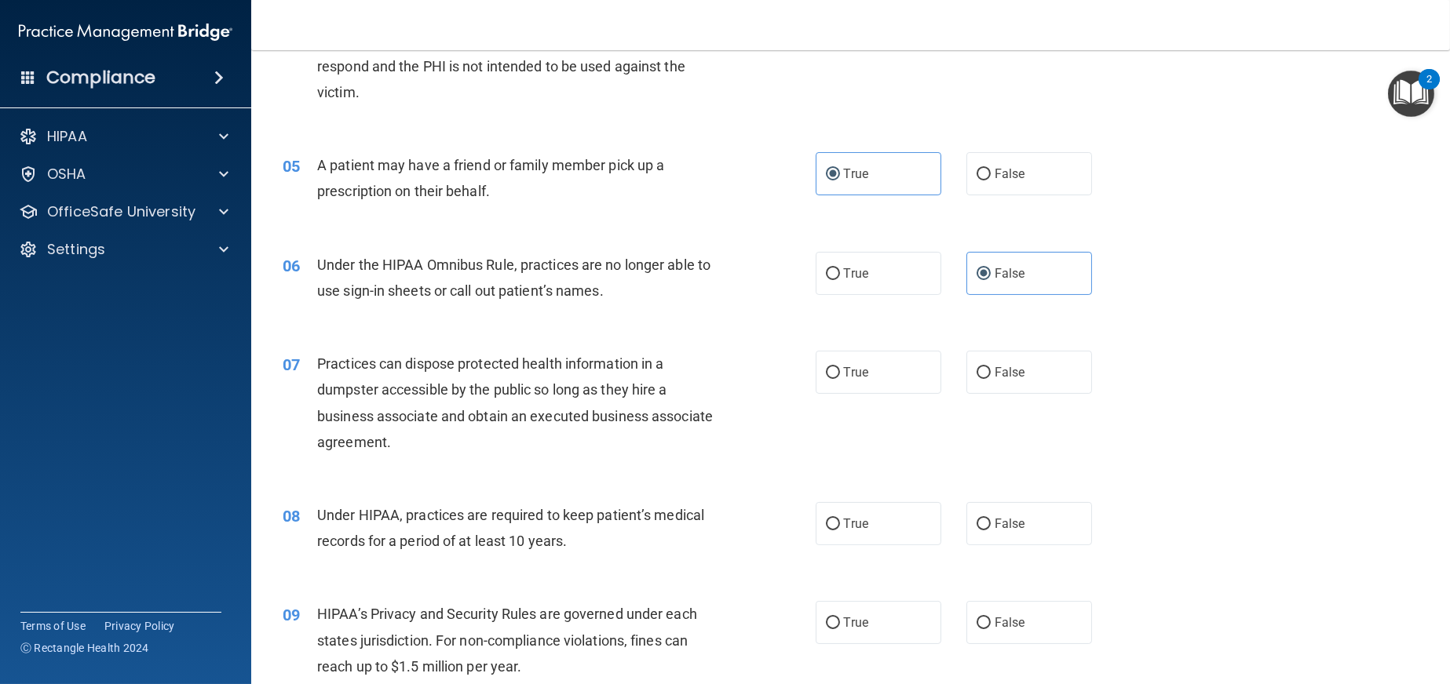
scroll to position [549, 0]
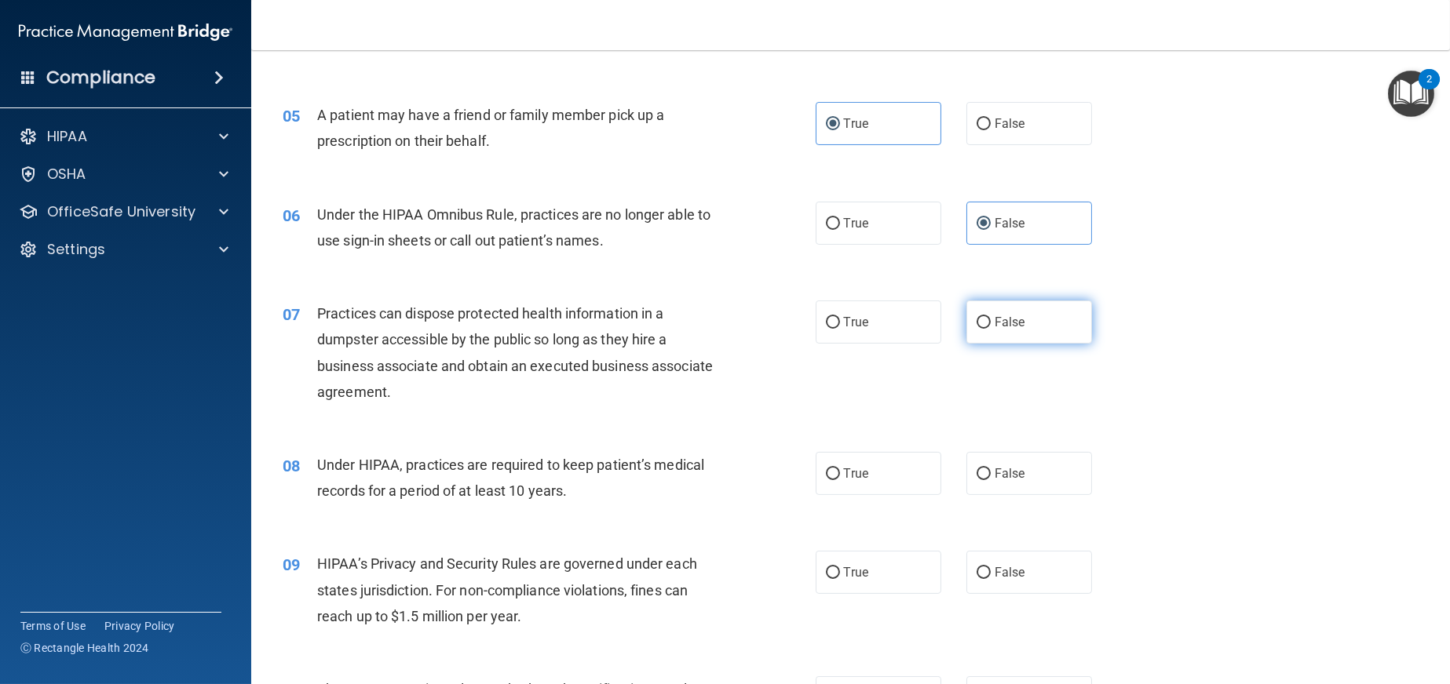
click at [1017, 344] on label "False" at bounding box center [1029, 322] width 126 height 43
click at [991, 329] on input "False" at bounding box center [983, 323] width 14 height 12
radio input "true"
click at [1027, 495] on label "False" at bounding box center [1029, 473] width 126 height 43
click at [991, 480] on input "False" at bounding box center [983, 475] width 14 height 12
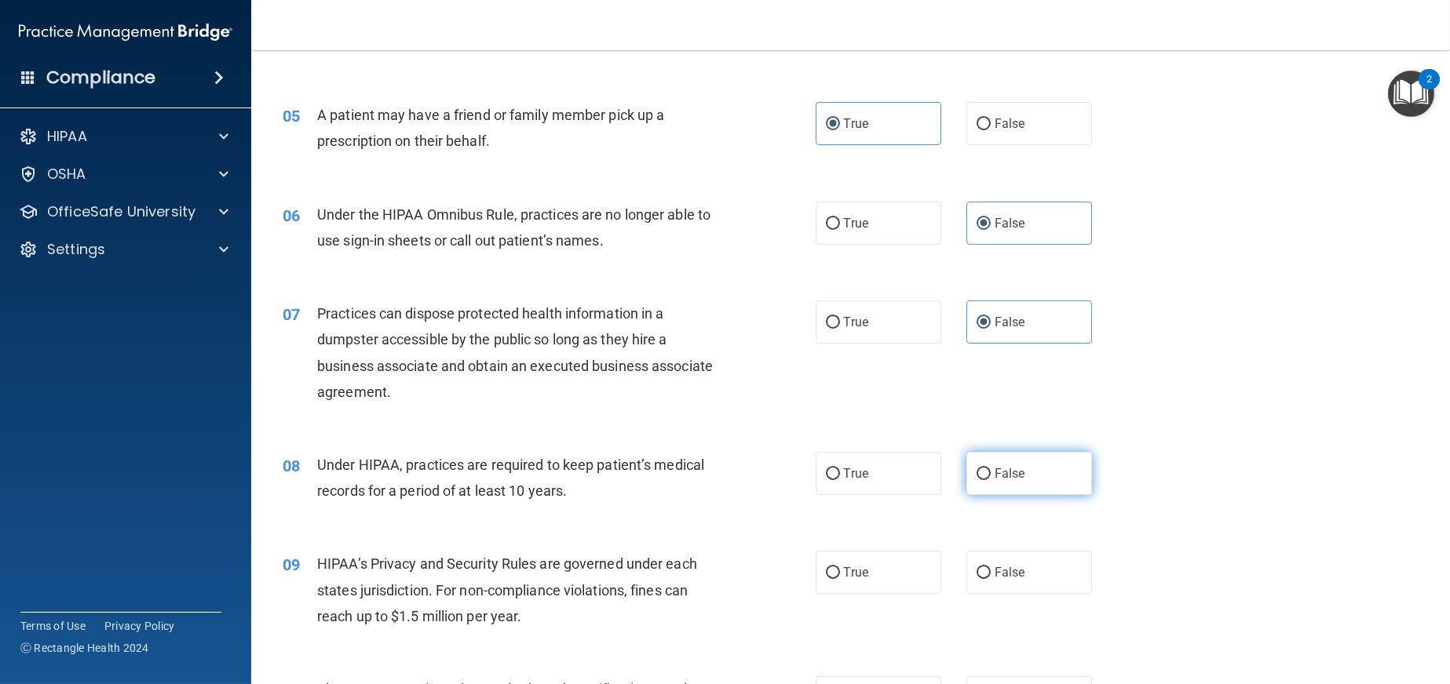
radio input "true"
click at [1015, 580] on span "False" at bounding box center [1009, 572] width 31 height 15
click at [991, 579] on input "False" at bounding box center [983, 573] width 14 height 12
radio input "true"
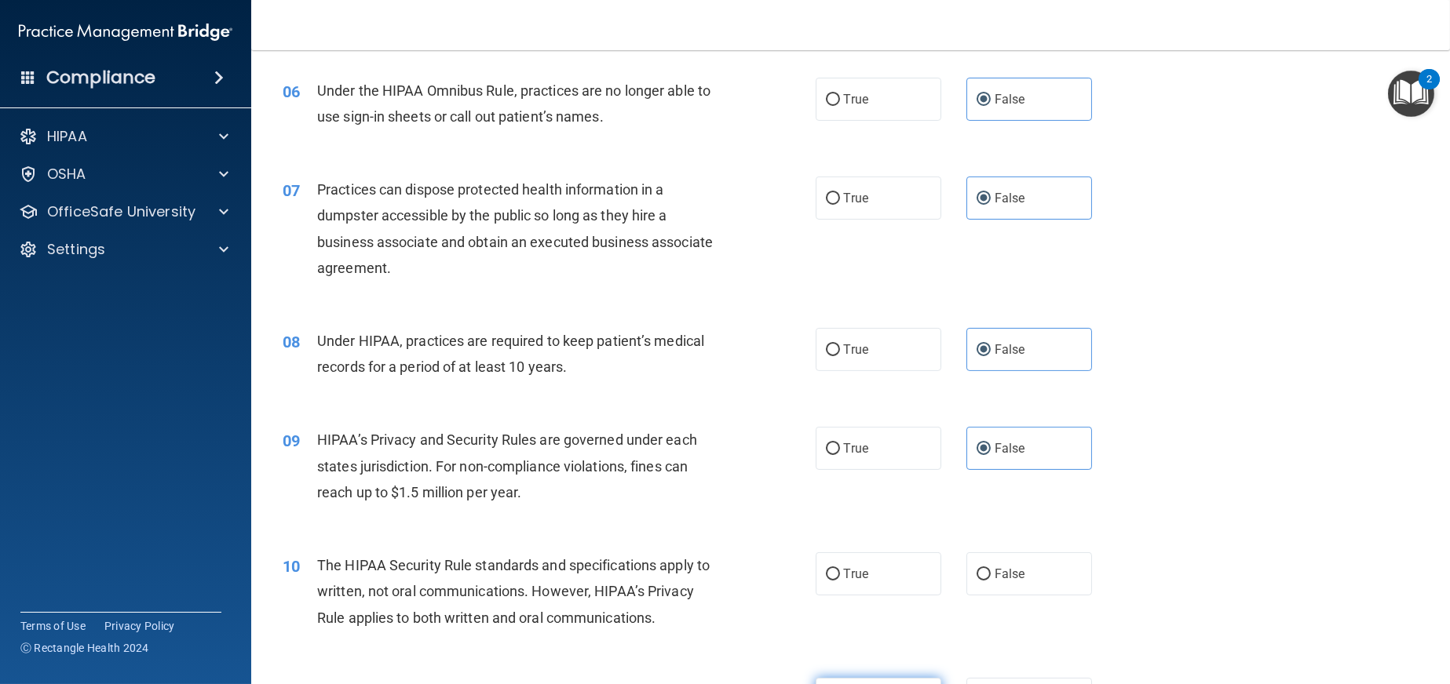
scroll to position [785, 0]
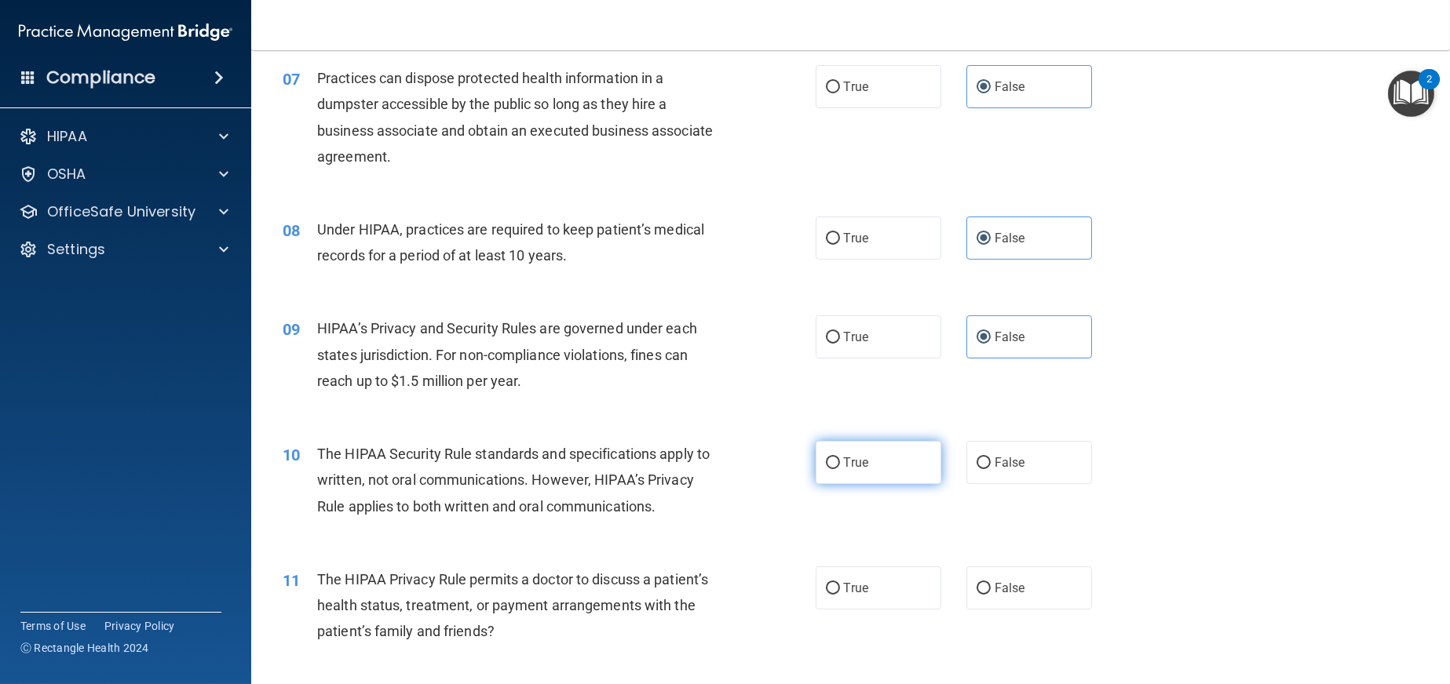
click at [867, 484] on label "True" at bounding box center [879, 462] width 126 height 43
click at [840, 469] on input "True" at bounding box center [833, 464] width 14 height 12
radio input "true"
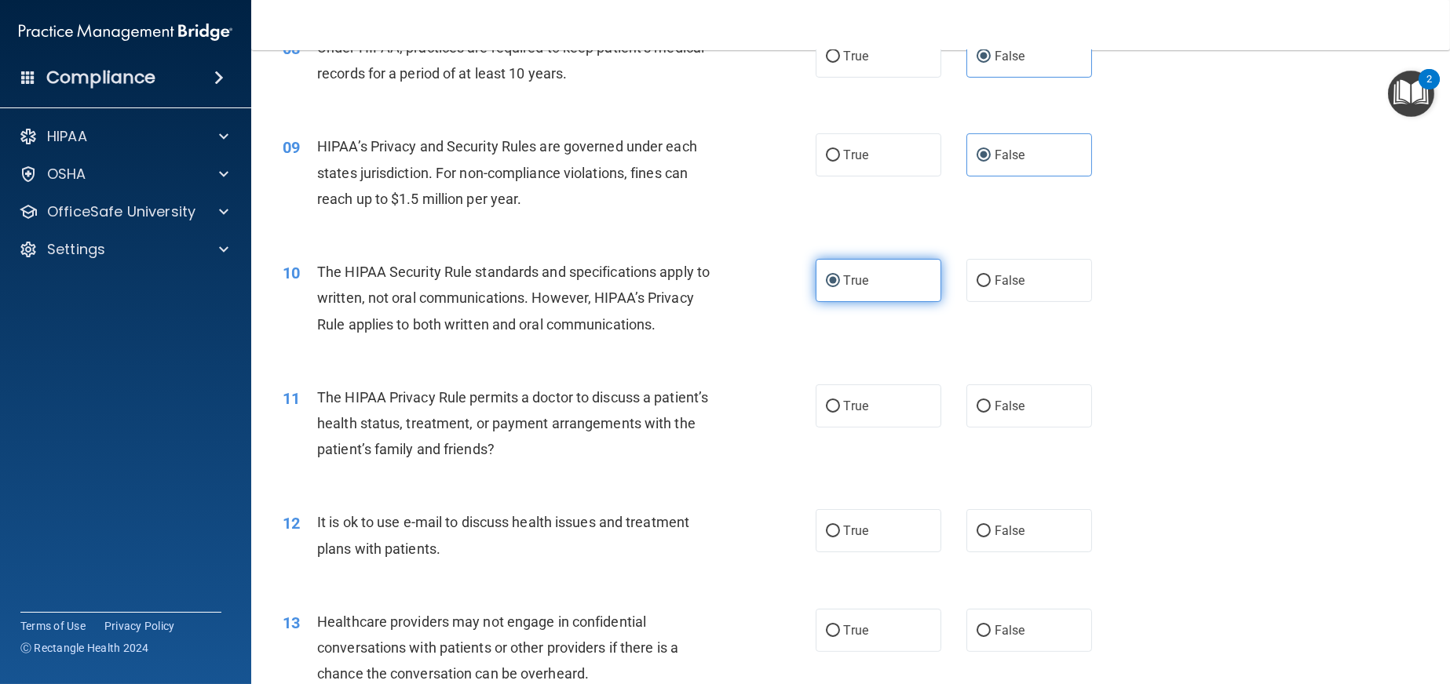
scroll to position [1020, 0]
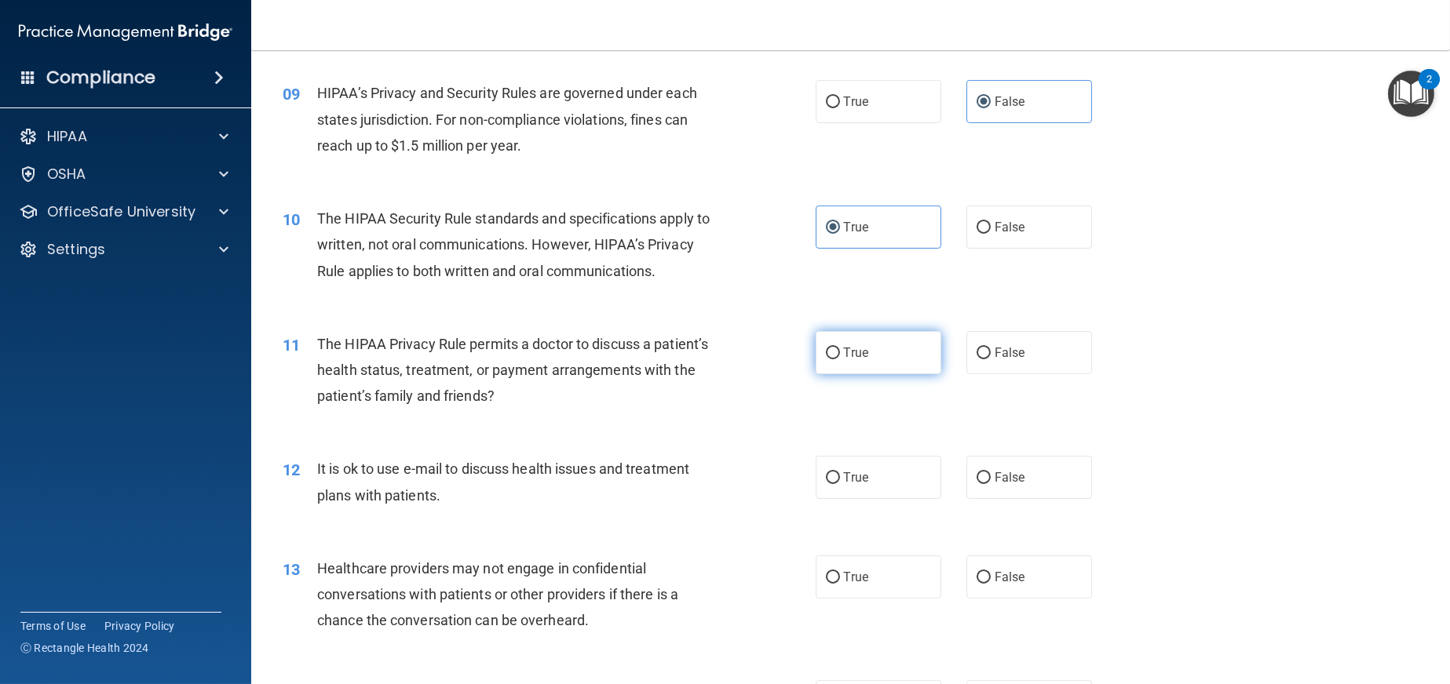
click at [867, 374] on label "True" at bounding box center [879, 352] width 126 height 43
click at [840, 359] on input "True" at bounding box center [833, 354] width 14 height 12
radio input "true"
click at [866, 498] on label "True" at bounding box center [879, 477] width 126 height 43
click at [840, 484] on input "True" at bounding box center [833, 479] width 14 height 12
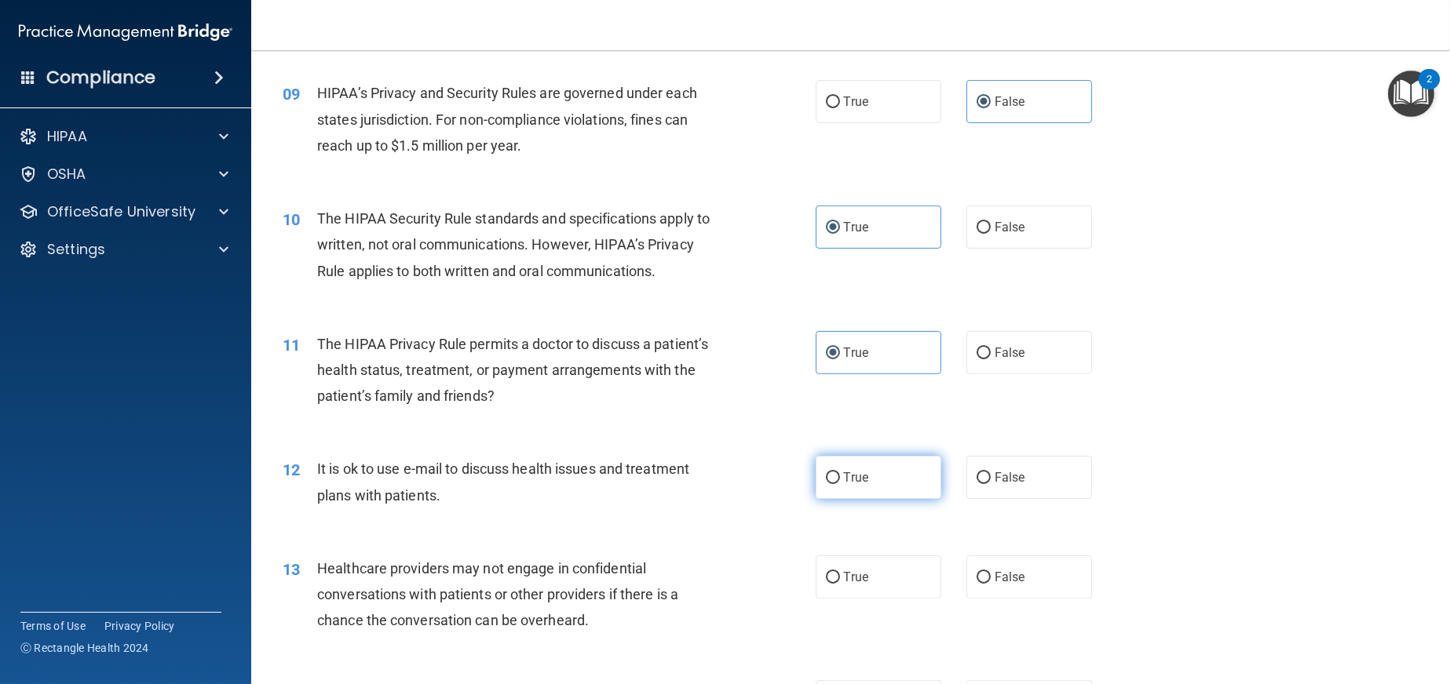
radio input "true"
click at [1003, 585] on span "False" at bounding box center [1009, 577] width 31 height 15
click at [991, 584] on input "False" at bounding box center [983, 578] width 14 height 12
radio input "true"
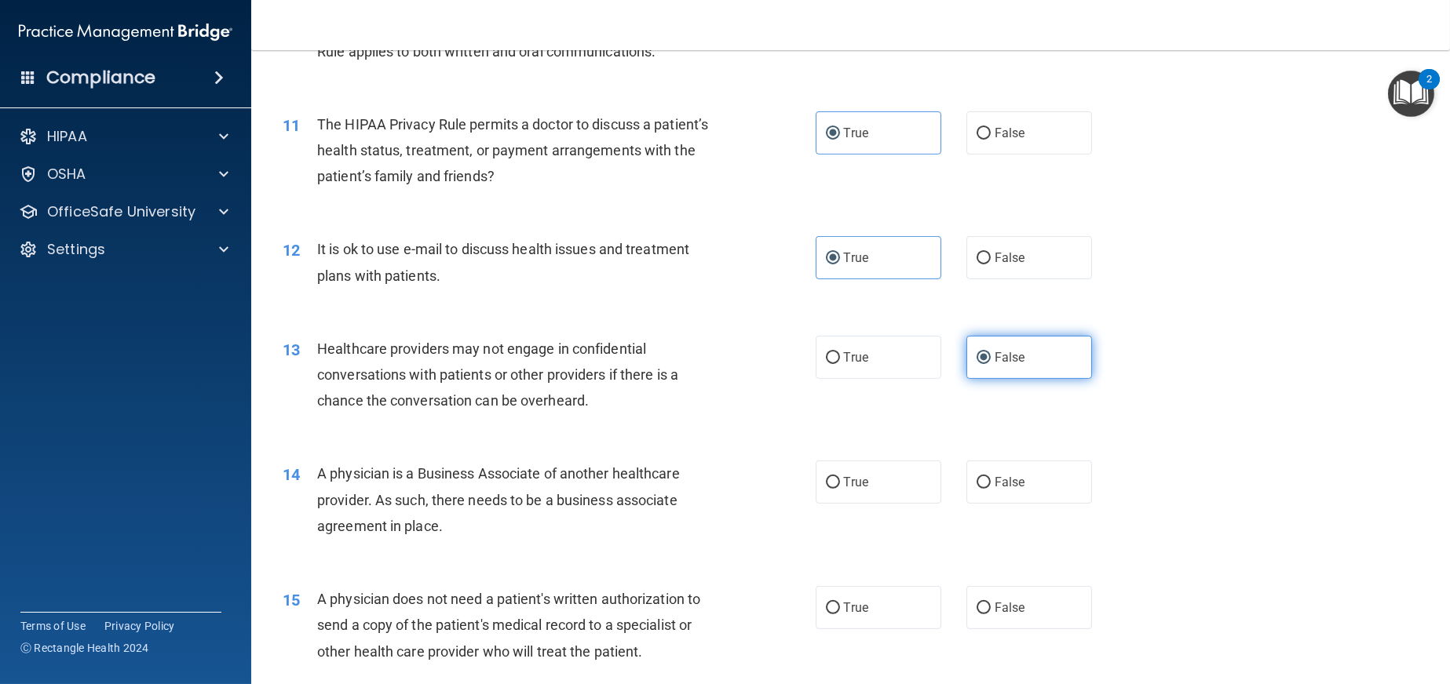
scroll to position [1256, 0]
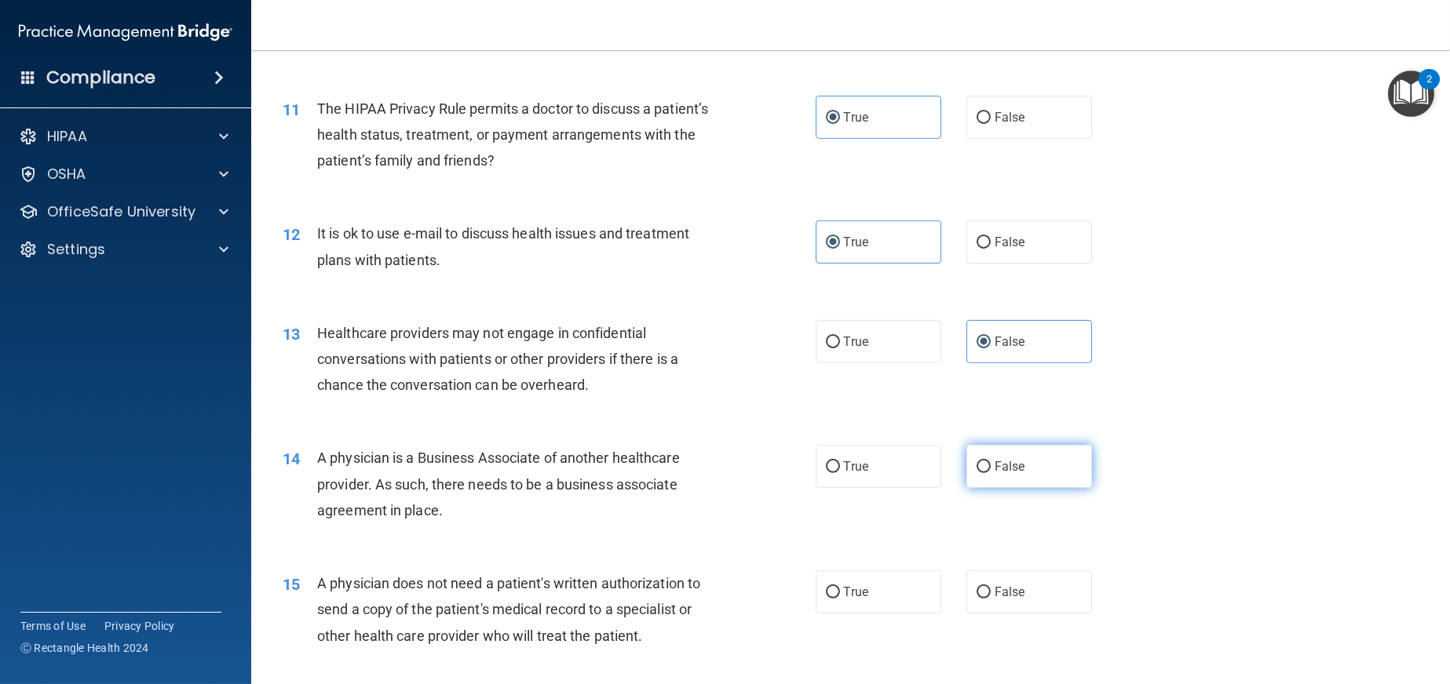
click at [1003, 474] on span "False" at bounding box center [1009, 466] width 31 height 15
click at [991, 473] on input "False" at bounding box center [983, 468] width 14 height 12
radio input "true"
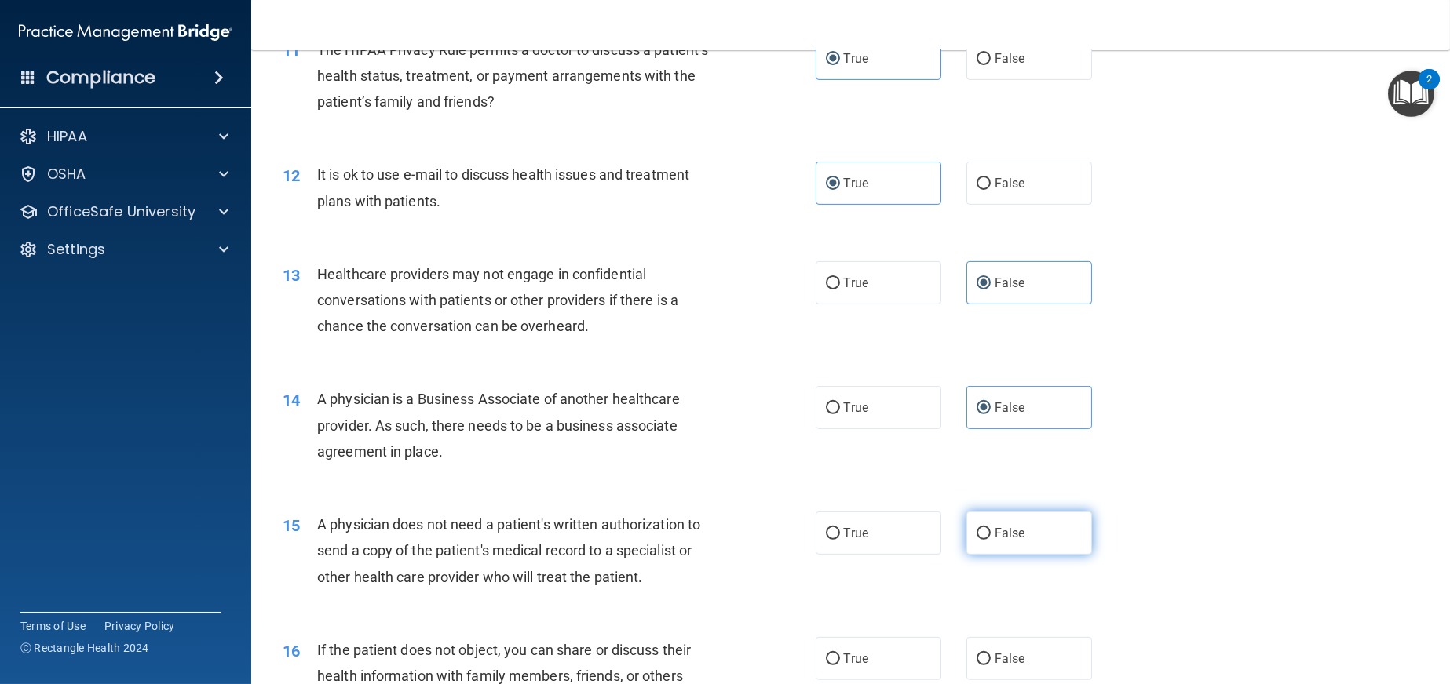
scroll to position [1570, 0]
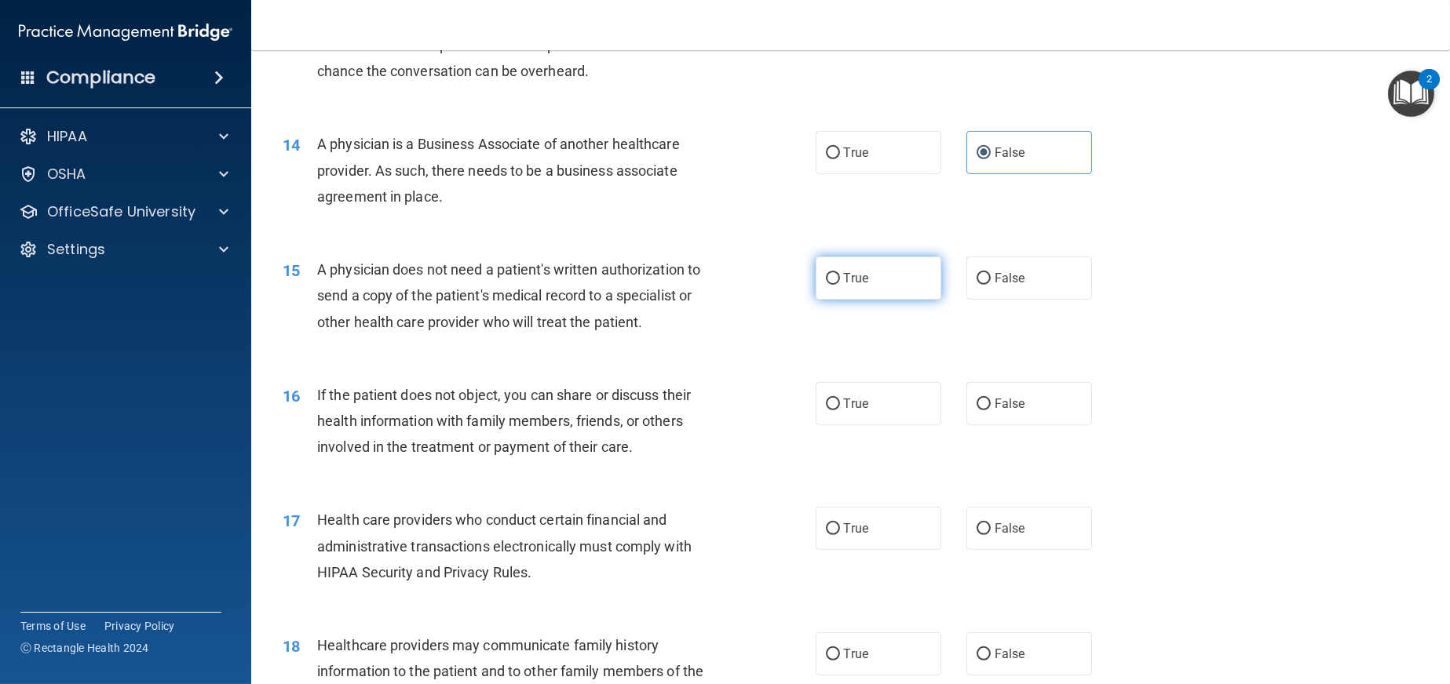
click at [896, 300] on label "True" at bounding box center [879, 278] width 126 height 43
click at [840, 285] on input "True" at bounding box center [833, 279] width 14 height 12
radio input "true"
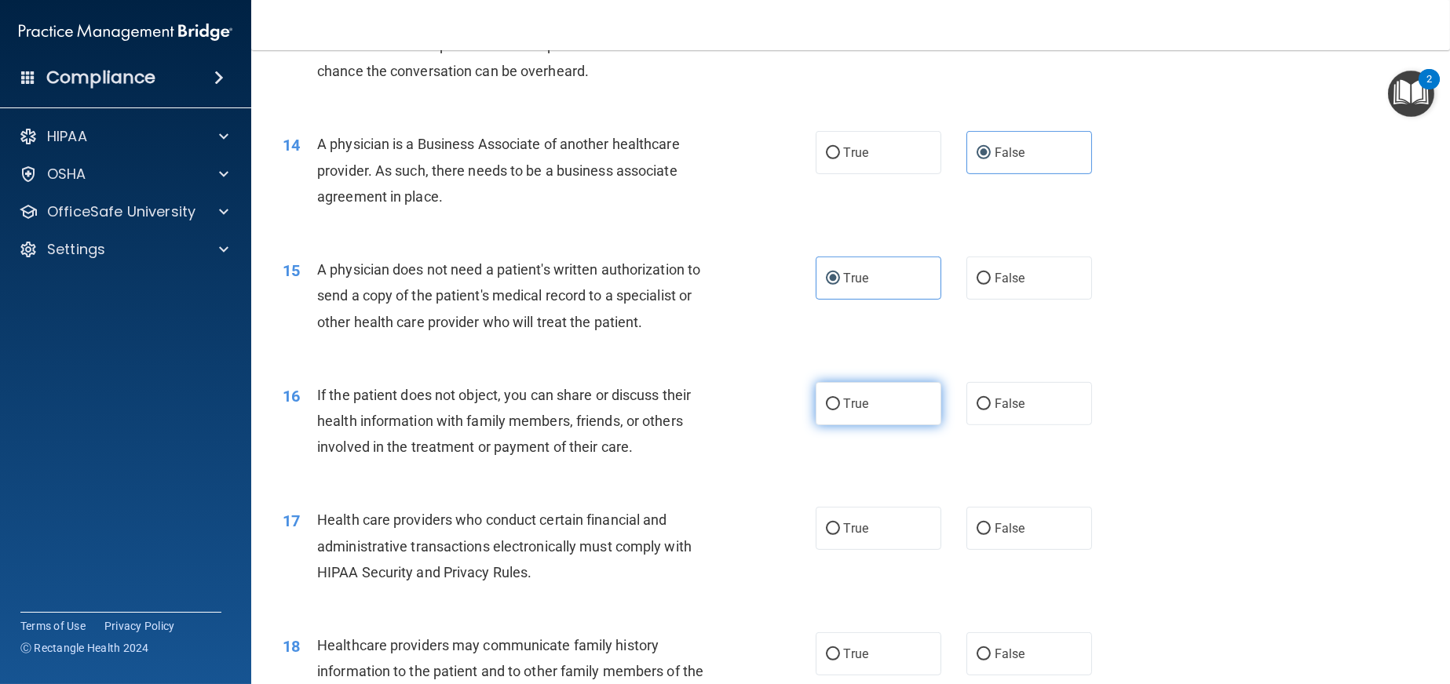
click at [885, 419] on label "True" at bounding box center [879, 403] width 126 height 43
click at [840, 411] on input "True" at bounding box center [833, 405] width 14 height 12
radio input "true"
click at [872, 550] on label "True" at bounding box center [879, 528] width 126 height 43
click at [840, 535] on input "True" at bounding box center [833, 530] width 14 height 12
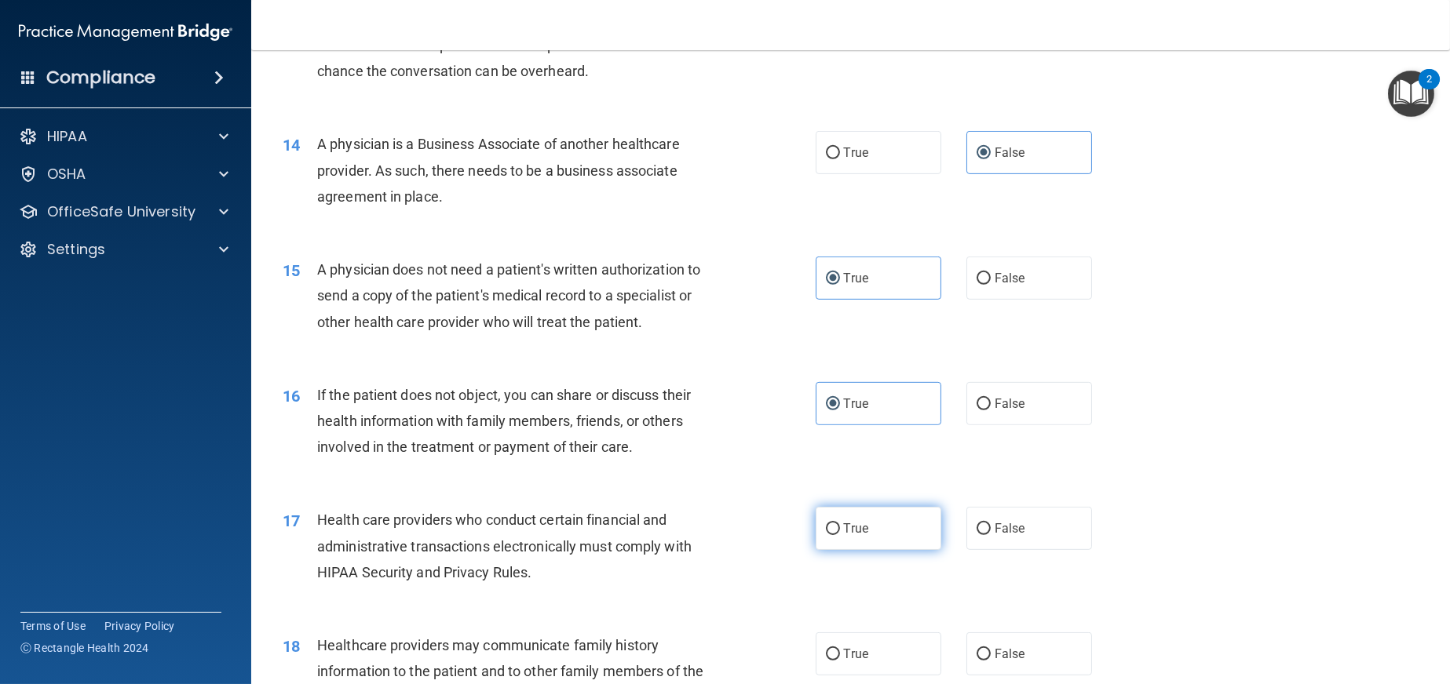
radio input "true"
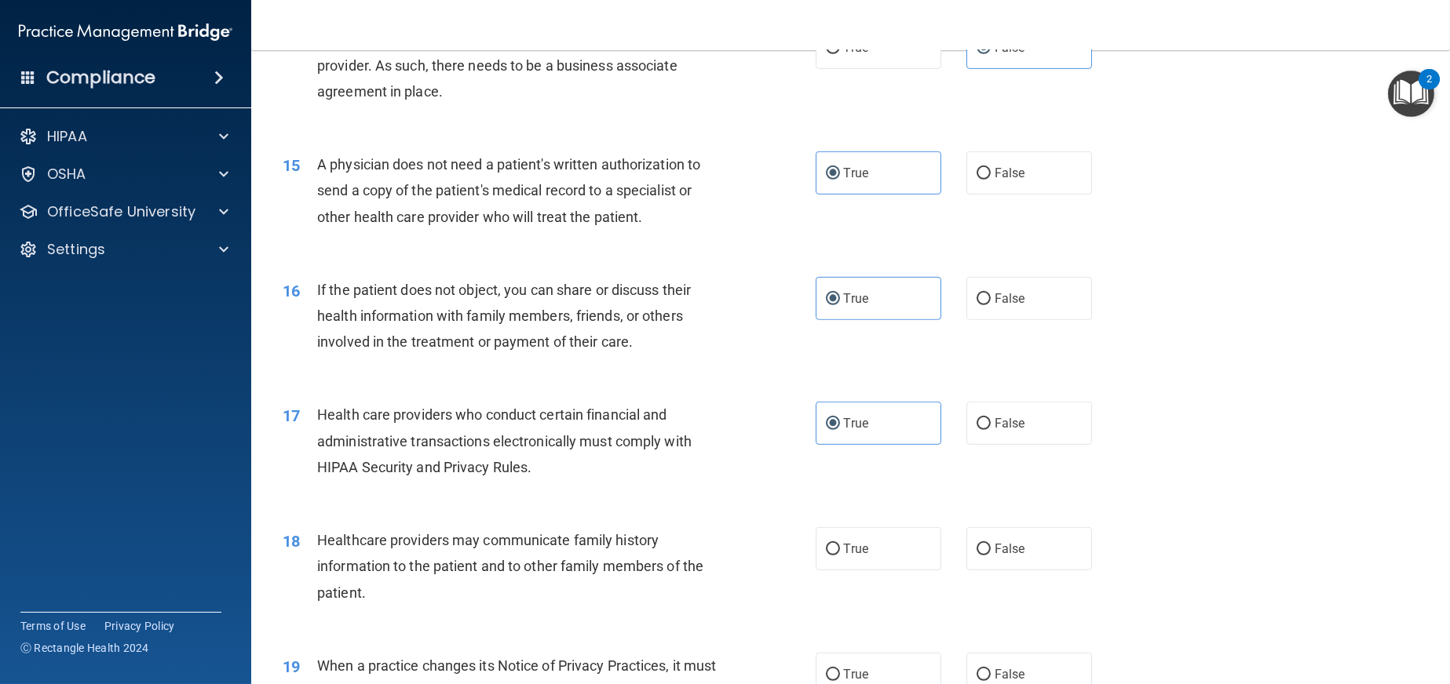
scroll to position [1884, 0]
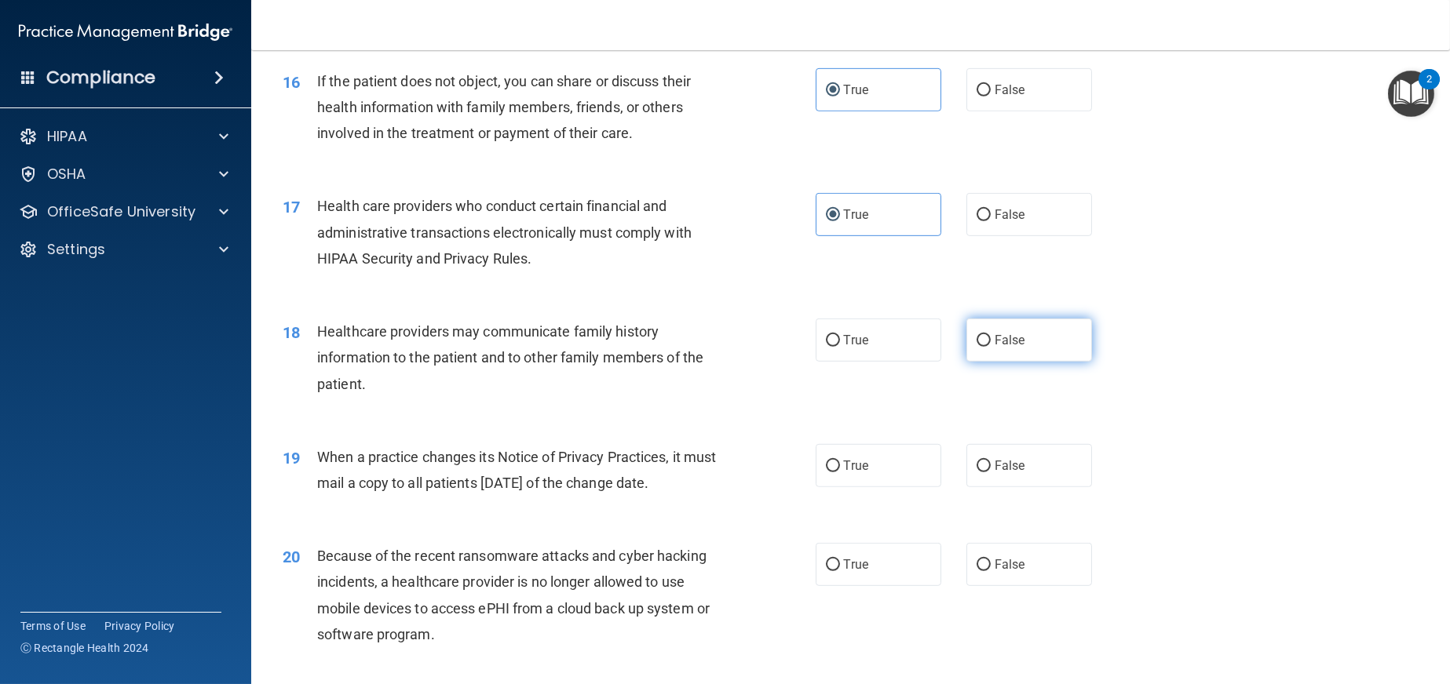
click at [1020, 362] on label "False" at bounding box center [1029, 340] width 126 height 43
click at [991, 347] on input "False" at bounding box center [983, 341] width 14 height 12
radio input "true"
click at [1030, 487] on label "False" at bounding box center [1029, 465] width 126 height 43
click at [991, 473] on input "False" at bounding box center [983, 467] width 14 height 12
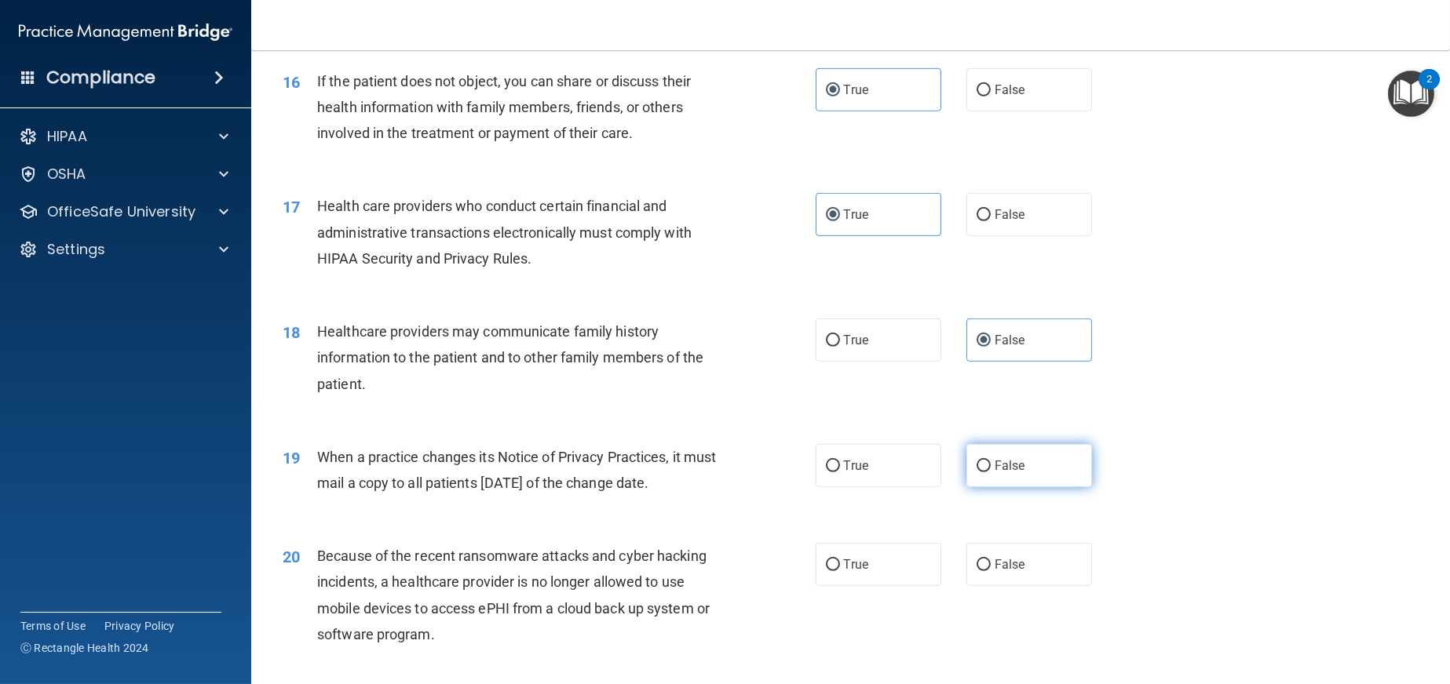
radio input "true"
click at [1029, 586] on label "False" at bounding box center [1029, 564] width 126 height 43
click at [991, 571] on input "False" at bounding box center [983, 566] width 14 height 12
radio input "true"
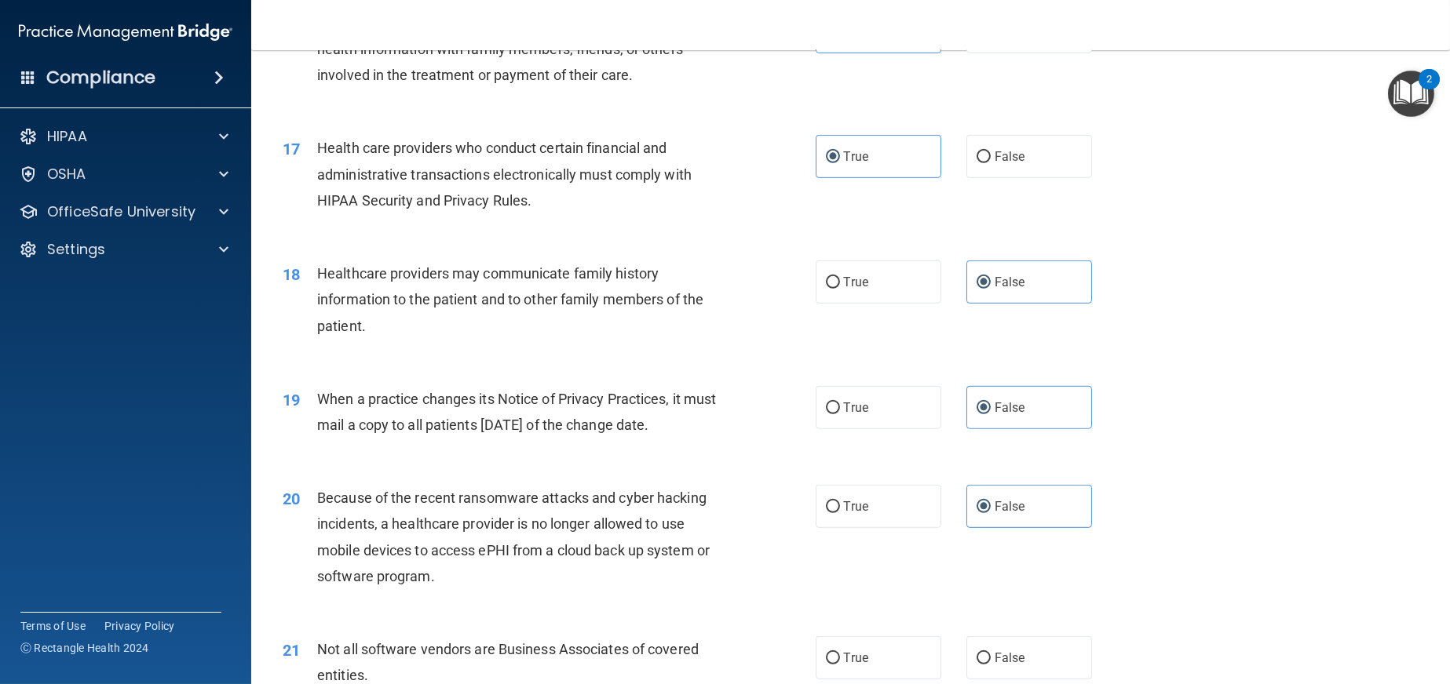
scroll to position [2276, 0]
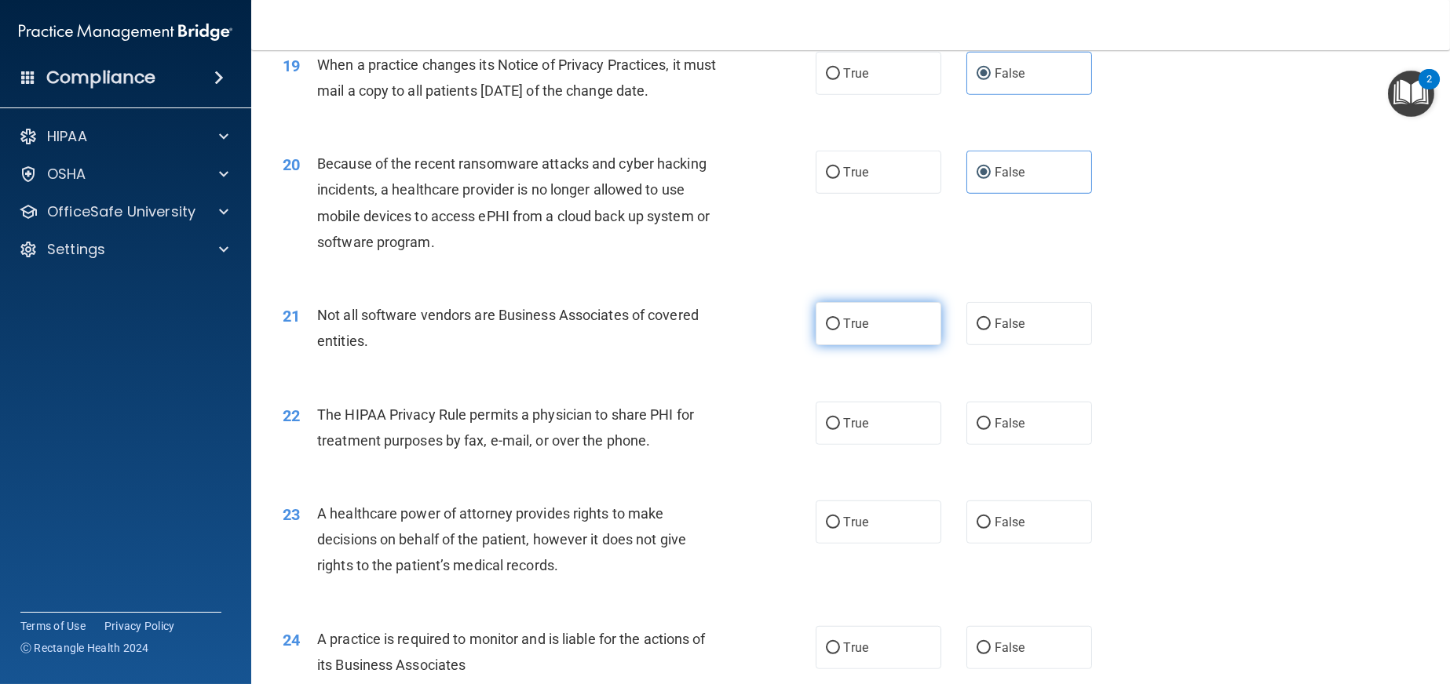
click at [869, 345] on label "True" at bounding box center [879, 323] width 126 height 43
click at [840, 330] on input "True" at bounding box center [833, 325] width 14 height 12
radio input "true"
click at [874, 445] on label "True" at bounding box center [879, 423] width 126 height 43
click at [840, 430] on input "True" at bounding box center [833, 424] width 14 height 12
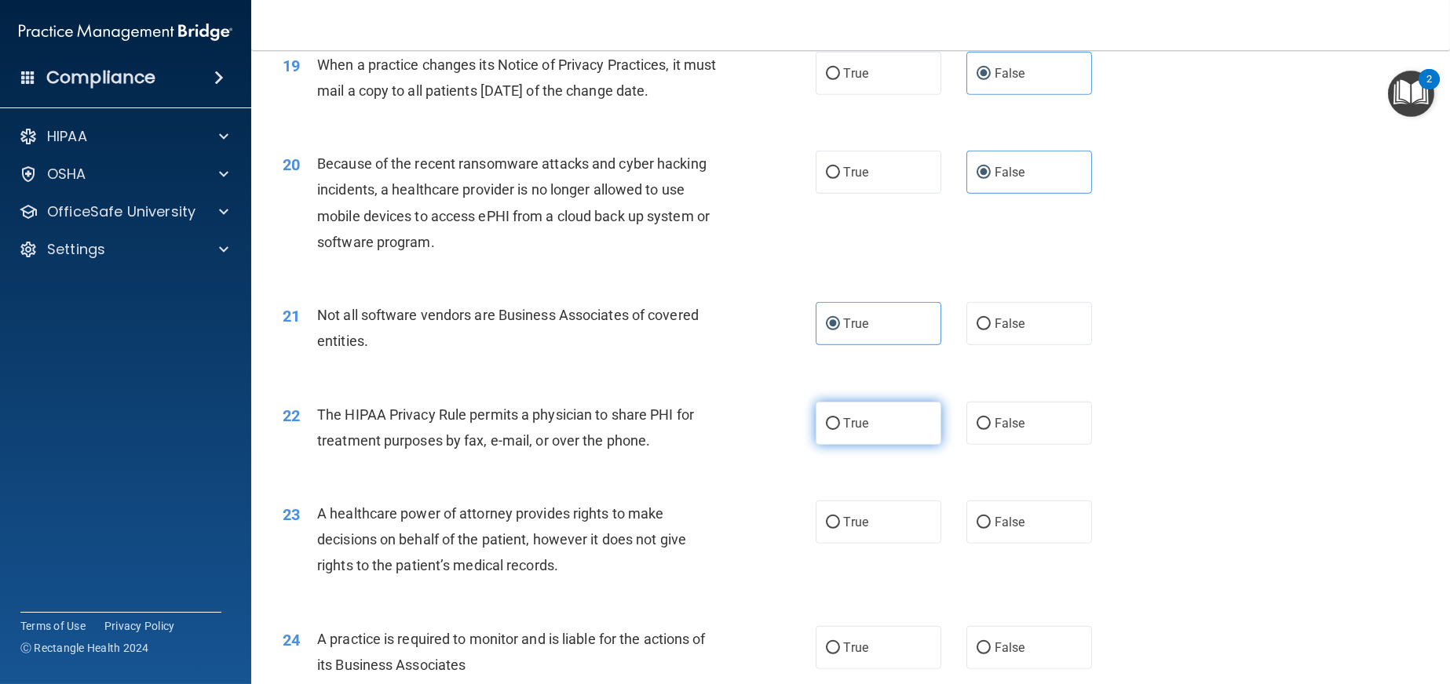
radio input "true"
click at [1011, 530] on span "False" at bounding box center [1009, 522] width 31 height 15
click at [991, 529] on input "False" at bounding box center [983, 523] width 14 height 12
radio input "true"
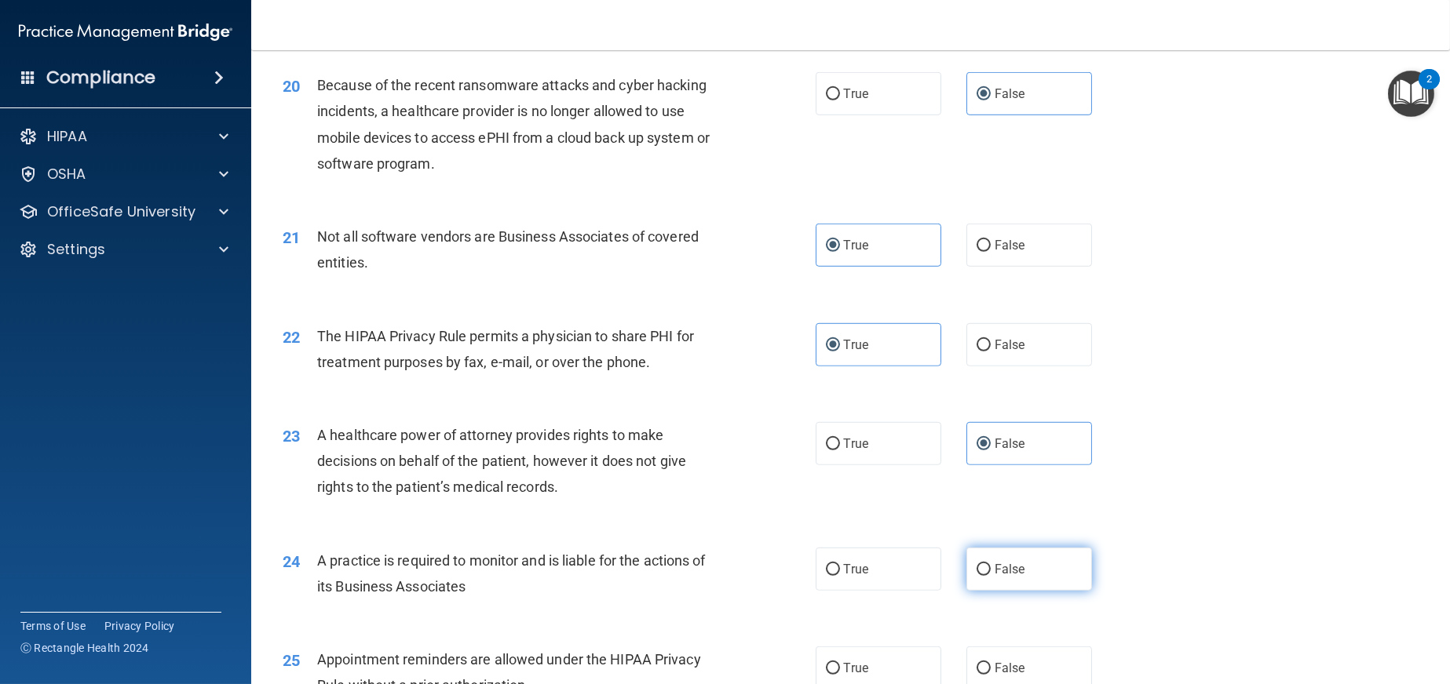
click at [1001, 577] on span "False" at bounding box center [1009, 569] width 31 height 15
click at [991, 576] on input "False" at bounding box center [983, 570] width 14 height 12
radio input "true"
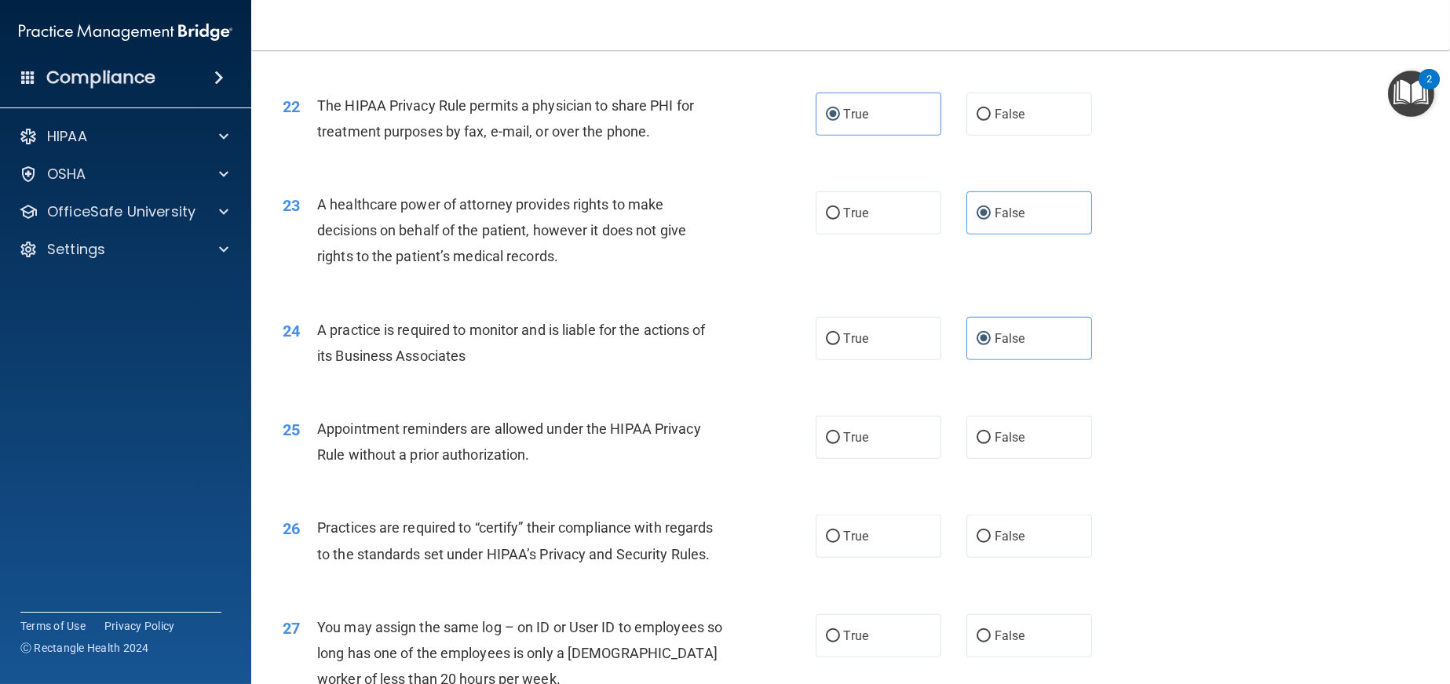
scroll to position [2590, 0]
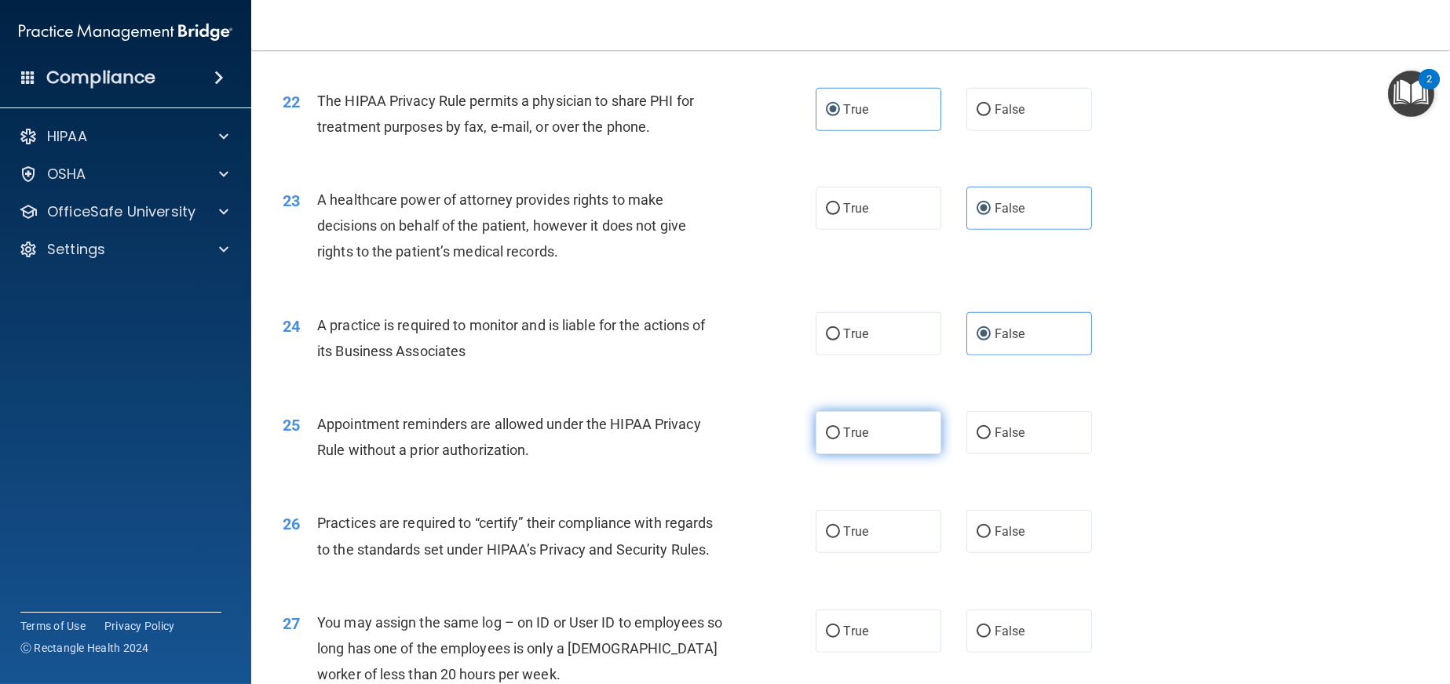
click at [855, 440] on span "True" at bounding box center [856, 432] width 24 height 15
click at [840, 440] on input "True" at bounding box center [833, 434] width 14 height 12
radio input "true"
click at [1000, 553] on label "False" at bounding box center [1029, 531] width 126 height 43
click at [991, 538] on input "False" at bounding box center [983, 533] width 14 height 12
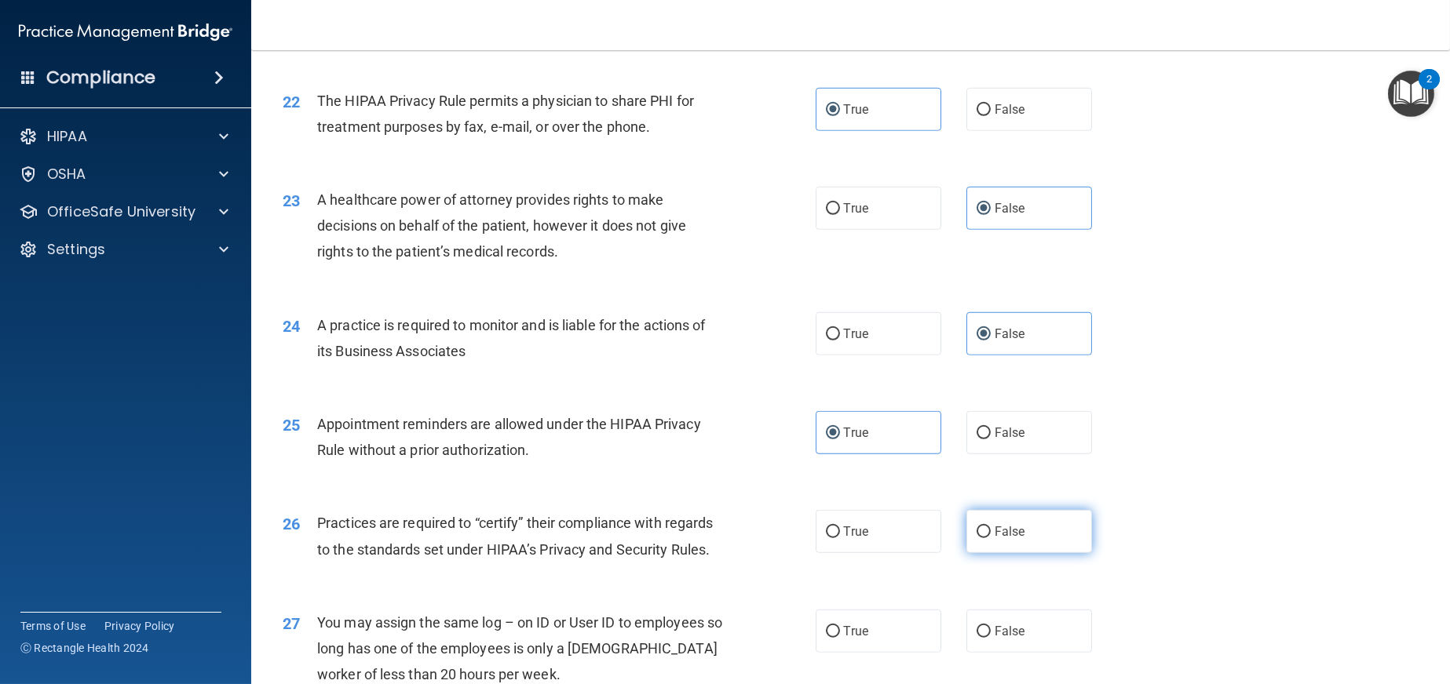
radio input "true"
click at [998, 653] on label "False" at bounding box center [1029, 631] width 126 height 43
click at [991, 638] on input "False" at bounding box center [983, 632] width 14 height 12
radio input "true"
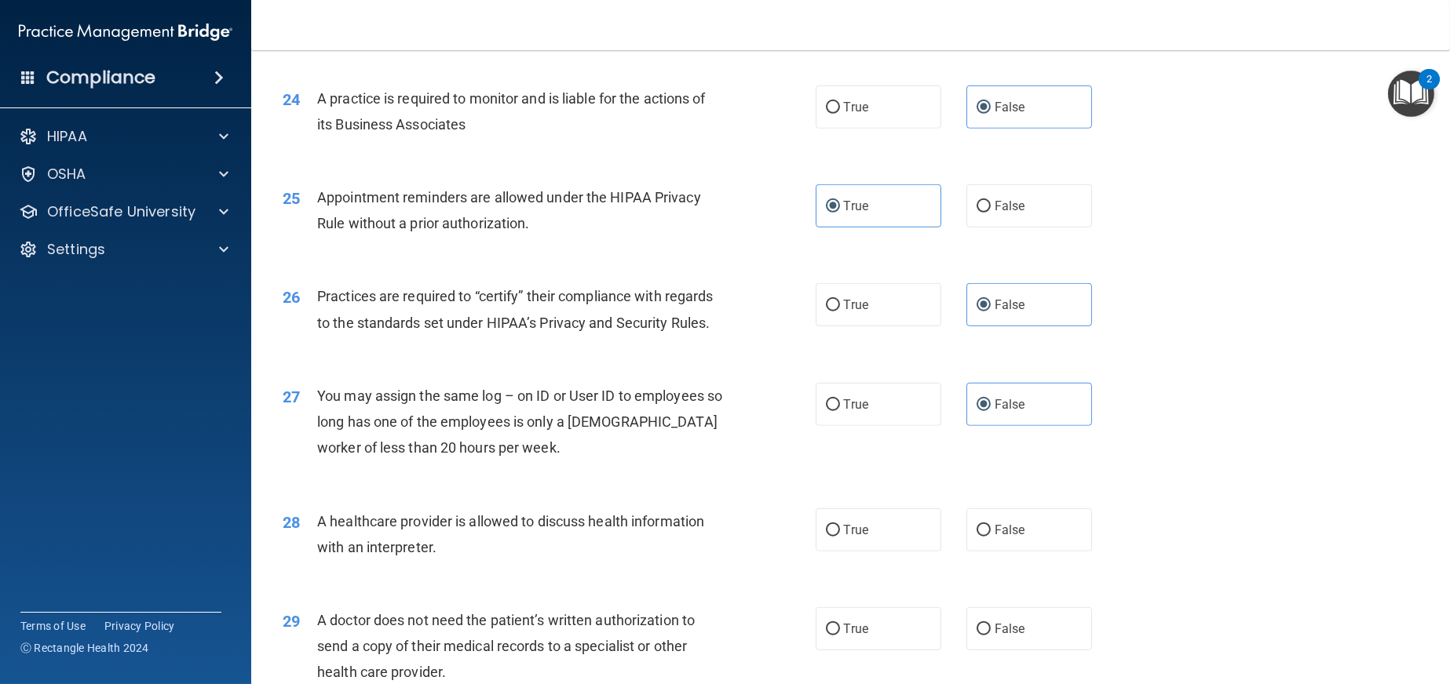
scroll to position [2830, 0]
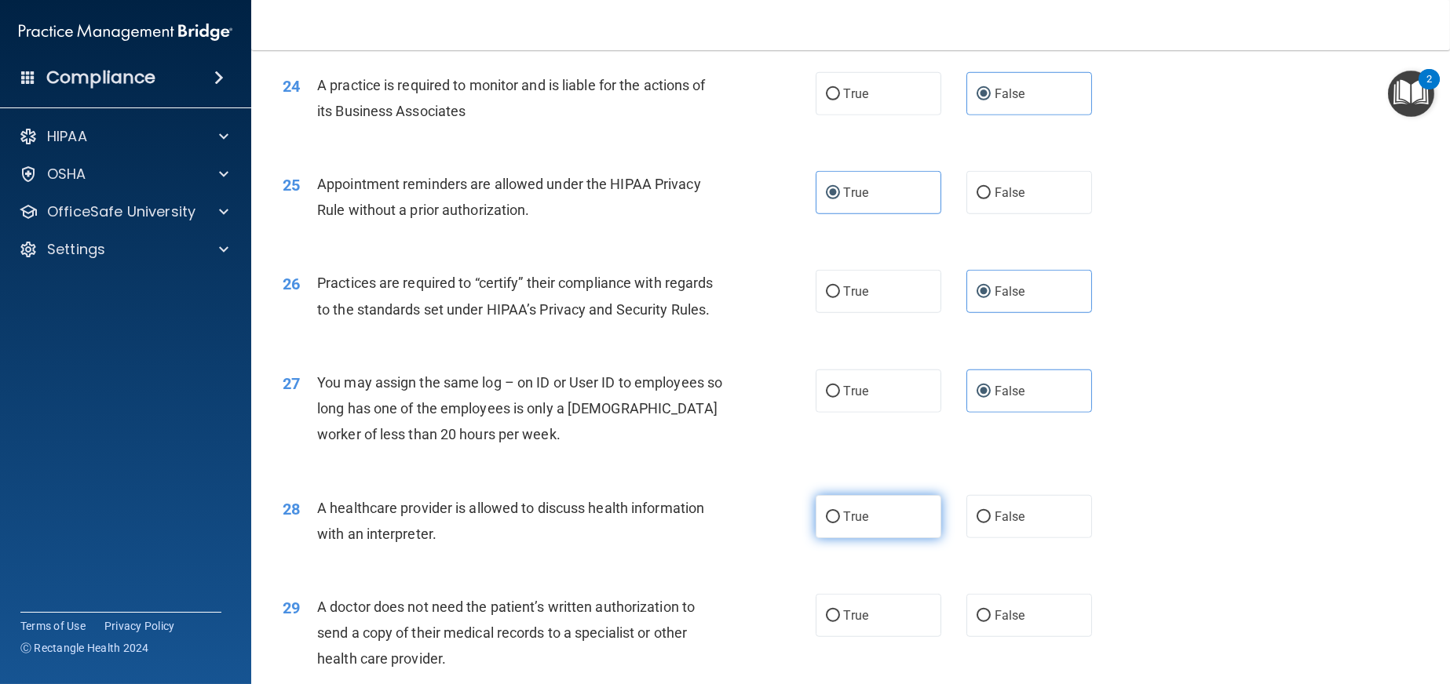
click at [873, 538] on label "True" at bounding box center [879, 516] width 126 height 43
click at [840, 524] on input "True" at bounding box center [833, 518] width 14 height 12
radio input "true"
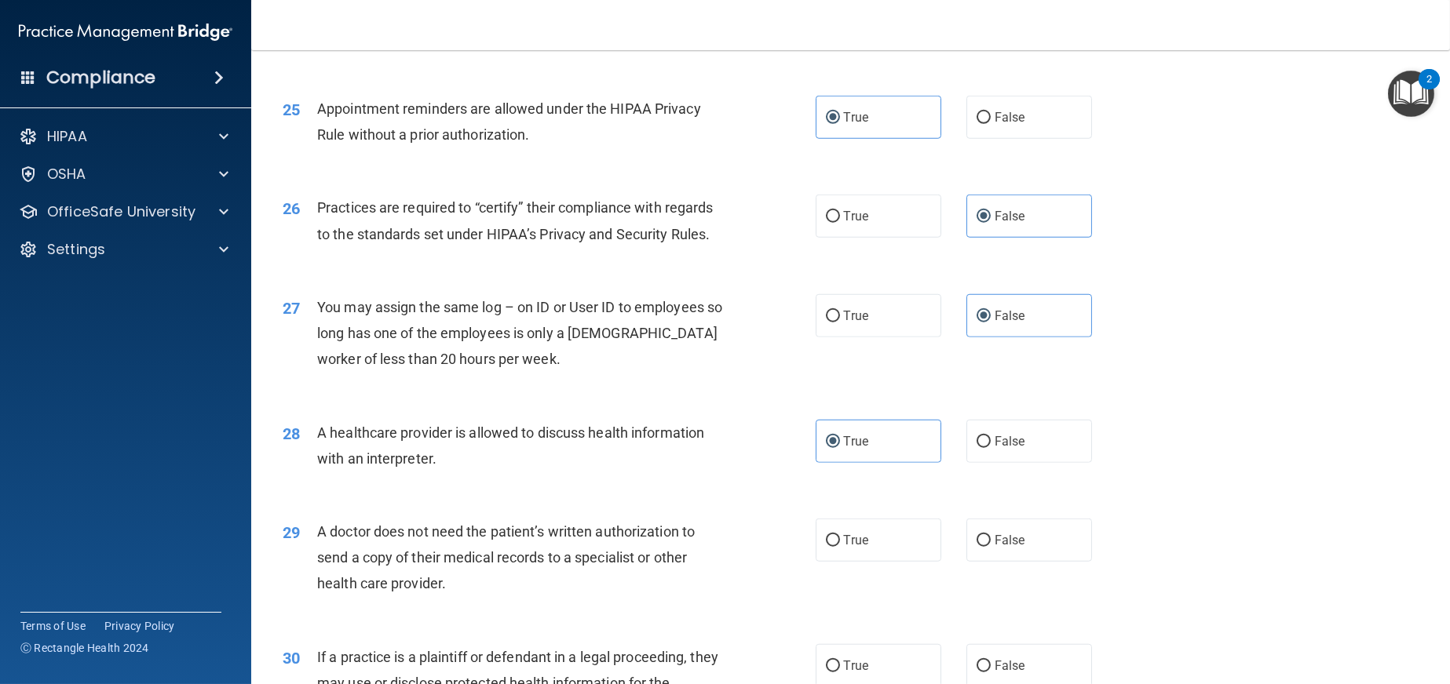
scroll to position [3125, 0]
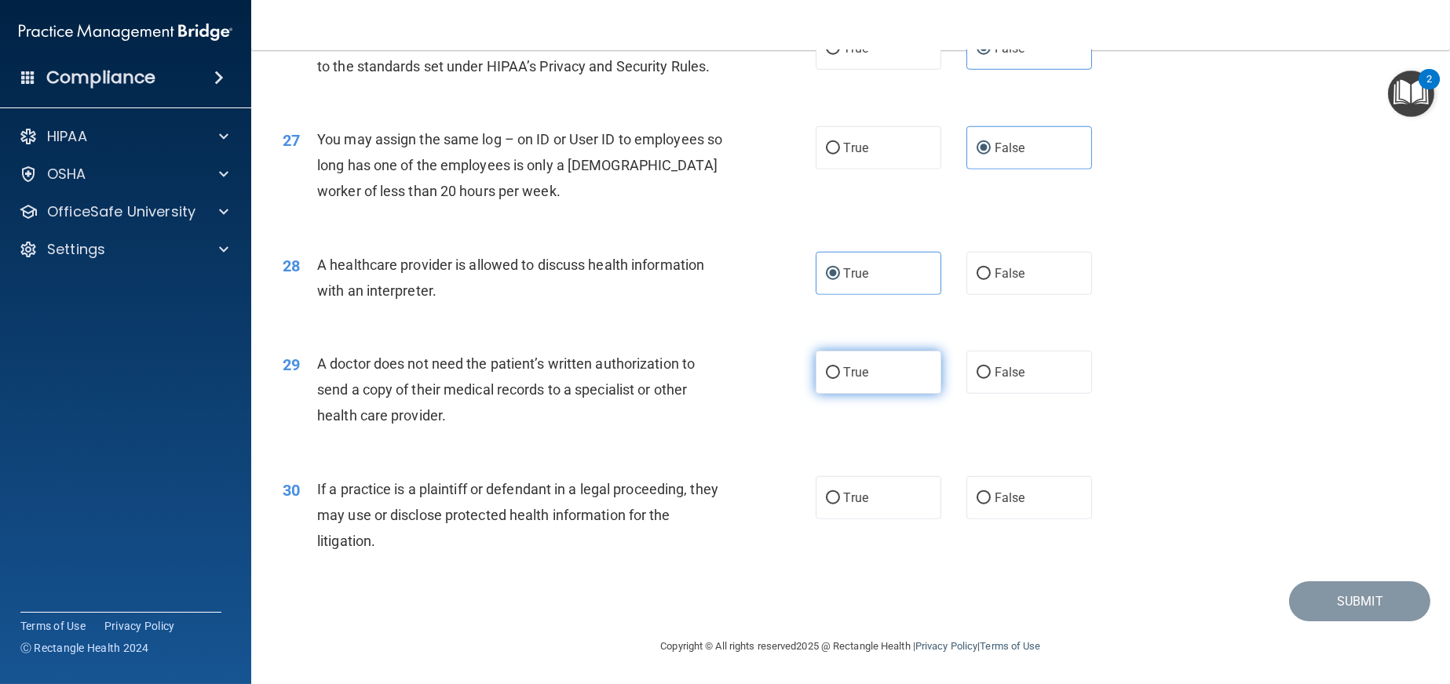
click at [854, 366] on span "True" at bounding box center [856, 372] width 24 height 15
click at [840, 367] on input "True" at bounding box center [833, 373] width 14 height 12
radio input "true"
click at [863, 494] on label "True" at bounding box center [879, 497] width 126 height 43
click at [840, 494] on input "True" at bounding box center [833, 499] width 14 height 12
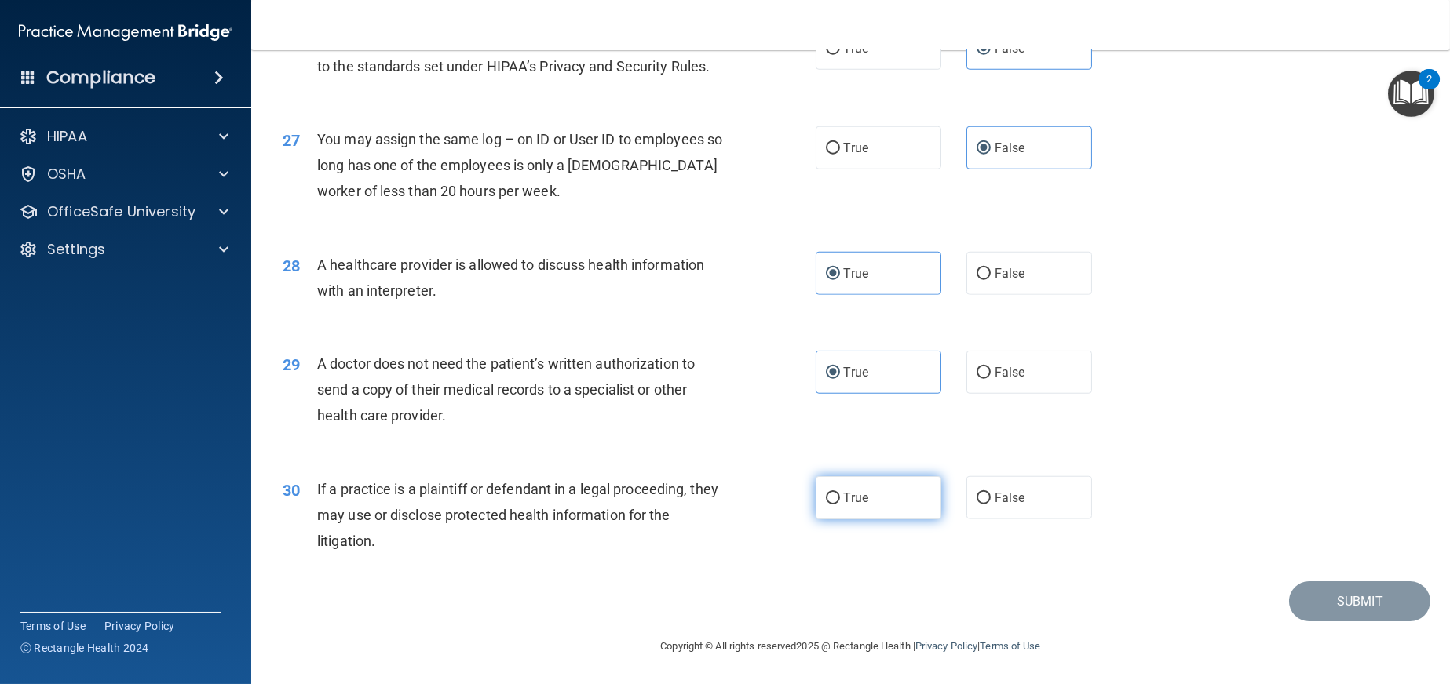
radio input "true"
click at [1378, 608] on button "Submit" at bounding box center [1359, 602] width 141 height 40
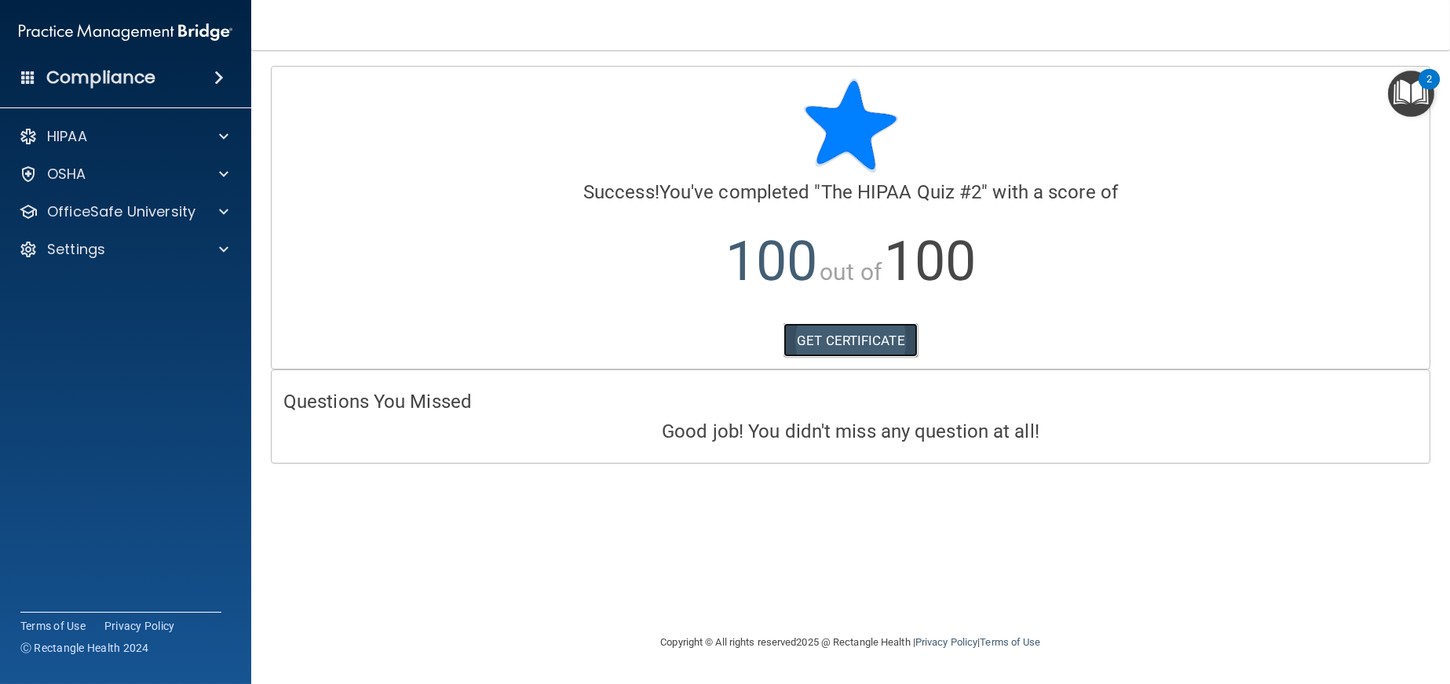
click at [882, 333] on link "GET CERTIFICATE" at bounding box center [850, 340] width 134 height 35
click at [166, 213] on p "OfficeSafe University" at bounding box center [121, 212] width 148 height 19
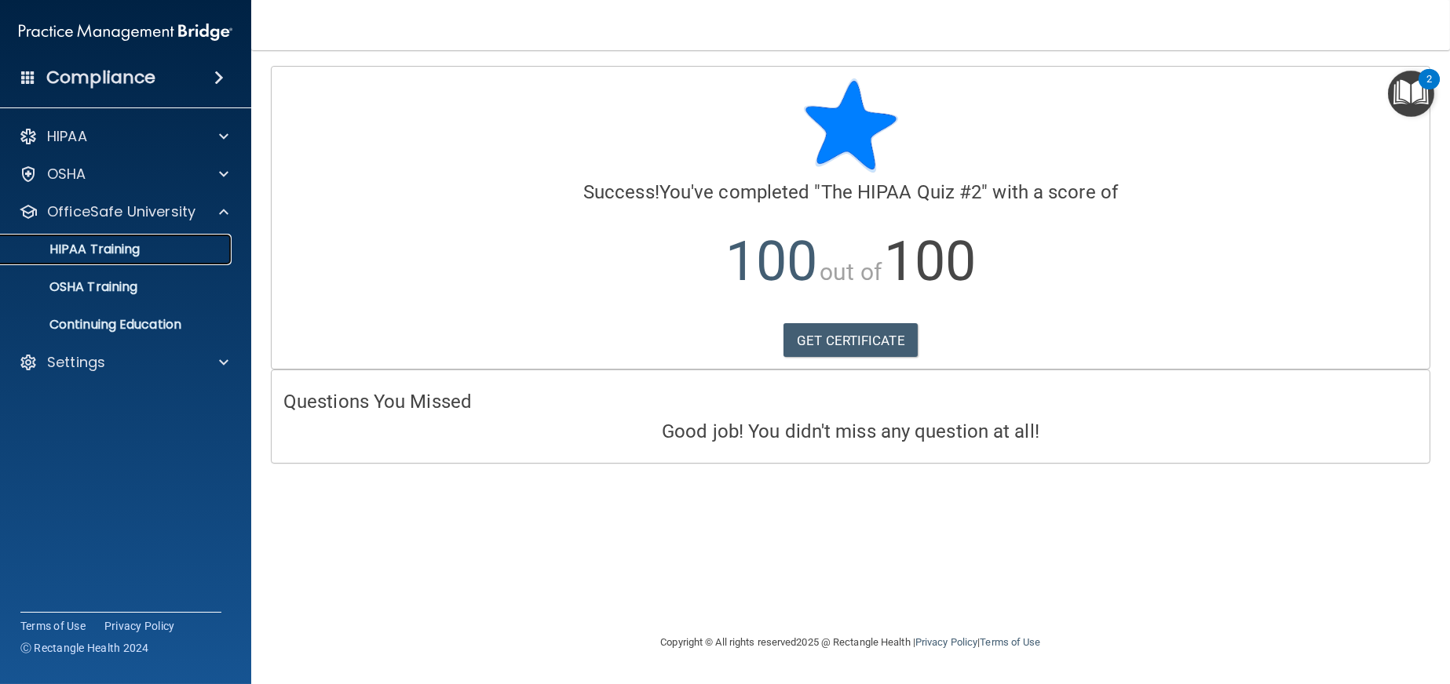
click at [152, 247] on div "HIPAA Training" at bounding box center [117, 250] width 214 height 16
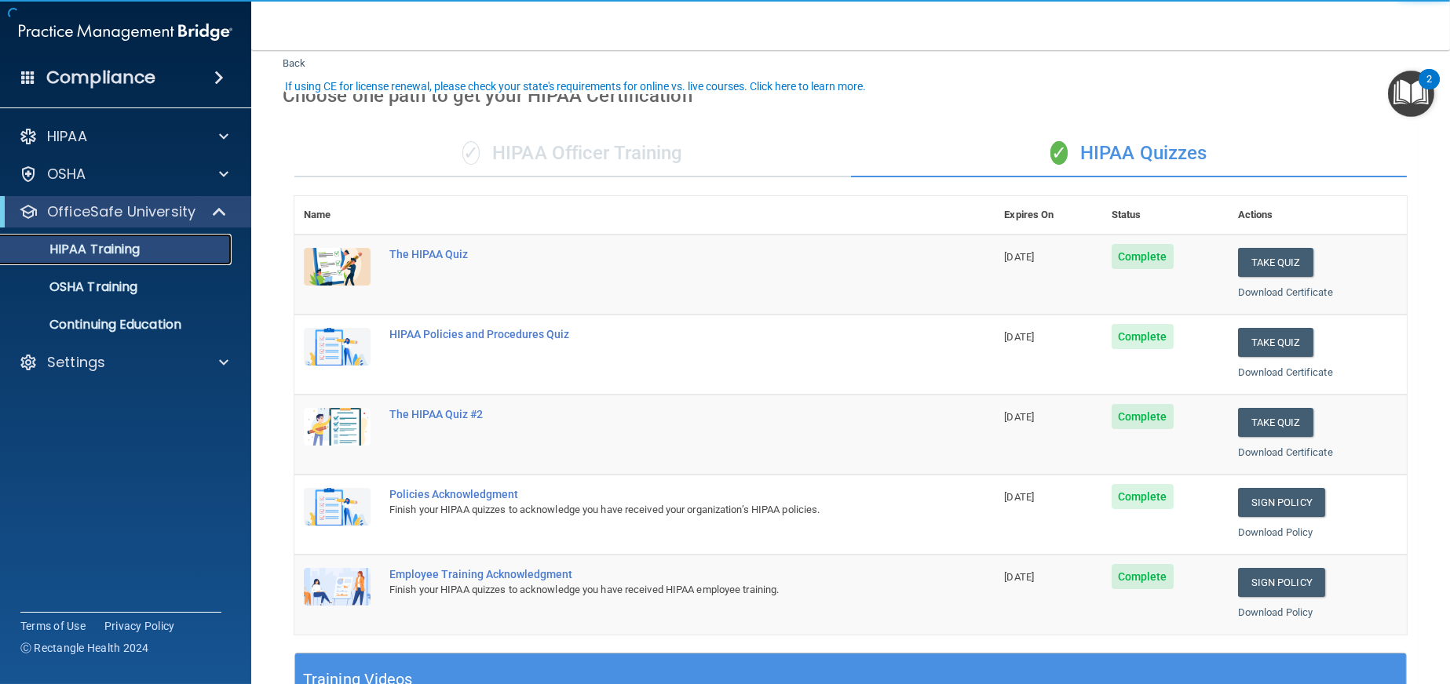
scroll to position [157, 0]
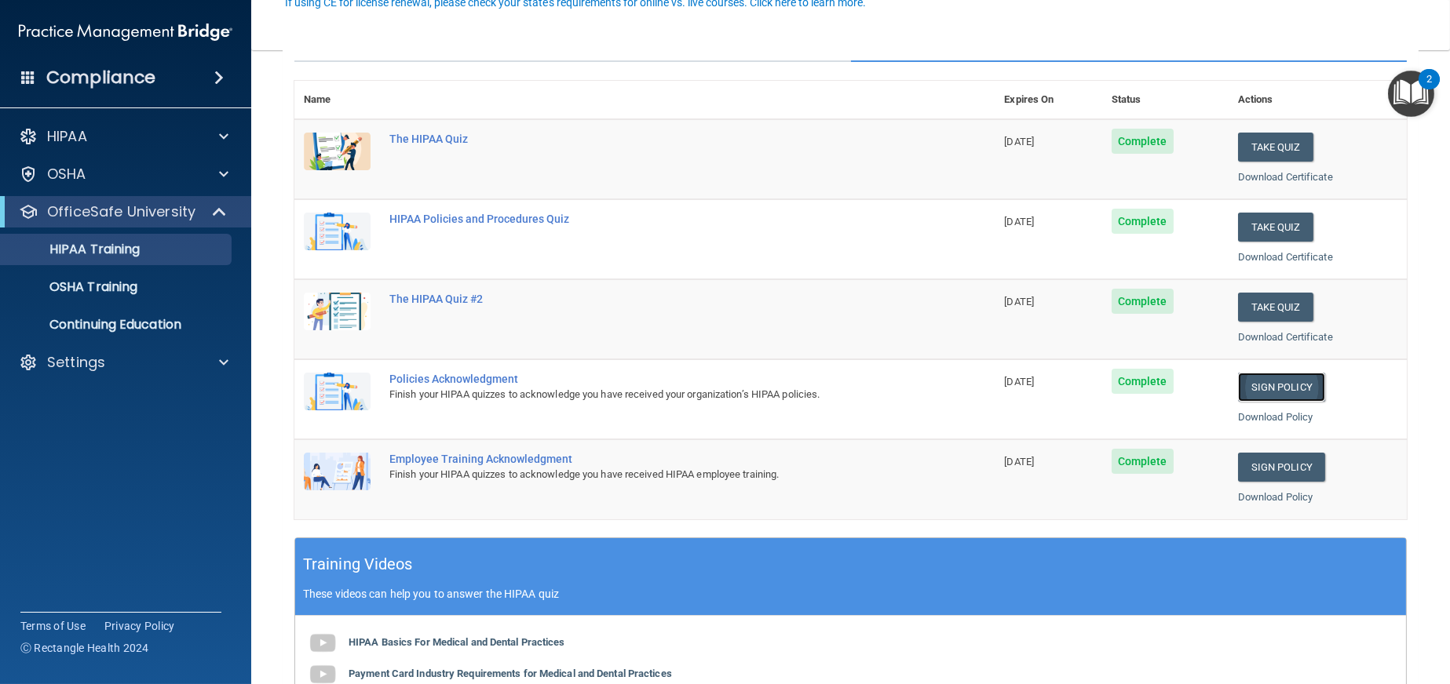
click at [1268, 376] on link "Sign Policy" at bounding box center [1281, 387] width 87 height 29
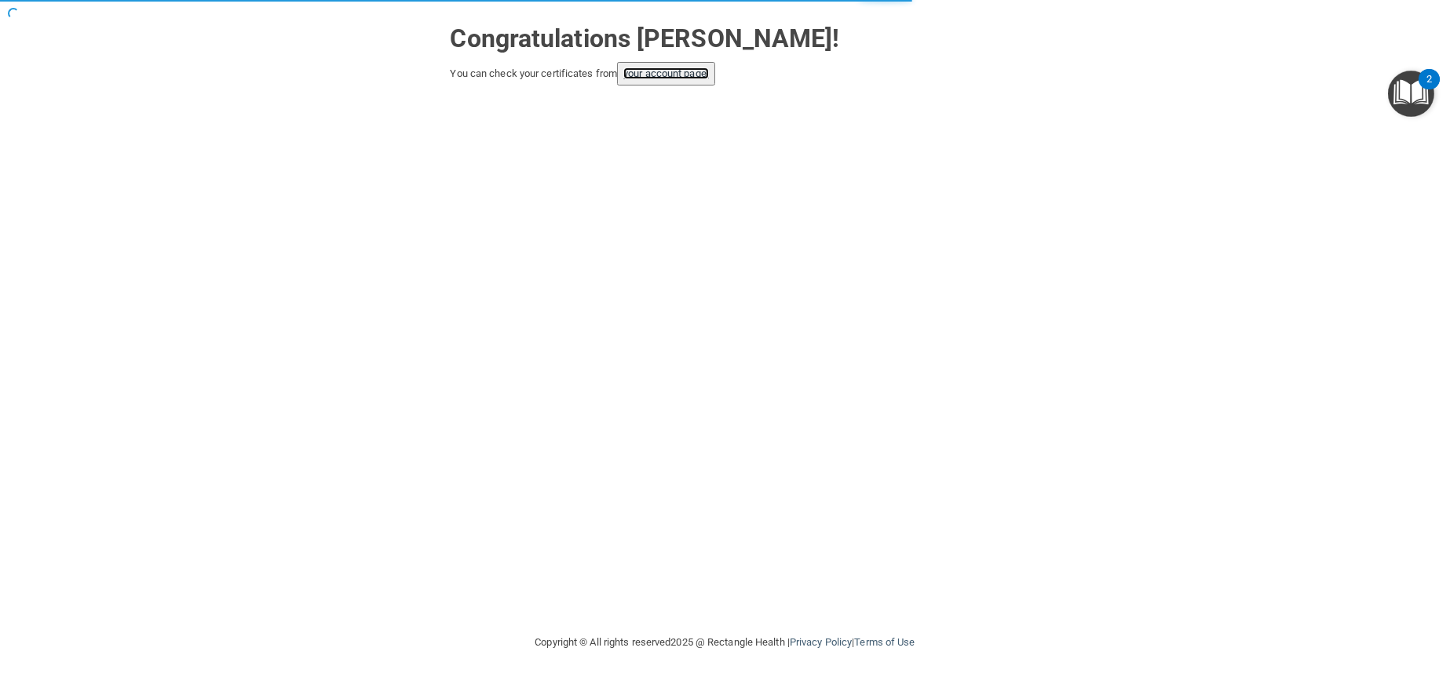
click at [667, 71] on link "your account page!" at bounding box center [666, 74] width 86 height 12
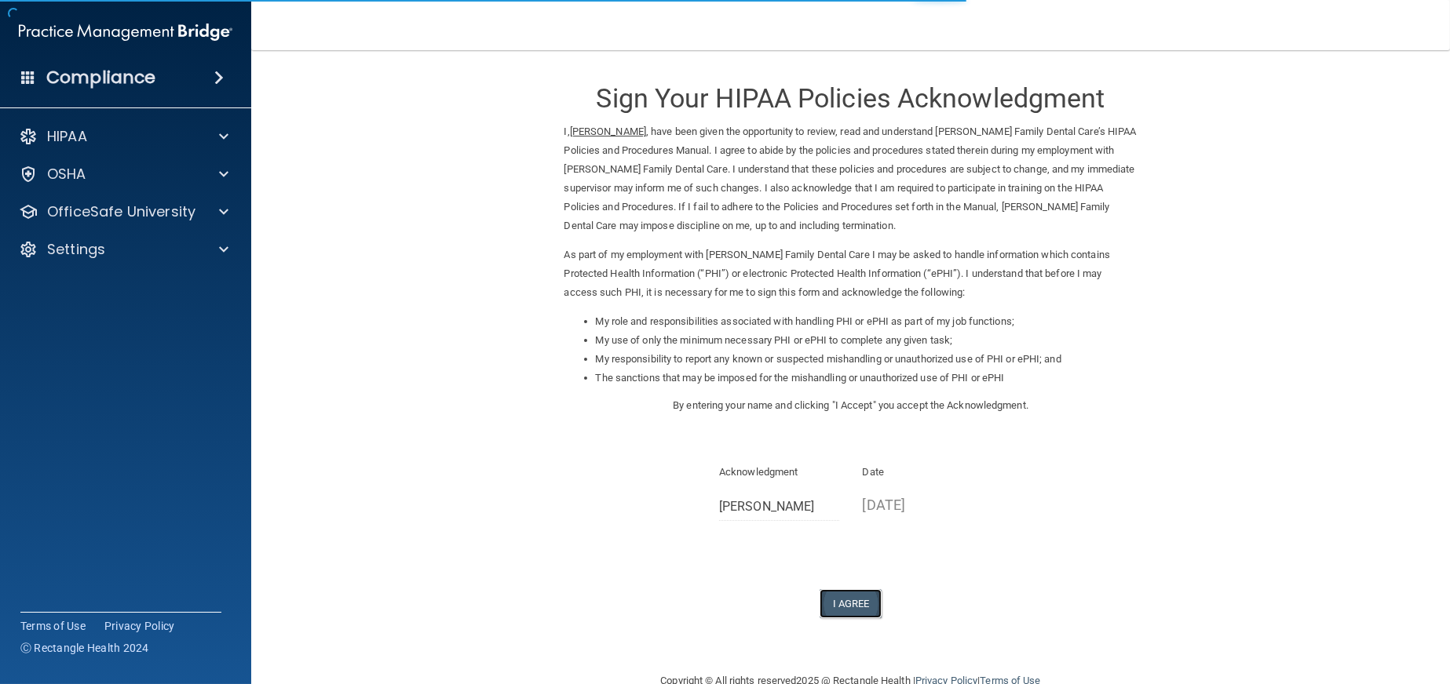
click at [844, 602] on button "I Agree" at bounding box center [850, 603] width 63 height 29
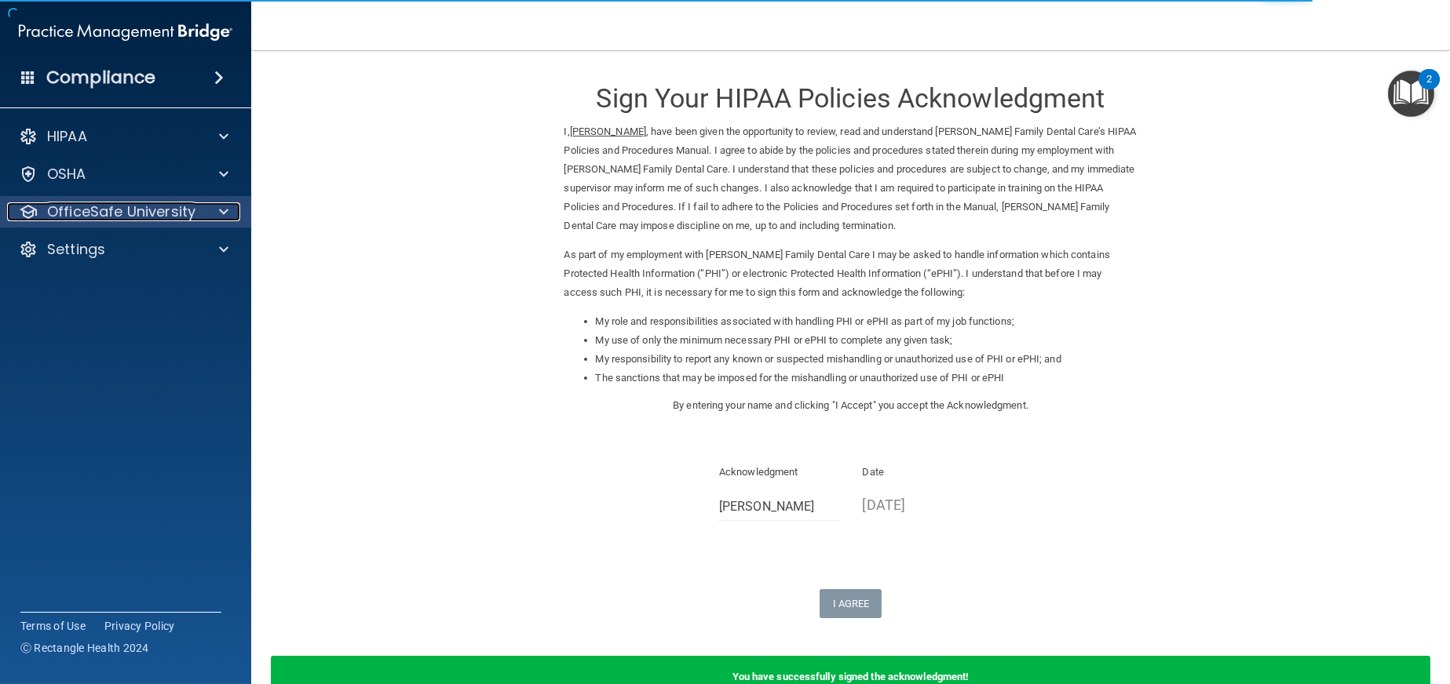
click at [147, 210] on p "OfficeSafe University" at bounding box center [121, 212] width 148 height 19
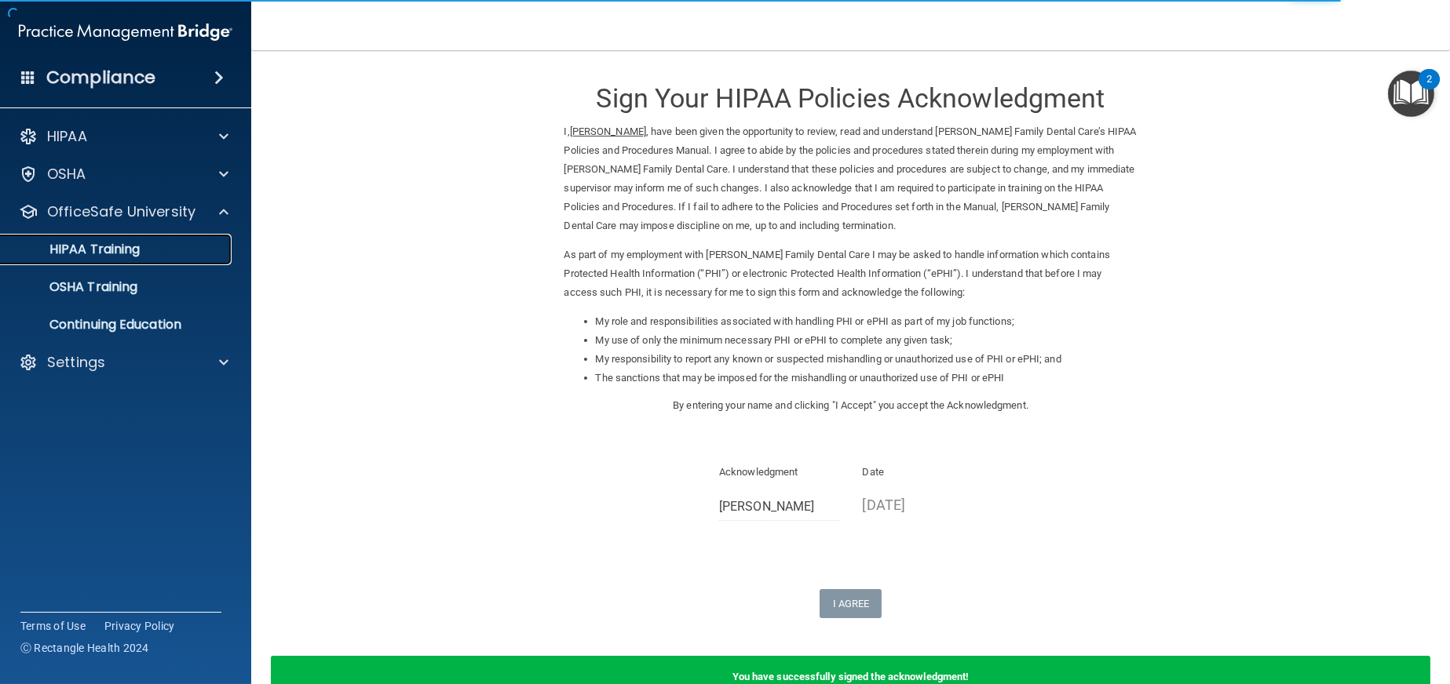
click at [149, 257] on link "HIPAA Training" at bounding box center [107, 249] width 247 height 31
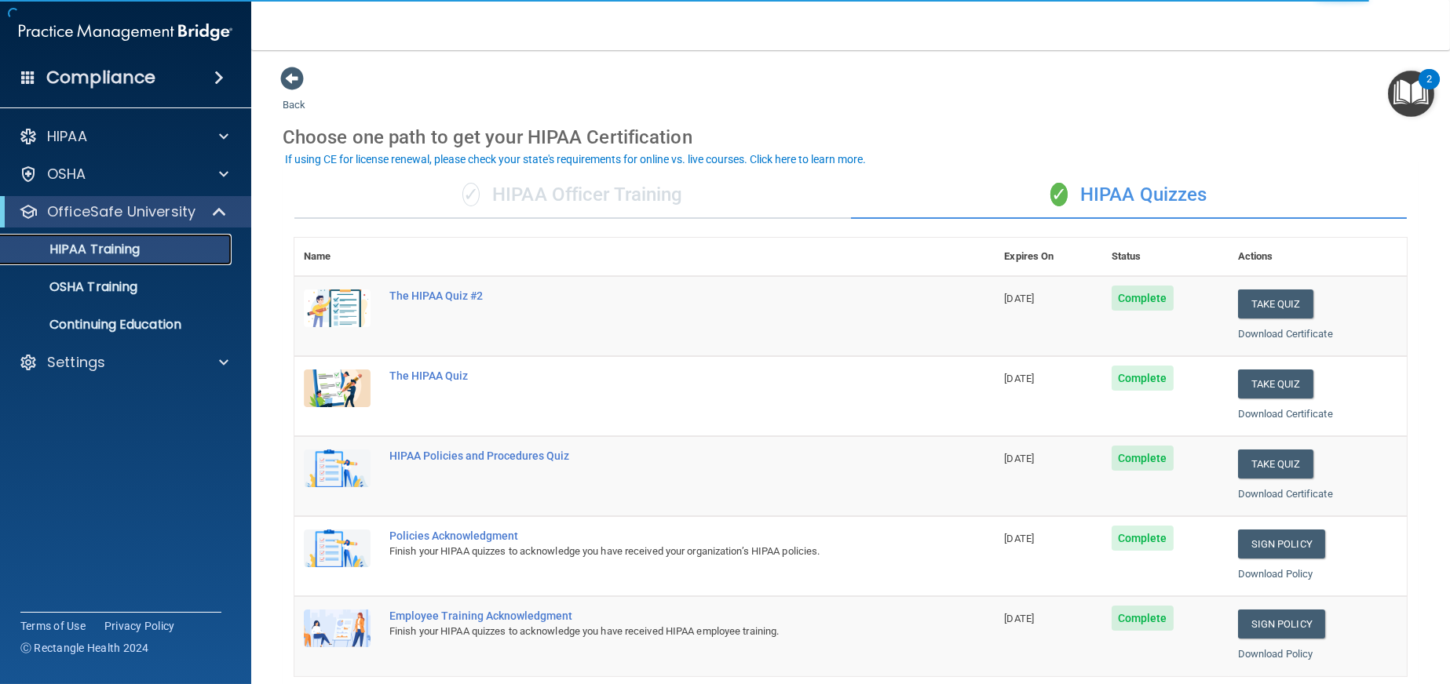
scroll to position [235, 0]
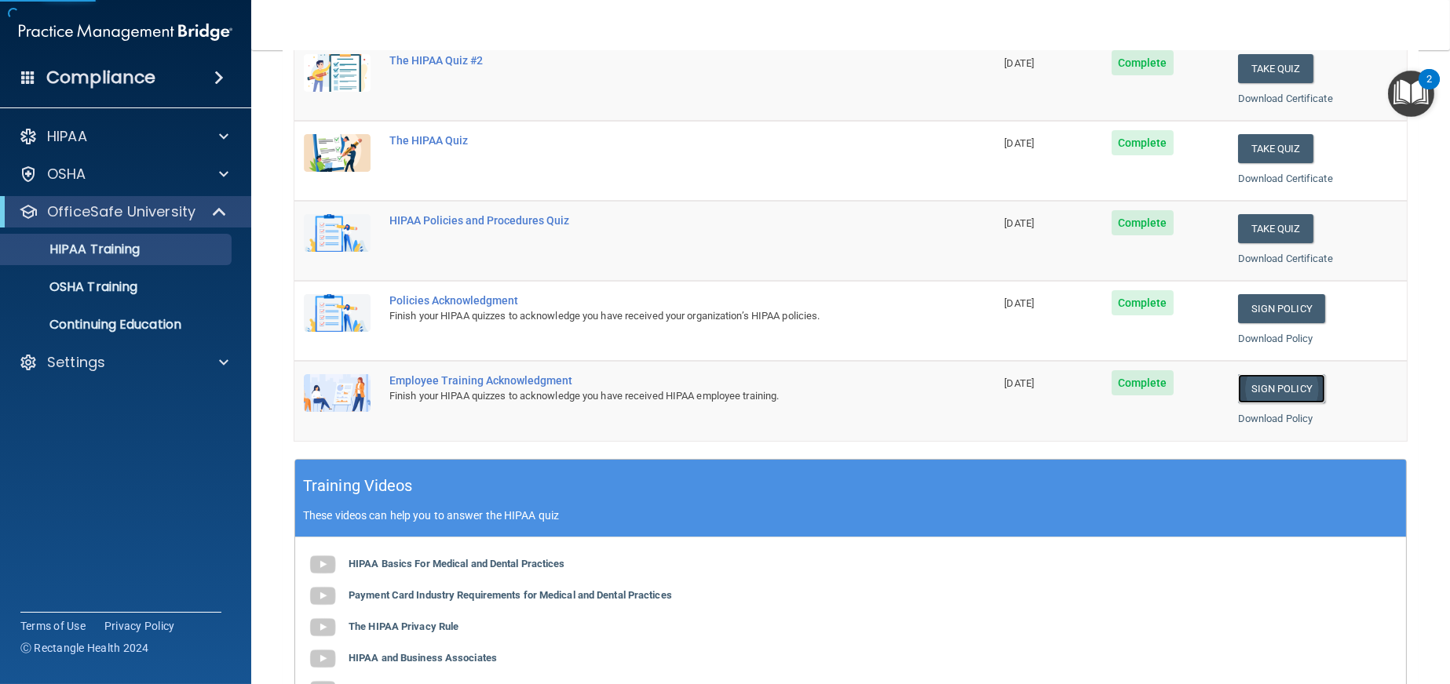
click at [1272, 384] on link "Sign Policy" at bounding box center [1281, 388] width 87 height 29
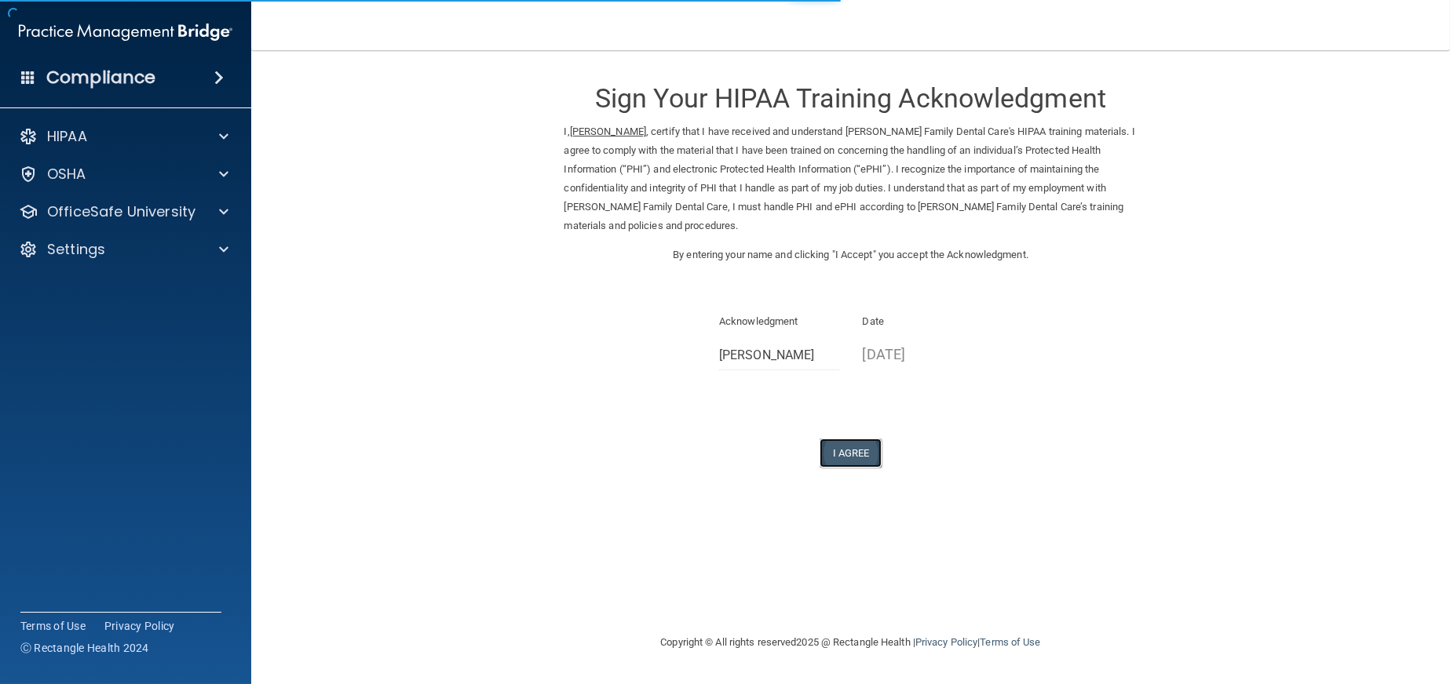
click at [852, 451] on button "I Agree" at bounding box center [850, 453] width 63 height 29
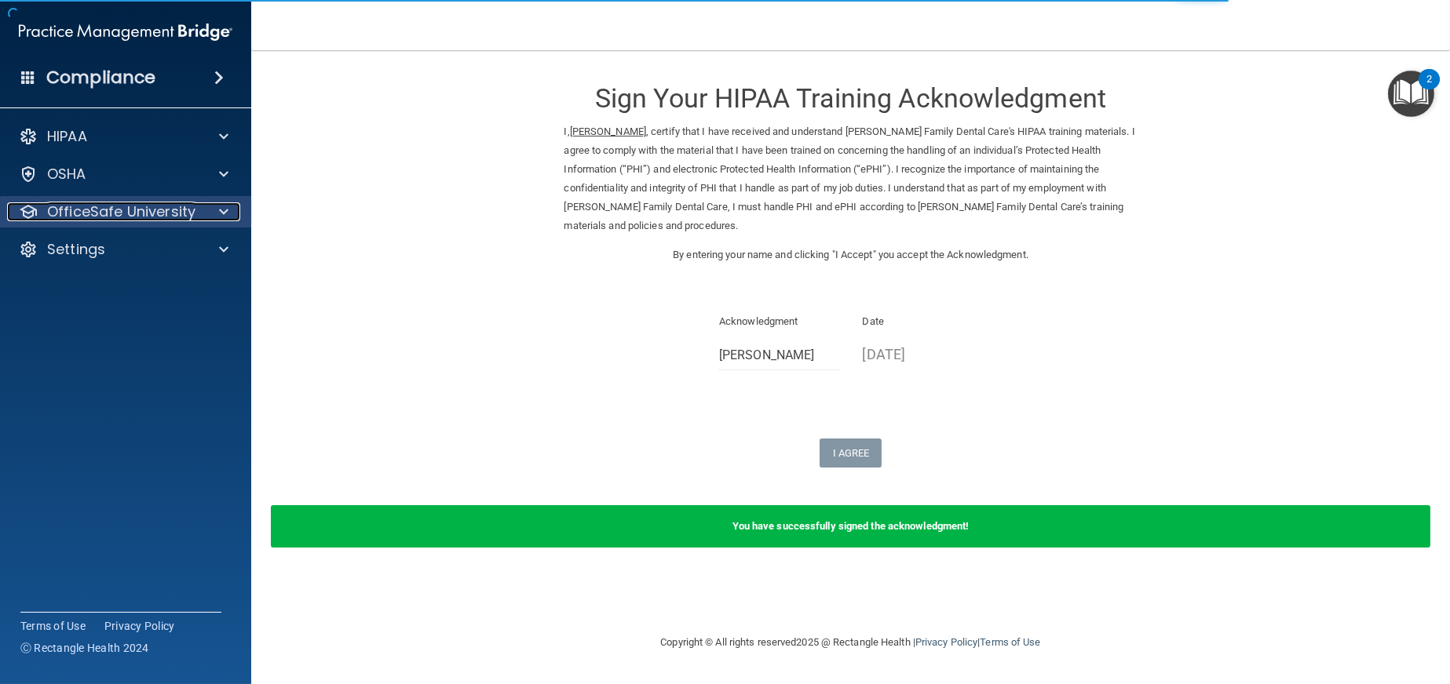
click at [167, 205] on p "OfficeSafe University" at bounding box center [121, 212] width 148 height 19
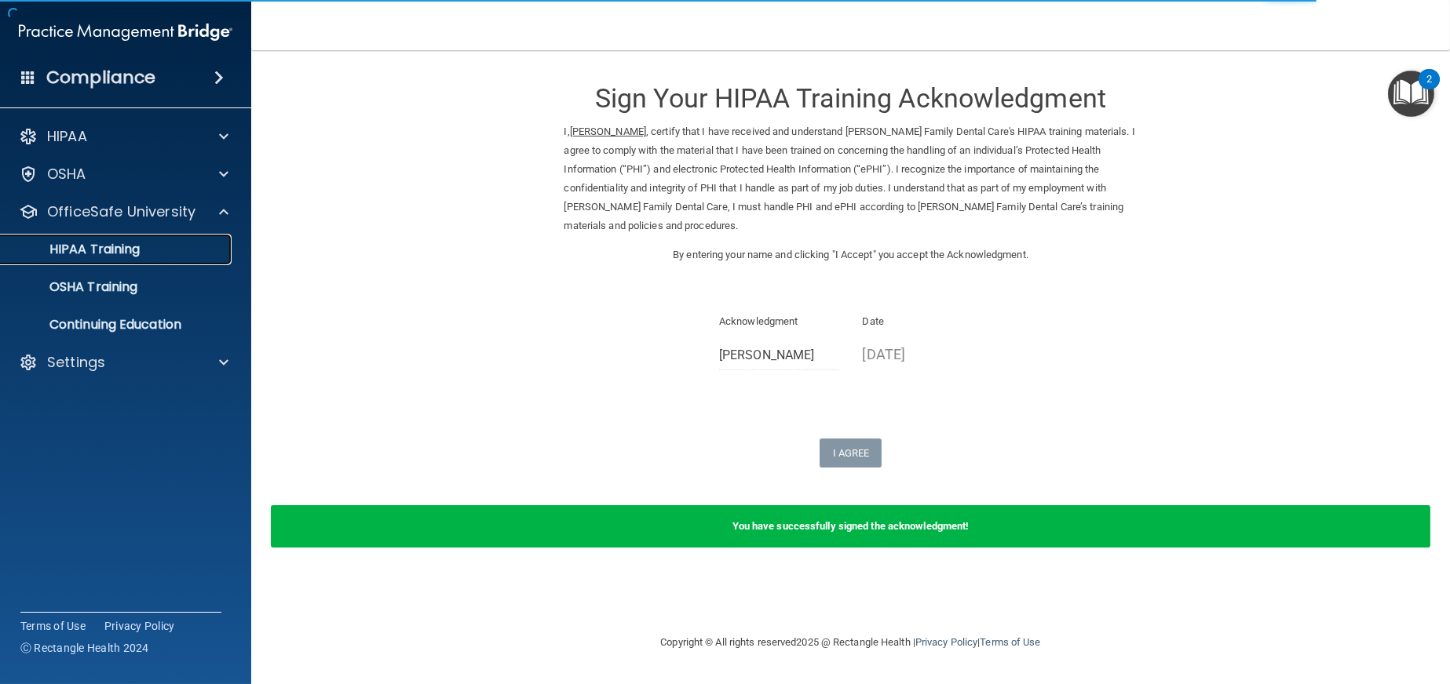
click at [123, 257] on link "HIPAA Training" at bounding box center [107, 249] width 247 height 31
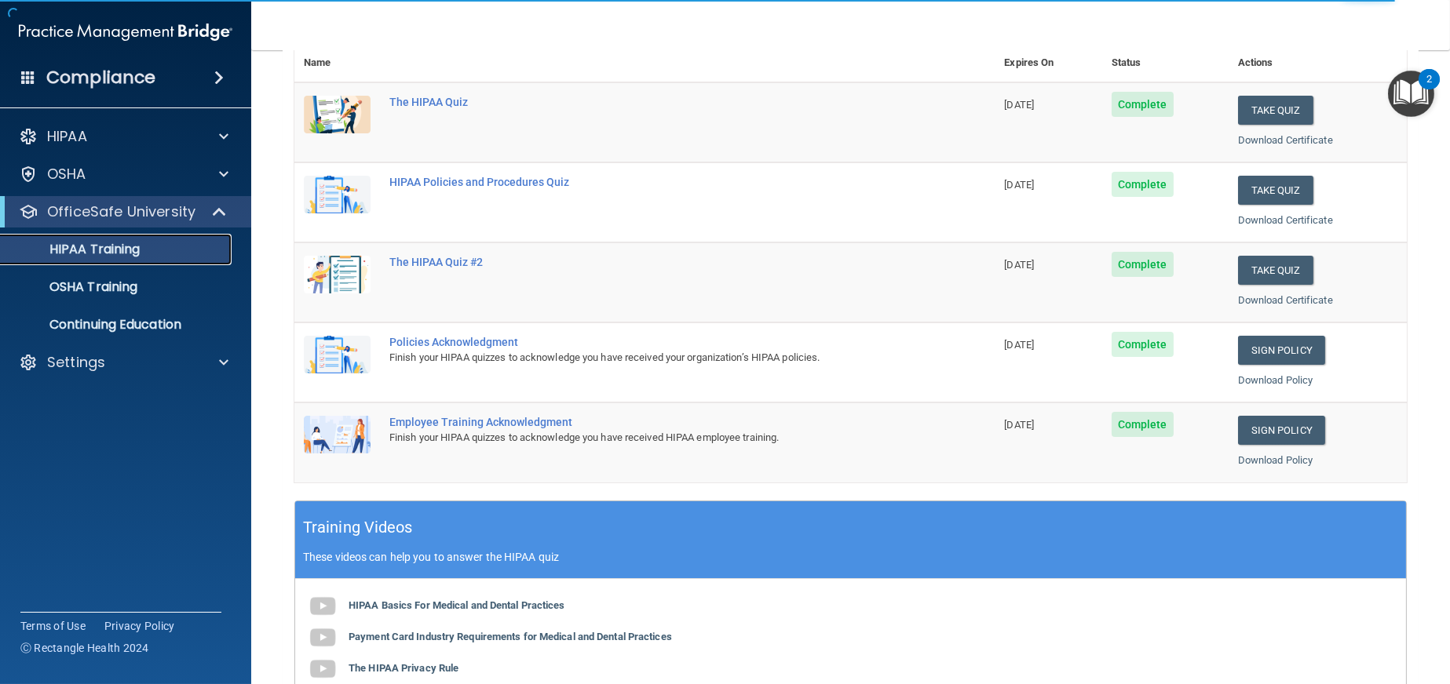
scroll to position [157, 0]
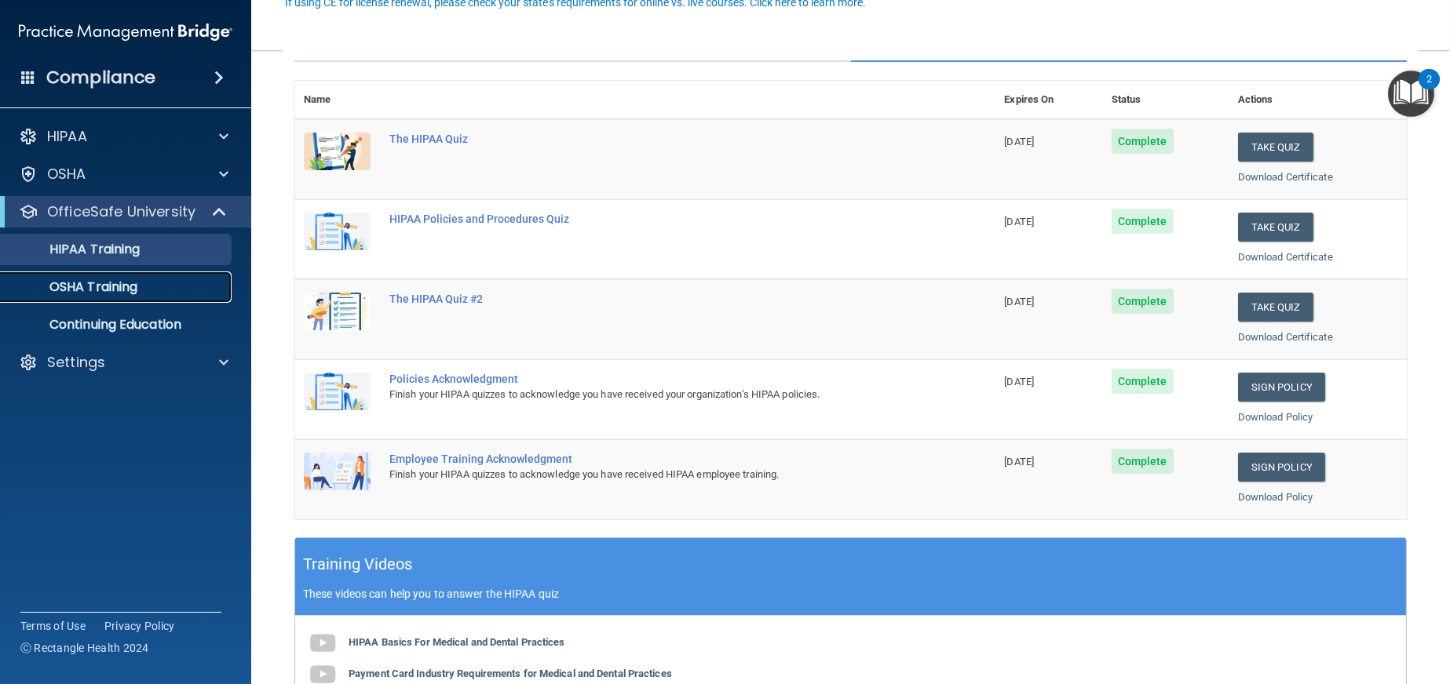
click at [93, 292] on p "OSHA Training" at bounding box center [73, 287] width 127 height 16
